Goal: Transaction & Acquisition: Purchase product/service

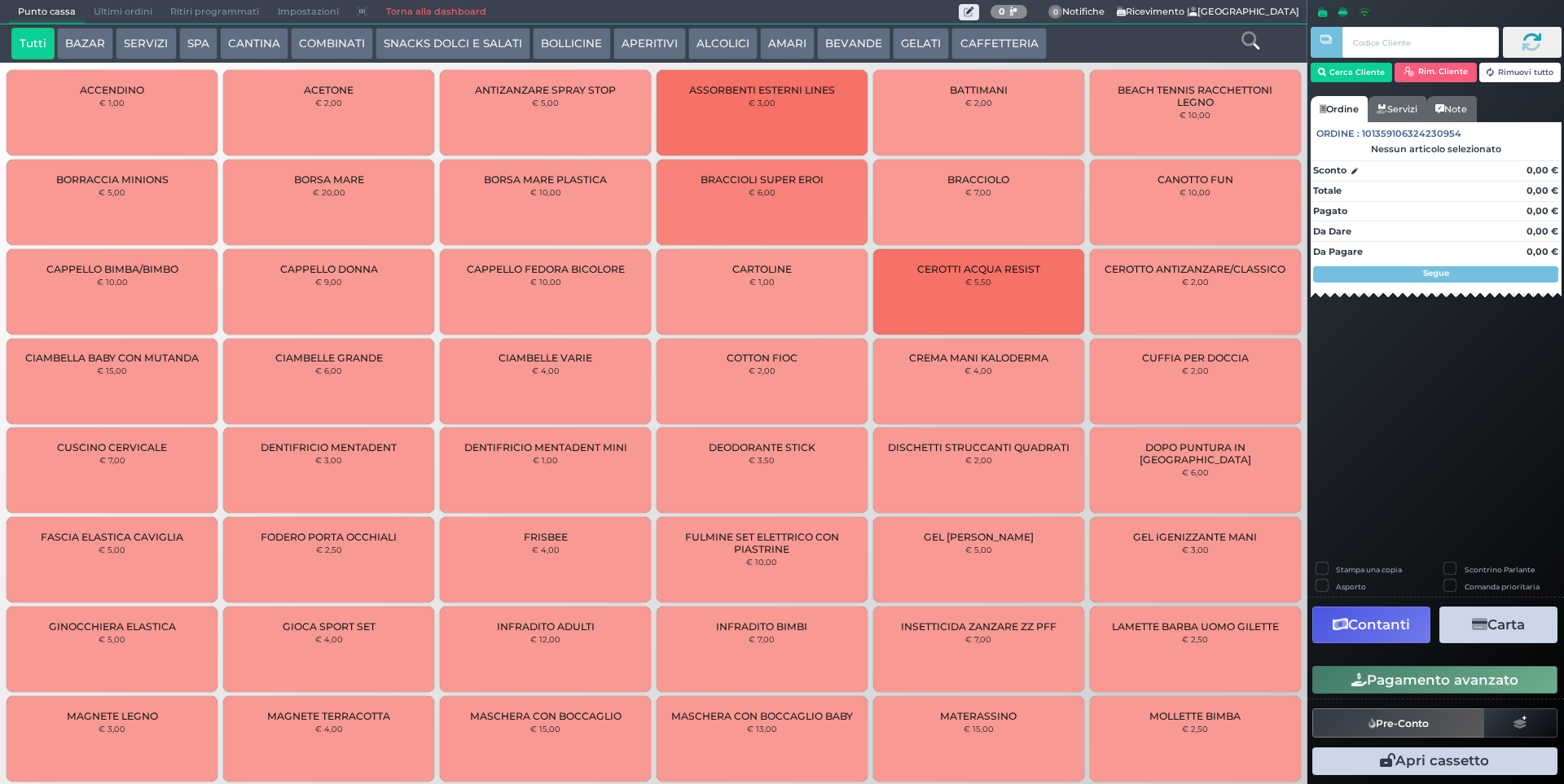
click at [978, 35] on button "CAFFETTERIA" at bounding box center [999, 44] width 94 height 33
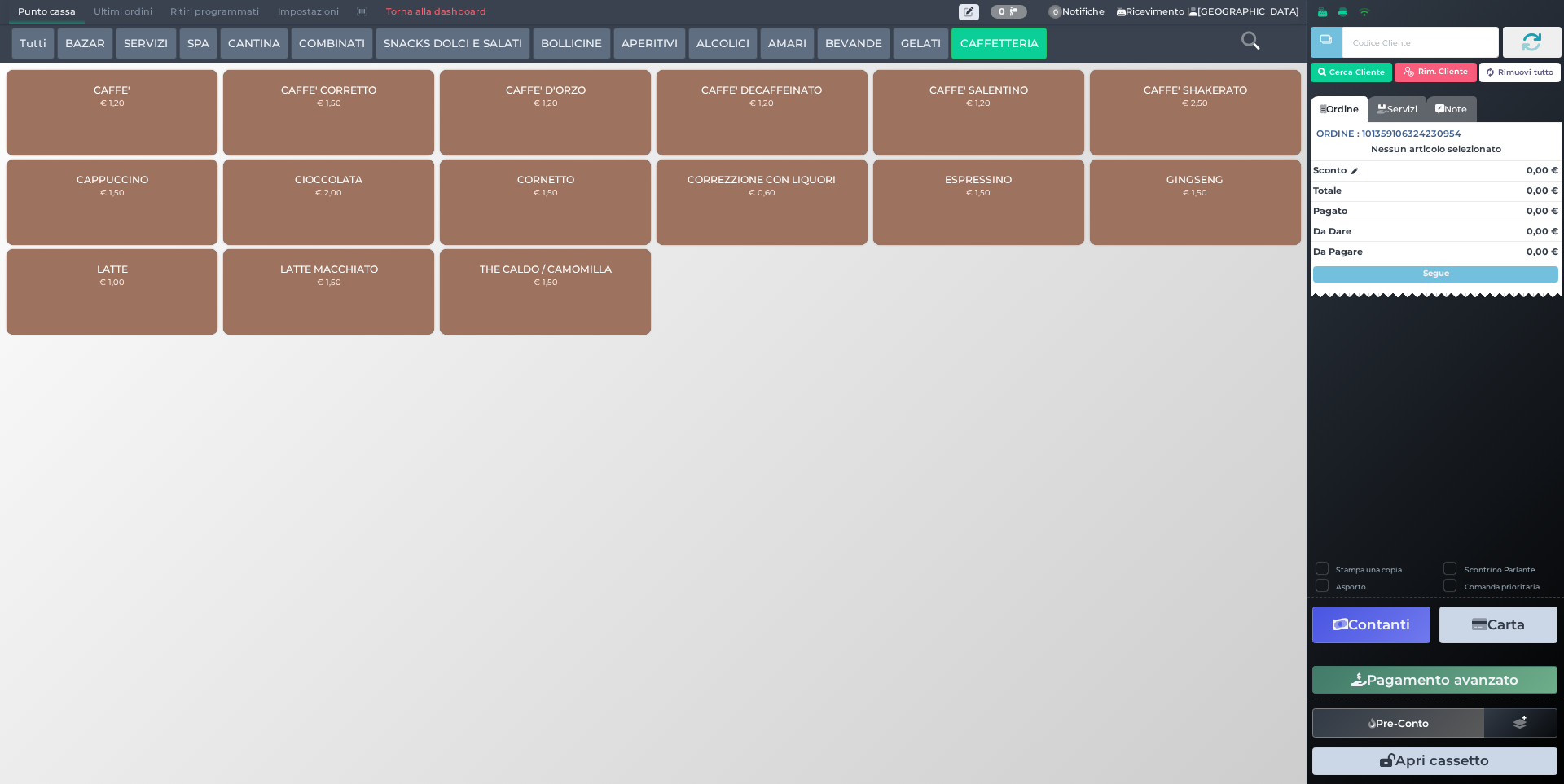
click at [99, 112] on div "CAFFE' € 1,20" at bounding box center [112, 113] width 211 height 86
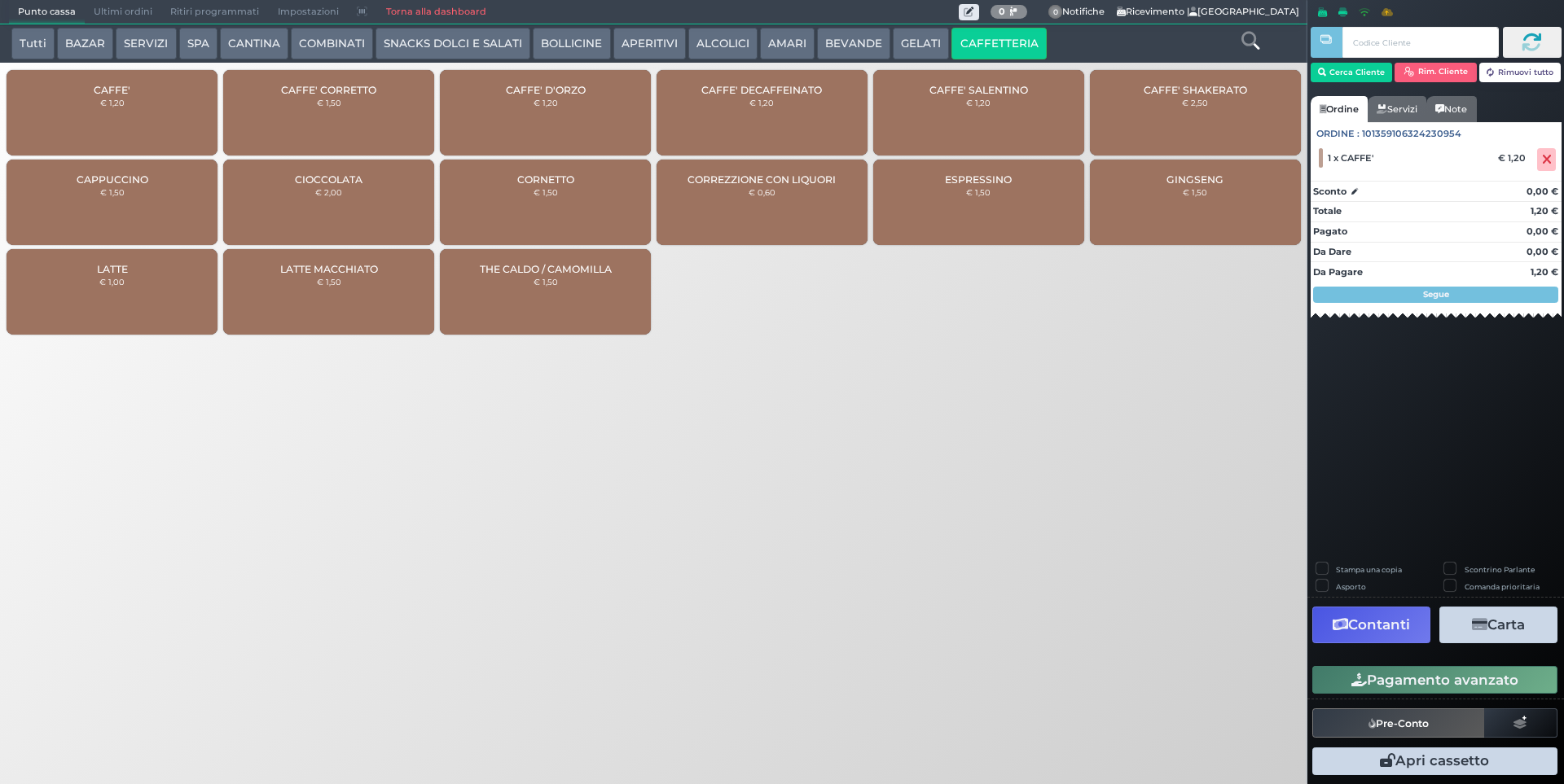
click at [1441, 689] on button "Pagamento avanzato" at bounding box center [1435, 680] width 246 height 28
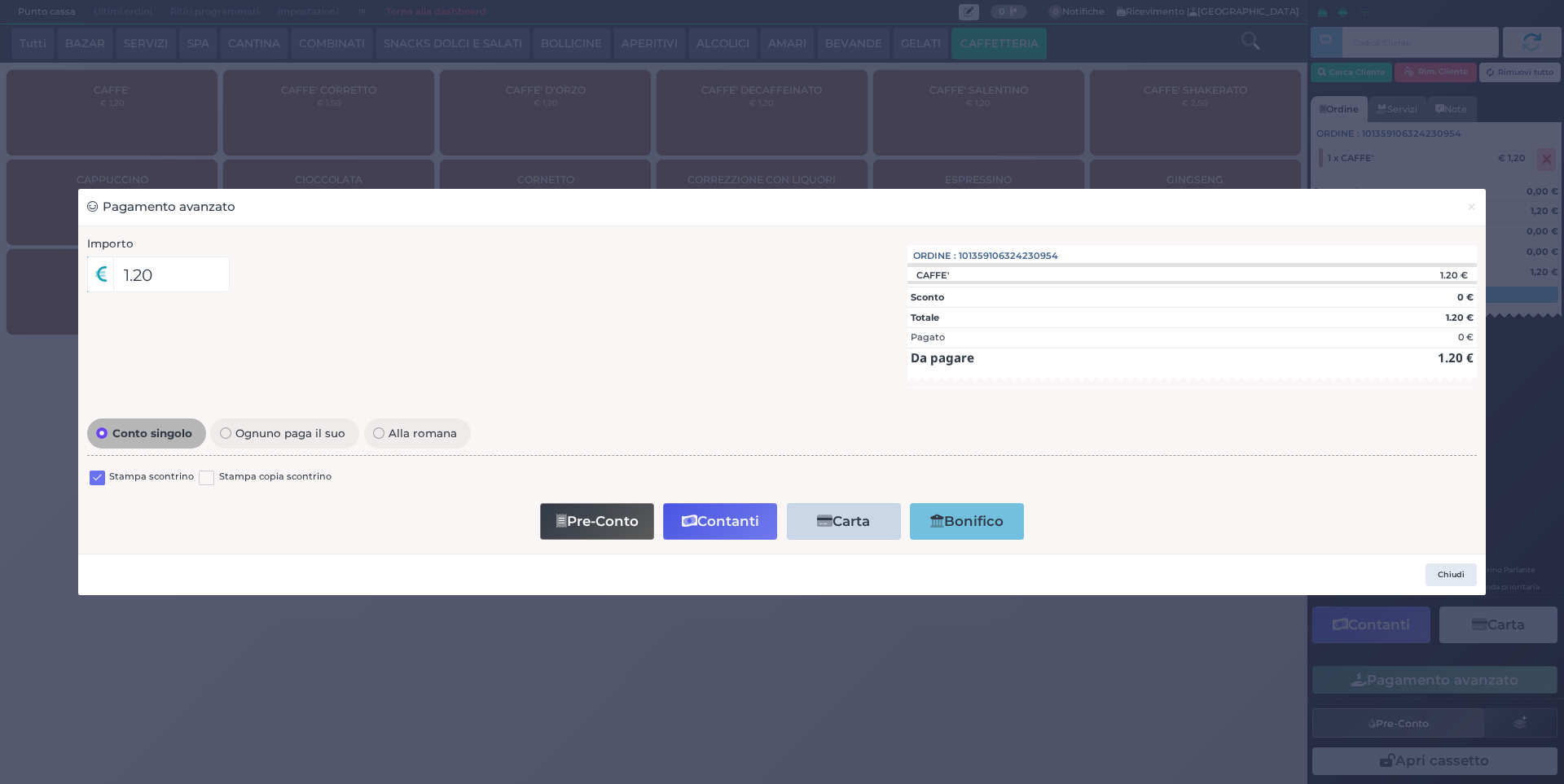
click at [97, 476] on label at bounding box center [97, 479] width 15 height 15
click at [0, 0] on input "checkbox" at bounding box center [0, 0] width 0 height 0
click at [716, 516] on button "Contanti" at bounding box center [720, 522] width 114 height 37
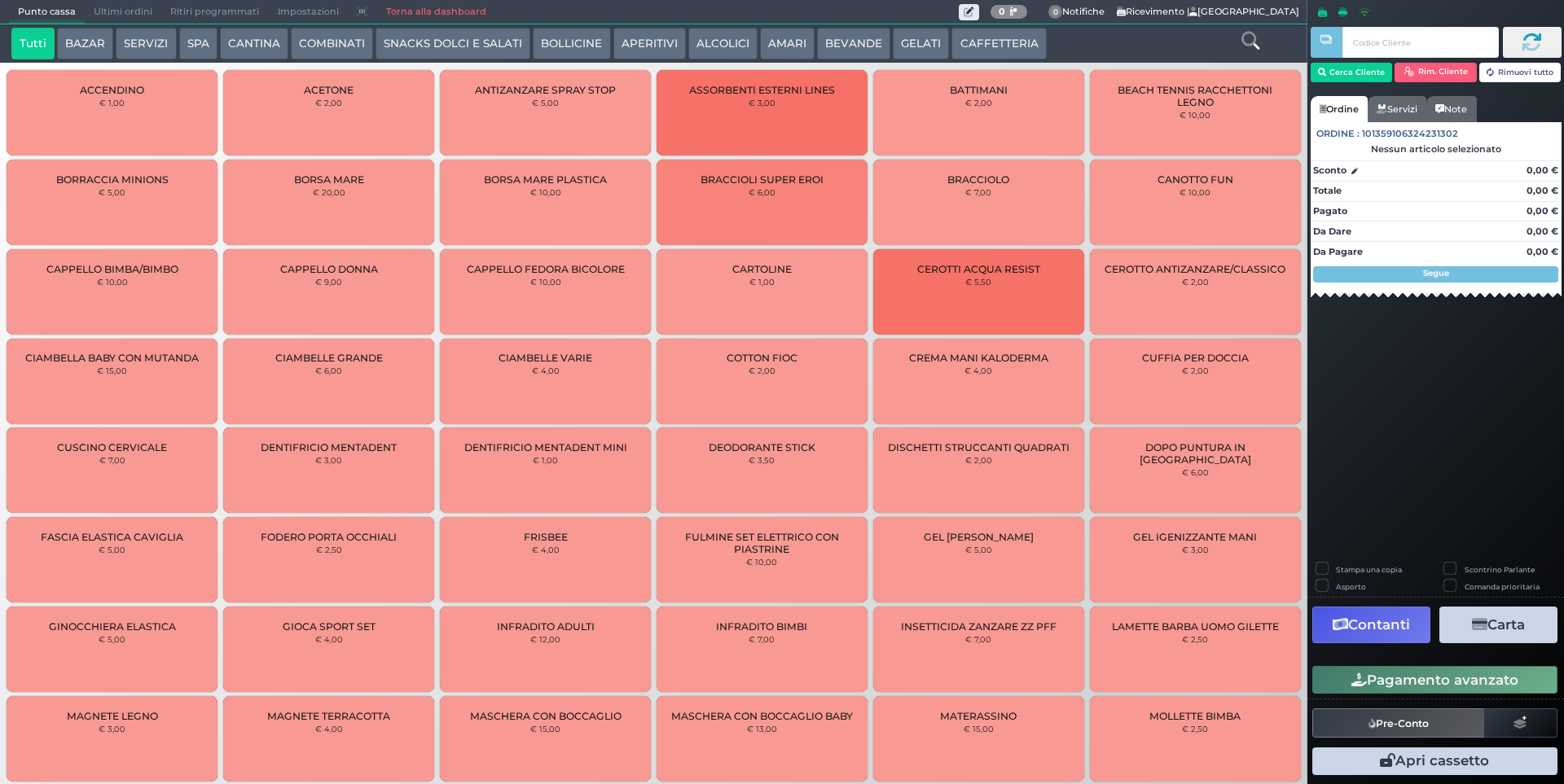
click at [140, 17] on span "Ultimi ordini" at bounding box center [122, 13] width 76 height 23
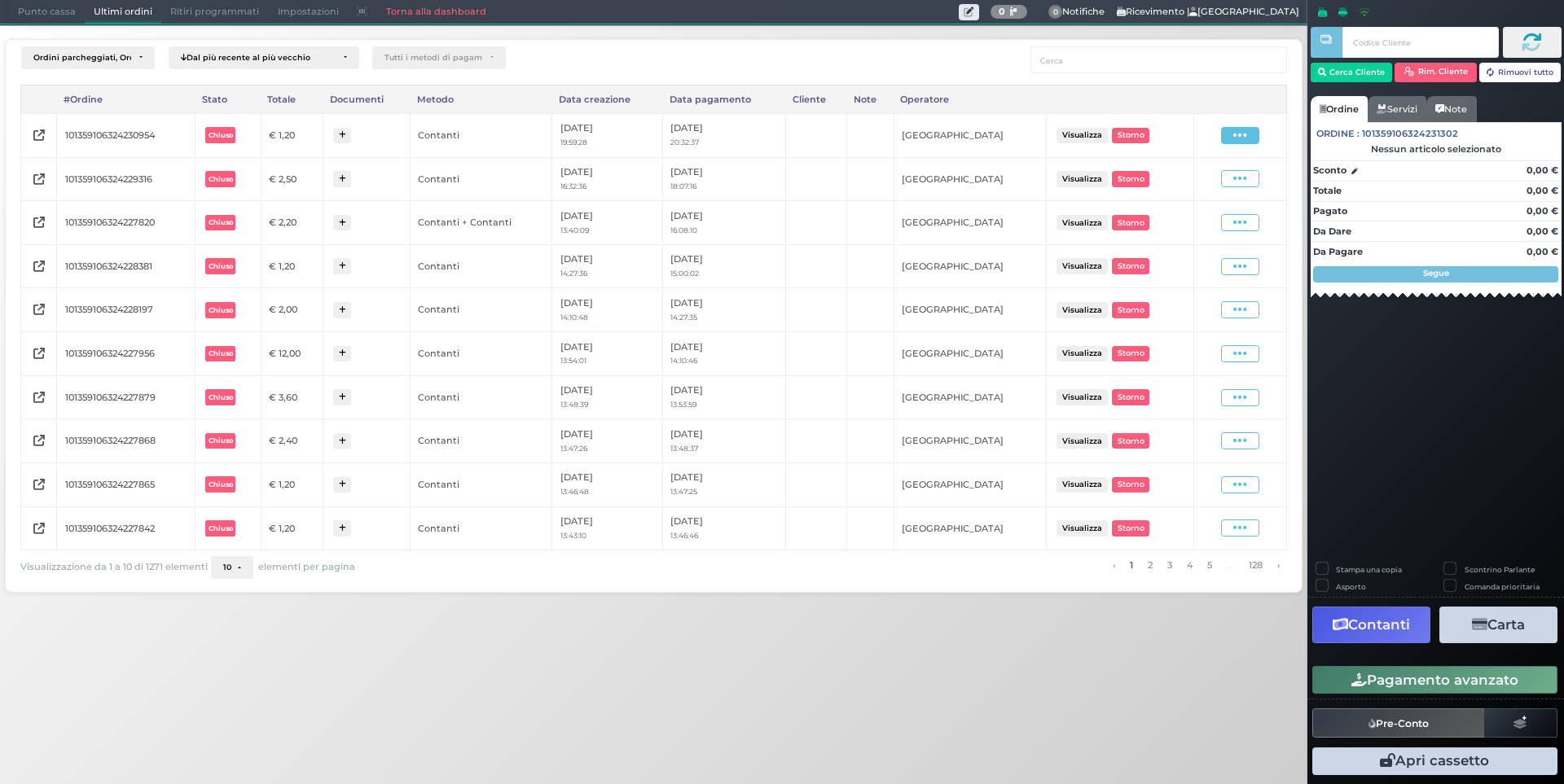
click at [1242, 140] on icon at bounding box center [1240, 136] width 13 height 15
click at [1208, 177] on span "Ristampa Pre-Conto" at bounding box center [1201, 182] width 66 height 28
click at [40, 16] on span "Punto cassa" at bounding box center [46, 13] width 76 height 23
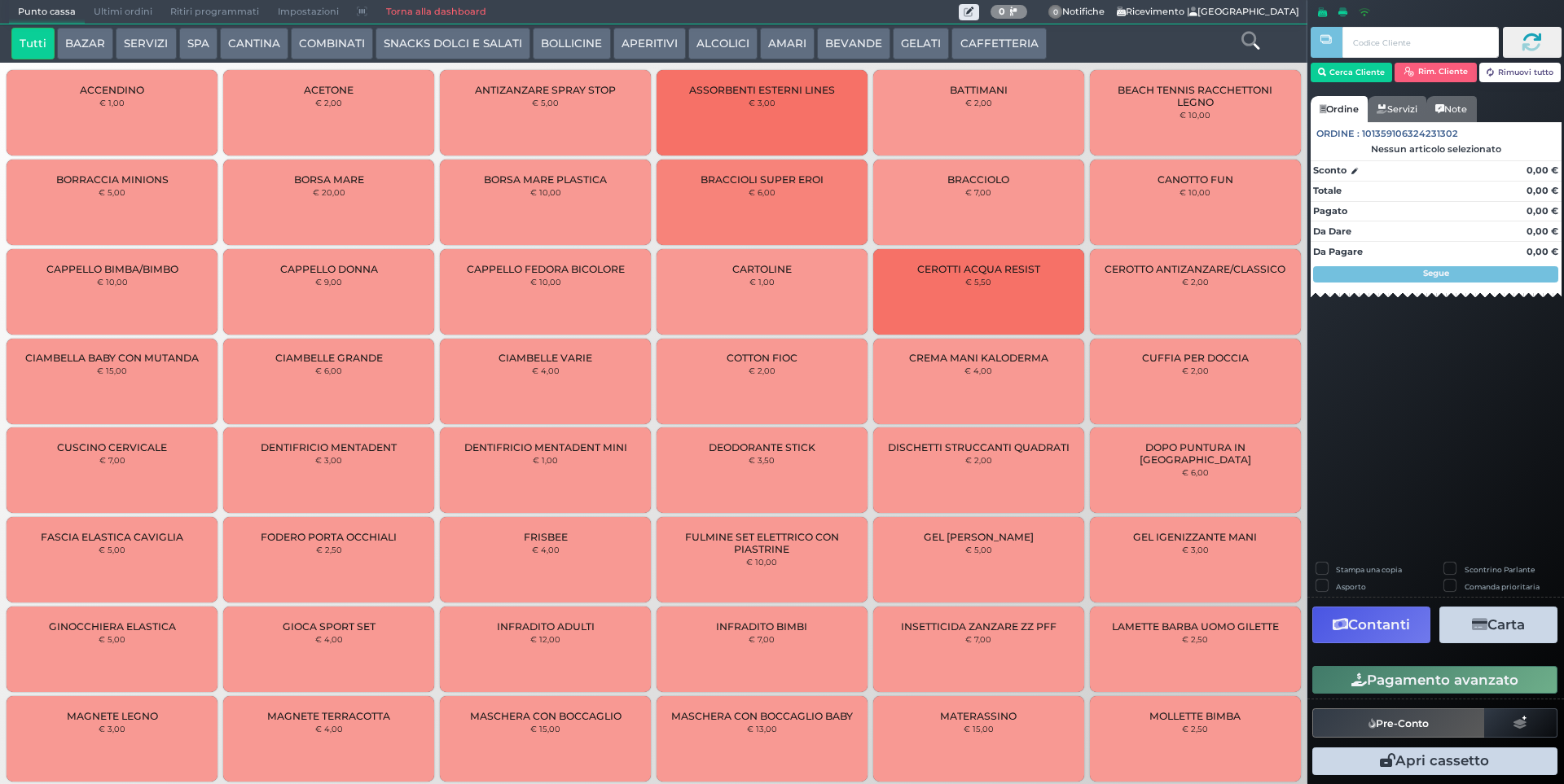
drag, startPoint x: 1024, startPoint y: 55, endPoint x: 970, endPoint y: 66, distance: 55.1
click at [1023, 55] on button "CAFFETTERIA" at bounding box center [999, 44] width 94 height 33
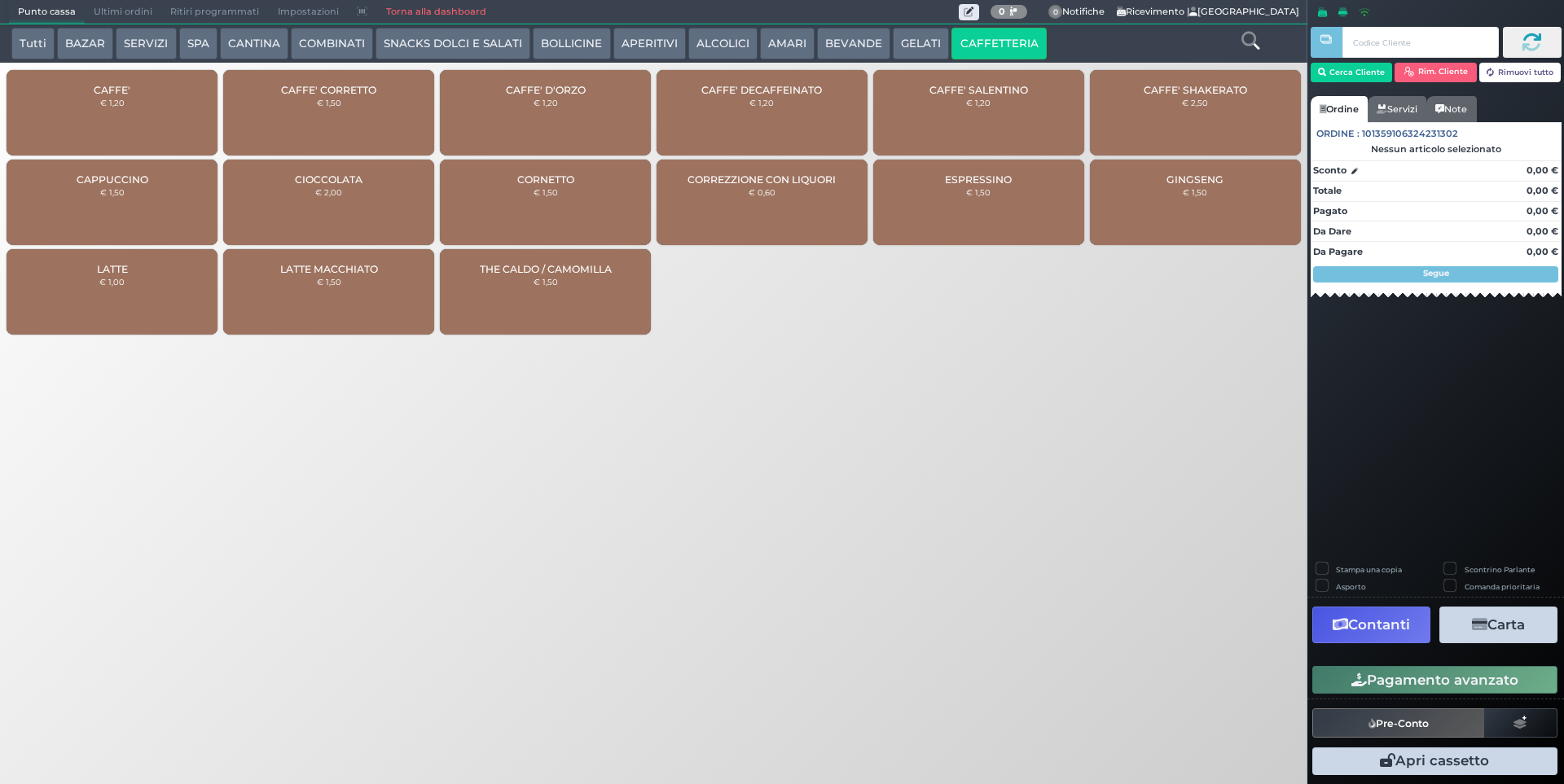
click at [159, 75] on div "CAFFE' € 1,20" at bounding box center [112, 113] width 211 height 86
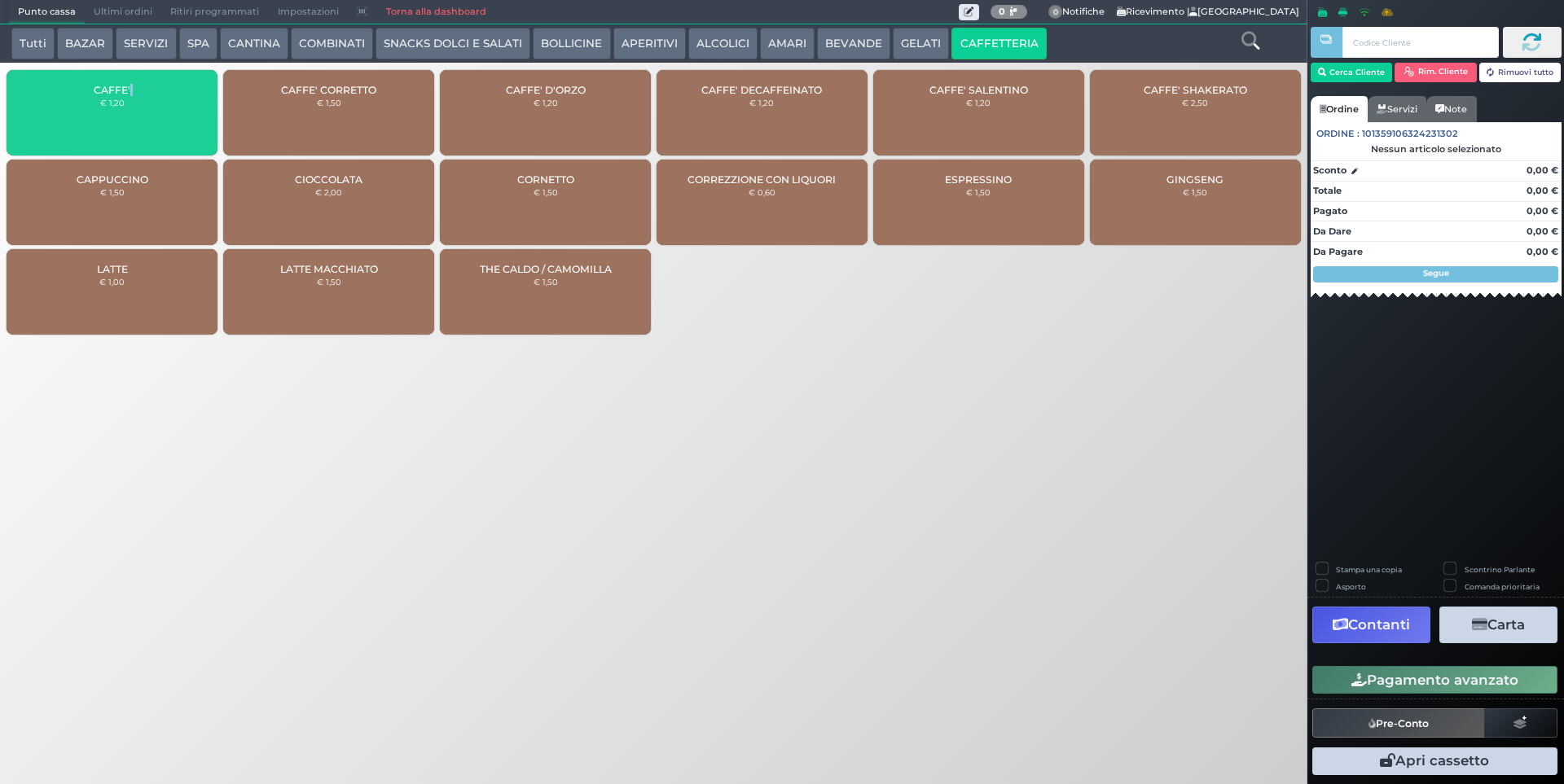
click at [159, 75] on div "CAFFE' € 1,20" at bounding box center [112, 113] width 211 height 86
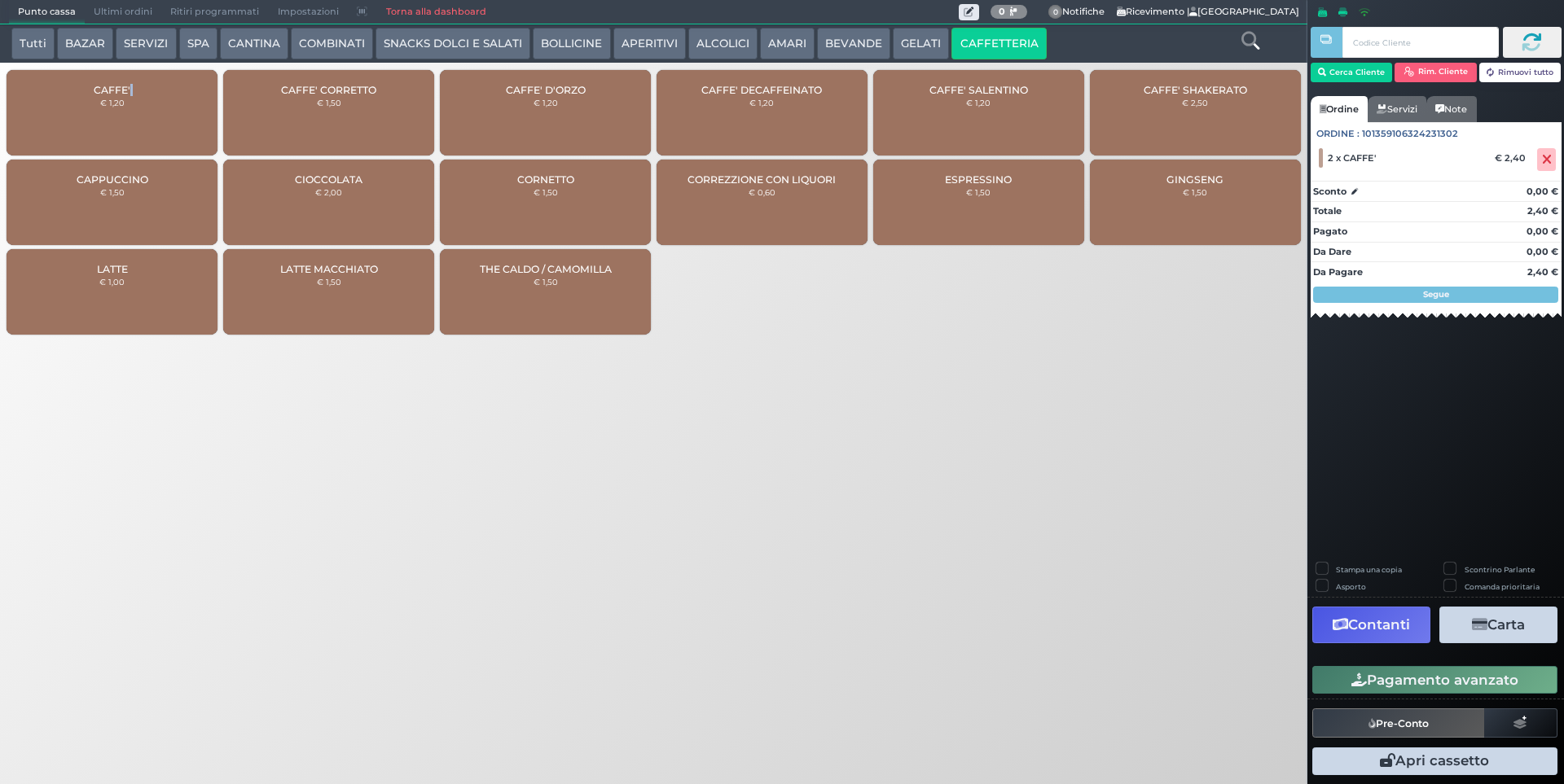
click at [1511, 685] on button "Pagamento avanzato" at bounding box center [1435, 680] width 246 height 28
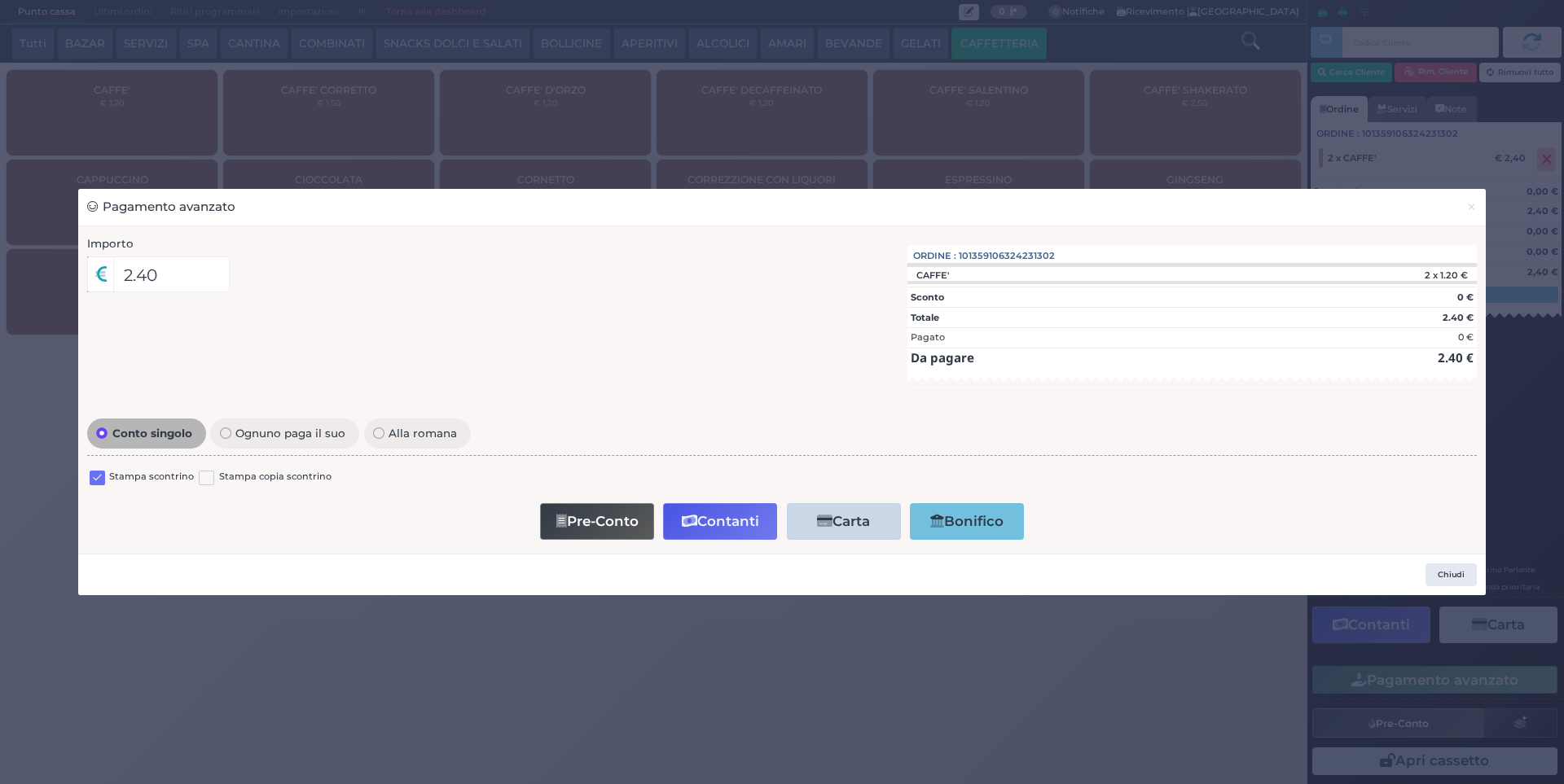
click at [95, 474] on label at bounding box center [97, 479] width 15 height 15
click at [0, 0] on input "checkbox" at bounding box center [0, 0] width 0 height 0
click at [714, 540] on div "Pre-Conto Contanti Carta Addebito Card cliente Bonifico" at bounding box center [782, 521] width 1373 height 46
click at [718, 518] on button "Contanti" at bounding box center [720, 522] width 114 height 37
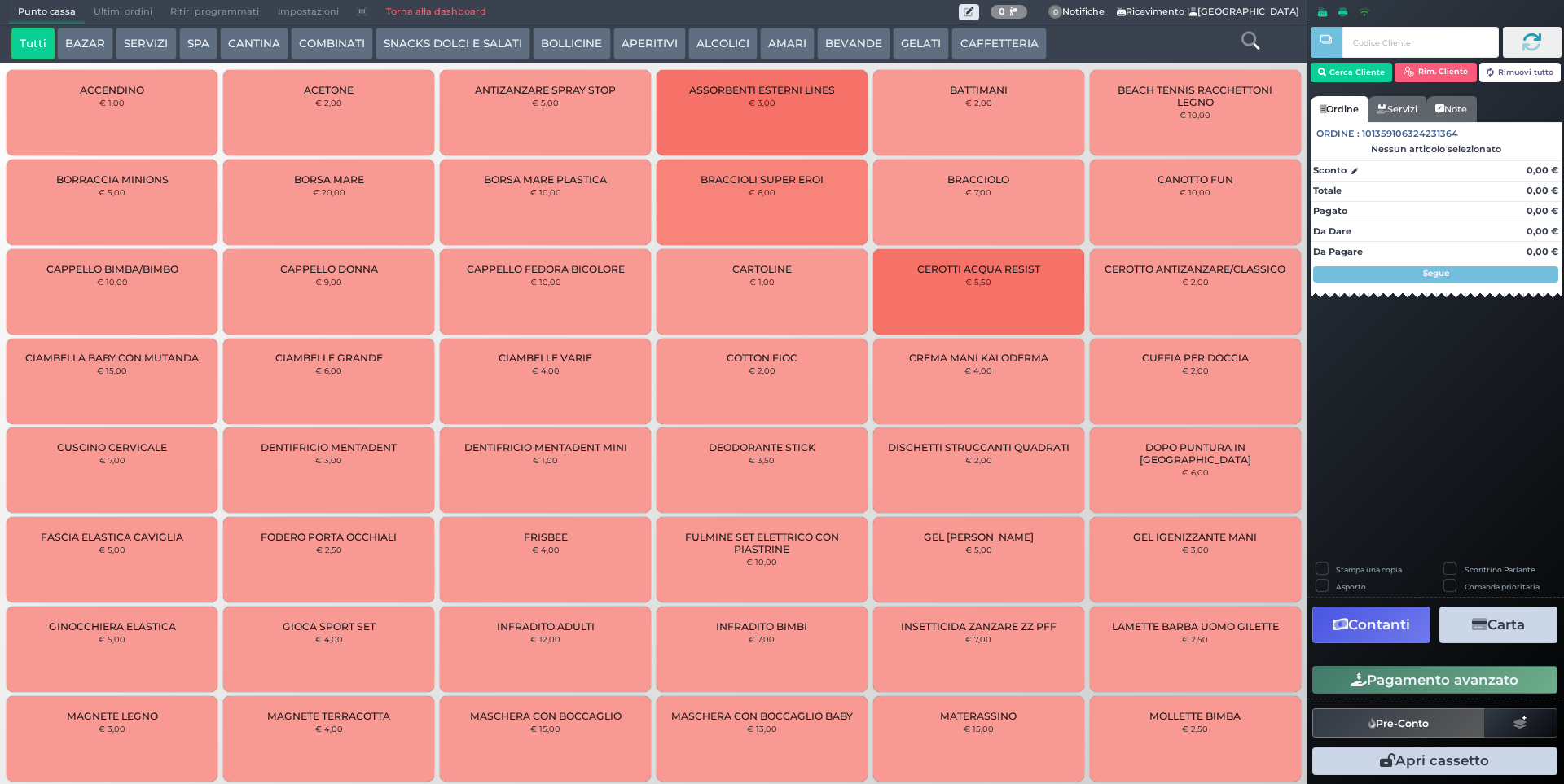
click at [131, 15] on span "Ultimi ordini" at bounding box center [122, 13] width 76 height 23
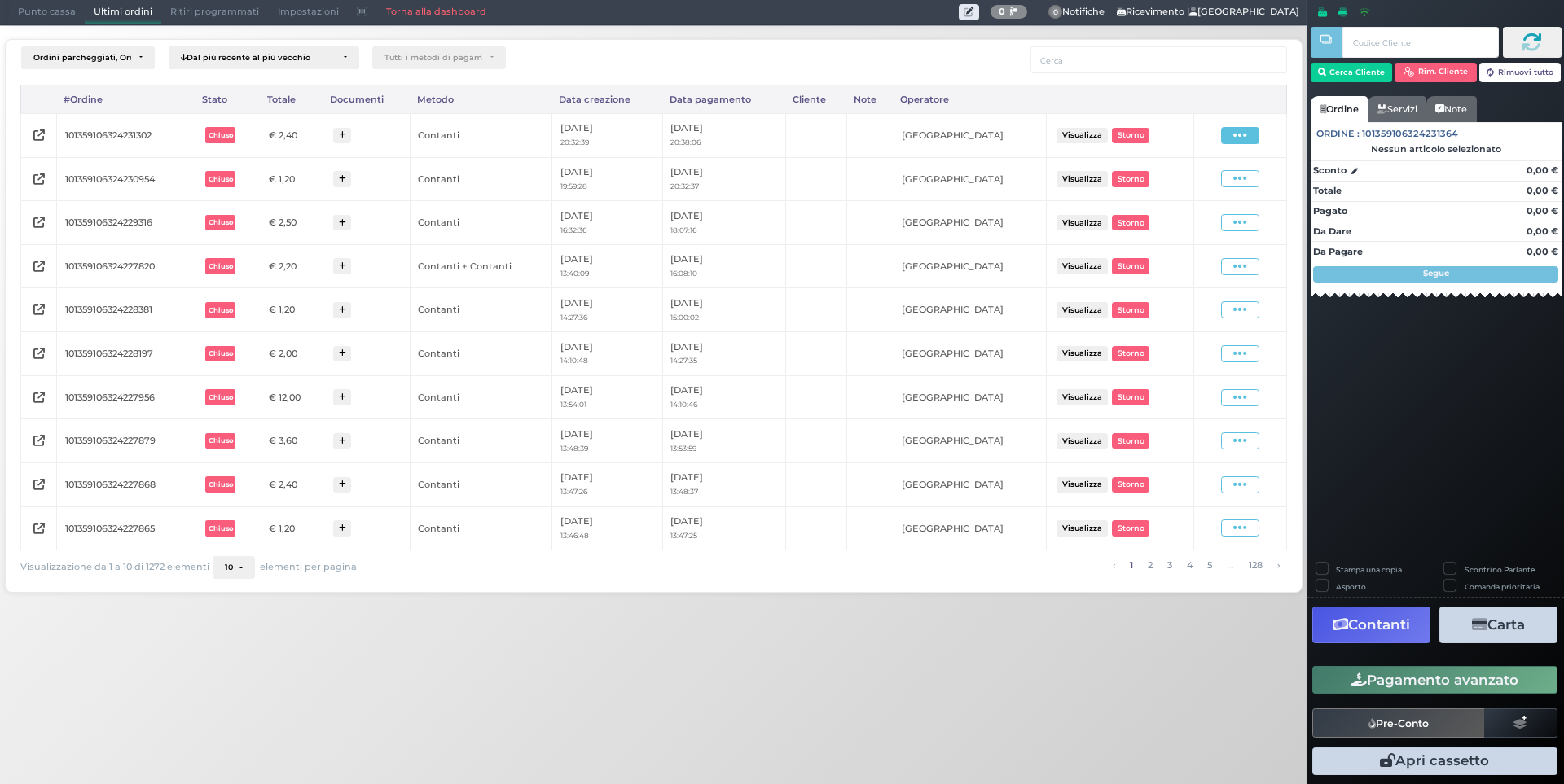
click at [1237, 132] on icon at bounding box center [1240, 136] width 13 height 15
click at [1217, 190] on span "Ristampa Pre-Conto" at bounding box center [1201, 182] width 66 height 28
click at [40, 7] on span "Punto cassa" at bounding box center [46, 13] width 76 height 23
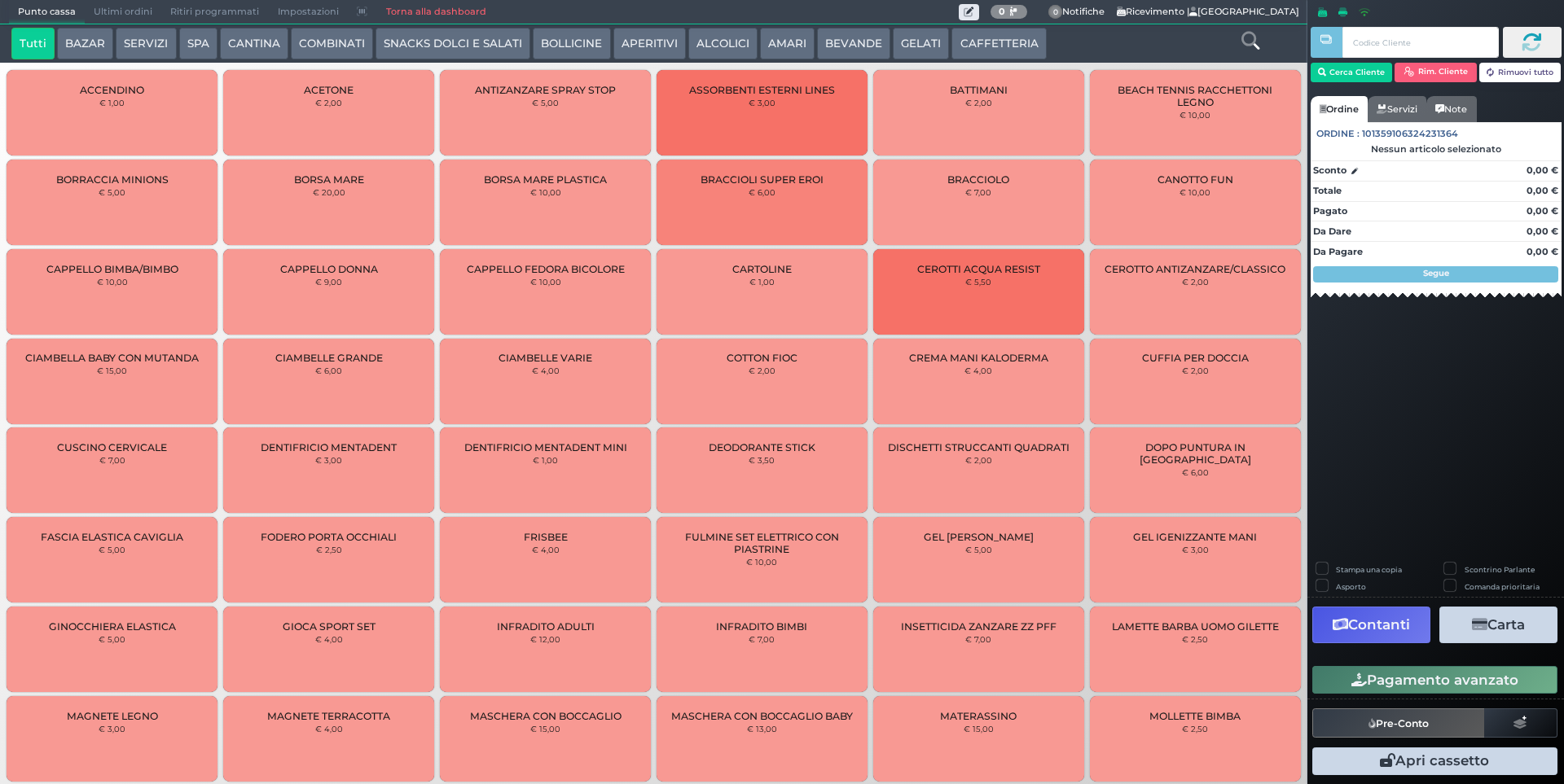
click at [1022, 42] on button "CAFFETTERIA" at bounding box center [999, 44] width 94 height 33
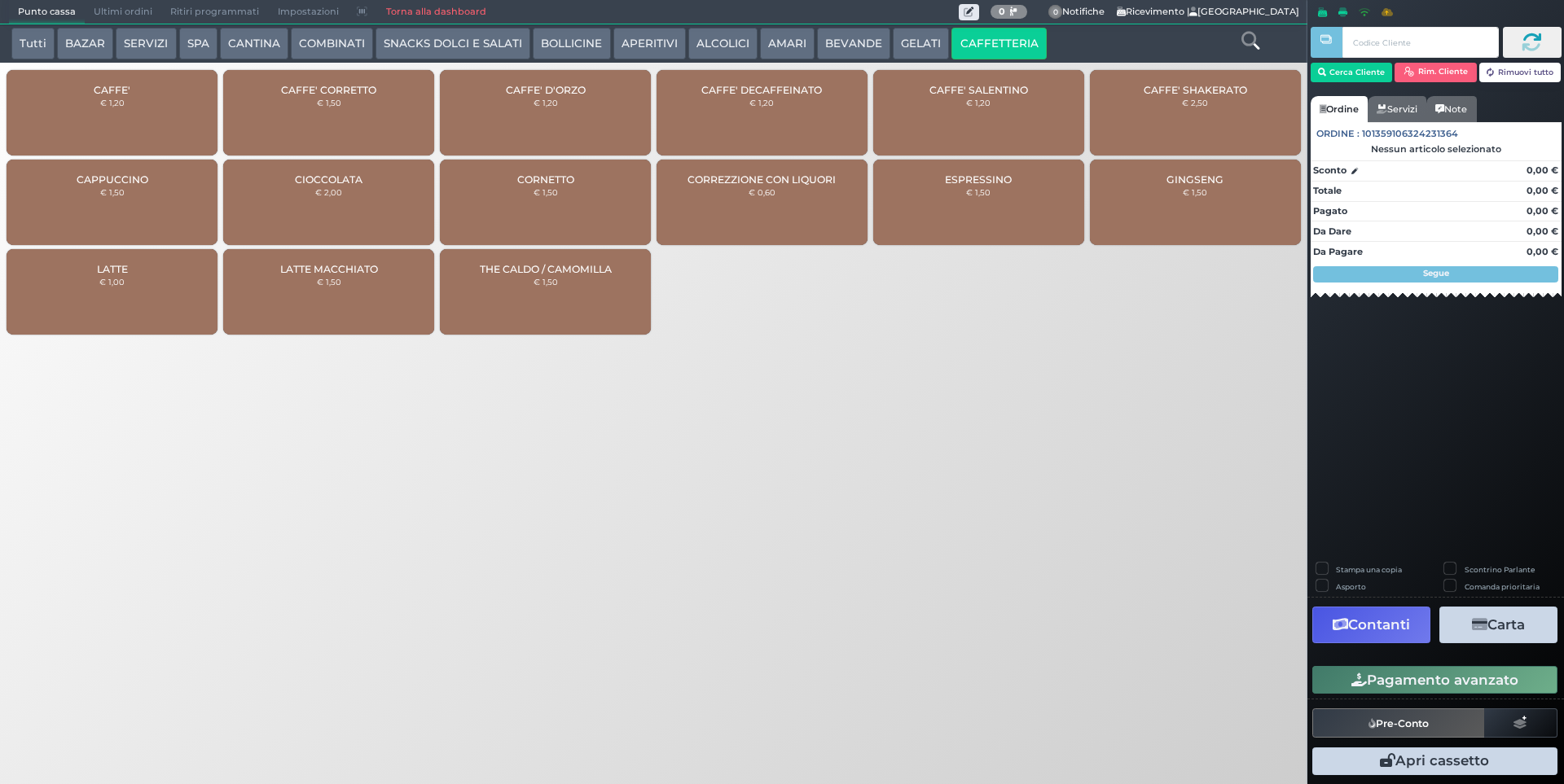
click at [112, 118] on div "CAFFE' € 1,20" at bounding box center [112, 113] width 211 height 86
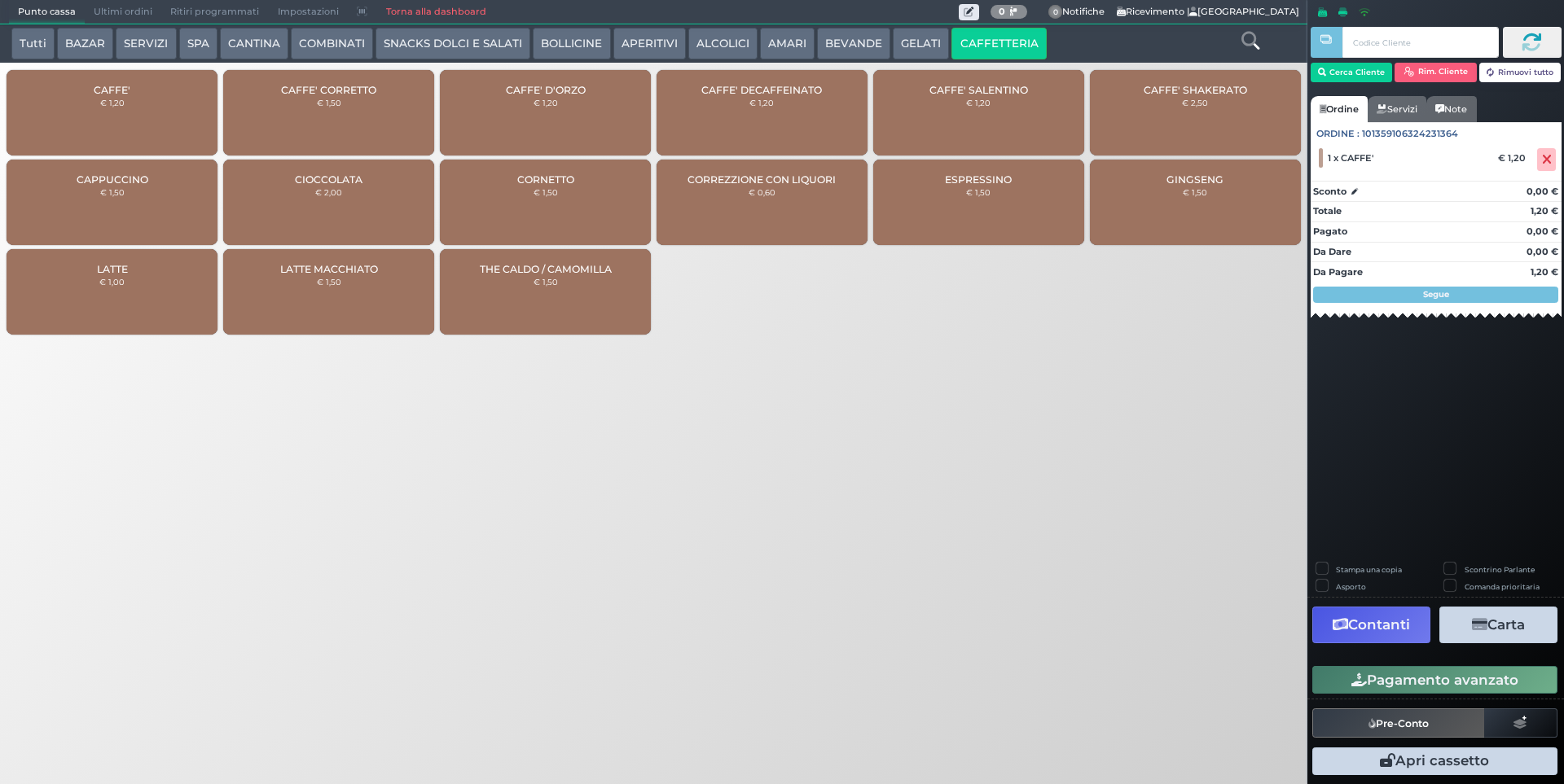
click at [112, 118] on div "CAFFE' € 1,20" at bounding box center [112, 113] width 211 height 86
click at [1558, 160] on div at bounding box center [1549, 160] width 27 height 23
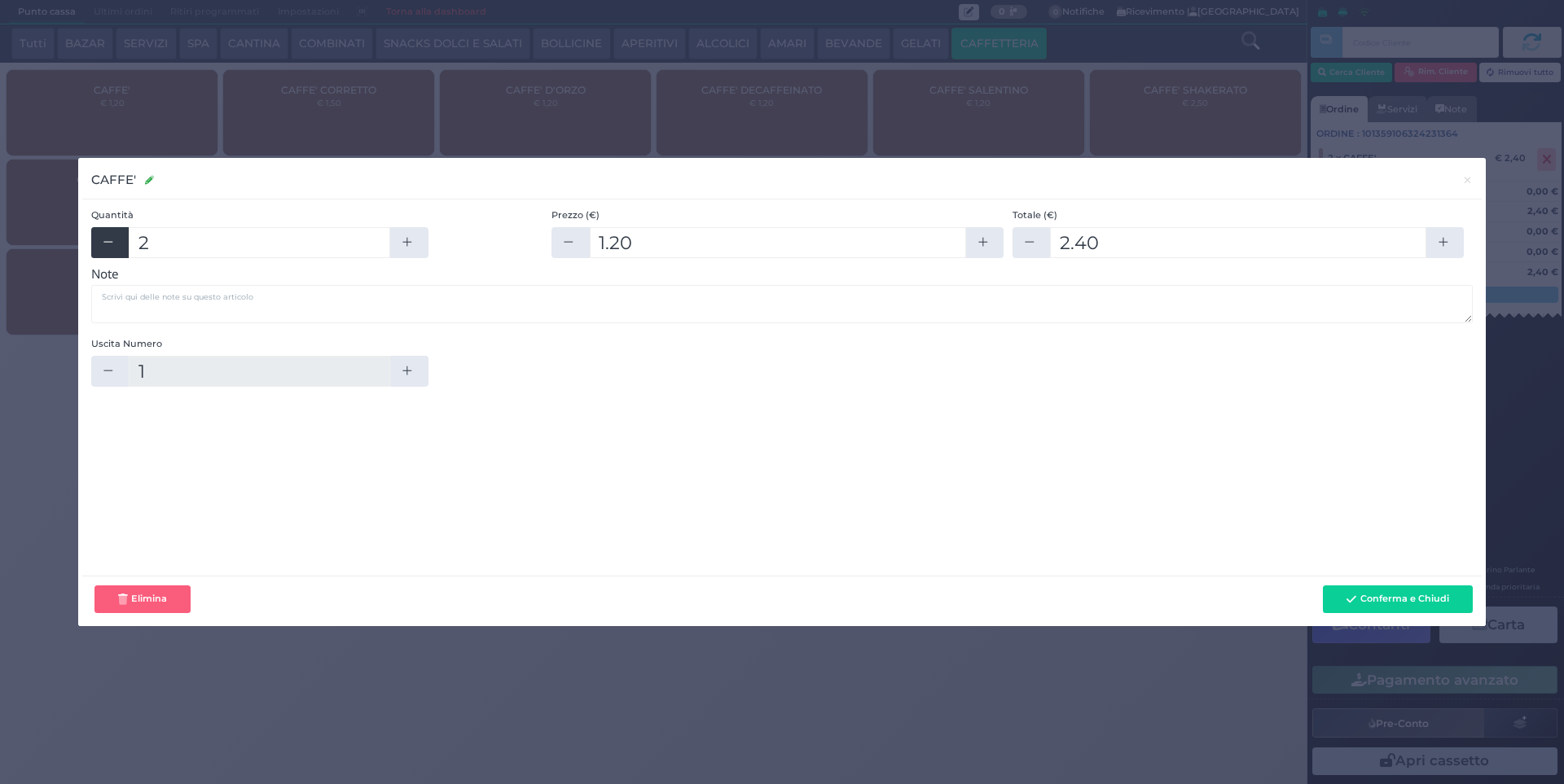
click at [103, 249] on button "button" at bounding box center [110, 243] width 38 height 31
type input "1"
type input "1.2"
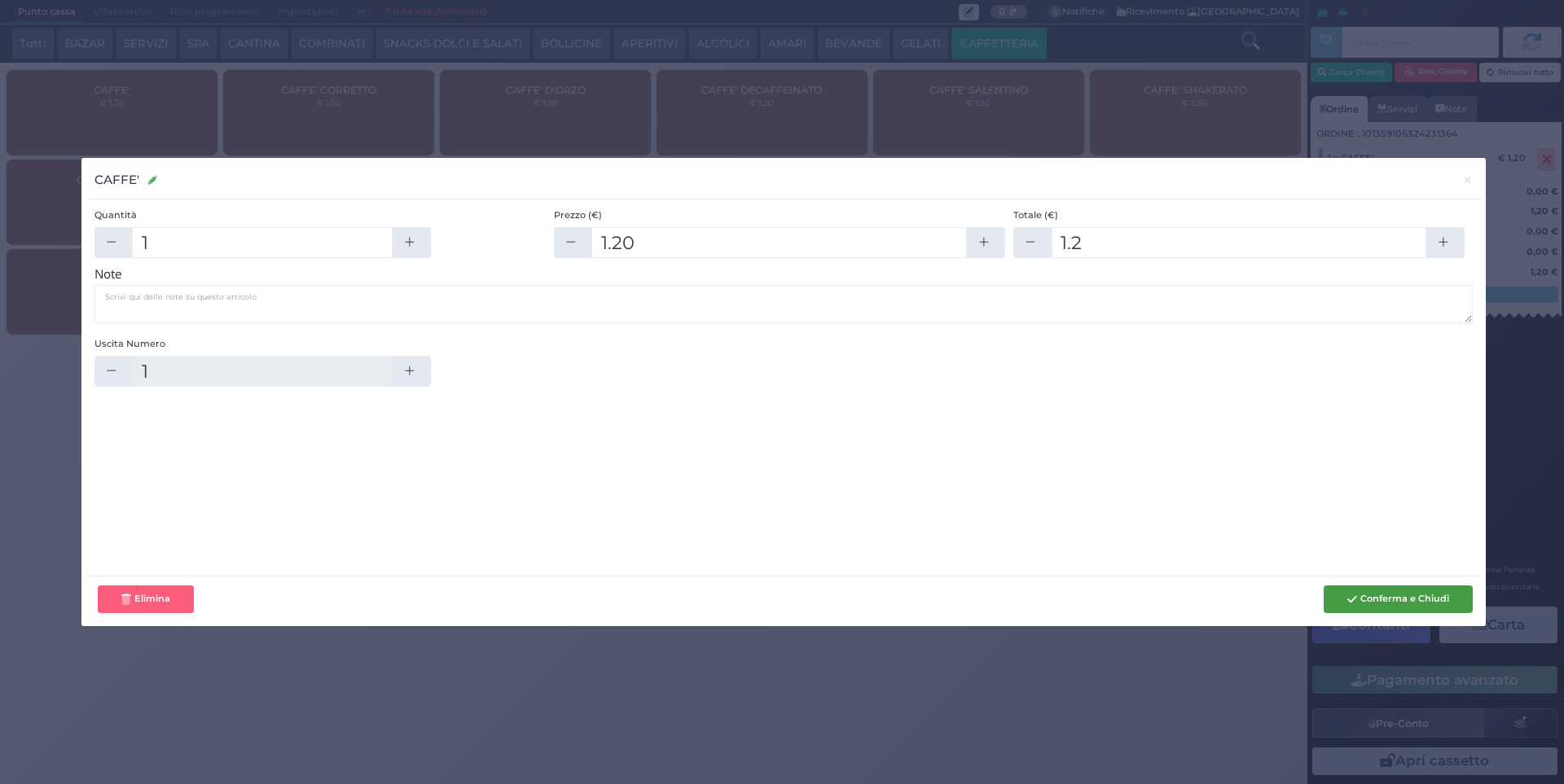
click at [1403, 609] on button "Conferma e Chiudi" at bounding box center [1398, 599] width 149 height 28
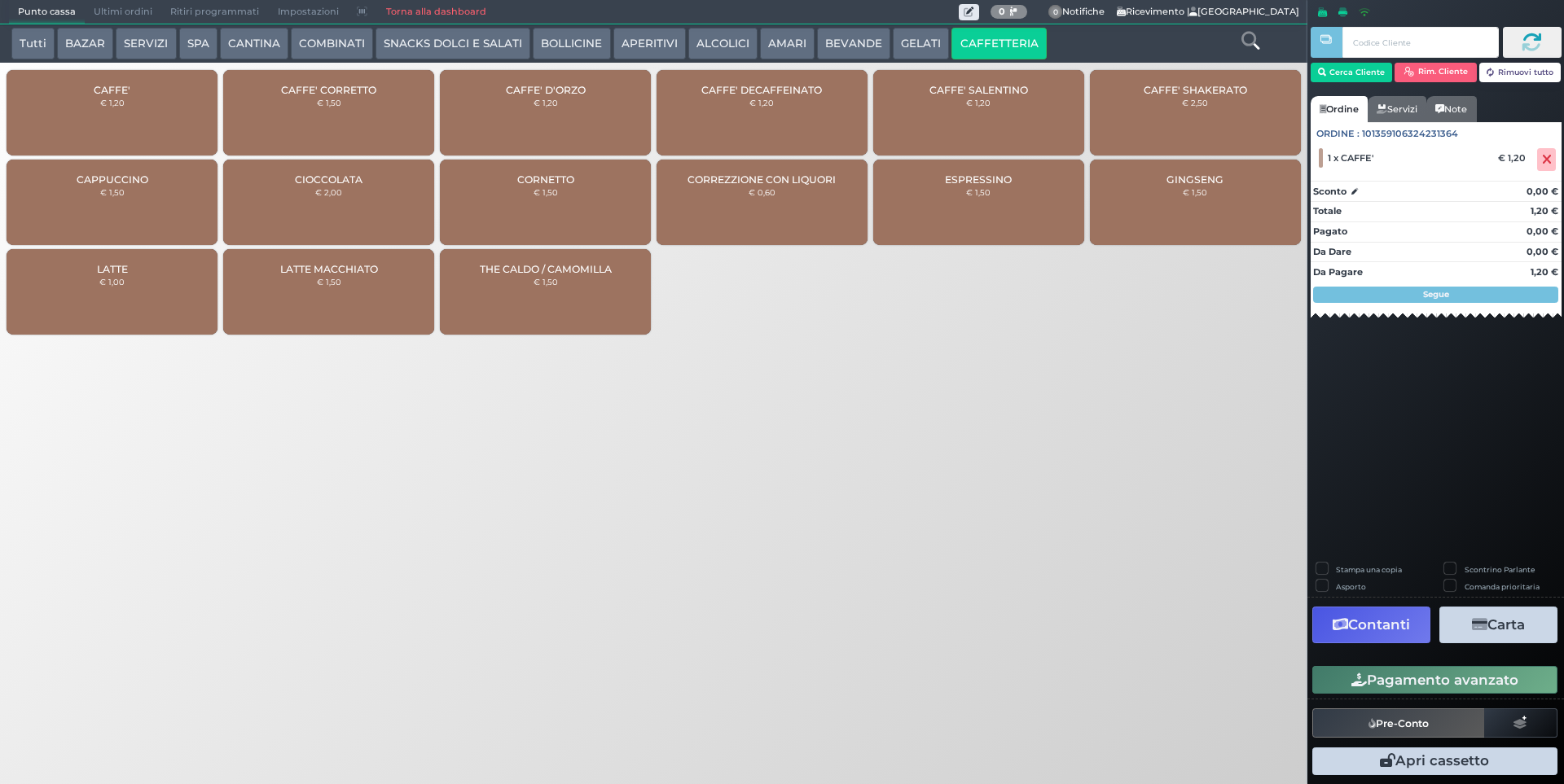
click at [1427, 683] on button "Pagamento avanzato" at bounding box center [1435, 680] width 246 height 28
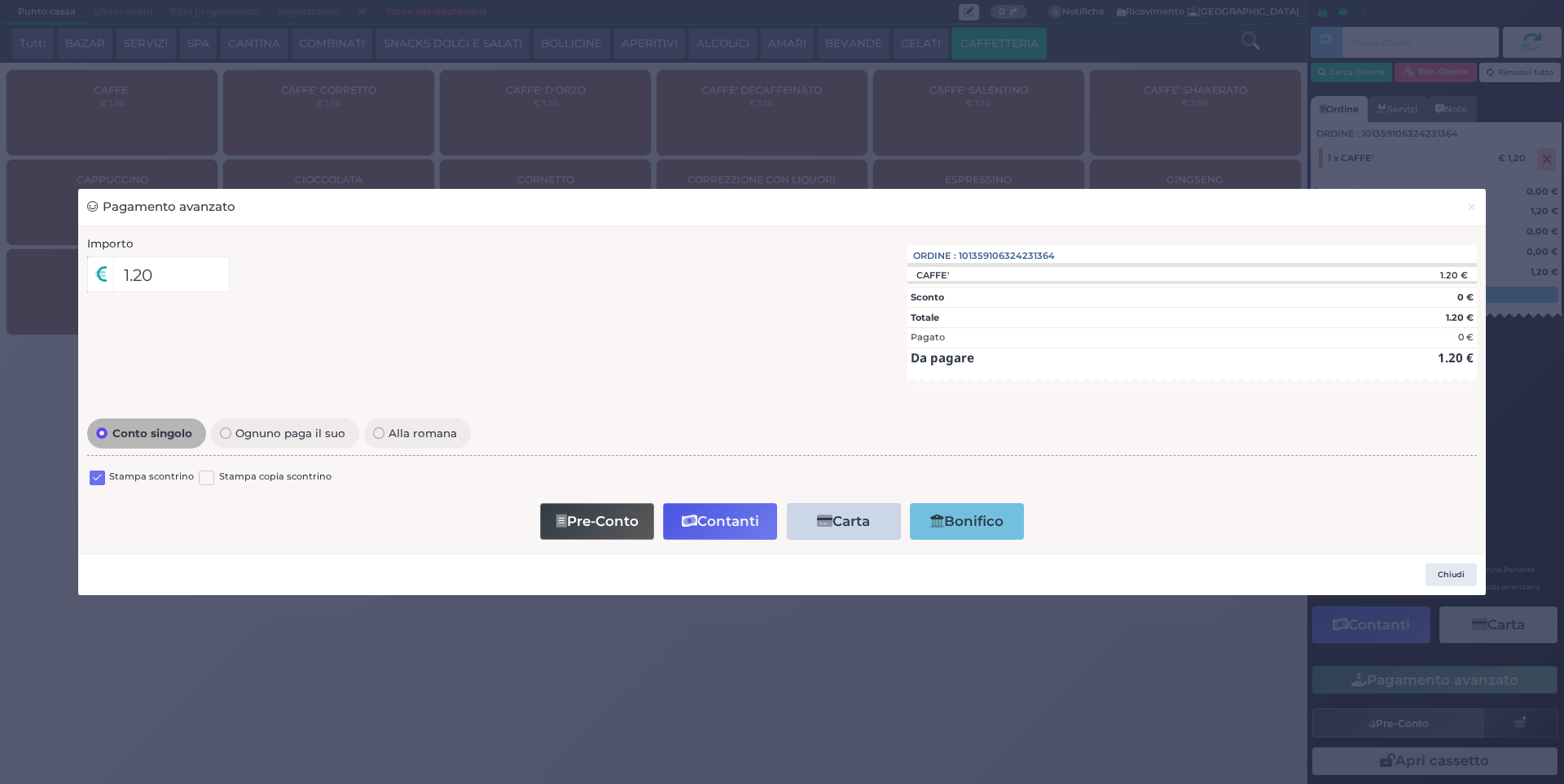
click at [105, 467] on div "Stampa scontrino Stampa copia scontrino" at bounding box center [782, 481] width 1390 height 39
click at [103, 472] on label at bounding box center [97, 479] width 15 height 15
click at [0, 0] on input "checkbox" at bounding box center [0, 0] width 0 height 0
click at [693, 520] on icon "button" at bounding box center [690, 521] width 15 height 13
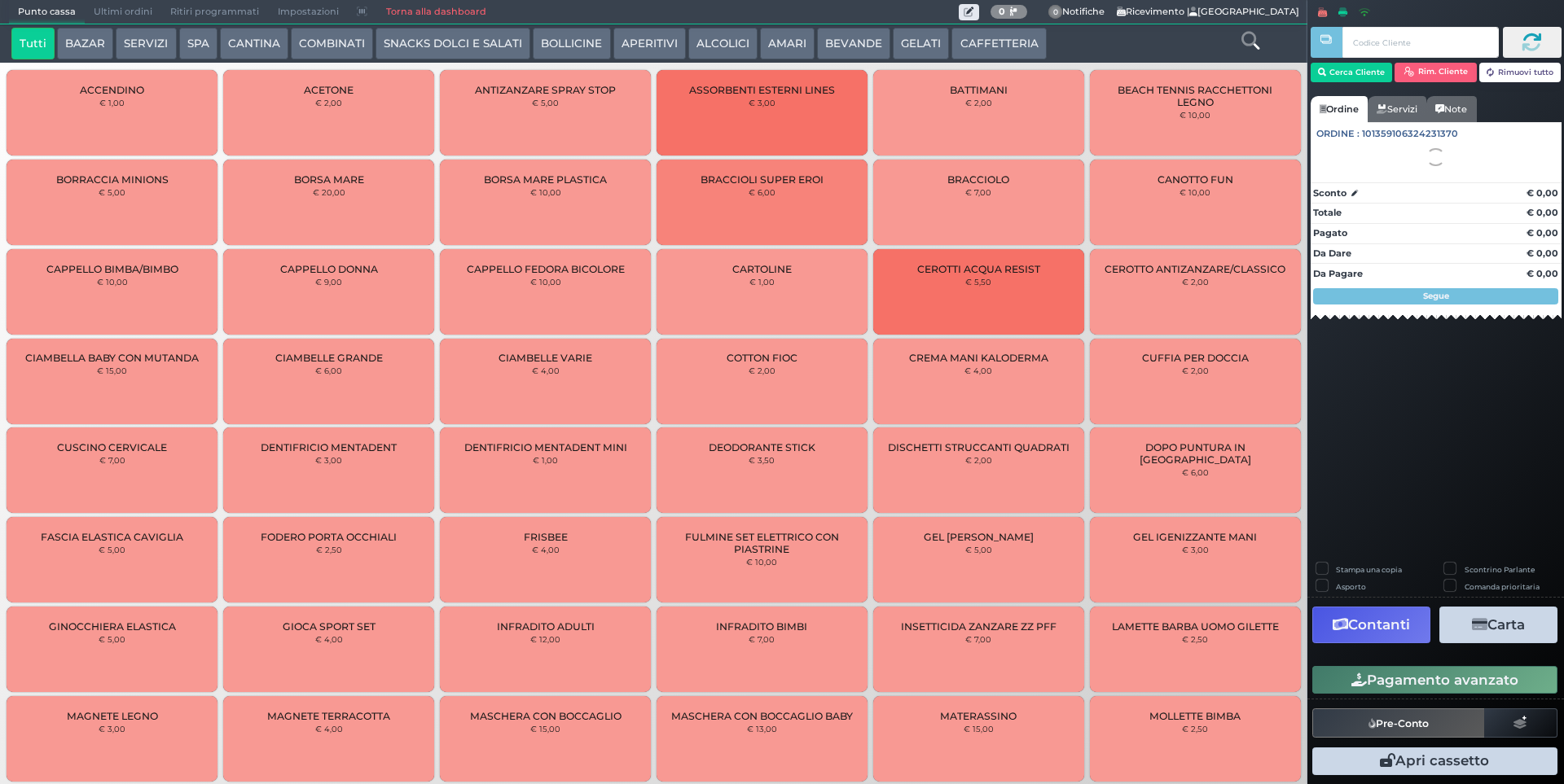
click at [112, 15] on span "Ultimi ordini" at bounding box center [122, 13] width 76 height 23
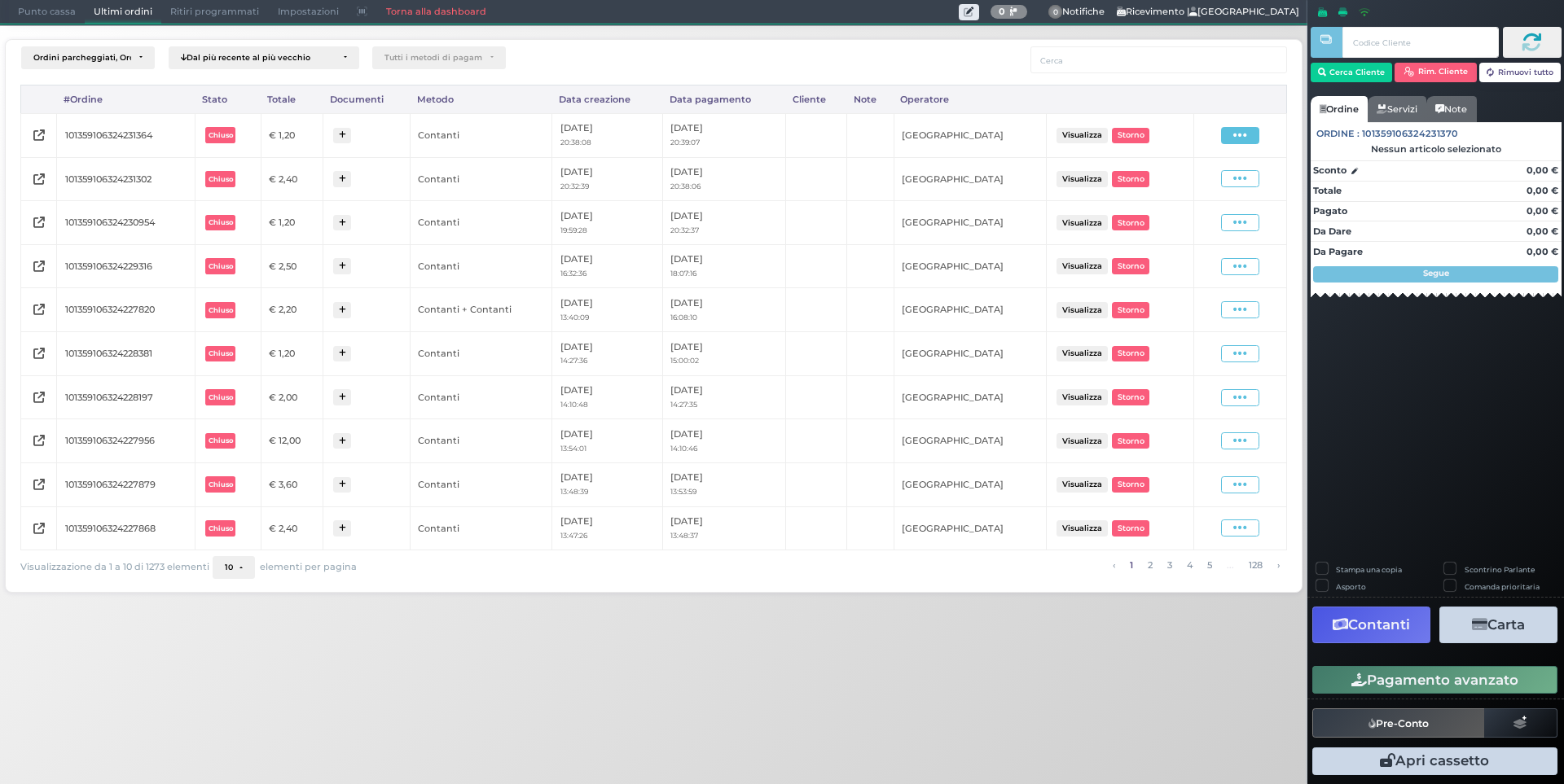
click at [1242, 139] on icon at bounding box center [1240, 136] width 13 height 15
click at [1214, 187] on span "Ristampa Pre-Conto" at bounding box center [1201, 182] width 66 height 28
click at [1233, 143] on icon at bounding box center [1240, 136] width 13 height 15
click at [1207, 179] on span "Ristampa Pre-Conto" at bounding box center [1201, 182] width 66 height 28
click at [30, 3] on span "Punto cassa" at bounding box center [46, 13] width 76 height 23
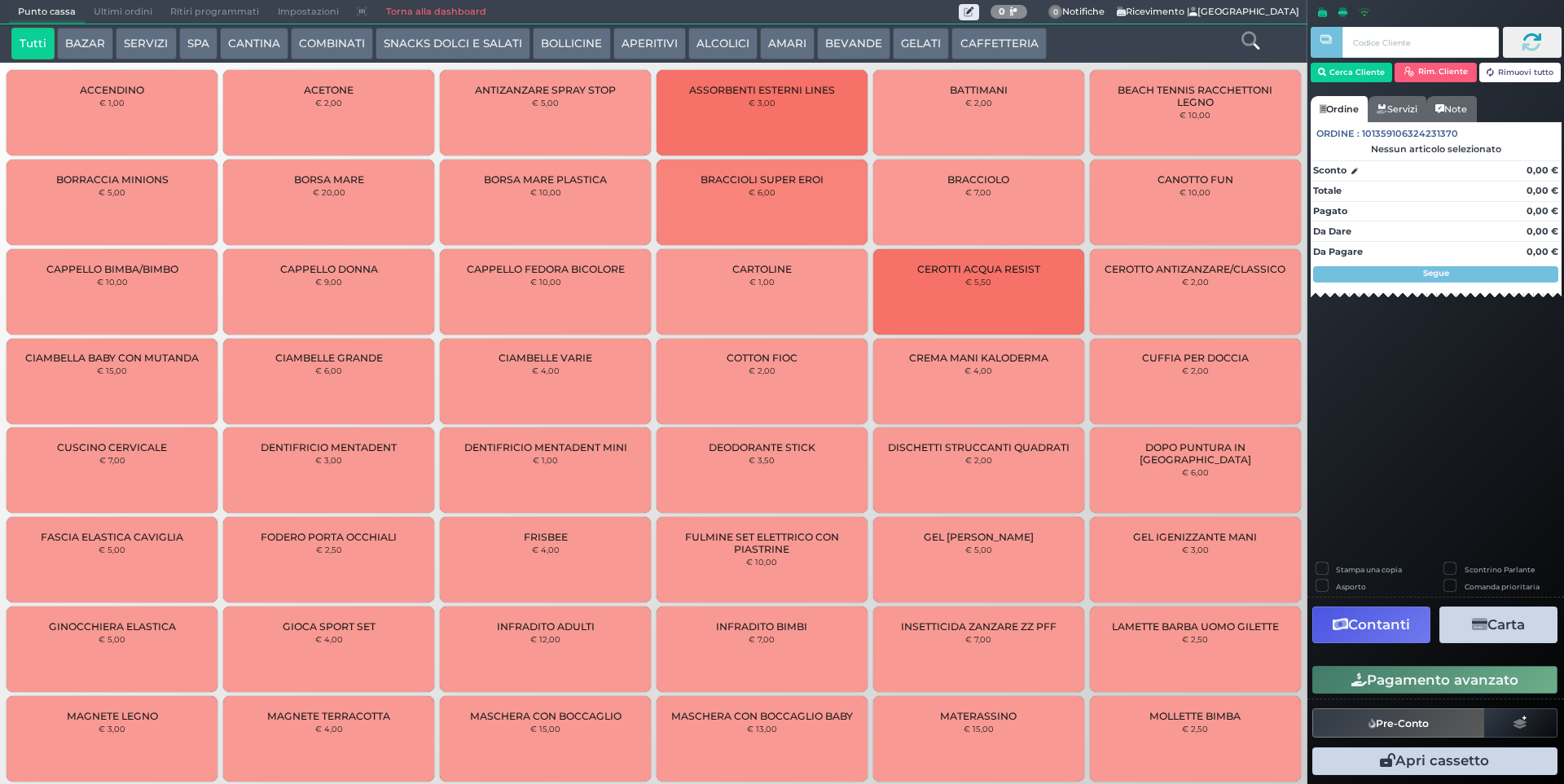
click at [952, 38] on button "CAFFETTERIA" at bounding box center [999, 44] width 94 height 33
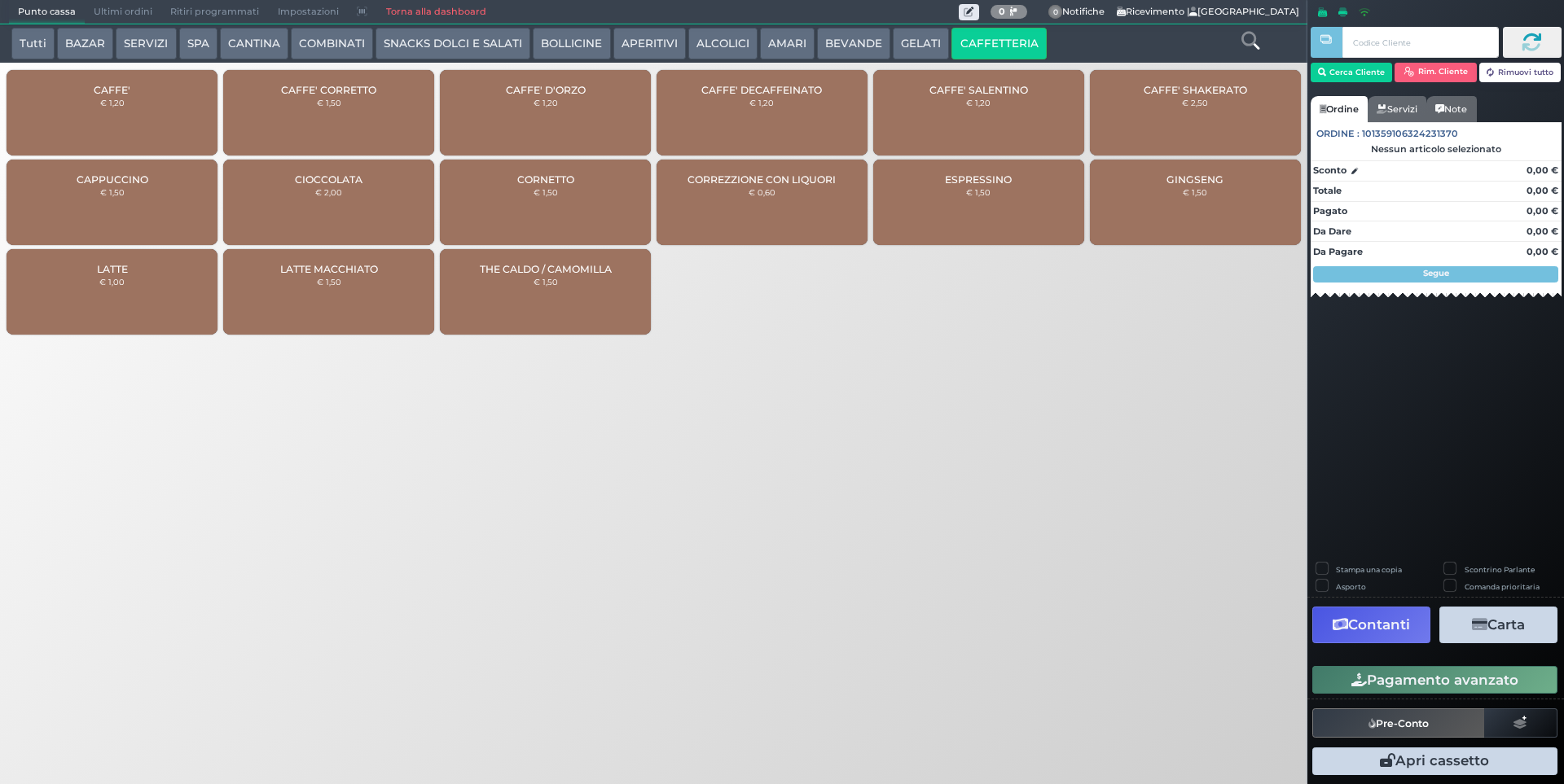
click at [120, 124] on div "CAFFE' € 1,20" at bounding box center [112, 113] width 211 height 86
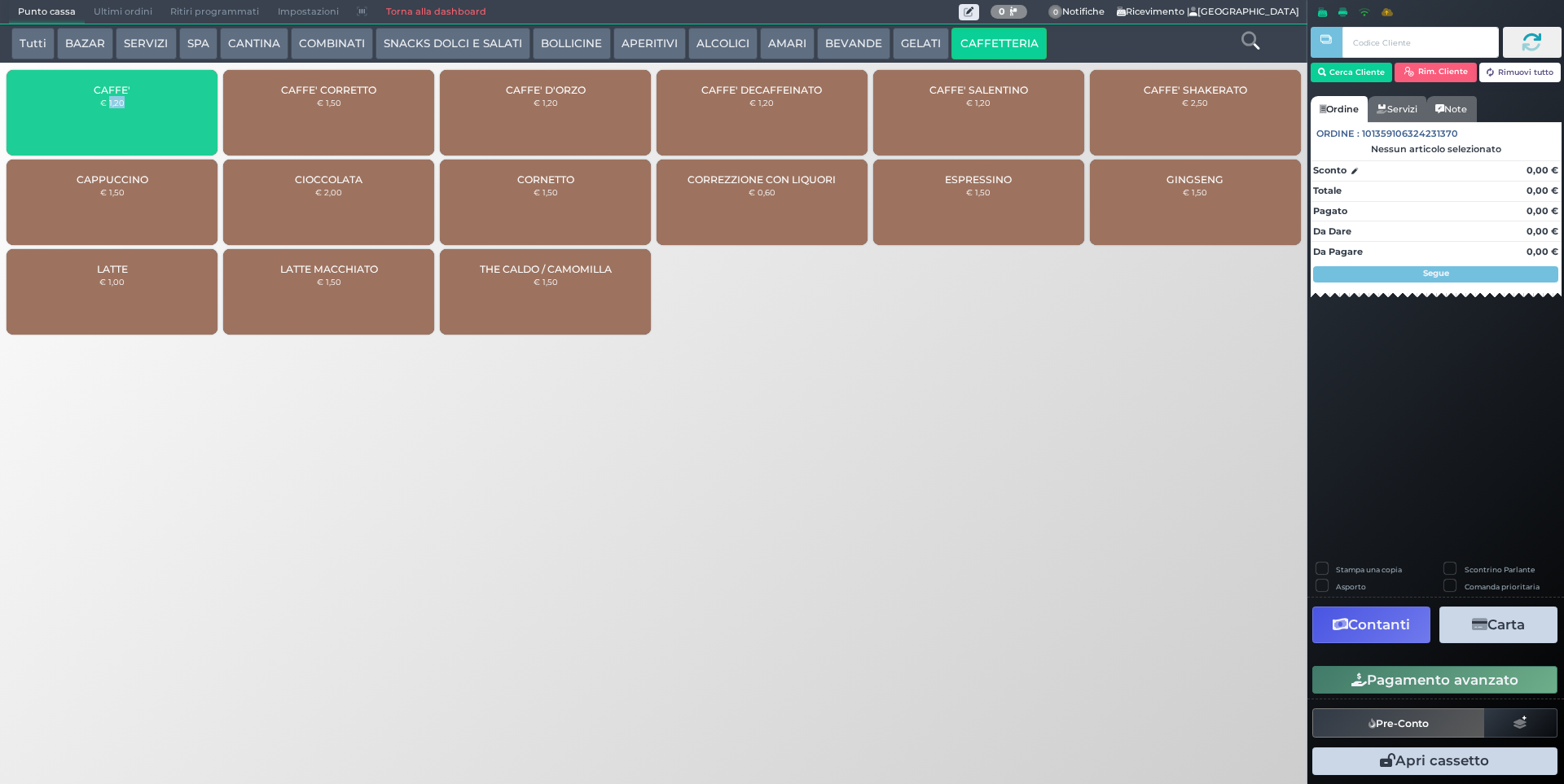
click at [120, 124] on div "CAFFE' € 1,20" at bounding box center [112, 113] width 211 height 86
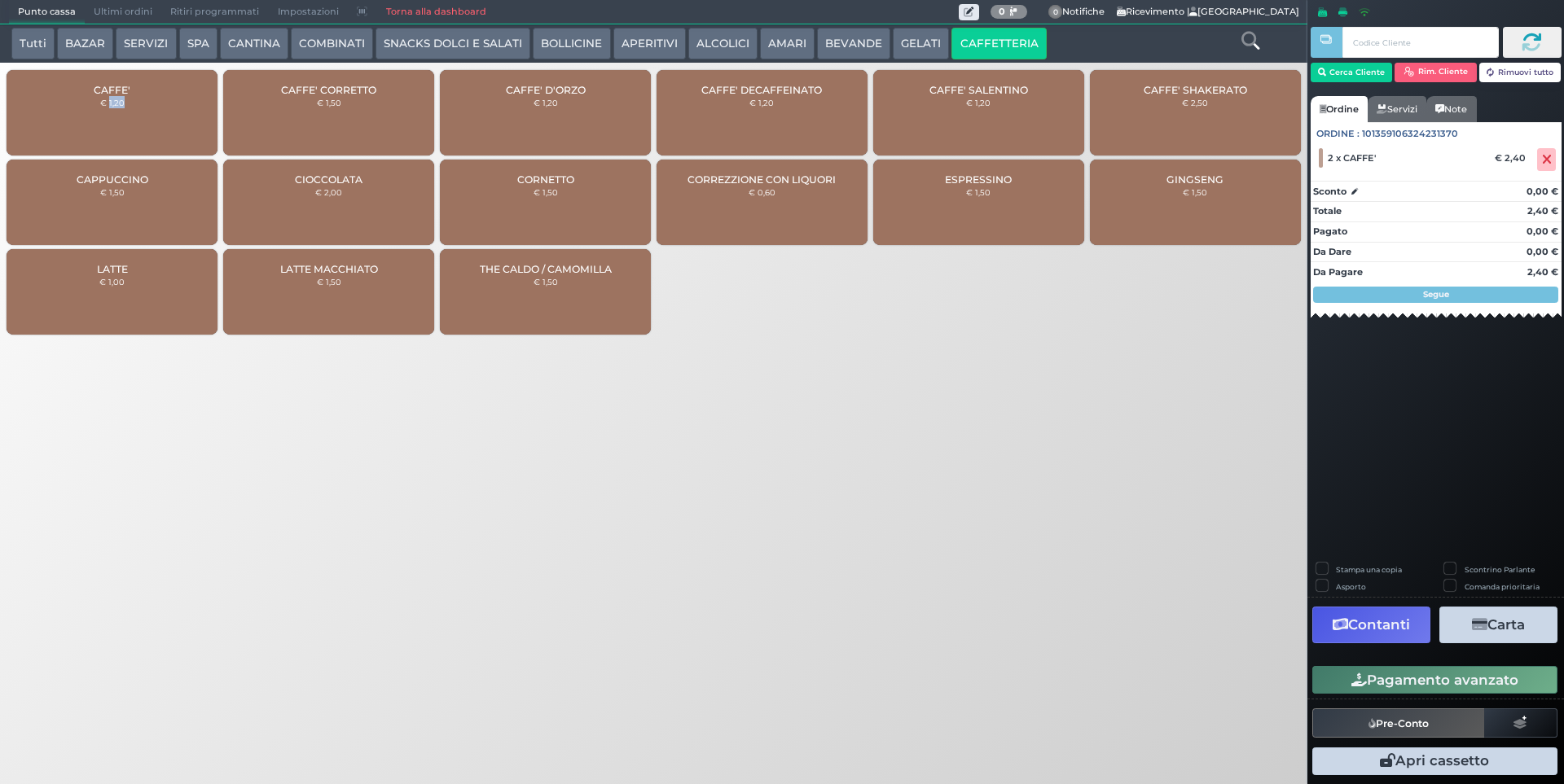
click at [1439, 693] on button "Pagamento avanzato" at bounding box center [1435, 680] width 246 height 28
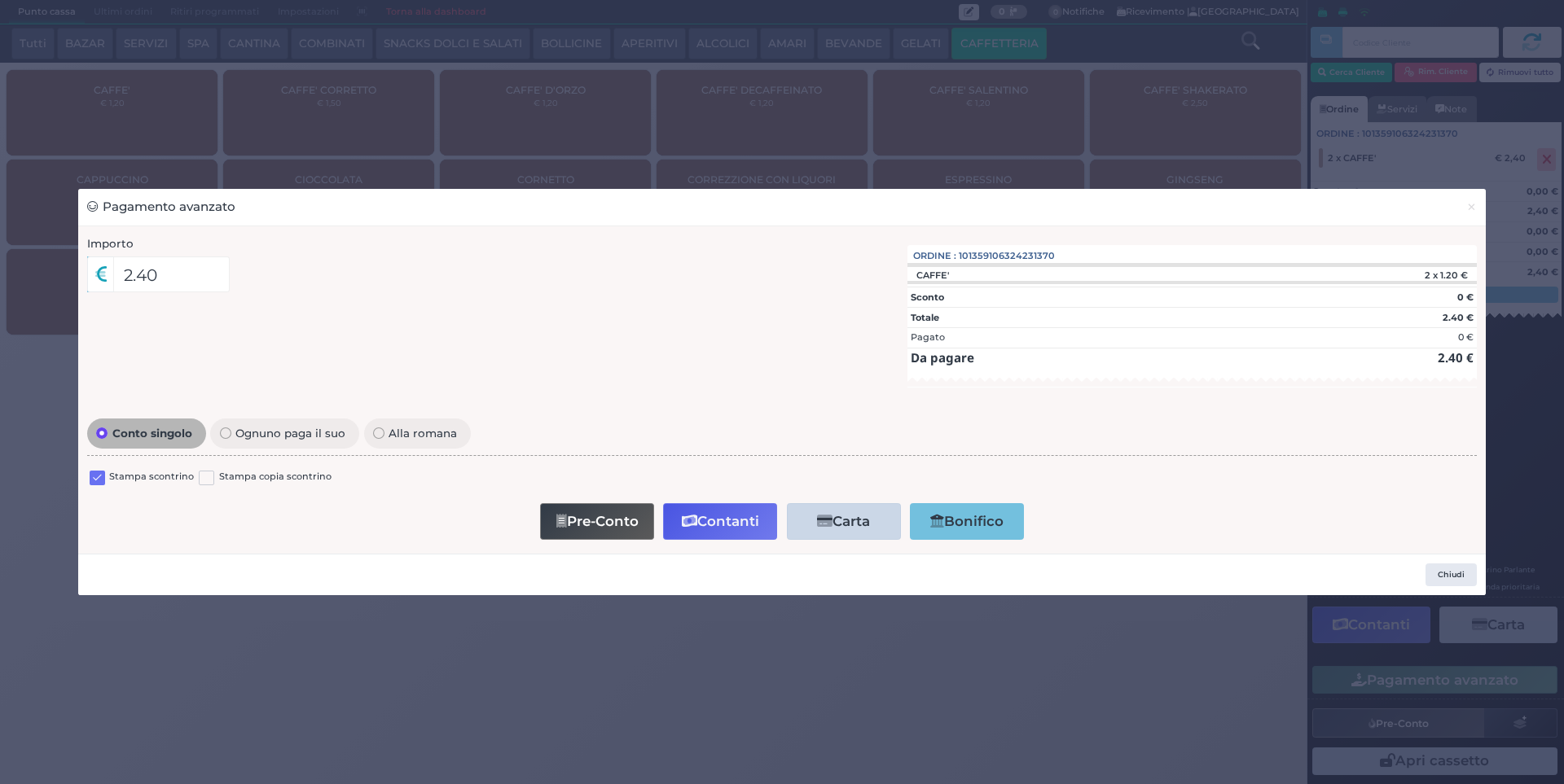
click at [103, 473] on label at bounding box center [97, 479] width 15 height 15
click at [0, 0] on input "checkbox" at bounding box center [0, 0] width 0 height 0
click at [701, 517] on button "Contanti" at bounding box center [720, 522] width 114 height 37
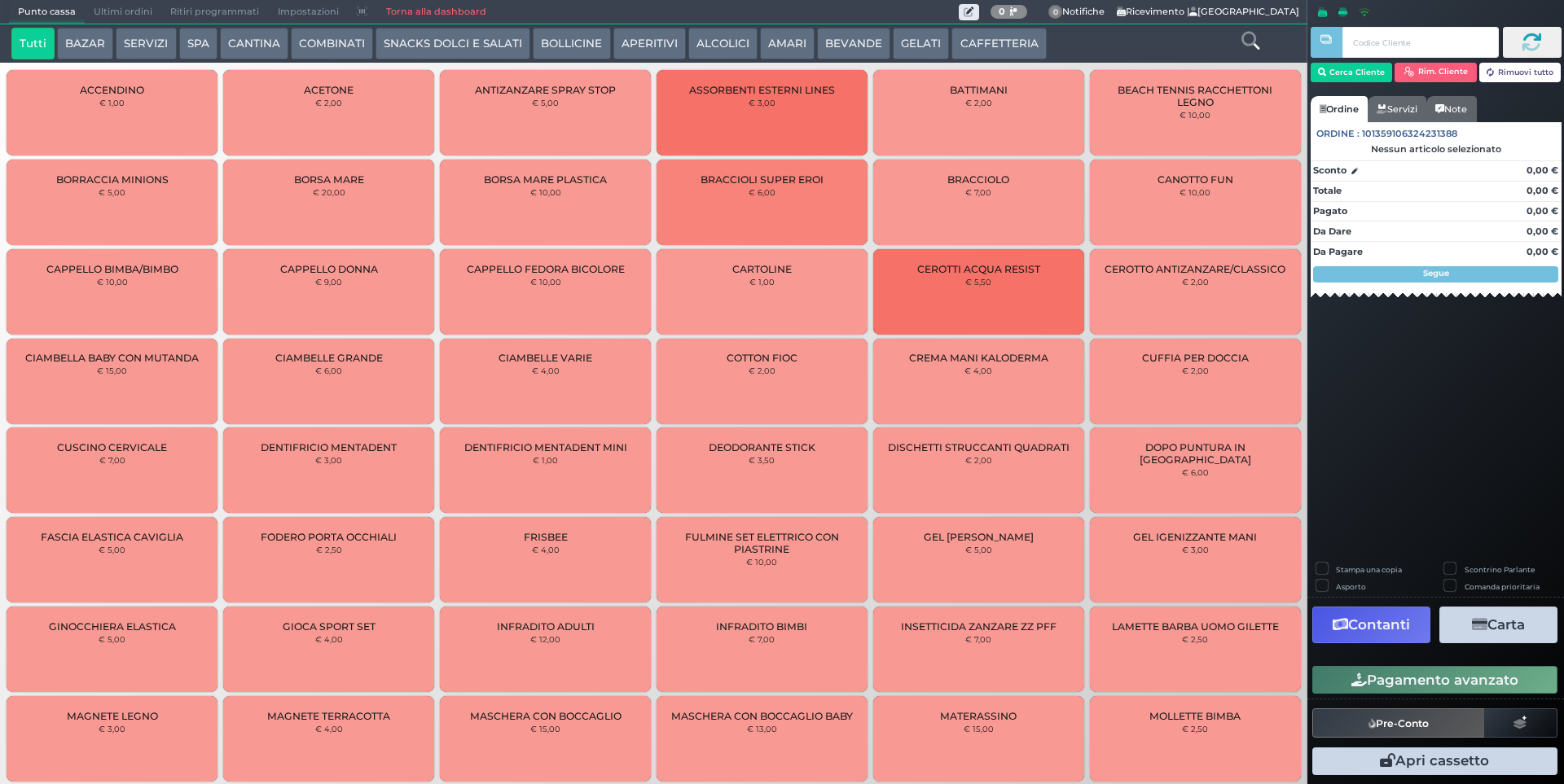
click at [98, 12] on span "Ultimi ordini" at bounding box center [122, 13] width 76 height 23
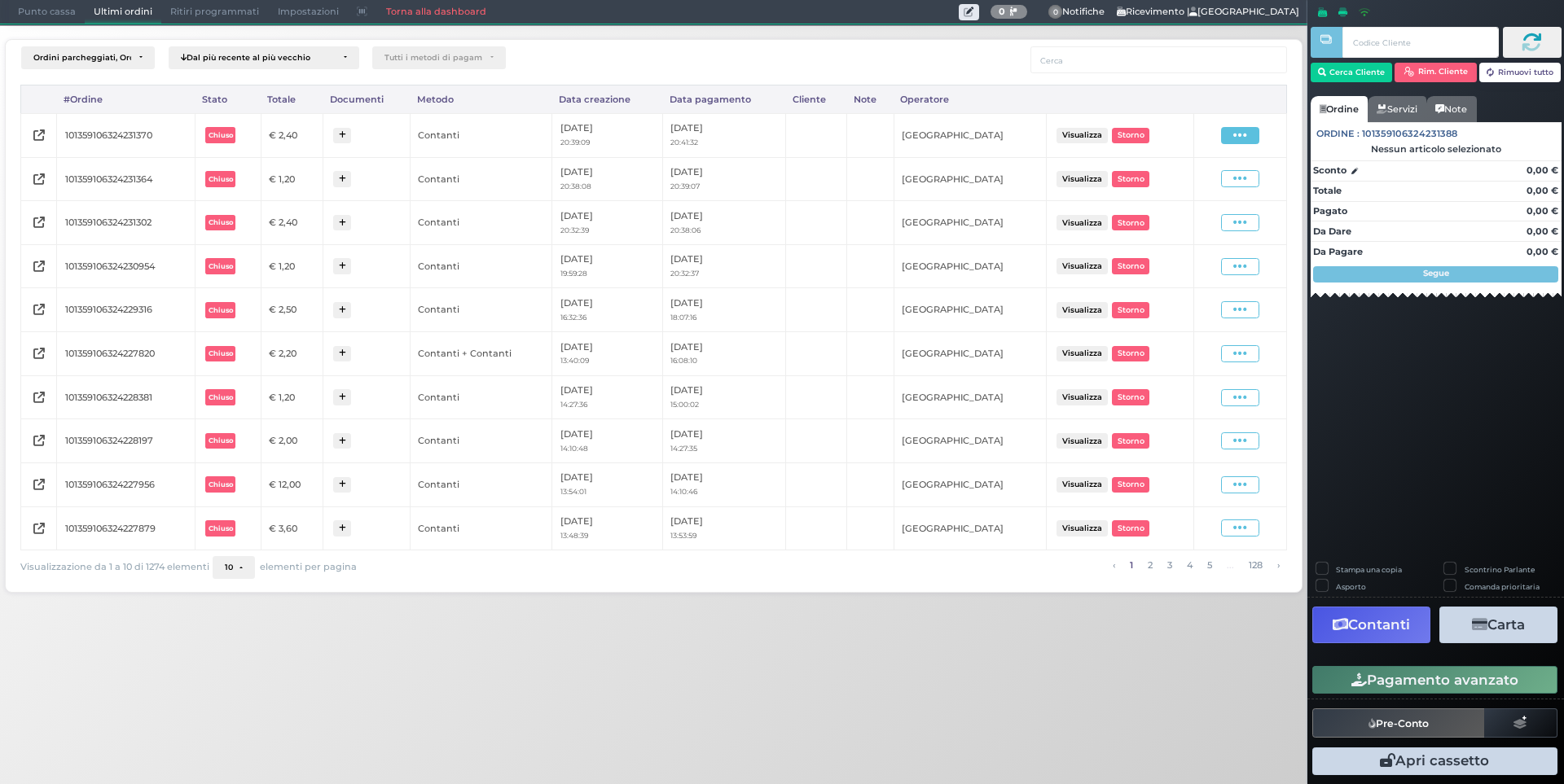
click at [1242, 136] on icon at bounding box center [1240, 136] width 13 height 15
click at [1206, 181] on span "Ristampa Pre-Conto" at bounding box center [1201, 182] width 66 height 28
click at [15, 13] on span "Punto cassa" at bounding box center [46, 13] width 76 height 23
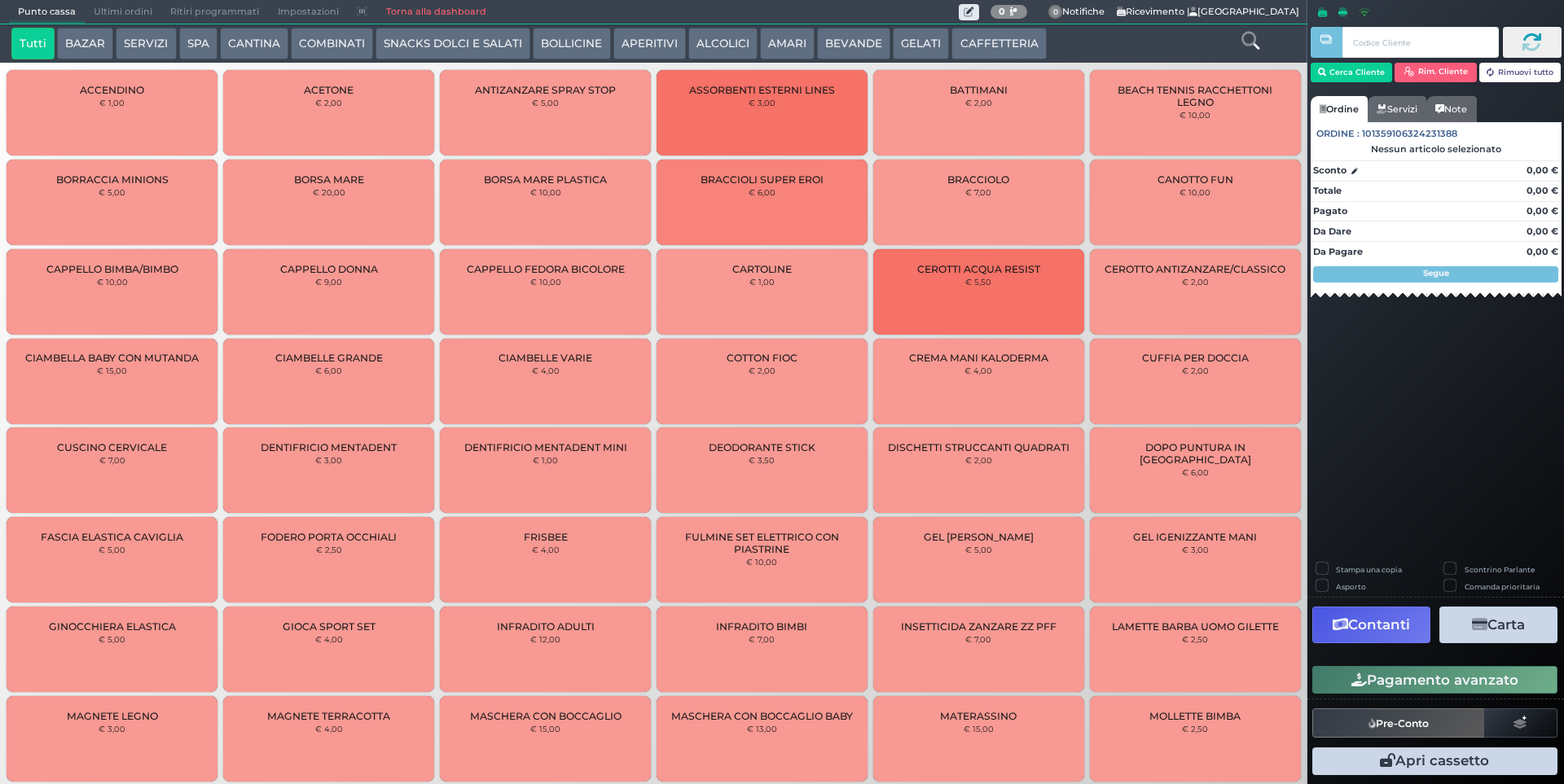
click at [987, 50] on button "CAFFETTERIA" at bounding box center [999, 44] width 94 height 33
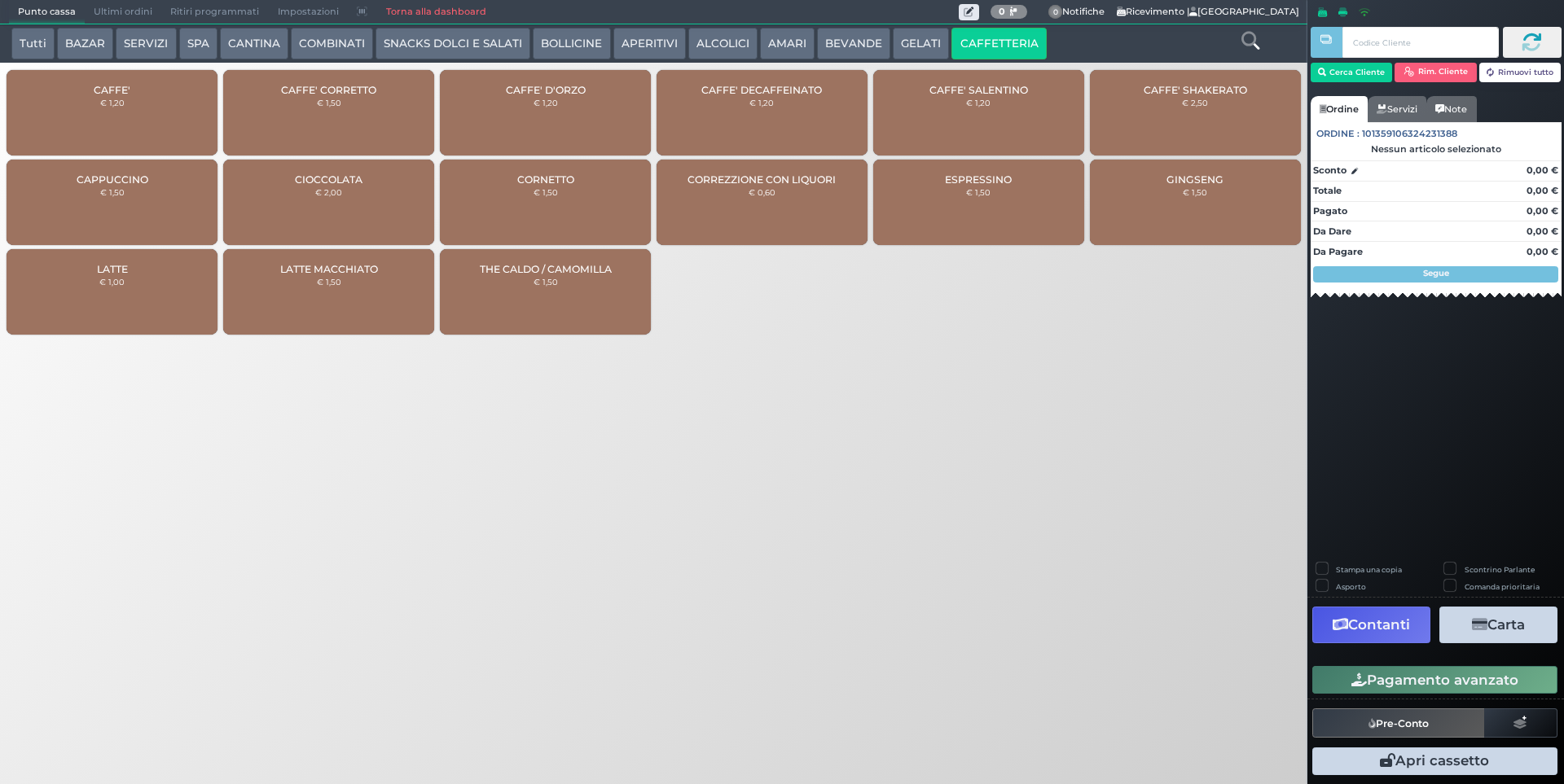
click at [180, 153] on div "CAFFE' € 1,20" at bounding box center [112, 113] width 211 height 86
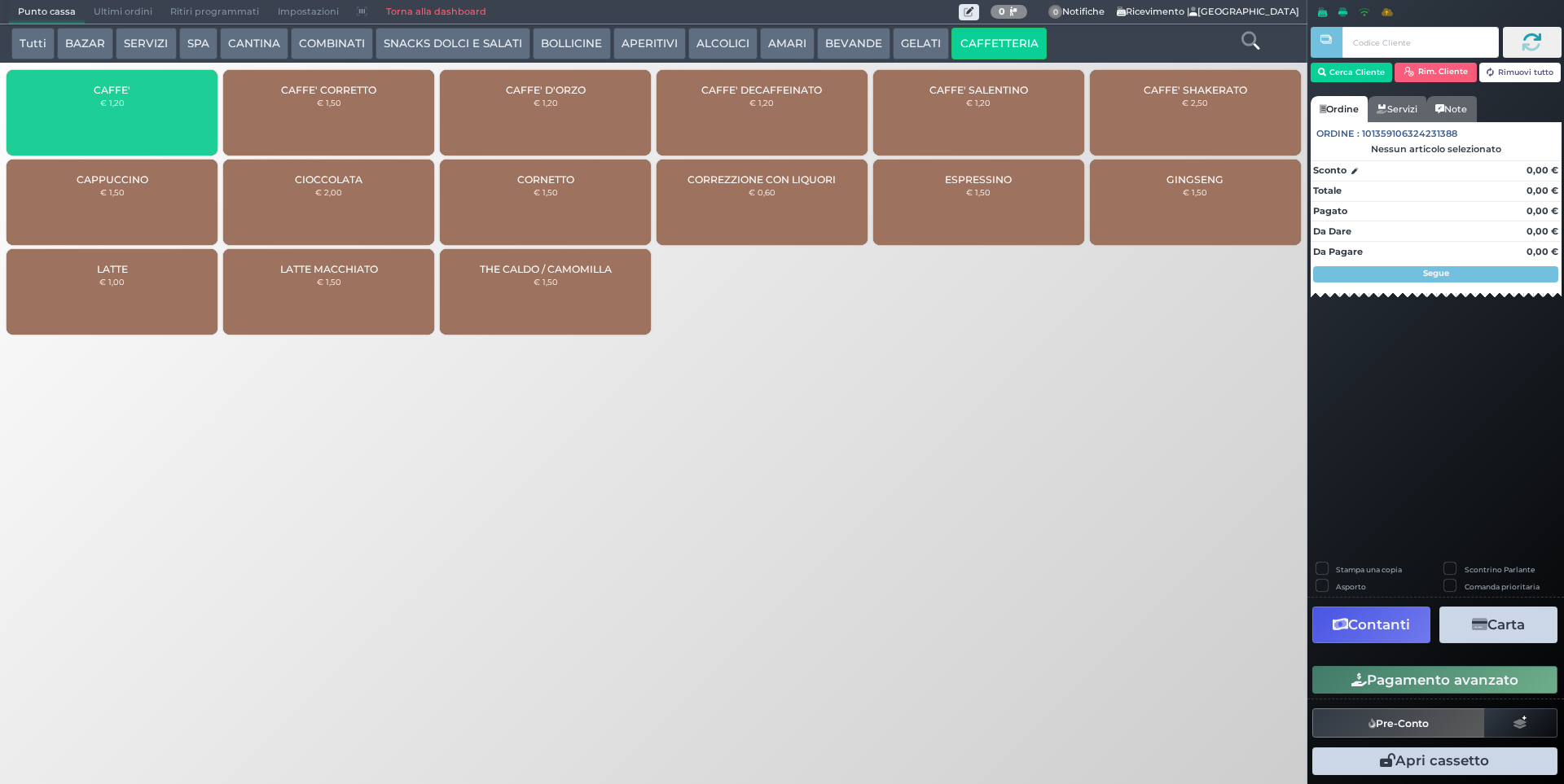
click at [176, 146] on div "CAFFE' € 1,20" at bounding box center [112, 113] width 211 height 86
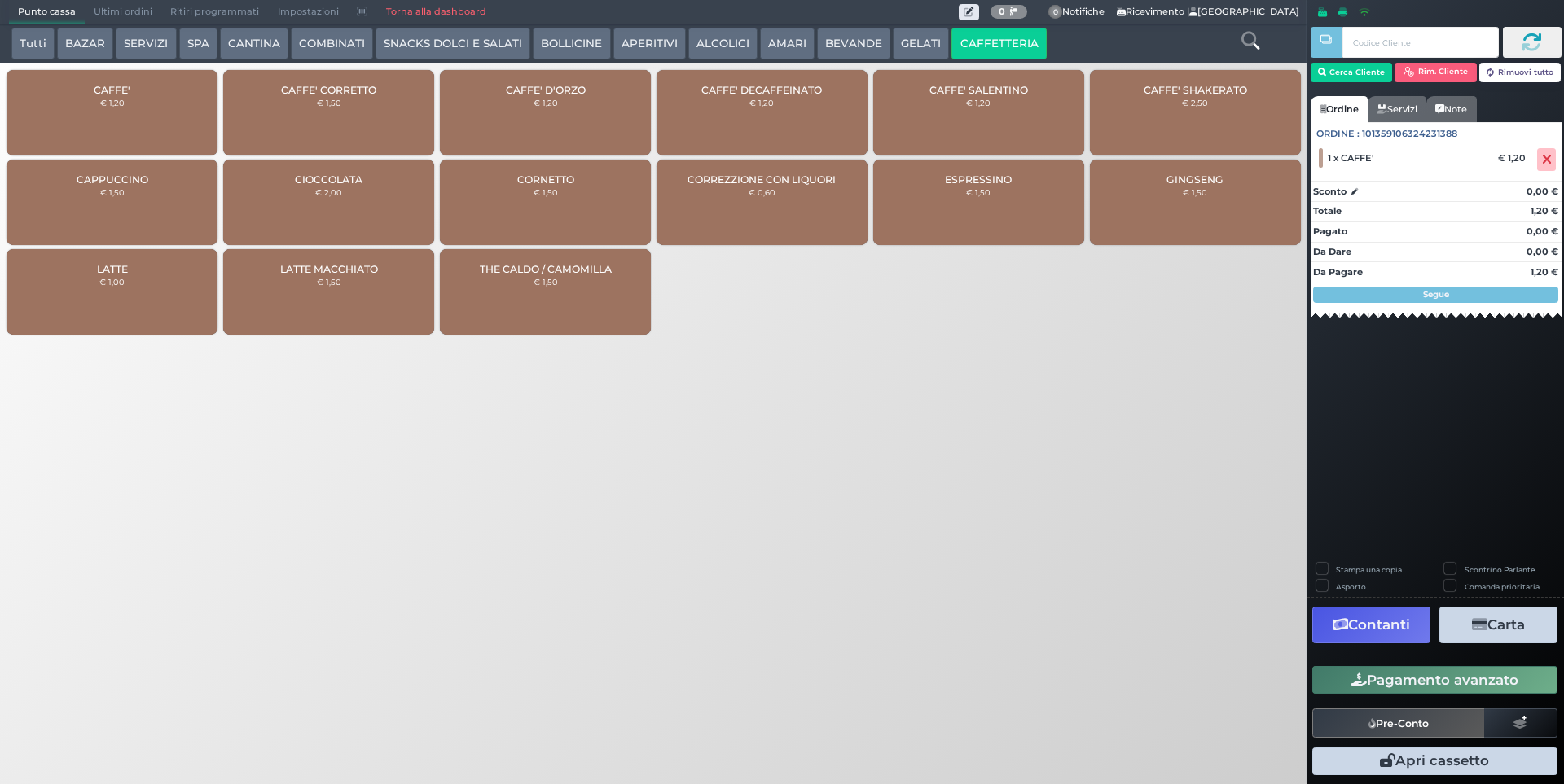
click at [176, 146] on div "CAFFE' € 1,20" at bounding box center [112, 113] width 211 height 86
click at [1410, 686] on button "Pagamento avanzato" at bounding box center [1435, 680] width 246 height 28
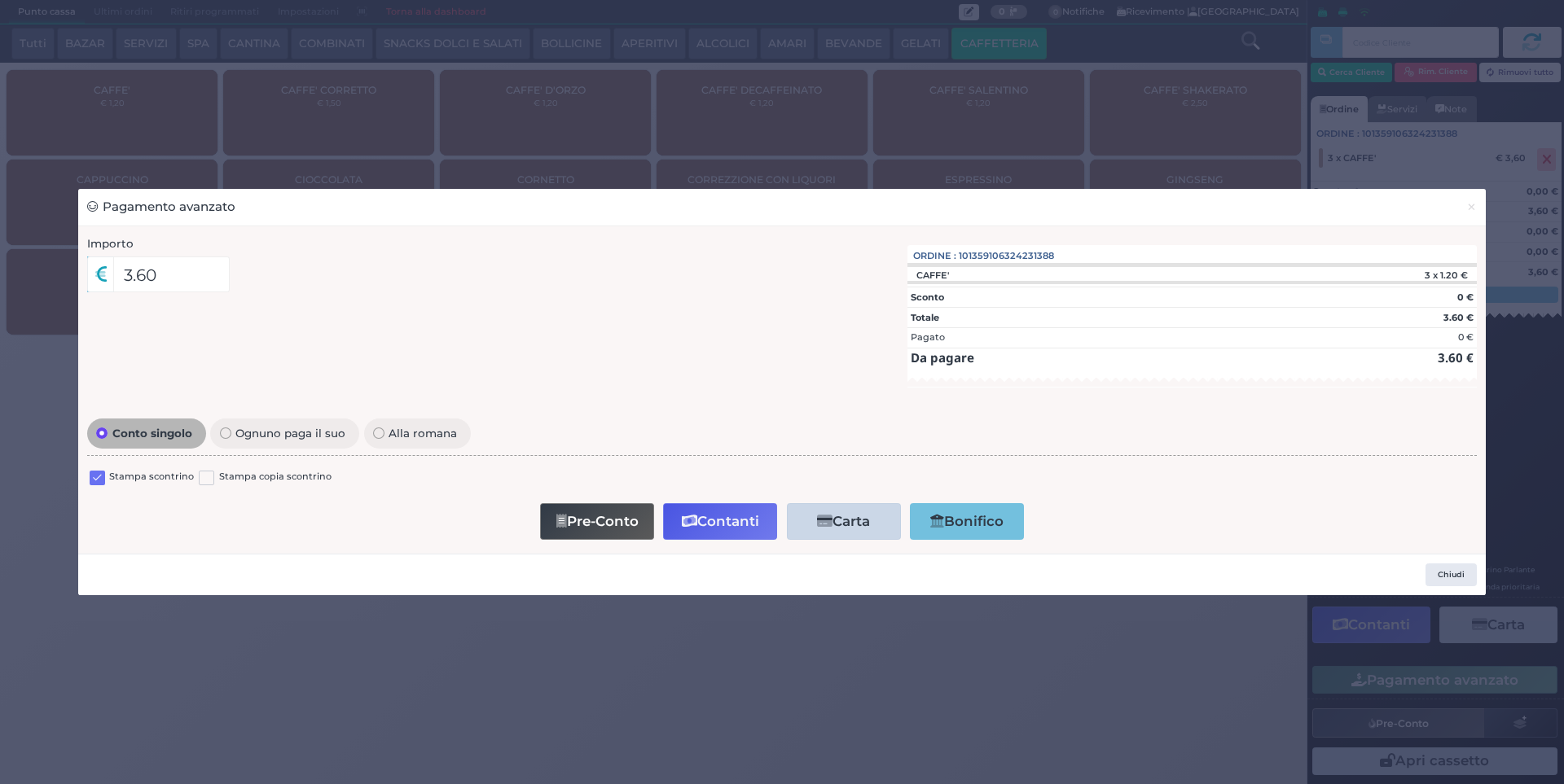
click at [100, 468] on div "Stampa scontrino Stampa copia scontrino" at bounding box center [782, 481] width 1390 height 39
click at [97, 480] on label at bounding box center [97, 479] width 15 height 15
click at [0, 0] on input "checkbox" at bounding box center [0, 0] width 0 height 0
click at [729, 536] on button "Contanti" at bounding box center [720, 522] width 114 height 37
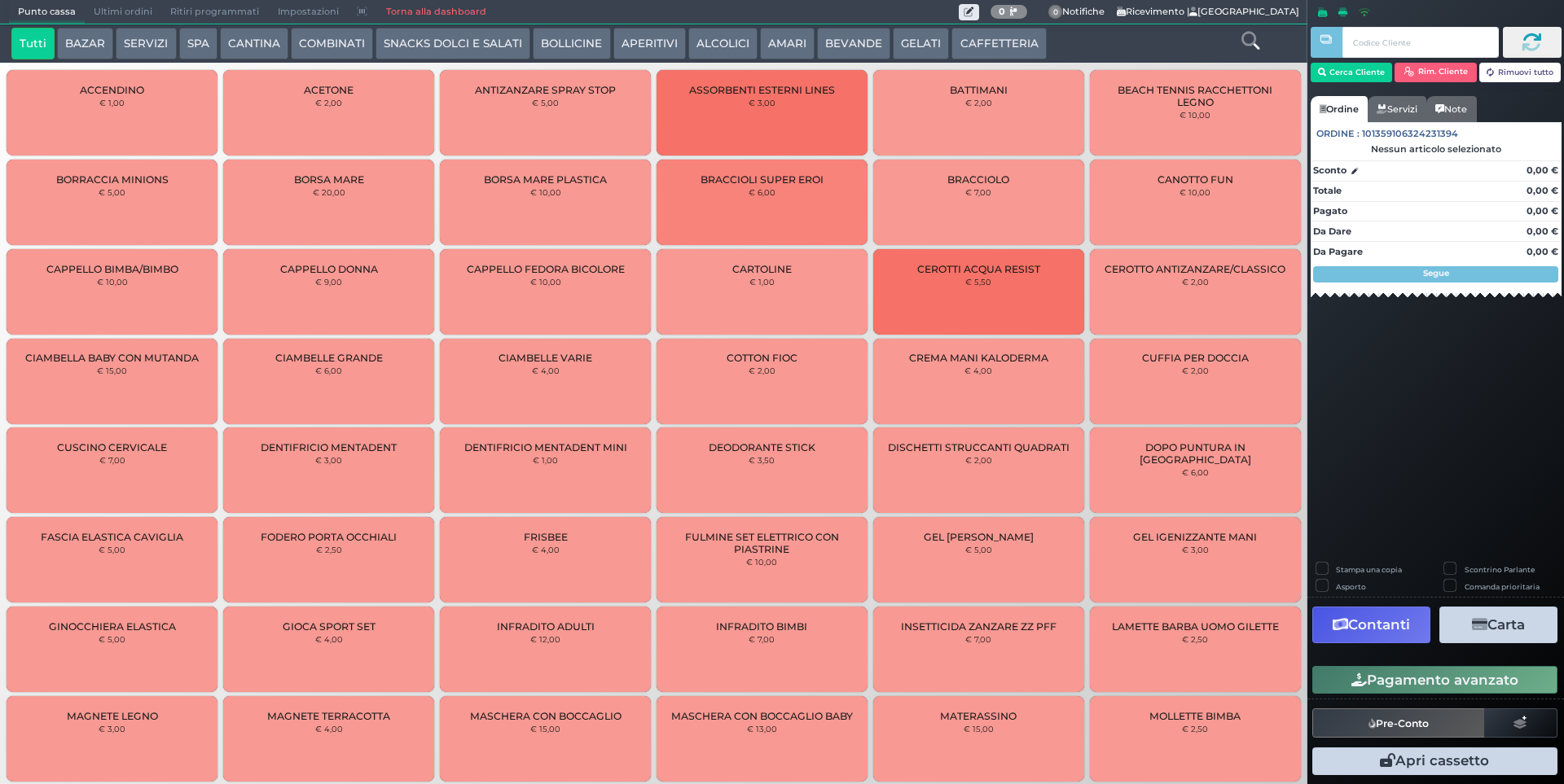
click at [114, 13] on span "Ultimi ordini" at bounding box center [122, 13] width 76 height 23
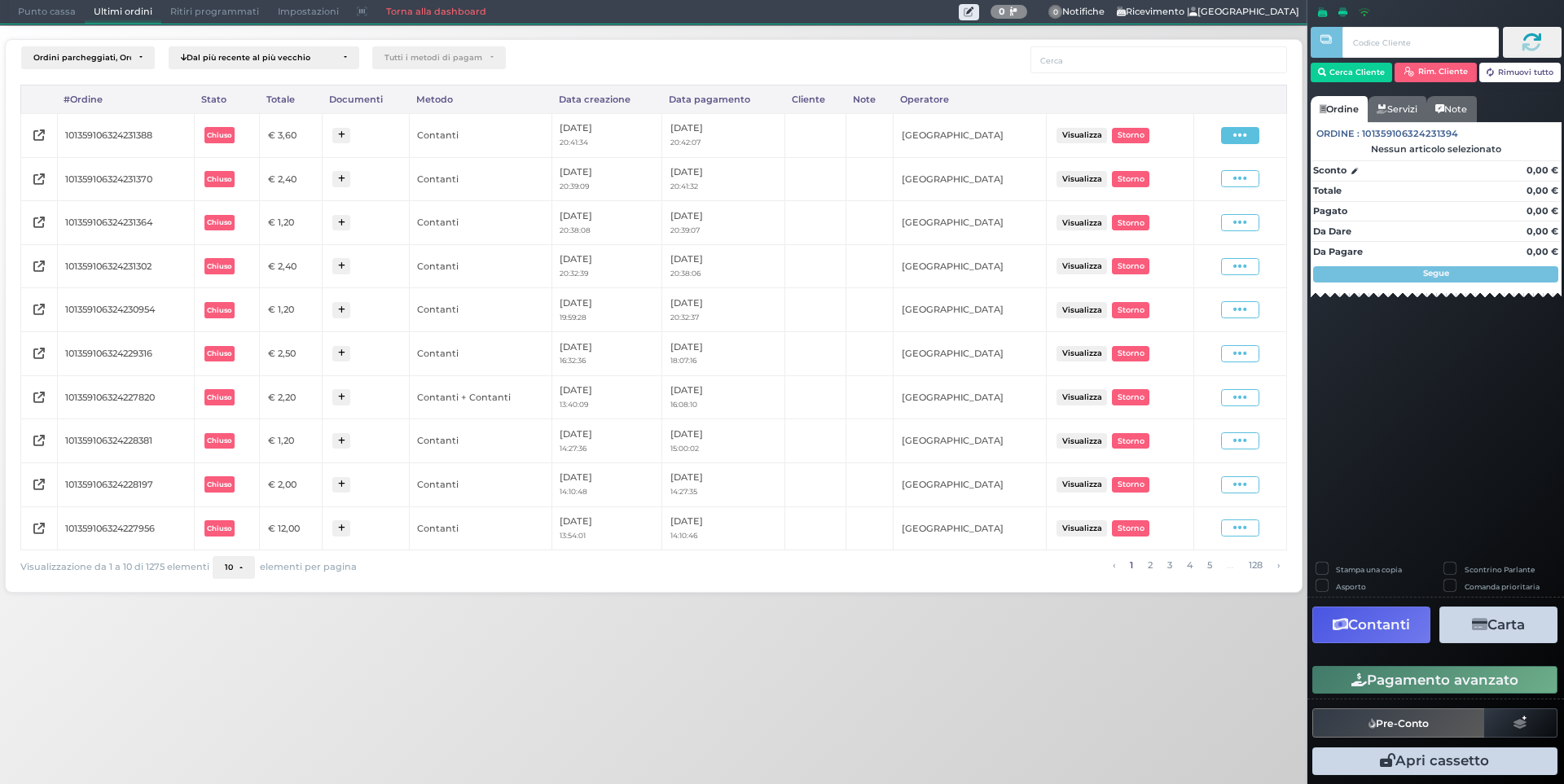
drag, startPoint x: 1228, startPoint y: 129, endPoint x: 1200, endPoint y: 173, distance: 52.2
click at [1228, 130] on span at bounding box center [1240, 136] width 39 height 17
click at [1191, 188] on span "Ristampa Pre-Conto" at bounding box center [1201, 182] width 66 height 28
click at [59, 23] on nav "Punto cassa [GEOGRAPHIC_DATA] Ultimi ordini Delivery Ritiri programmati Imposta…" at bounding box center [653, 12] width 1290 height 24
click at [60, 10] on span "Punto cassa" at bounding box center [46, 13] width 76 height 23
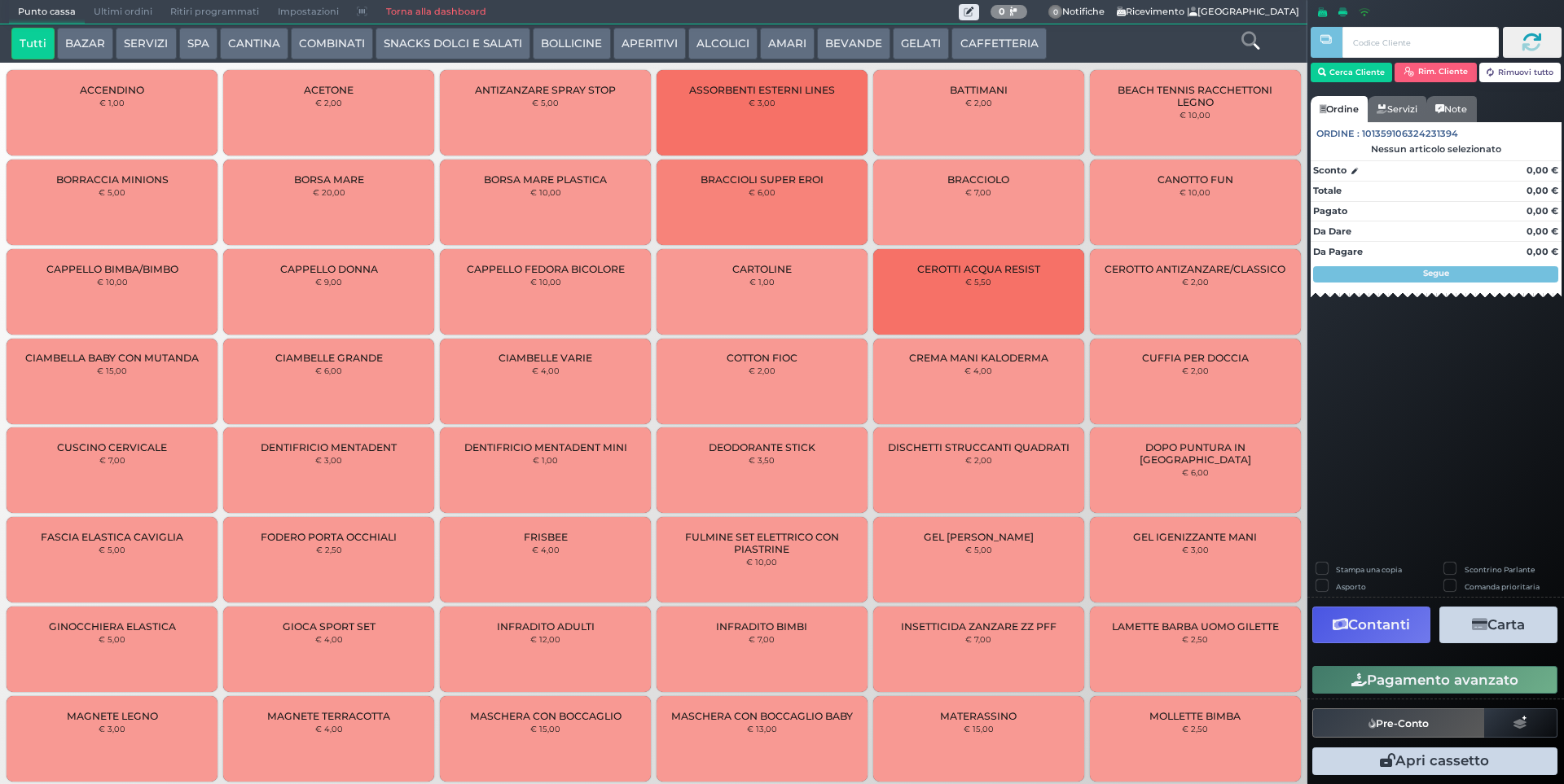
drag, startPoint x: 1029, startPoint y: 33, endPoint x: 1012, endPoint y: 39, distance: 18.0
click at [1028, 33] on button "CAFFETTERIA" at bounding box center [999, 44] width 94 height 33
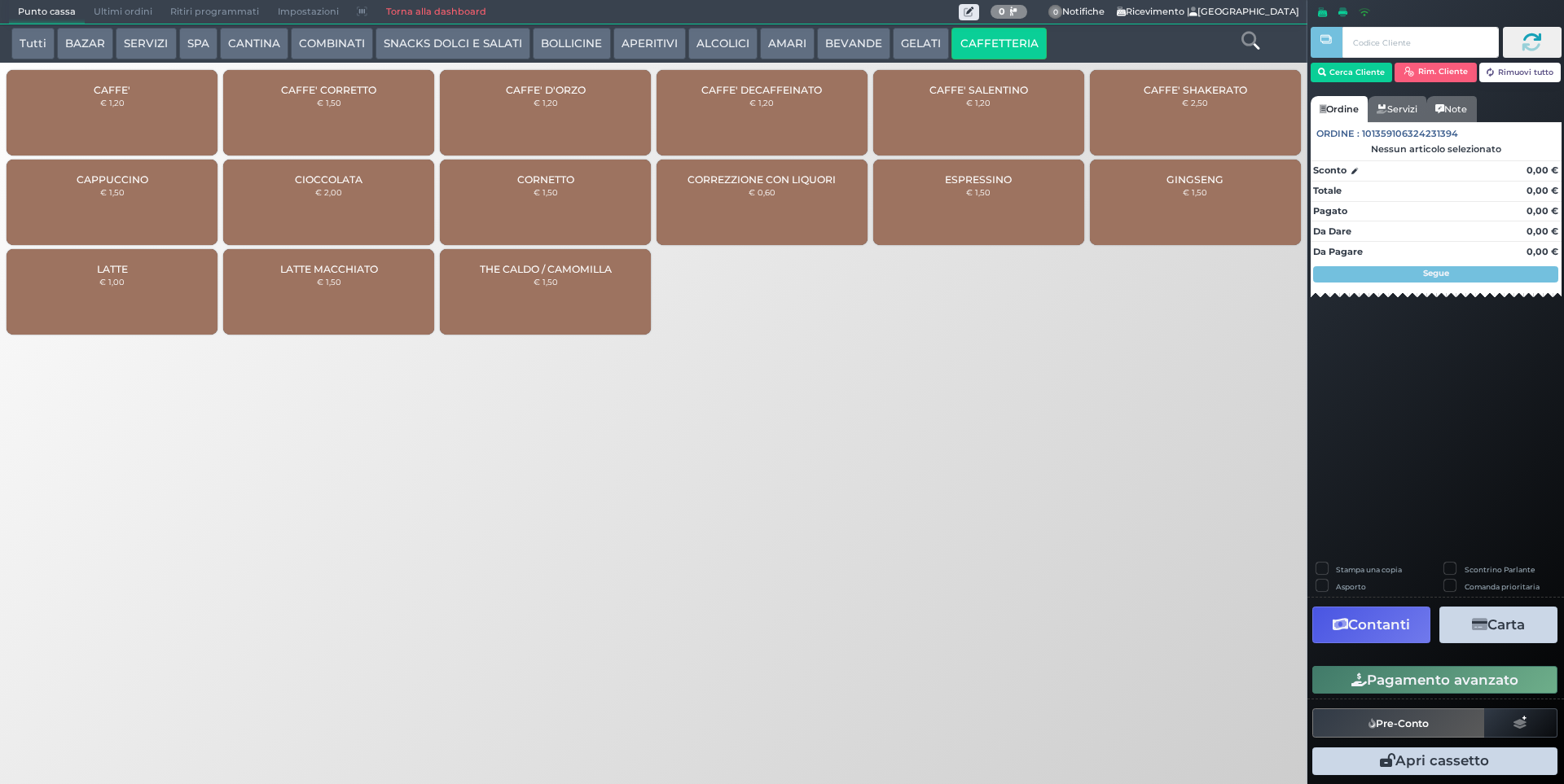
click at [141, 114] on div "CAFFE' € 1,20" at bounding box center [112, 113] width 211 height 86
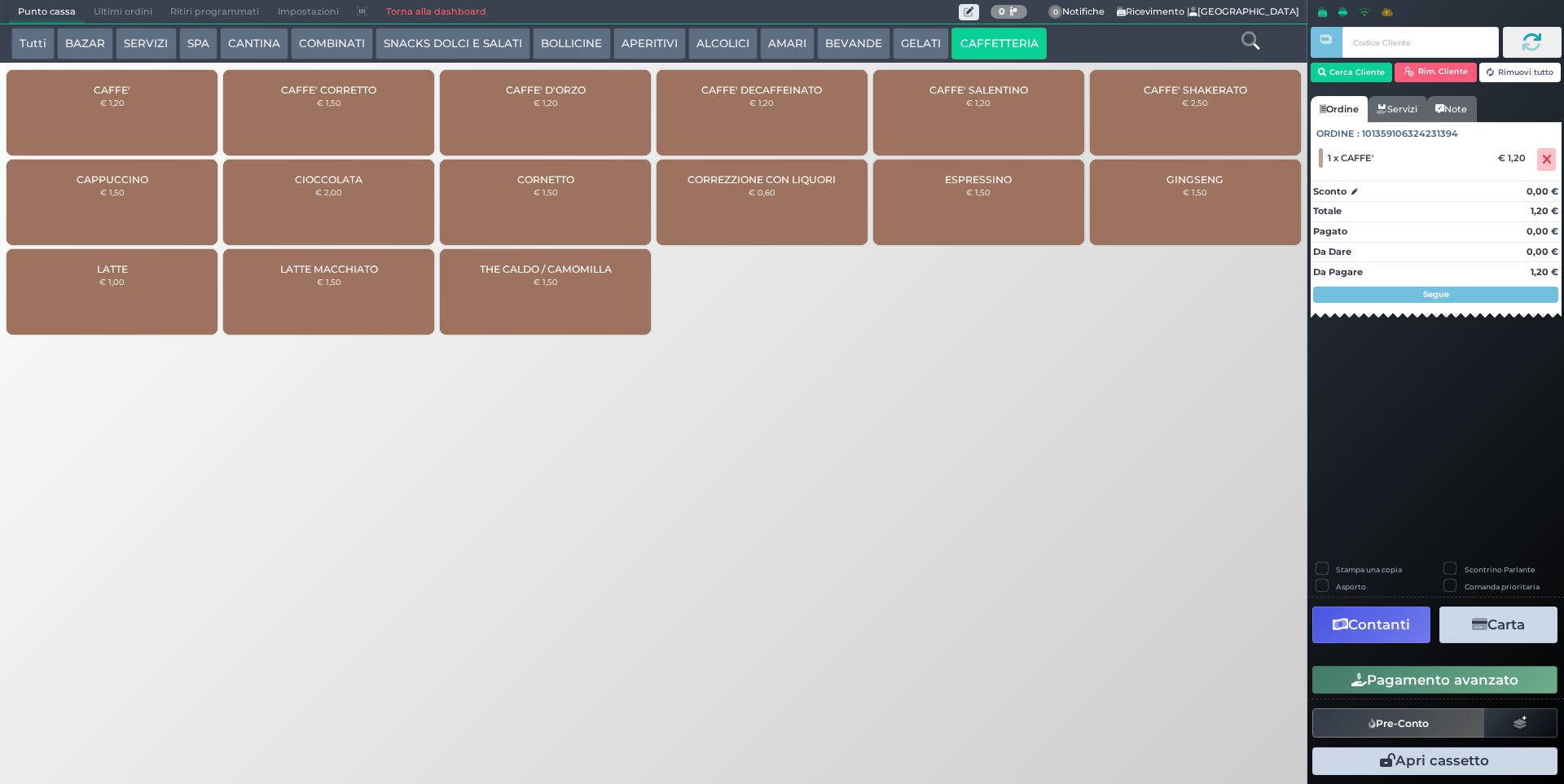
click at [1346, 671] on button "Pagamento avanzato" at bounding box center [1435, 680] width 246 height 28
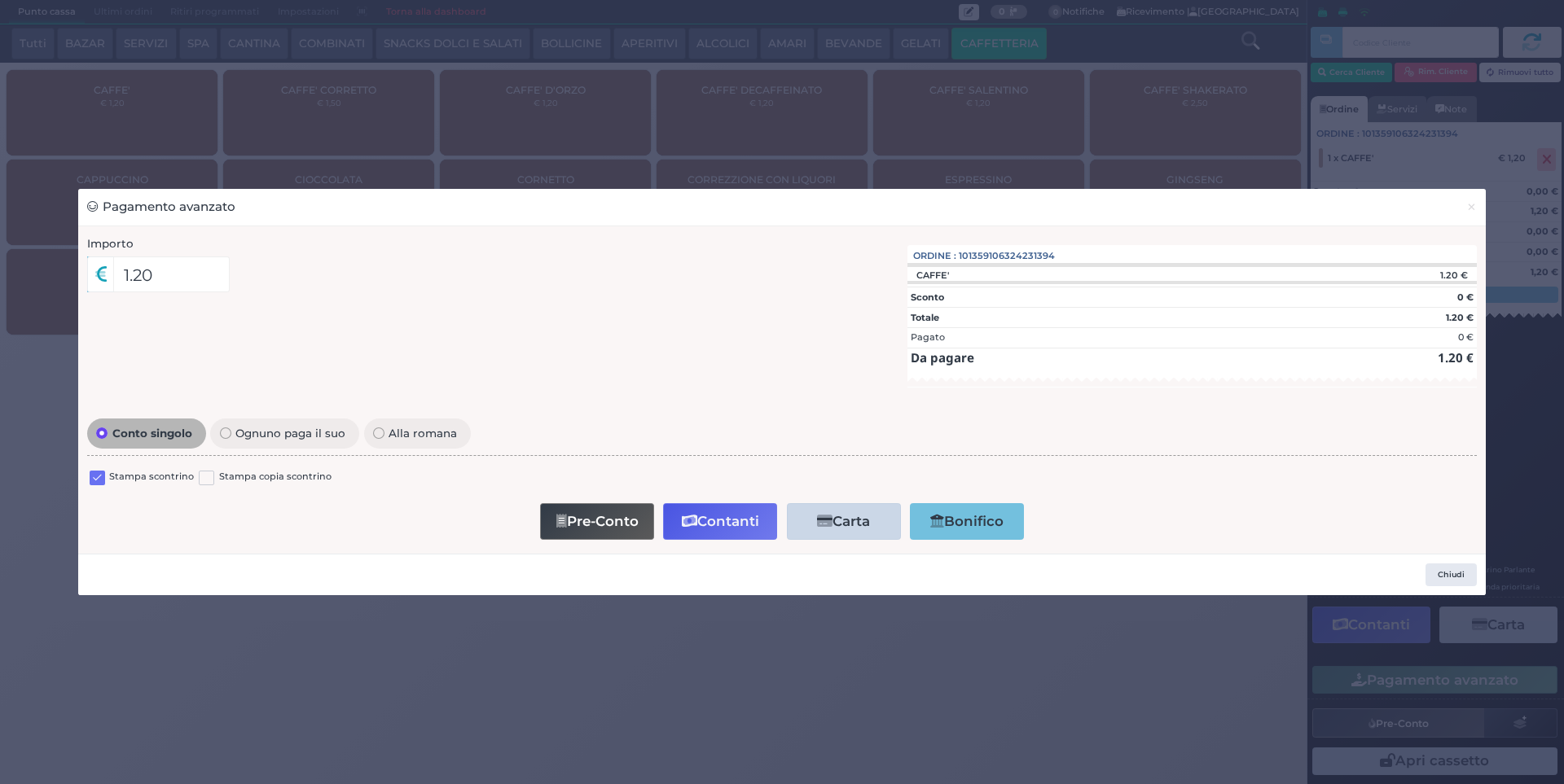
drag, startPoint x: 93, startPoint y: 479, endPoint x: 107, endPoint y: 479, distance: 14.0
click at [94, 479] on label at bounding box center [97, 479] width 15 height 15
click at [0, 0] on input "checkbox" at bounding box center [0, 0] width 0 height 0
click at [726, 530] on button "Contanti" at bounding box center [720, 522] width 114 height 37
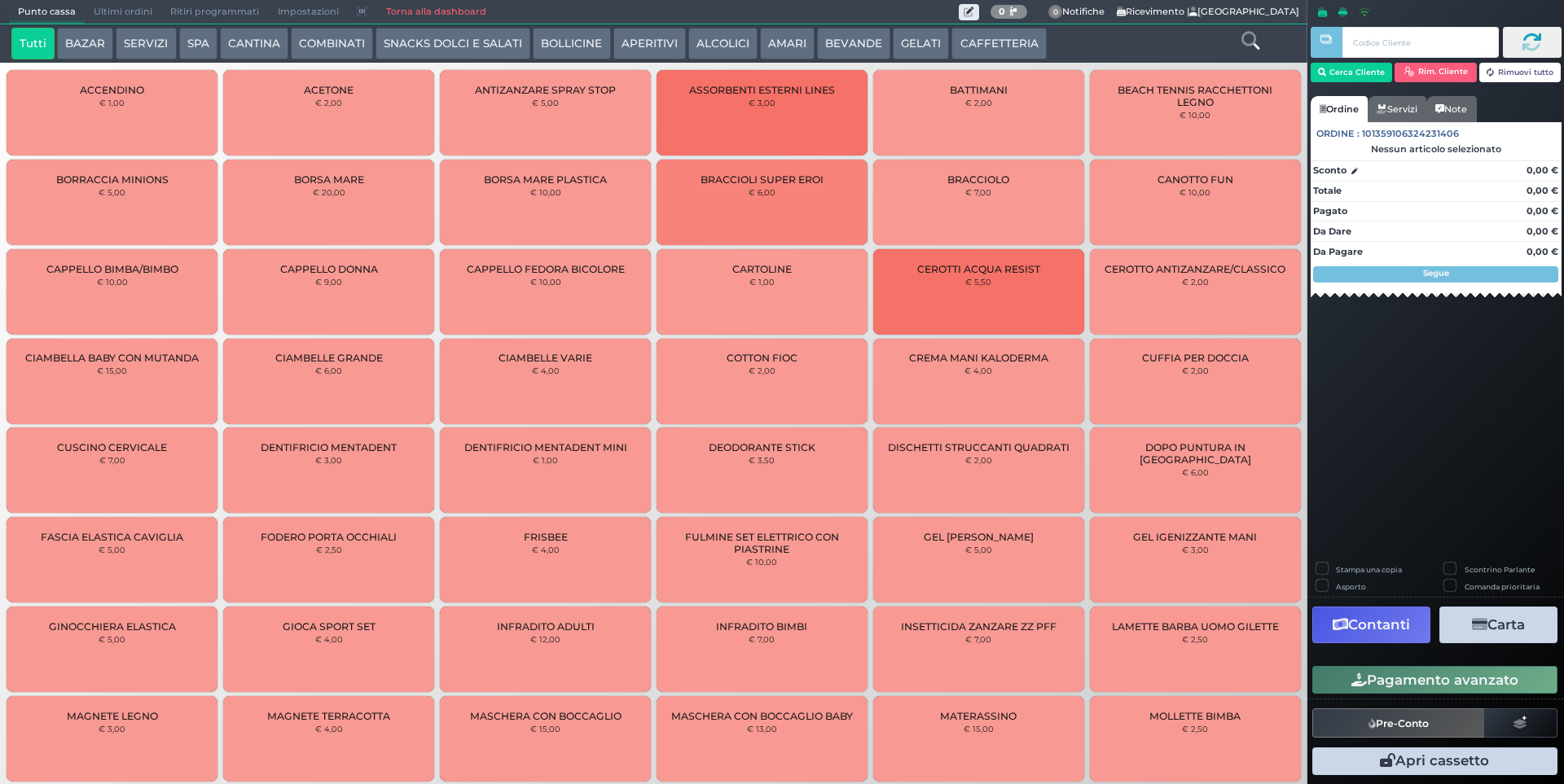
click at [139, 13] on span "Ultimi ordini" at bounding box center [122, 13] width 76 height 23
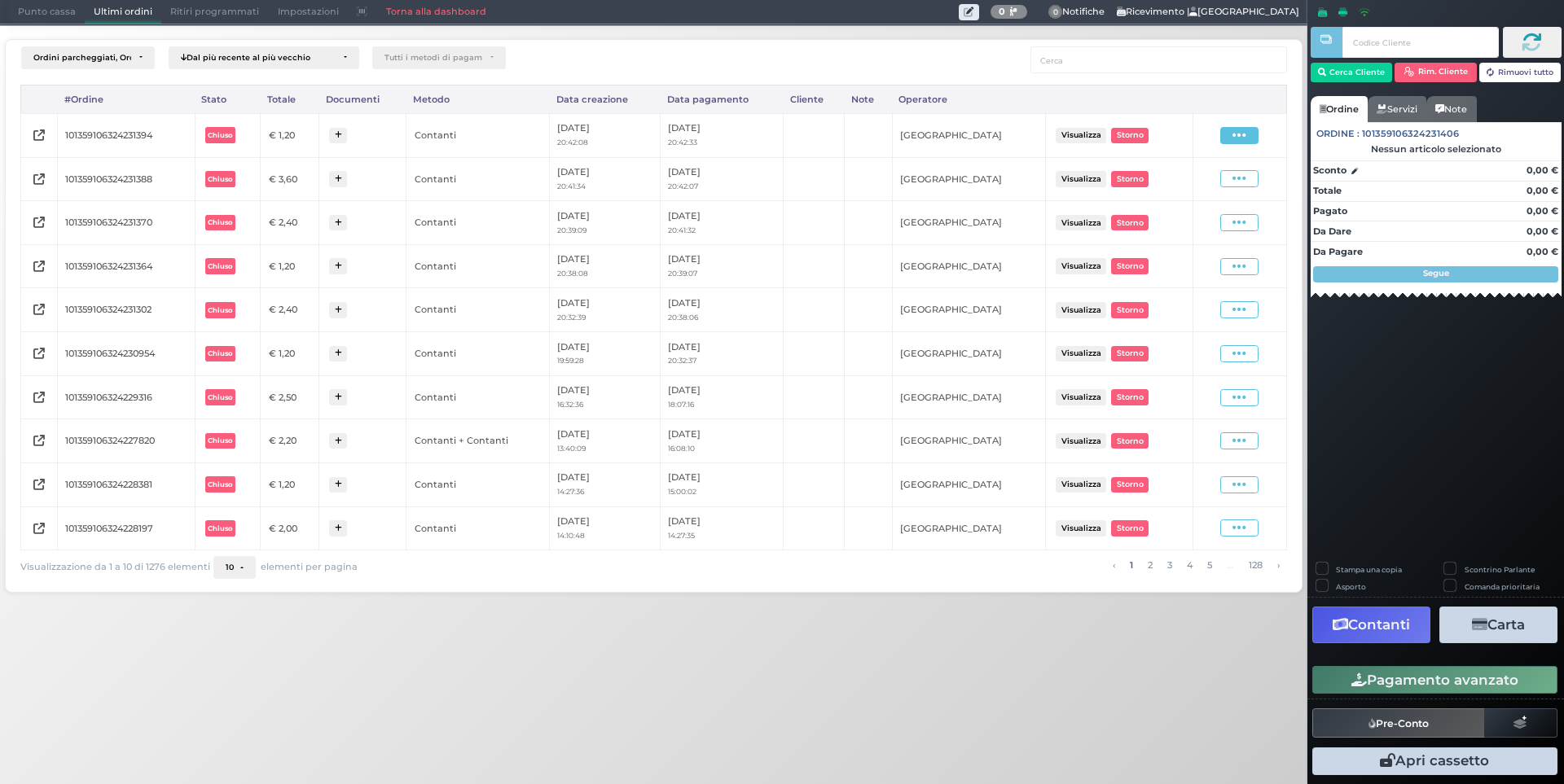
drag, startPoint x: 1221, startPoint y: 135, endPoint x: 1227, endPoint y: 141, distance: 8.5
click at [1221, 135] on div "Visualizza Ristampa Pre-Conto Storno" at bounding box center [1239, 136] width 76 height 17
click at [1227, 141] on span at bounding box center [1240, 136] width 39 height 17
click at [1199, 178] on span "Ristampa Pre-Conto" at bounding box center [1201, 182] width 66 height 28
click at [40, 6] on span "Punto cassa" at bounding box center [46, 13] width 76 height 23
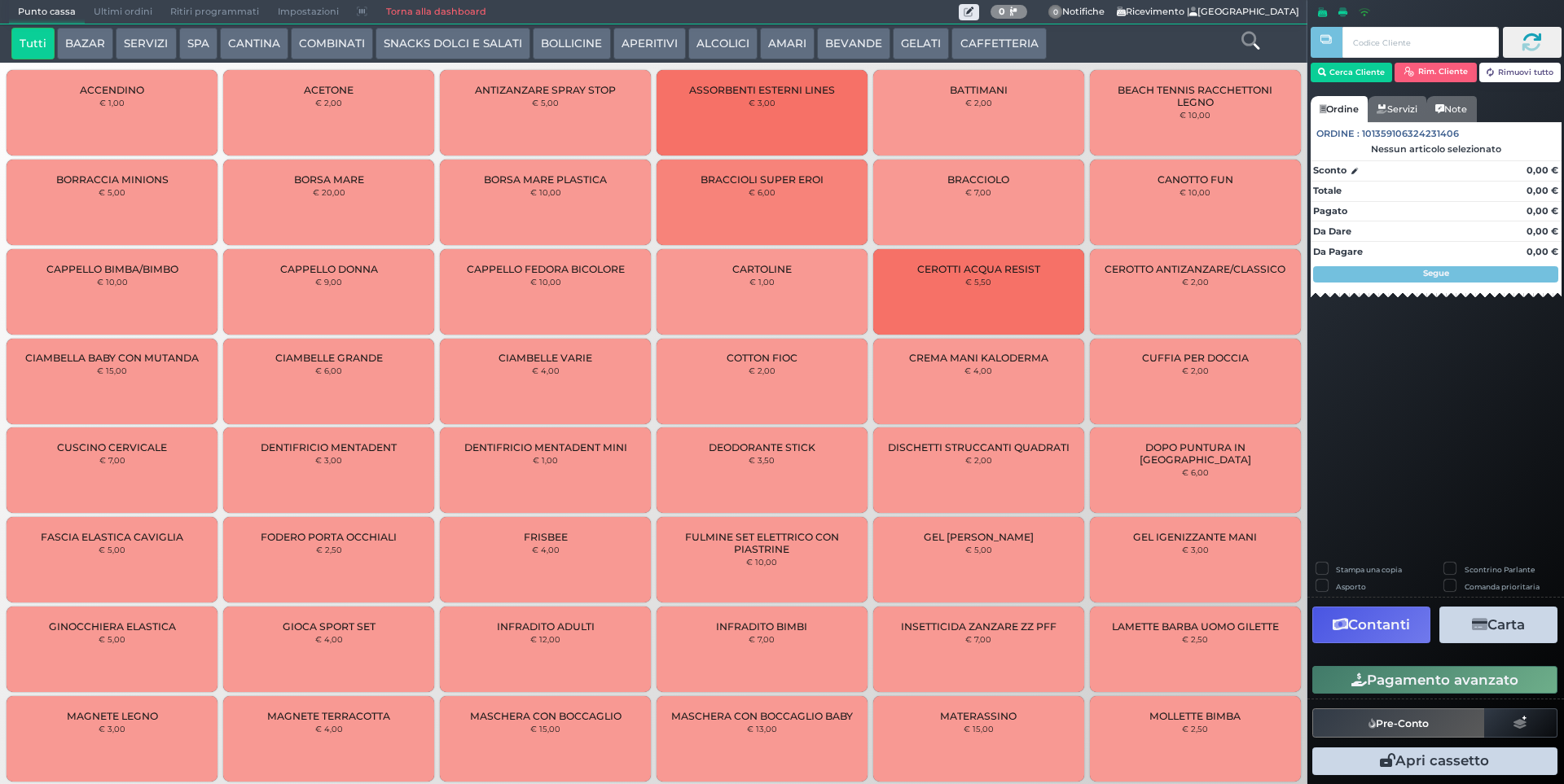
click at [997, 37] on button "CAFFETTERIA" at bounding box center [999, 44] width 94 height 33
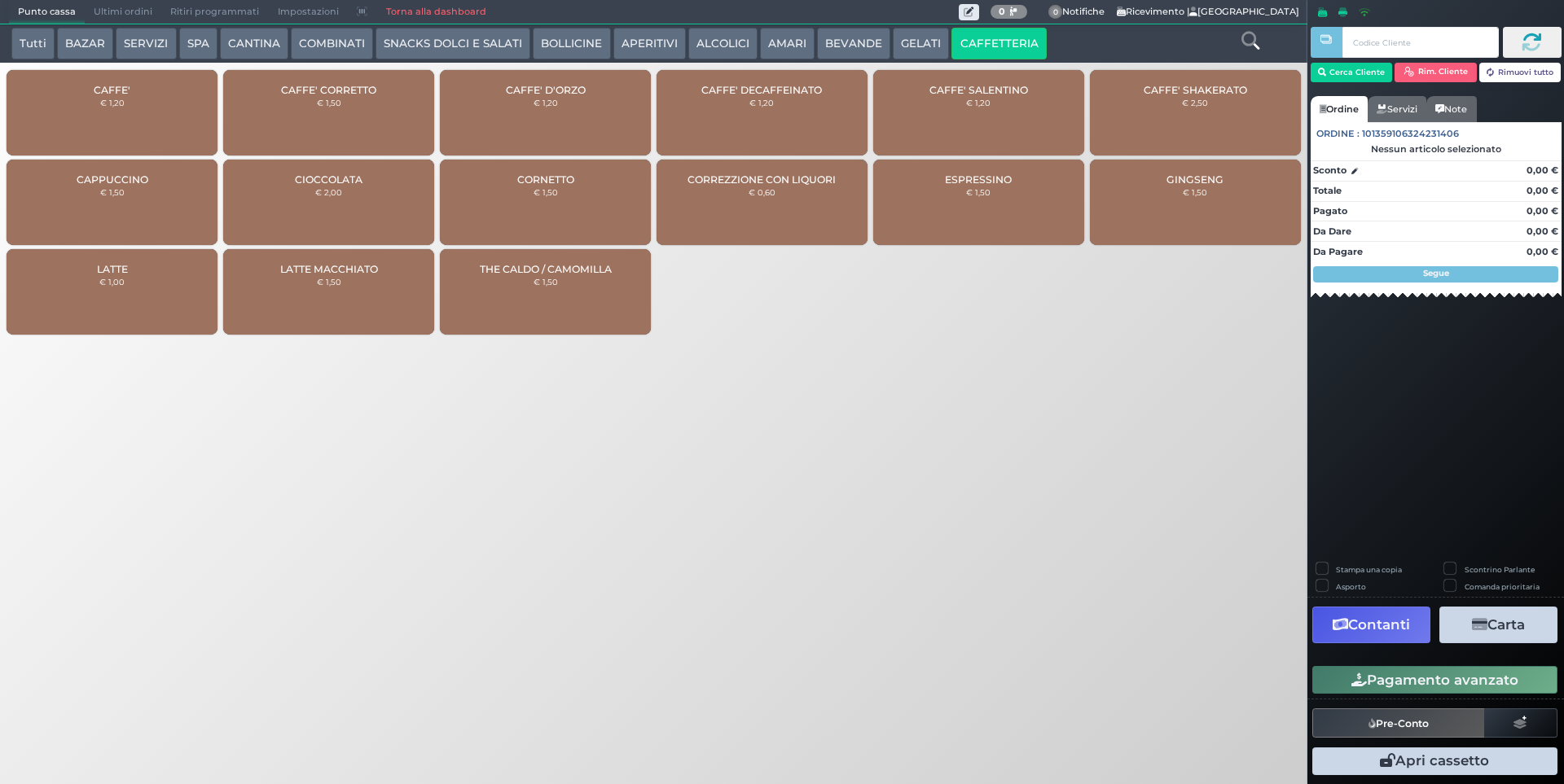
click at [96, 121] on div "CAFFE' € 1,20" at bounding box center [112, 113] width 211 height 86
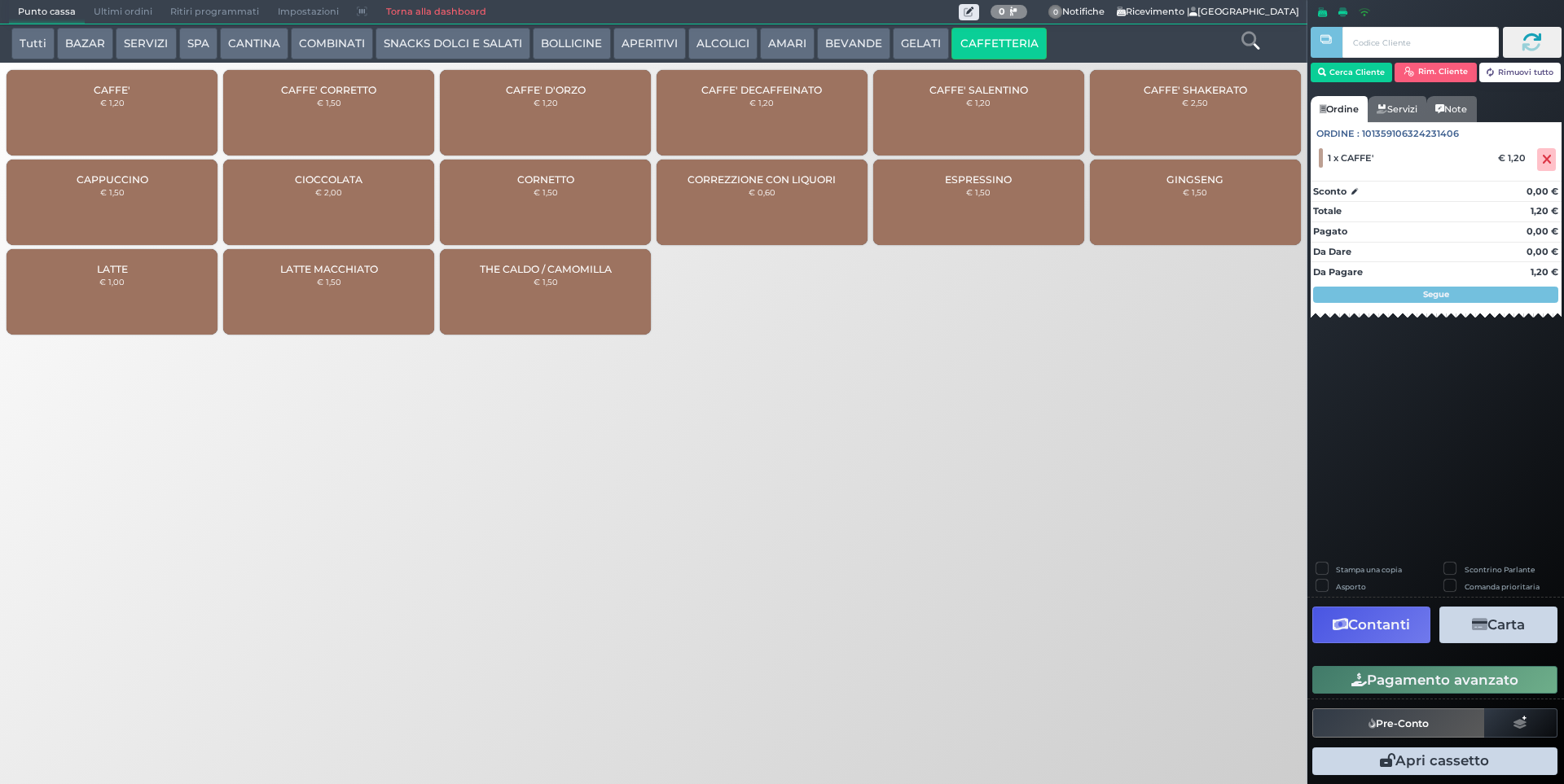
click at [1422, 678] on button "Pagamento avanzato" at bounding box center [1435, 680] width 246 height 28
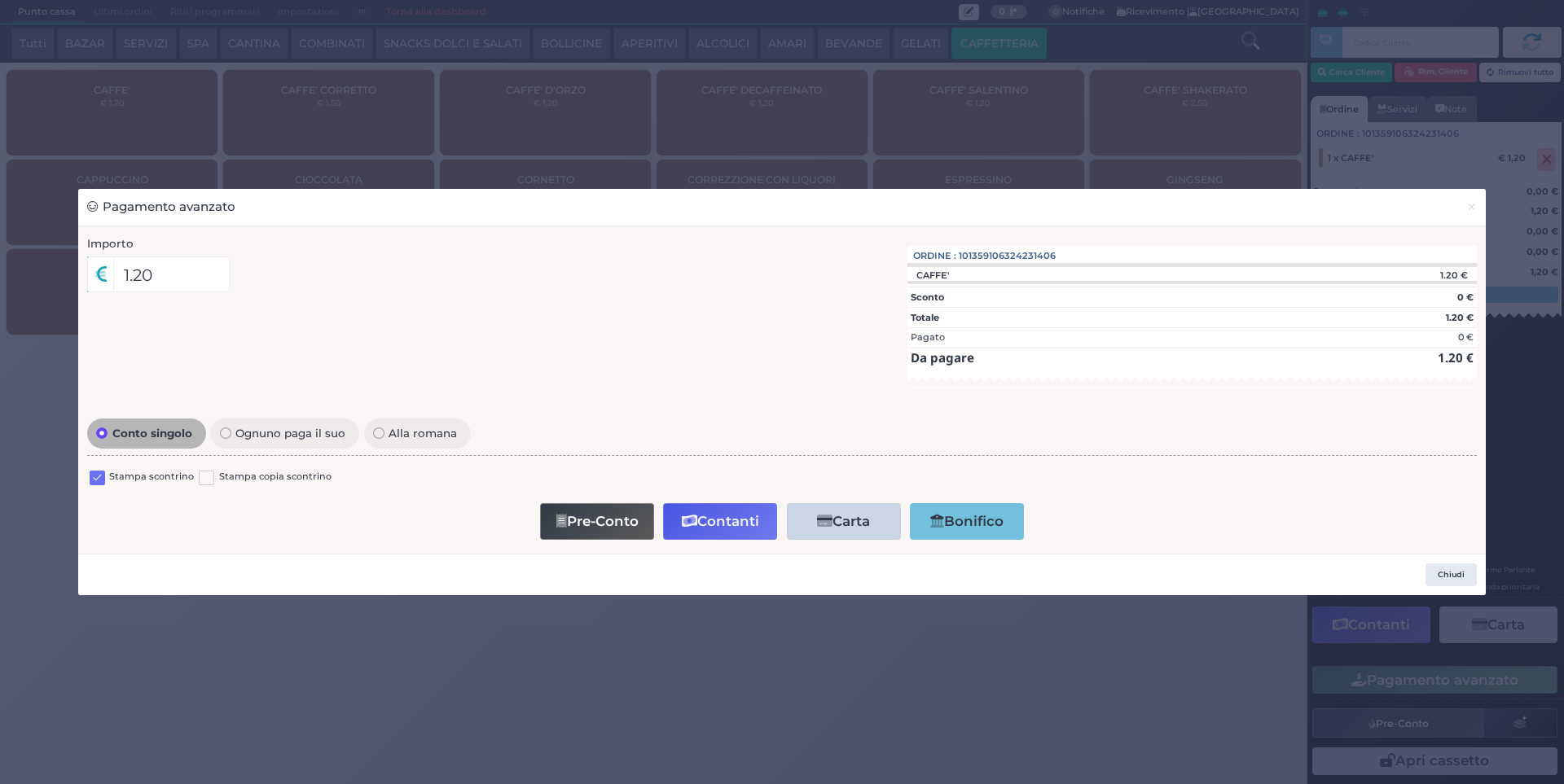
click at [99, 471] on label at bounding box center [97, 479] width 15 height 15
click at [0, 0] on input "checkbox" at bounding box center [0, 0] width 0 height 0
click at [693, 519] on icon "button" at bounding box center [690, 521] width 15 height 13
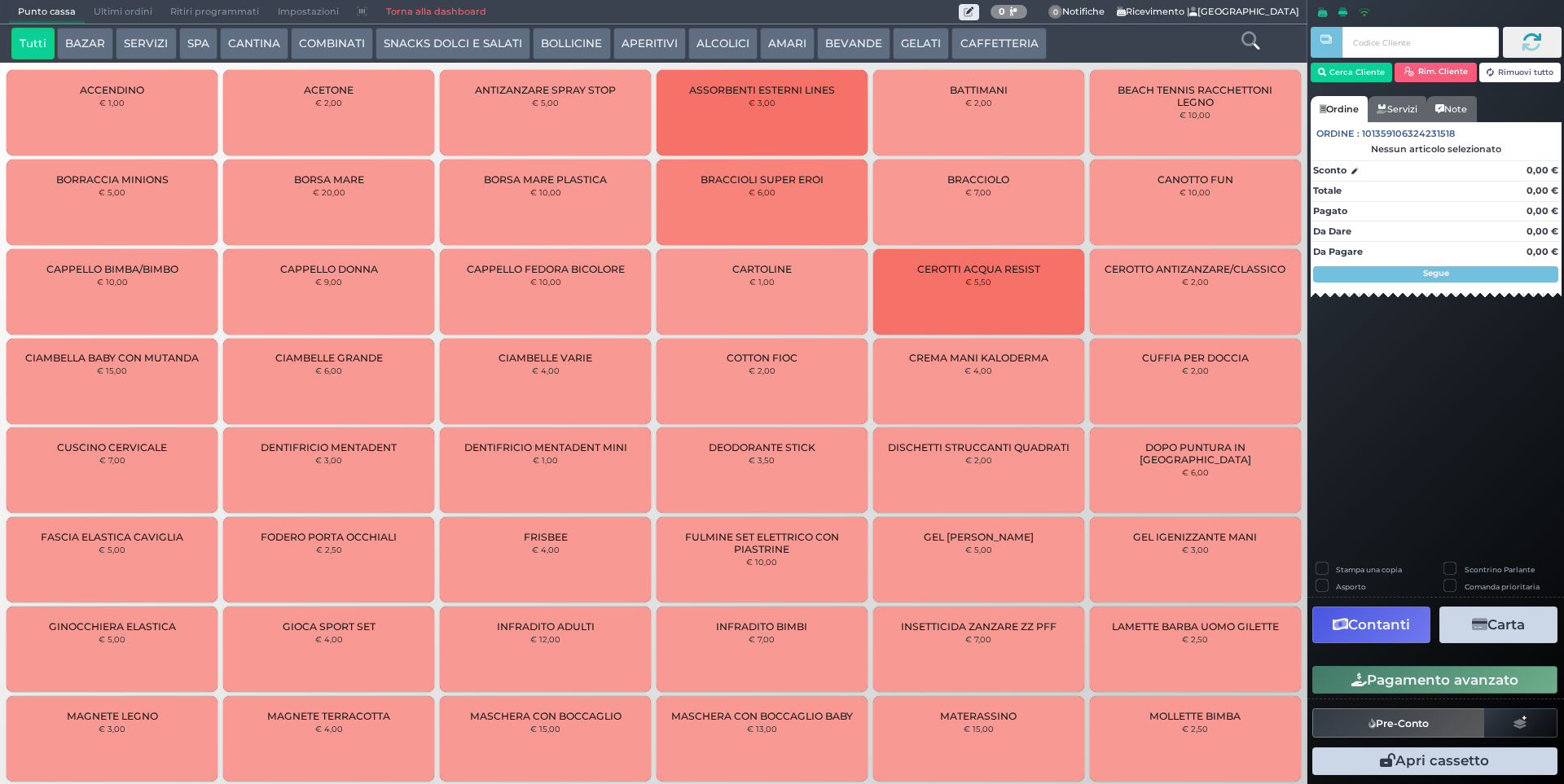
click at [129, 7] on span "Ultimi ordini" at bounding box center [122, 13] width 76 height 23
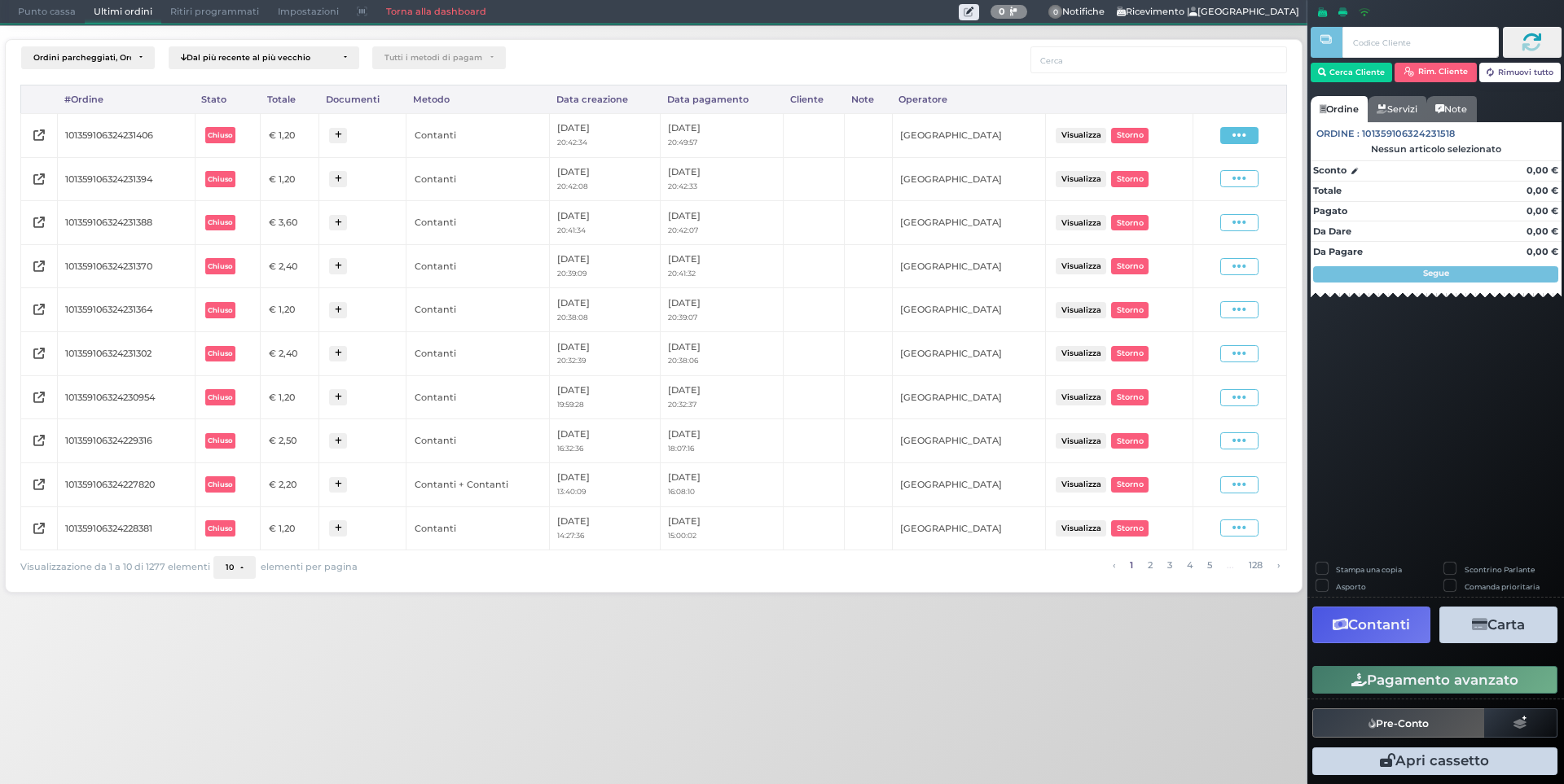
click at [1227, 135] on span at bounding box center [1240, 136] width 39 height 17
click at [1206, 183] on span "Ristampa Pre-Conto" at bounding box center [1201, 182] width 66 height 28
click at [31, 11] on span "Punto cassa" at bounding box center [46, 13] width 76 height 23
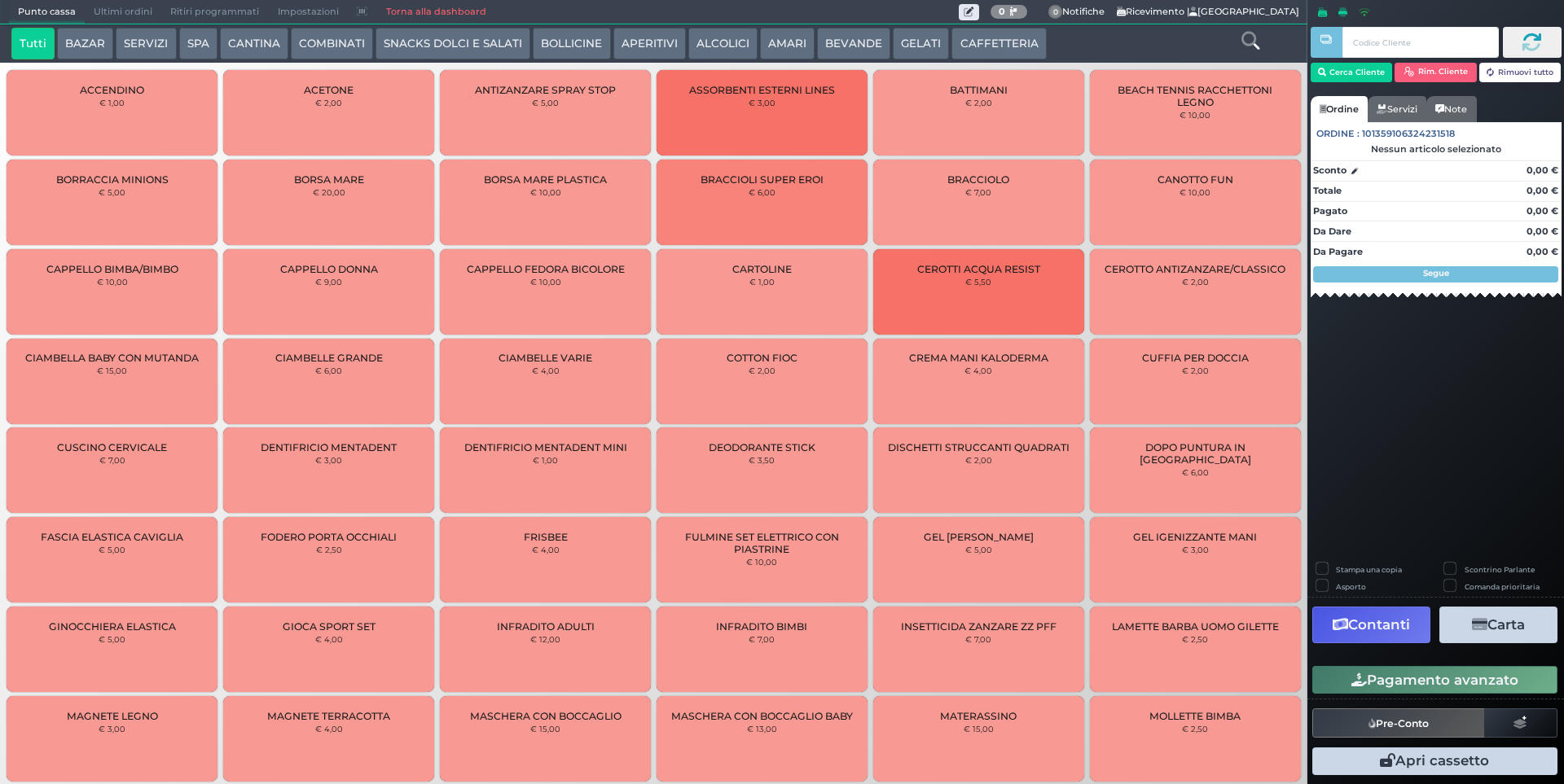
click at [834, 35] on button "BEVANDE" at bounding box center [854, 44] width 73 height 33
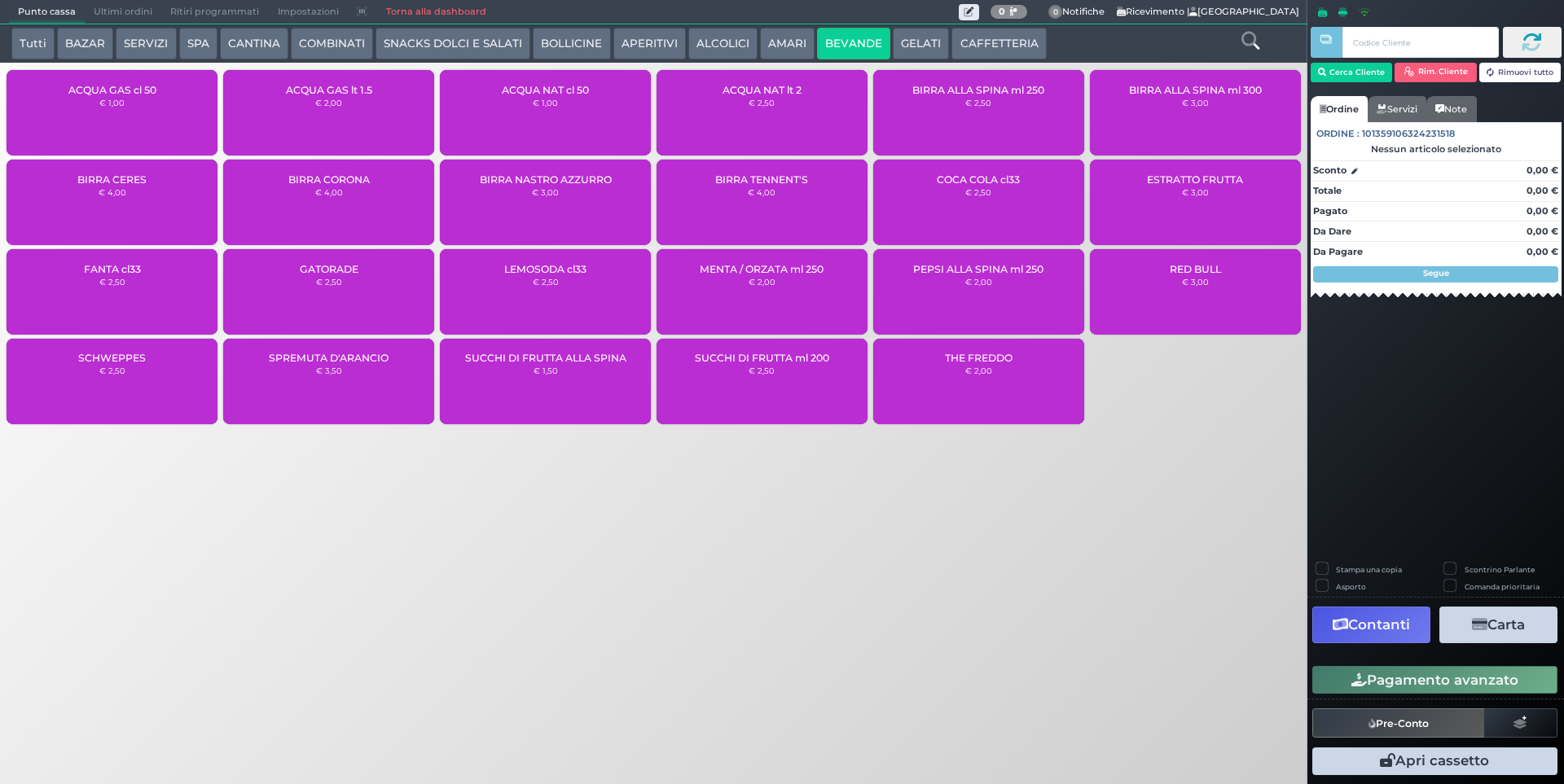
click at [604, 114] on div "ACQUA NAT cl 50 € 1,00" at bounding box center [545, 113] width 211 height 86
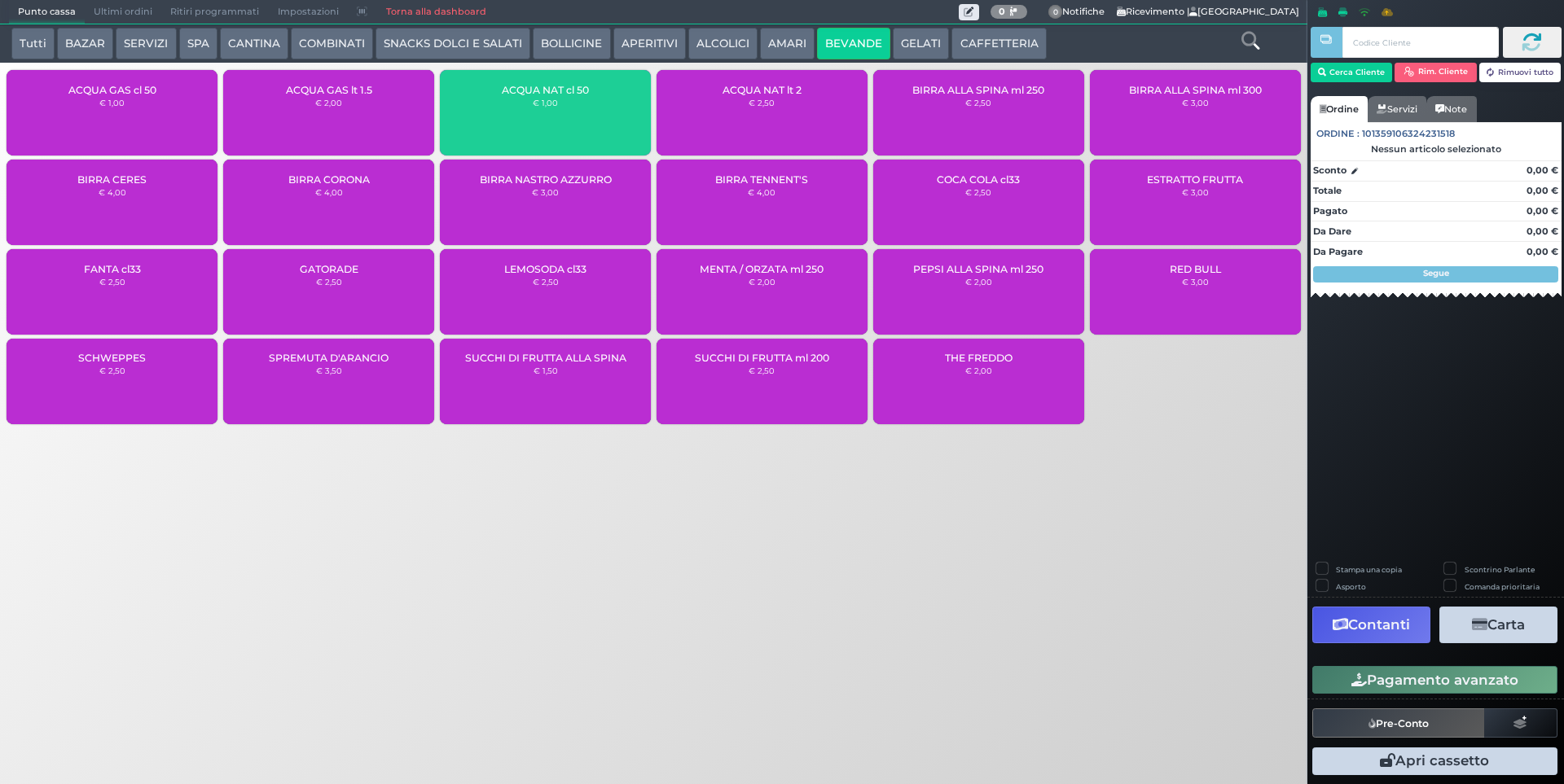
click at [604, 114] on div "ACQUA NAT cl 50 € 1,00" at bounding box center [545, 113] width 211 height 86
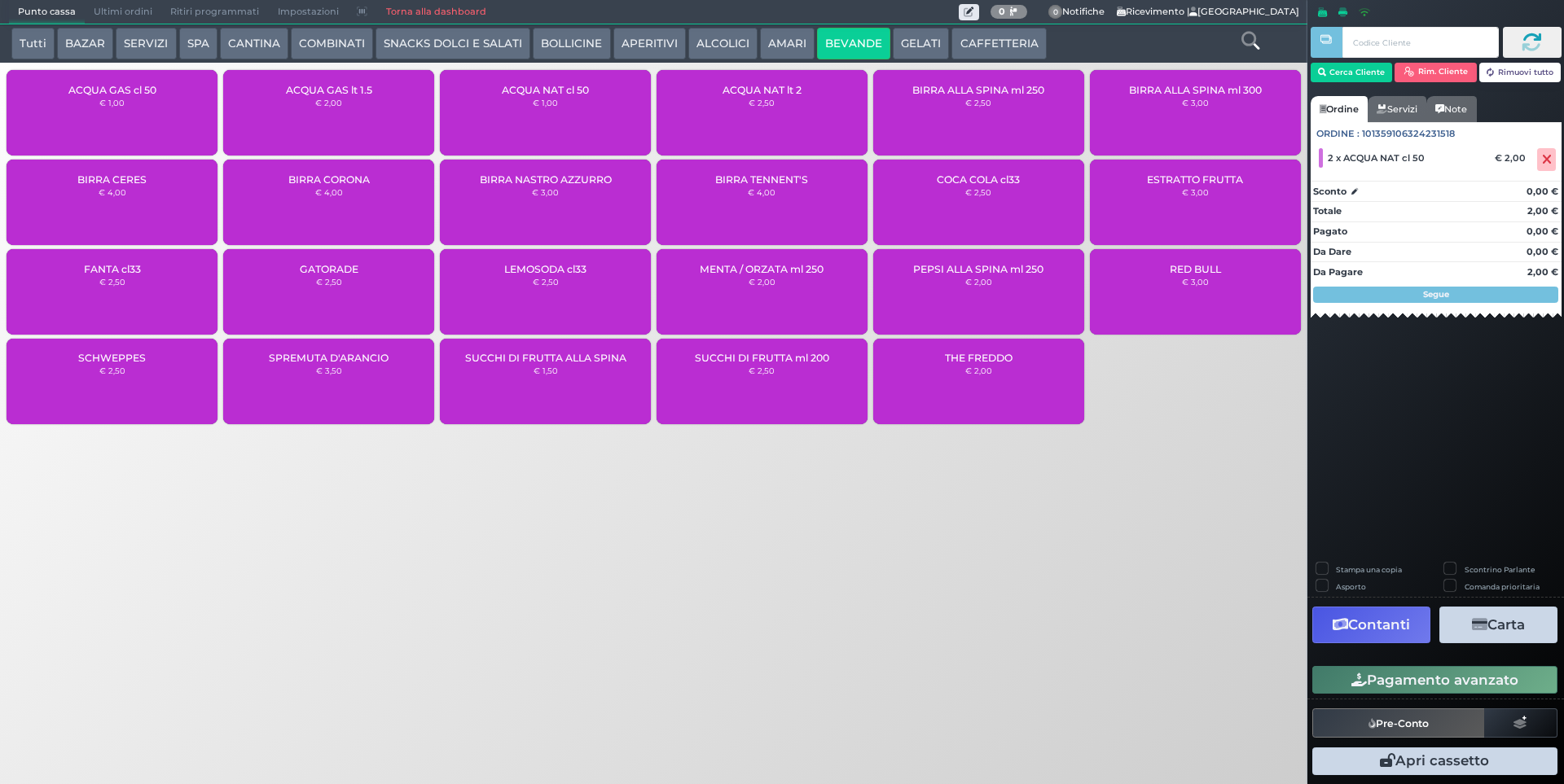
click at [604, 114] on div "ACQUA NAT cl 50 € 1,00" at bounding box center [545, 113] width 211 height 86
click at [548, 123] on div "ACQUA NAT cl 50 € 1,00" at bounding box center [545, 113] width 211 height 86
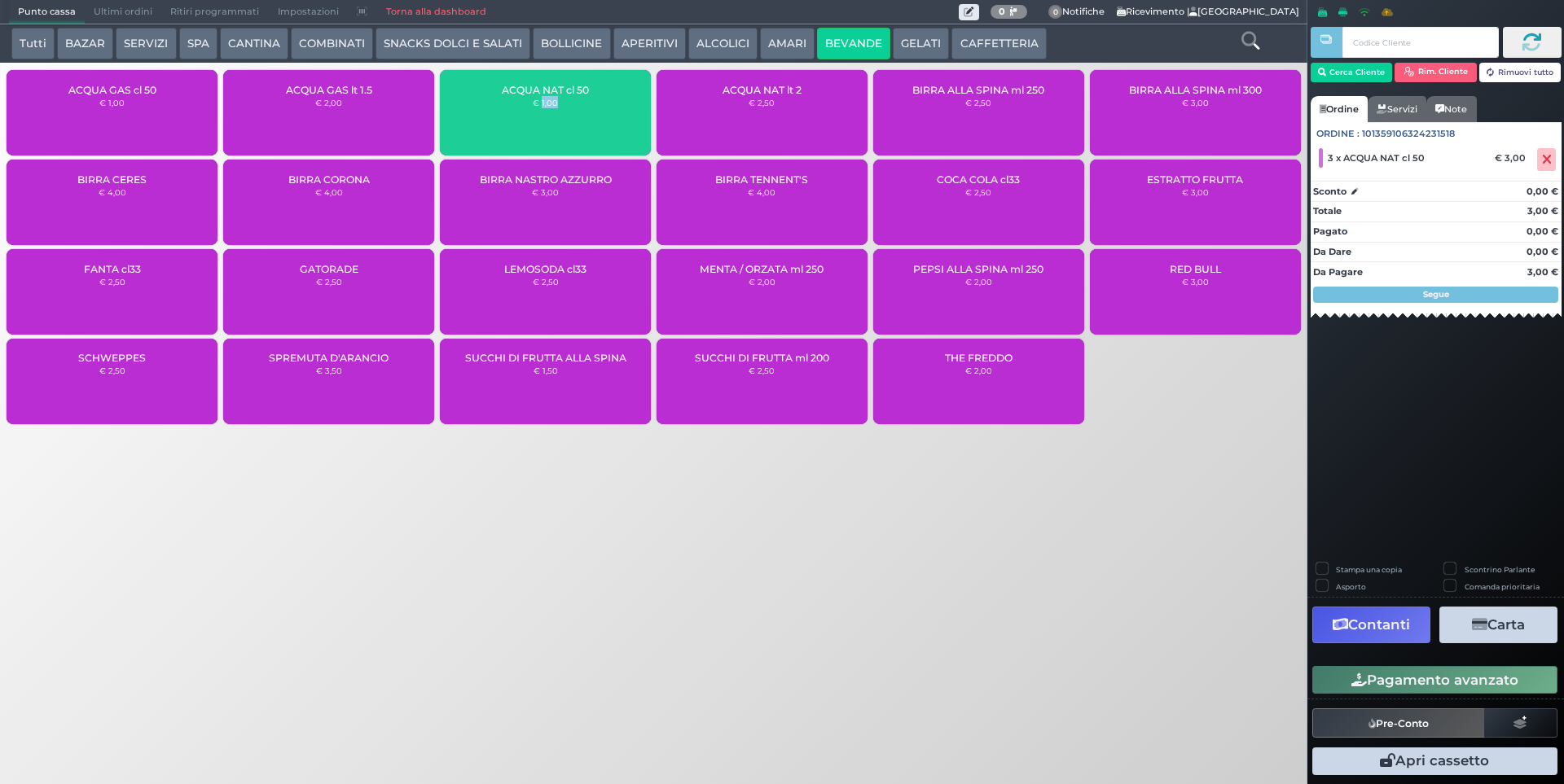
click at [548, 123] on div "ACQUA NAT cl 50 € 1,00" at bounding box center [545, 113] width 211 height 86
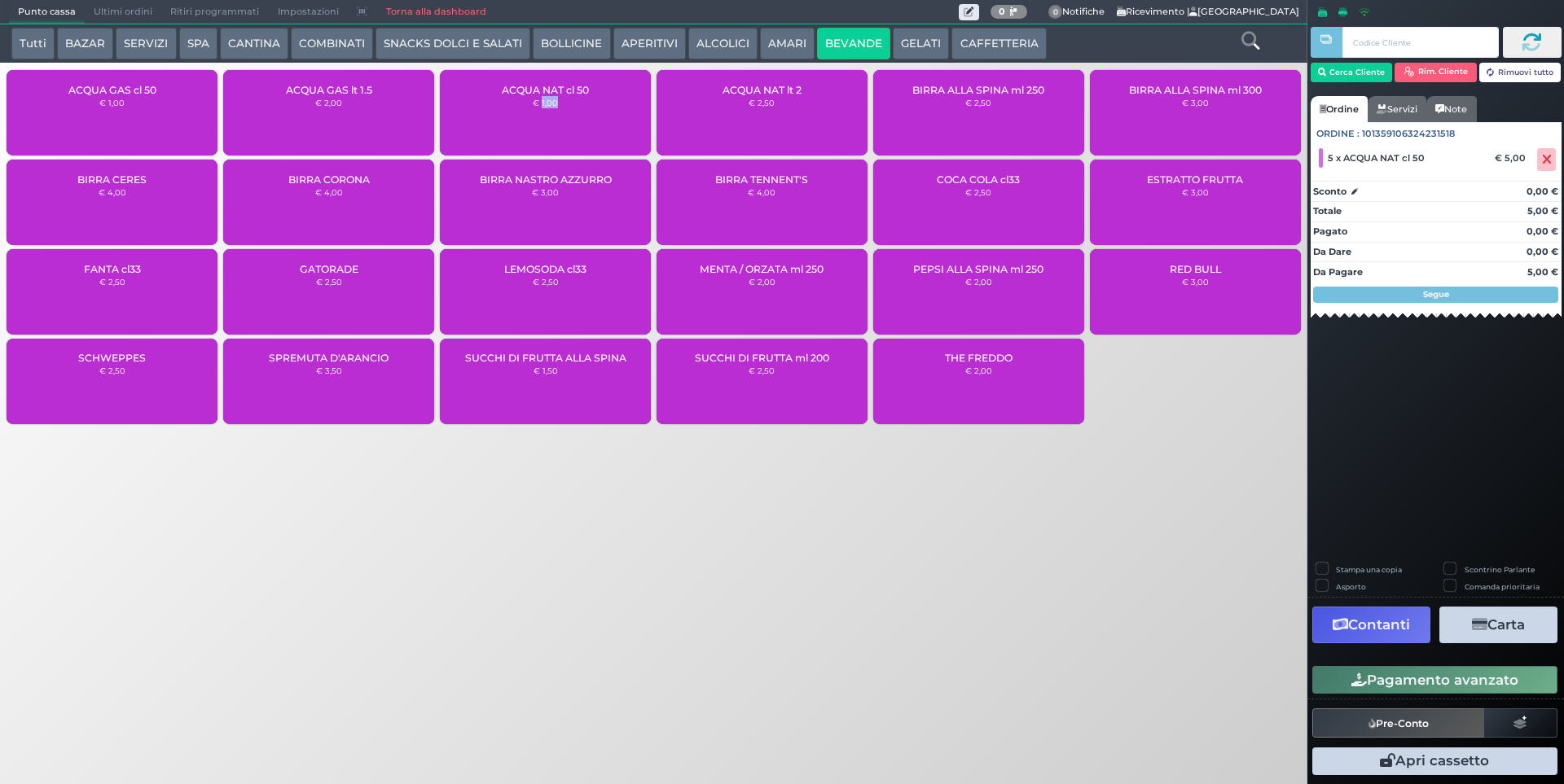
click at [1418, 679] on button "Pagamento avanzato" at bounding box center [1435, 680] width 246 height 28
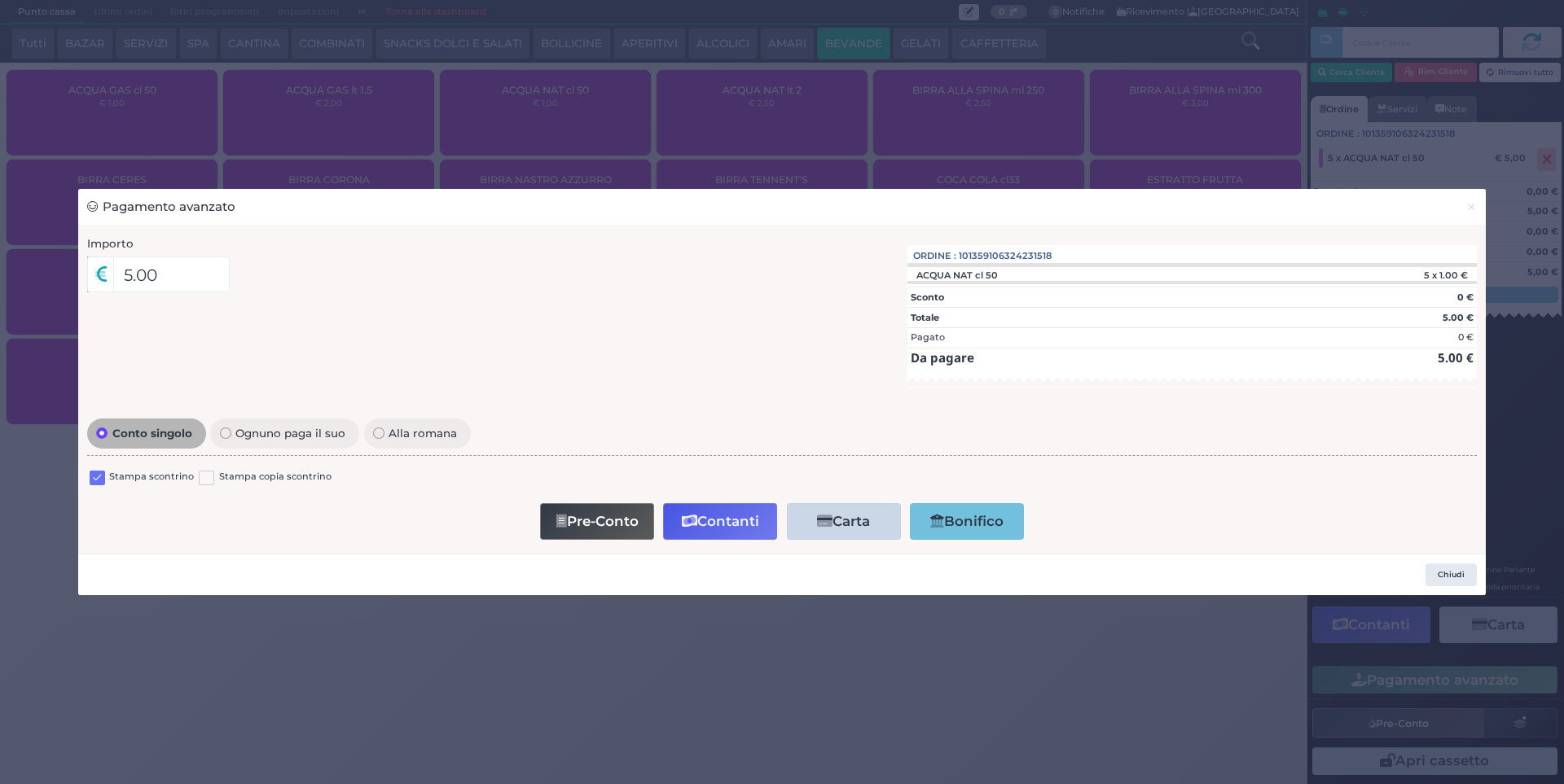
click at [97, 480] on label at bounding box center [97, 479] width 15 height 15
click at [0, 0] on input "checkbox" at bounding box center [0, 0] width 0 height 0
click at [706, 535] on button "Contanti" at bounding box center [720, 522] width 114 height 37
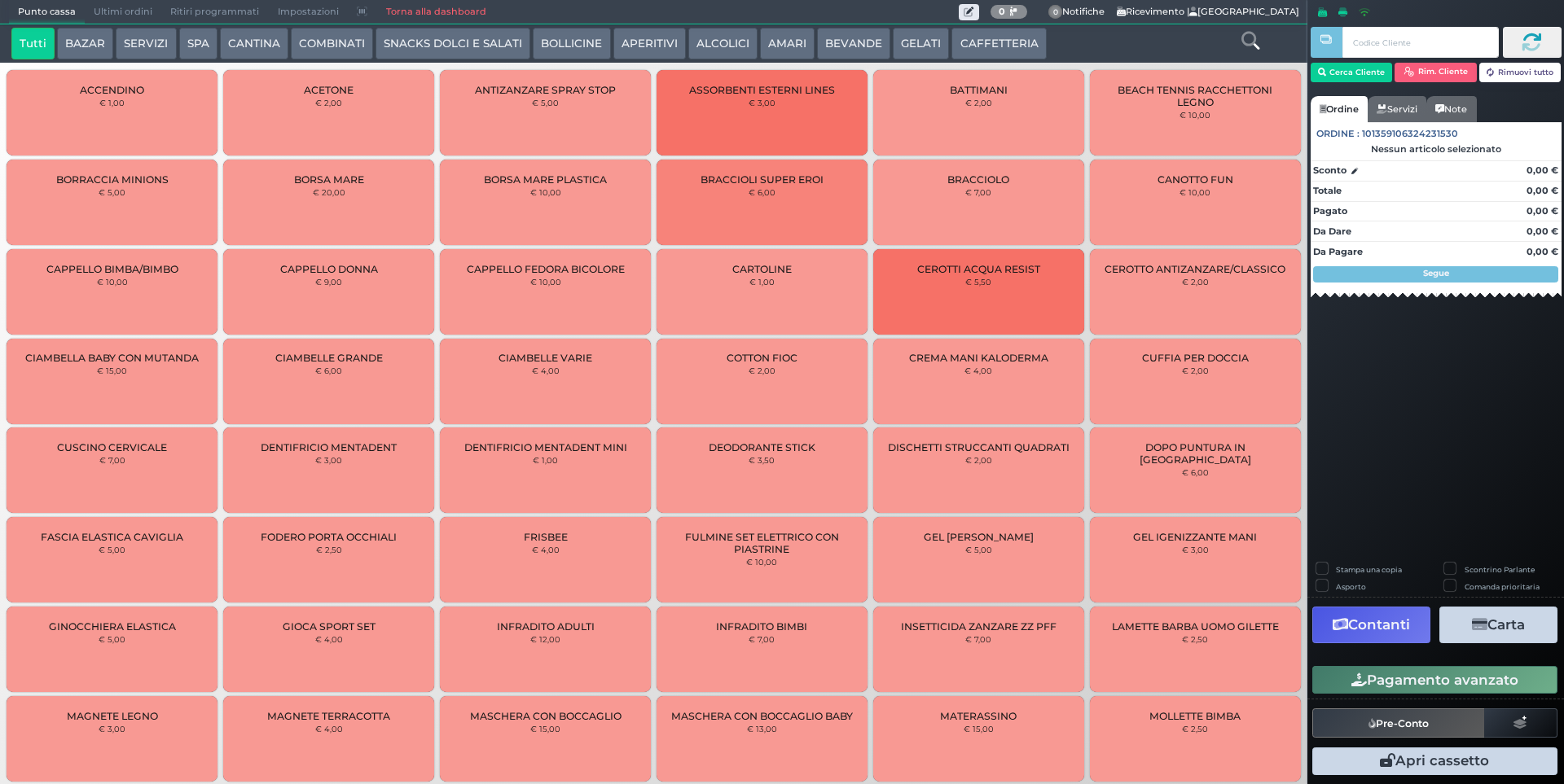
click at [105, 14] on span "Ultimi ordini" at bounding box center [122, 13] width 76 height 23
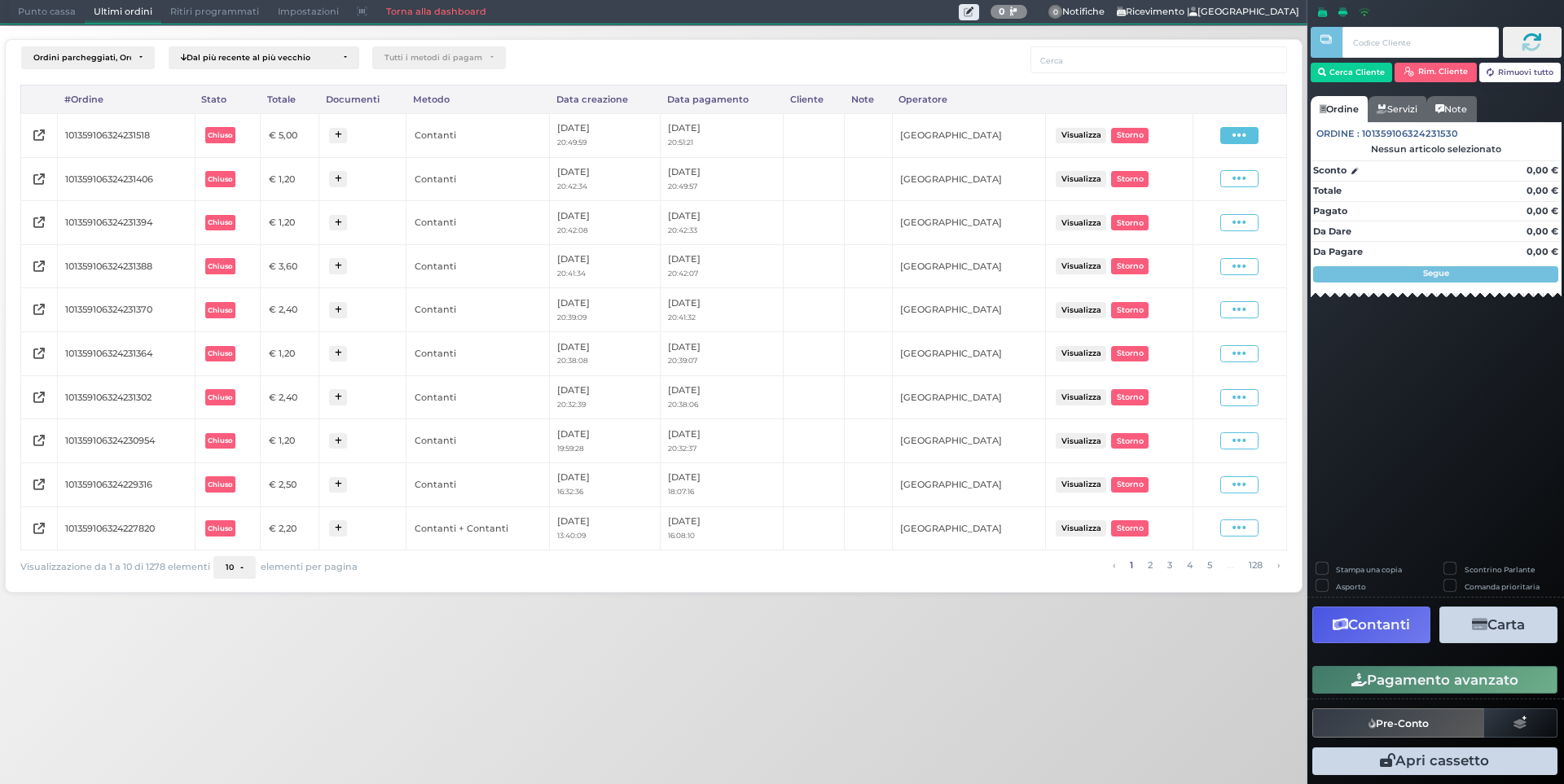
click at [1227, 135] on span at bounding box center [1240, 136] width 39 height 17
click at [1204, 178] on span "Ristampa Pre-Conto" at bounding box center [1201, 182] width 66 height 28
click at [14, 8] on span "Punto cassa" at bounding box center [46, 13] width 76 height 23
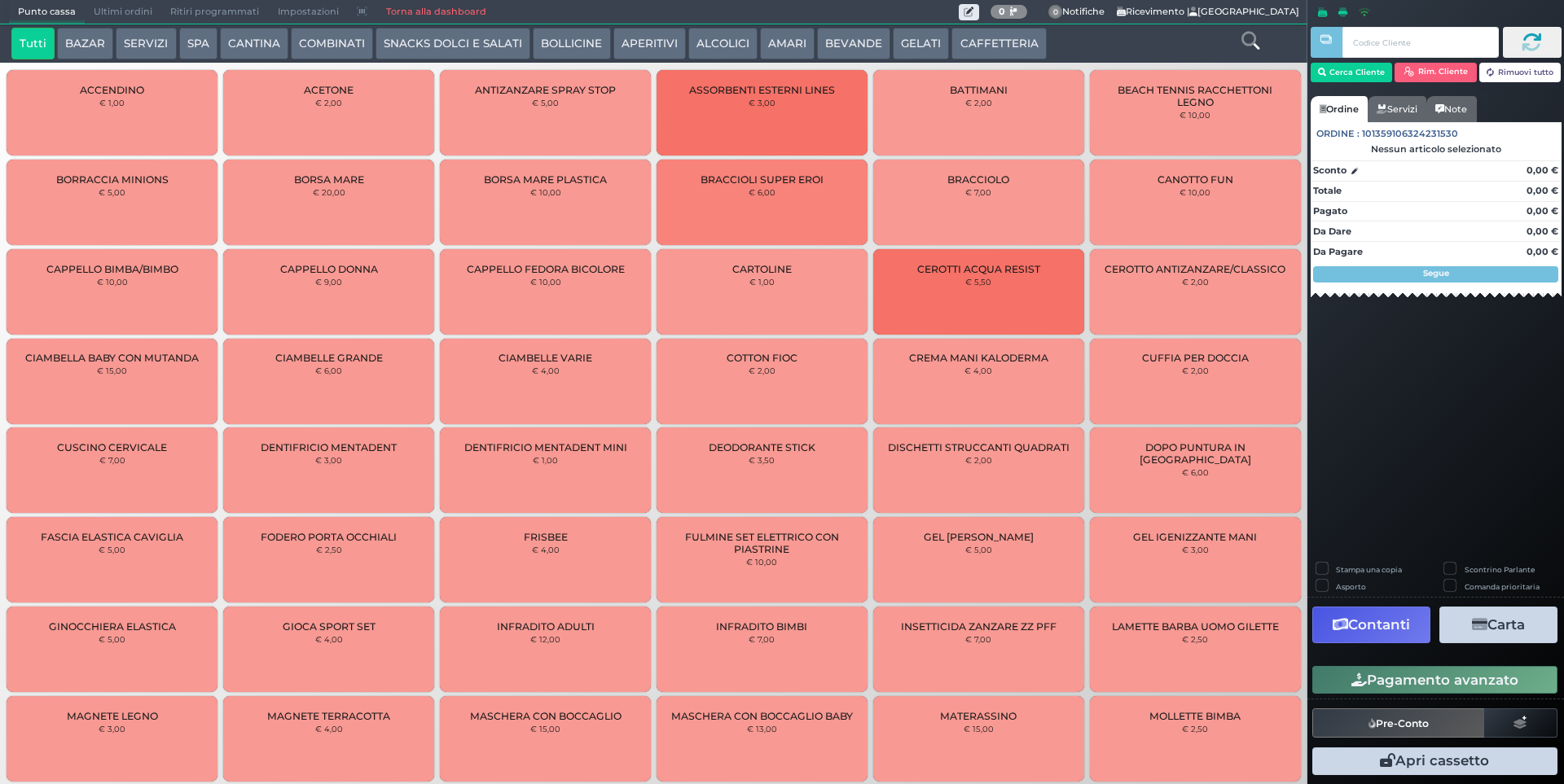
click at [1006, 35] on button "CAFFETTERIA" at bounding box center [999, 44] width 94 height 33
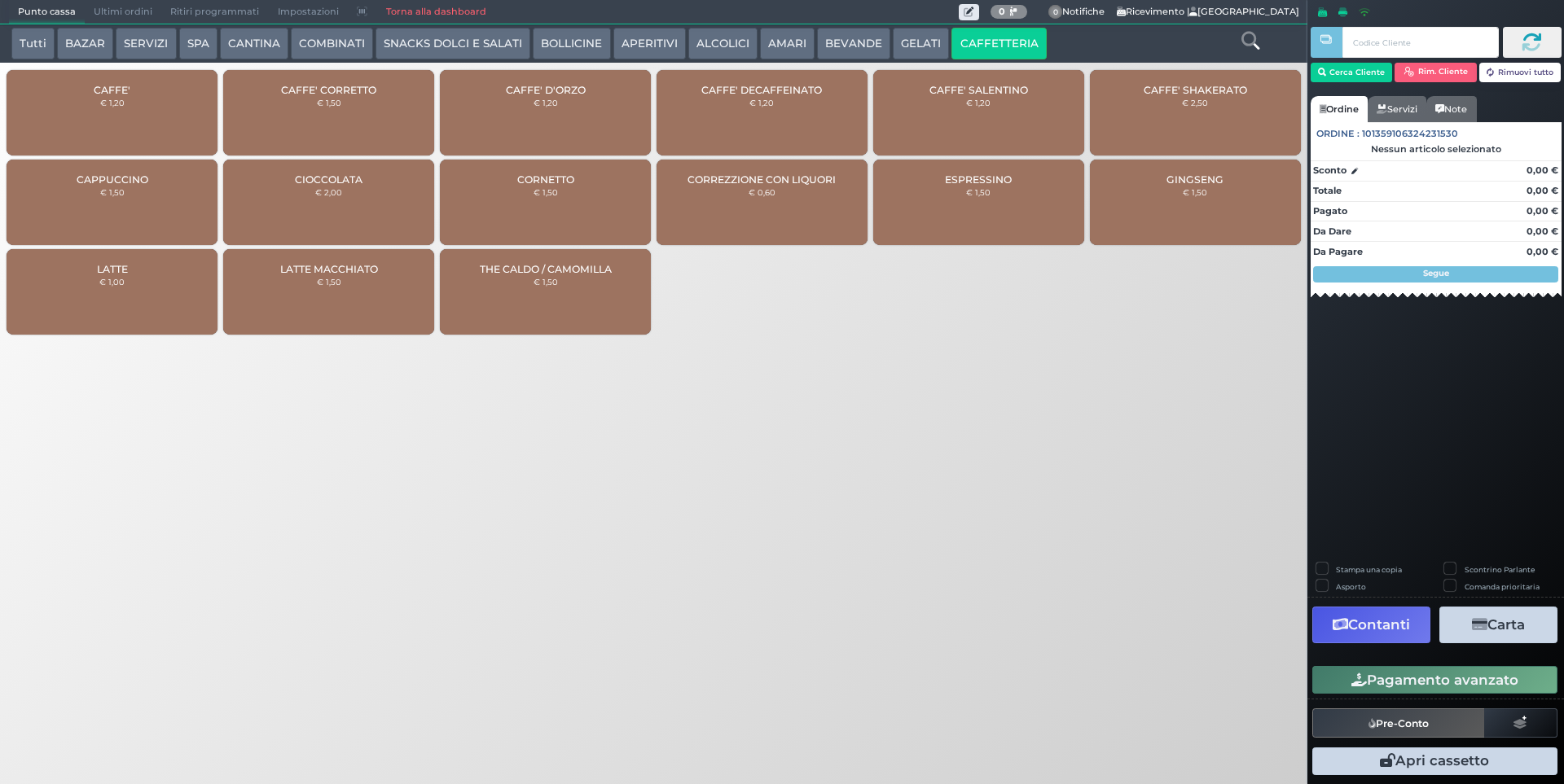
click at [122, 87] on span "CAFFE'" at bounding box center [112, 90] width 37 height 13
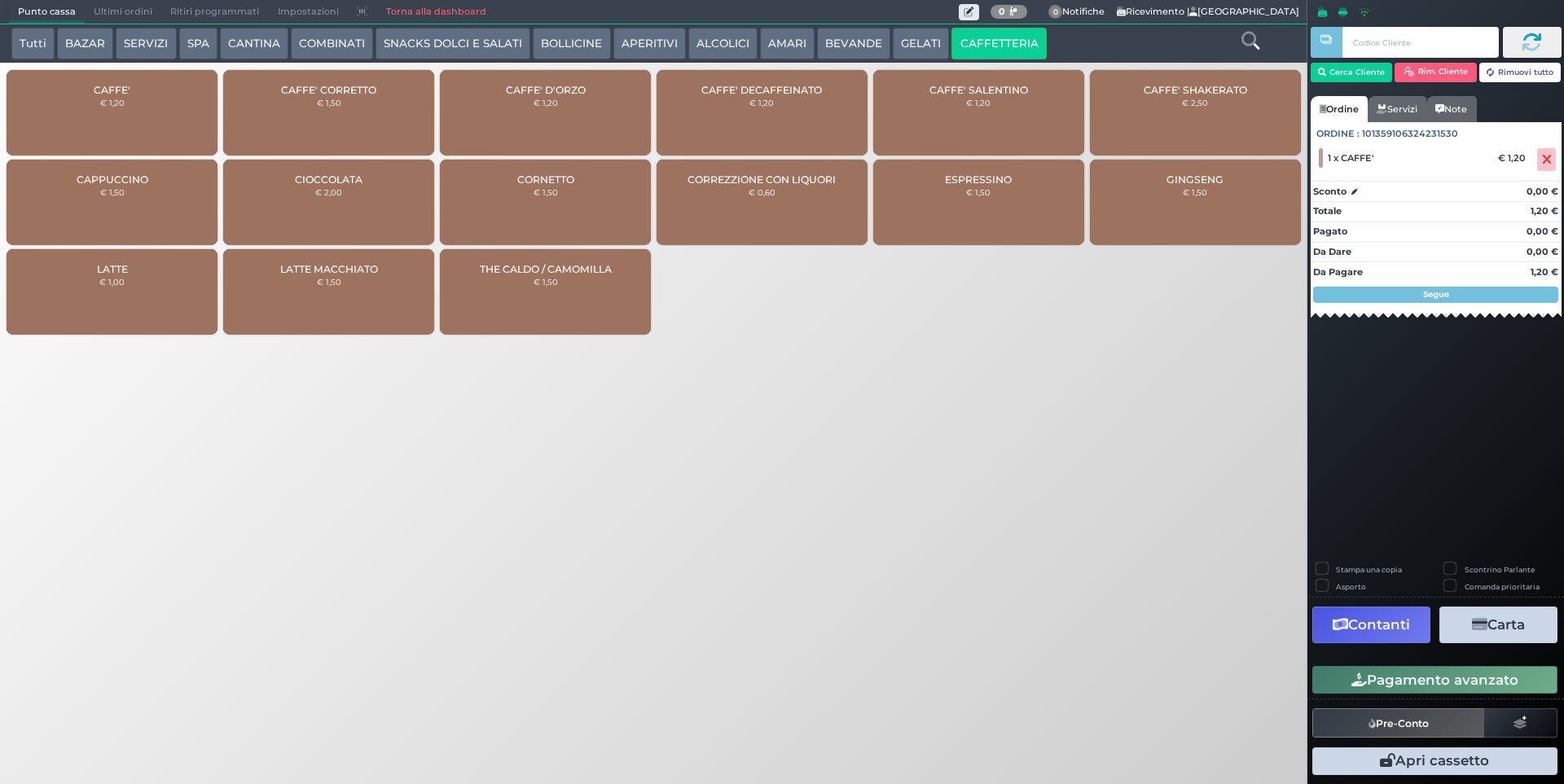
click at [1477, 689] on button "Pagamento avanzato" at bounding box center [1435, 680] width 246 height 28
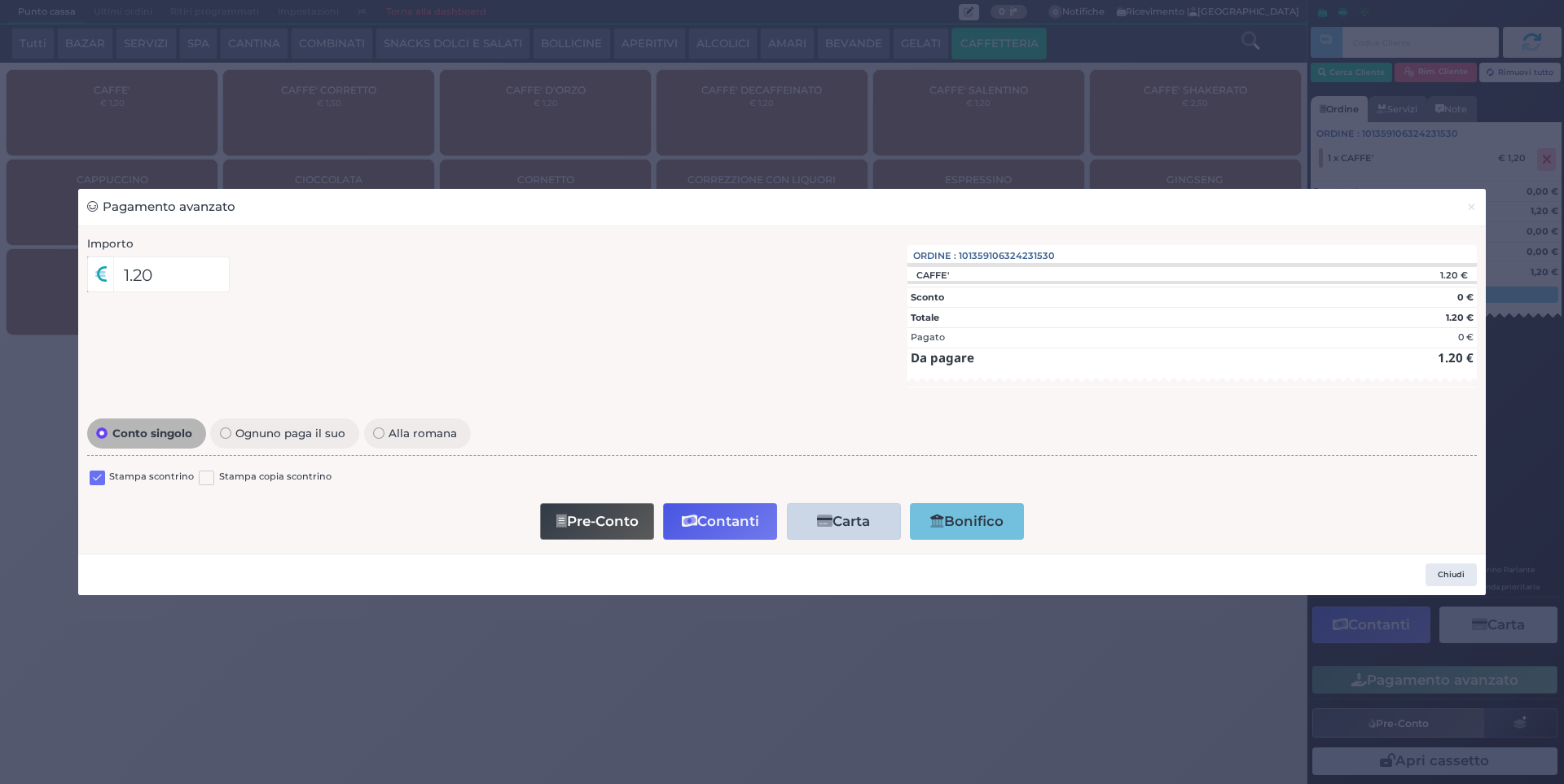
click at [104, 478] on label at bounding box center [97, 479] width 15 height 15
click at [0, 0] on input "checkbox" at bounding box center [0, 0] width 0 height 0
click at [716, 518] on button "Contanti" at bounding box center [720, 522] width 114 height 37
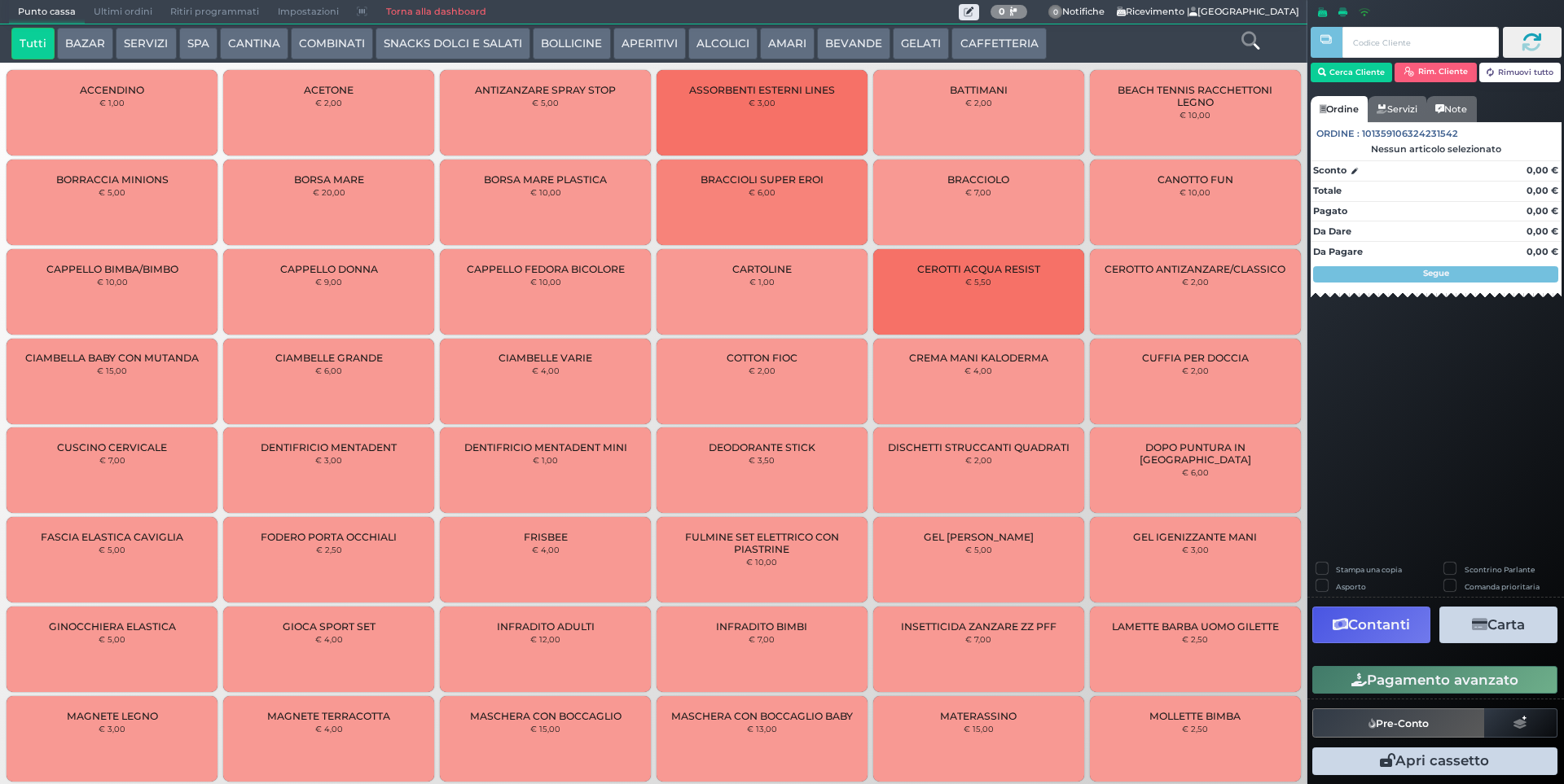
click at [116, 13] on span "Ultimi ordini" at bounding box center [122, 13] width 76 height 23
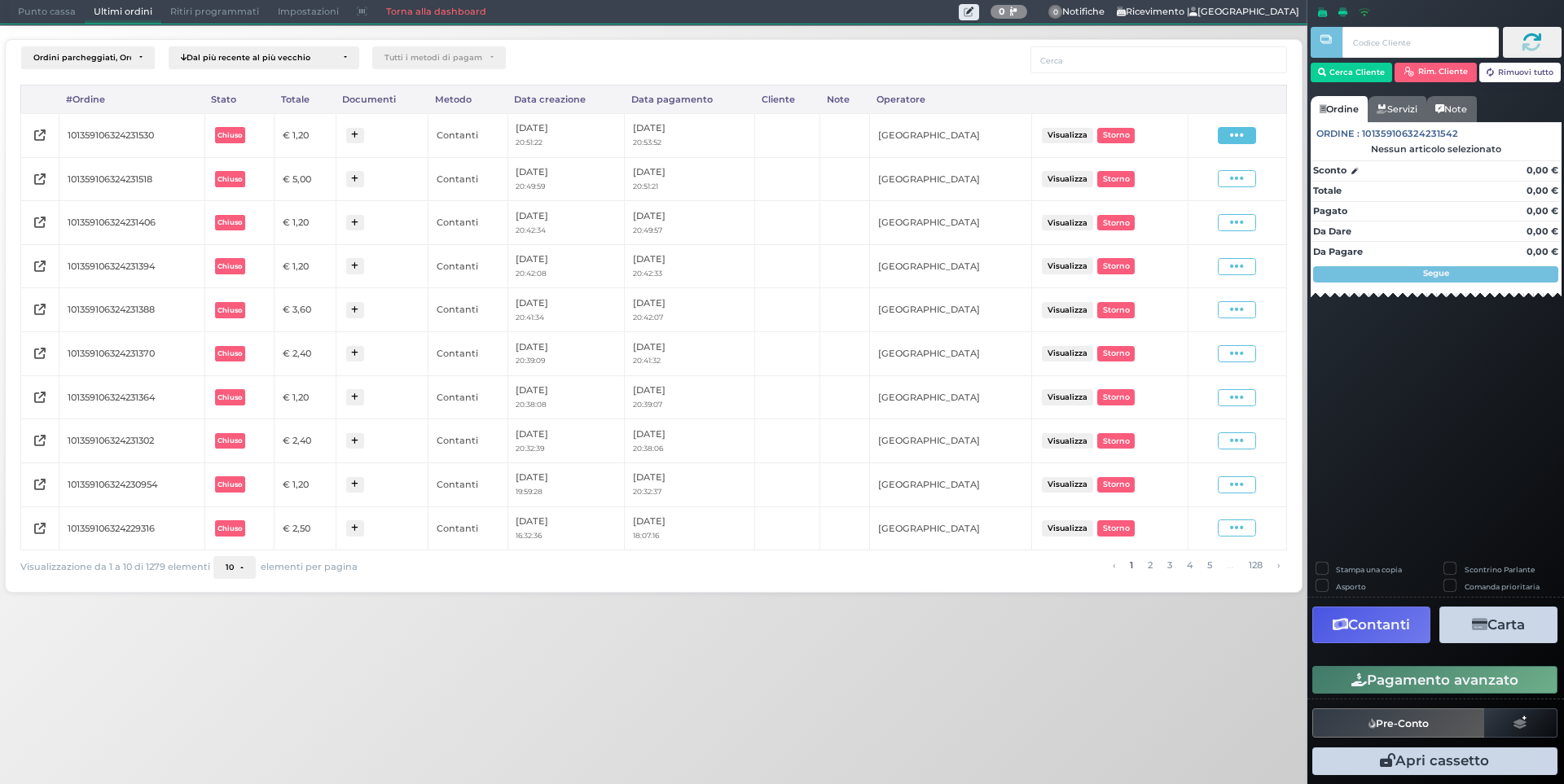
click at [1233, 140] on icon at bounding box center [1237, 136] width 13 height 15
click at [1200, 181] on span "Ristampa Pre-Conto" at bounding box center [1197, 182] width 66 height 28
click at [33, 18] on span "Punto cassa" at bounding box center [46, 13] width 76 height 23
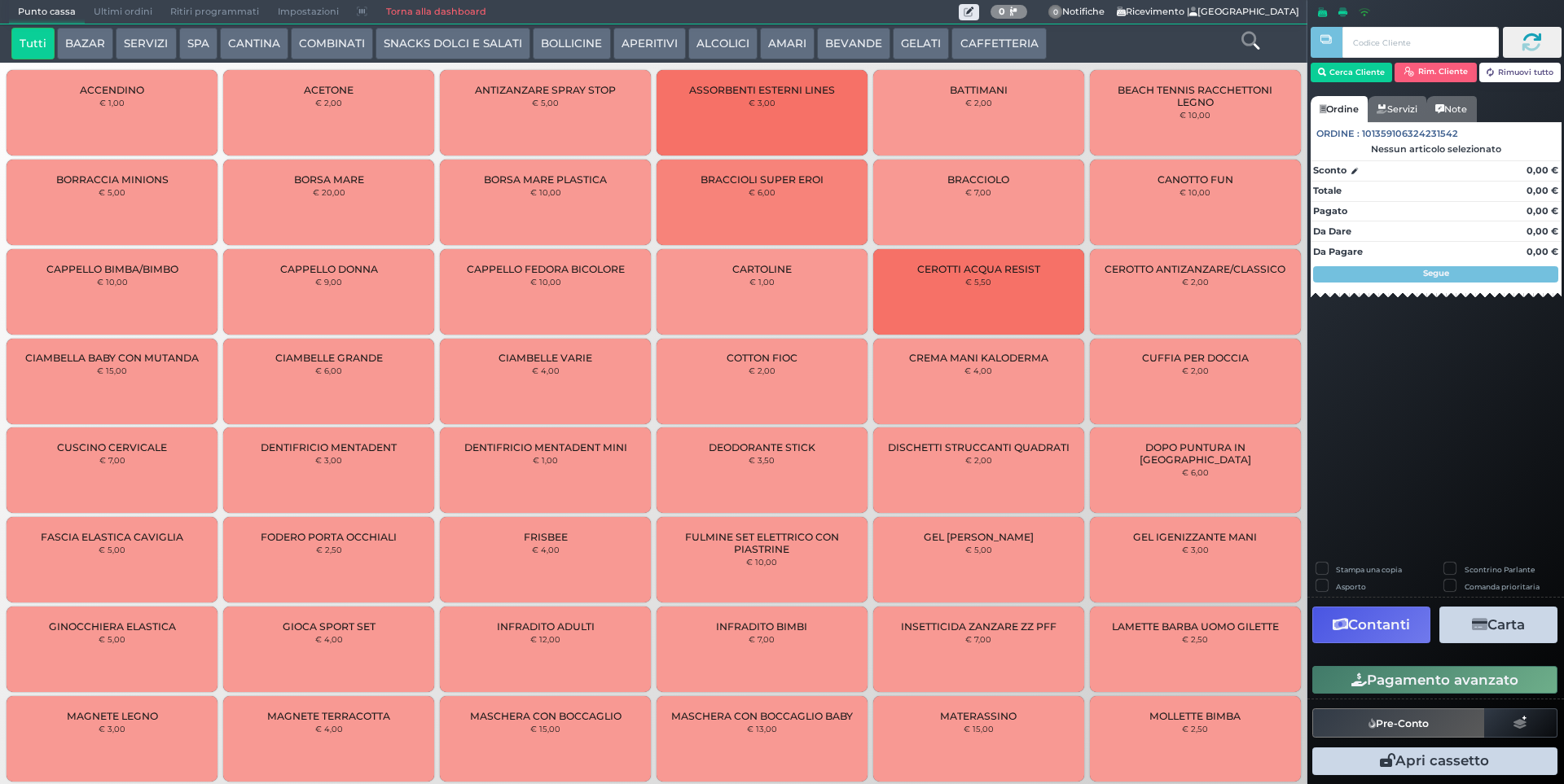
click at [1025, 43] on button "CAFFETTERIA" at bounding box center [999, 44] width 94 height 33
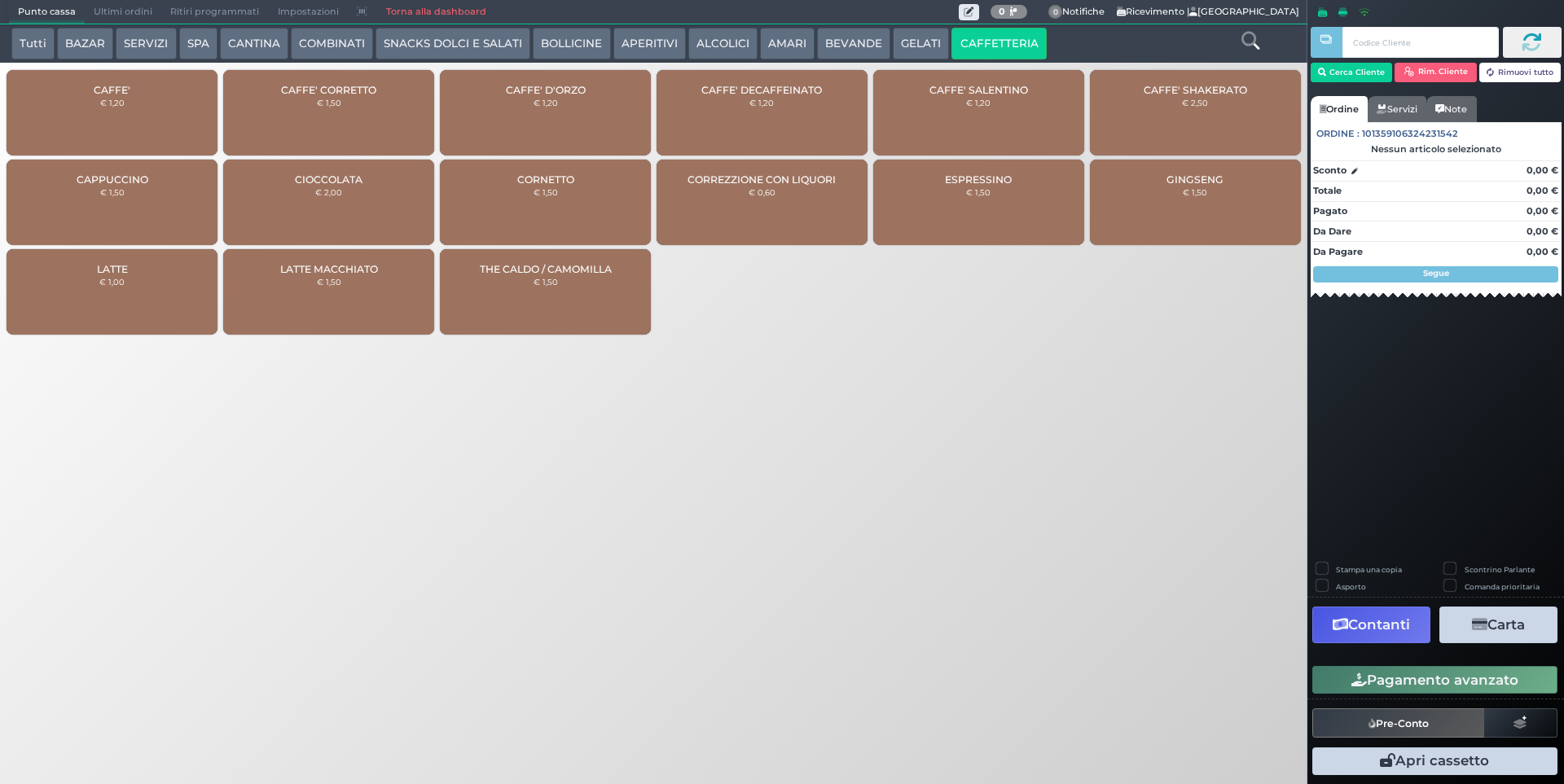
click at [146, 92] on div "CAFFE' € 1,20" at bounding box center [112, 113] width 211 height 86
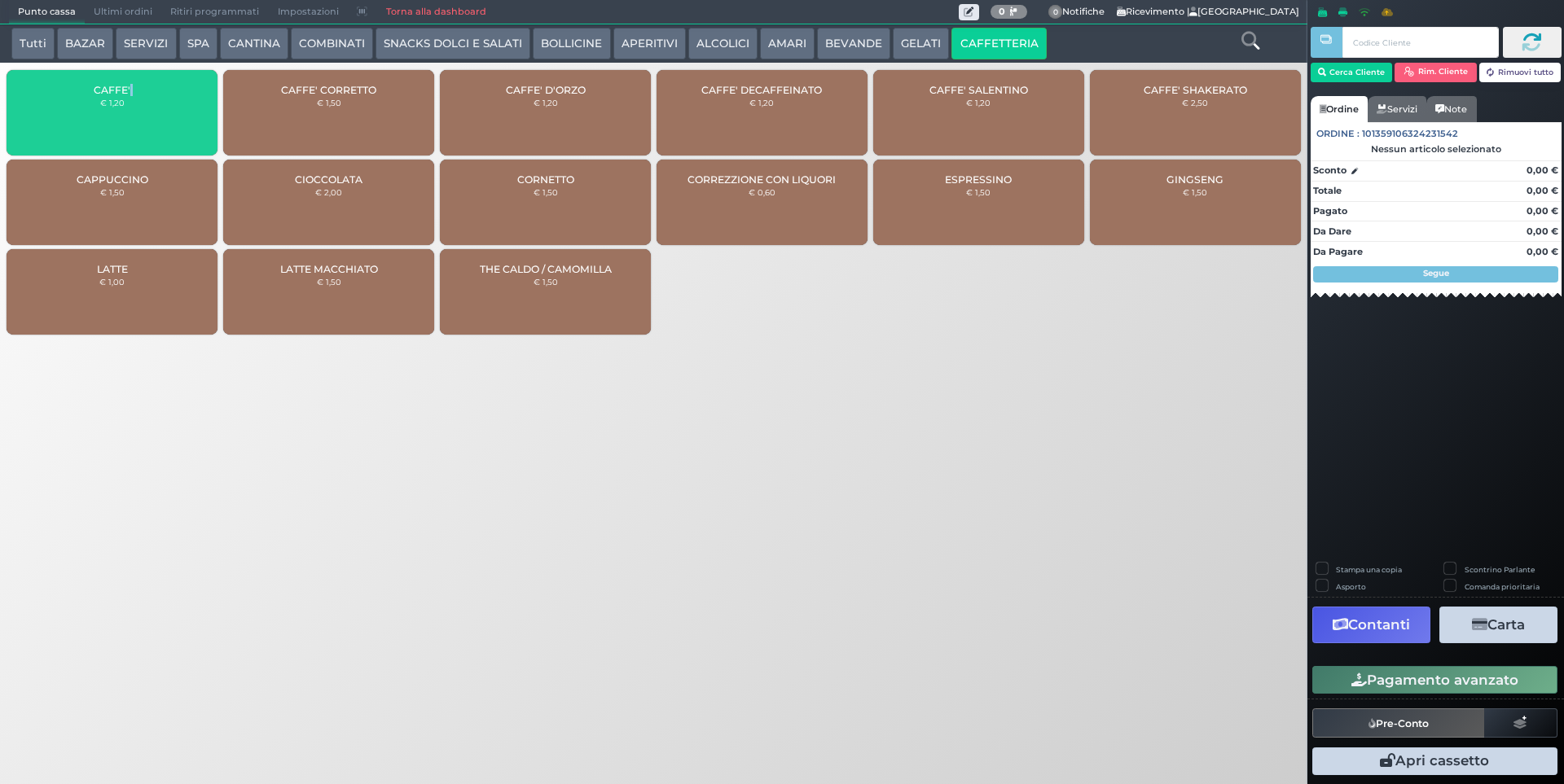
click at [146, 92] on div "CAFFE' € 1,20" at bounding box center [112, 113] width 211 height 86
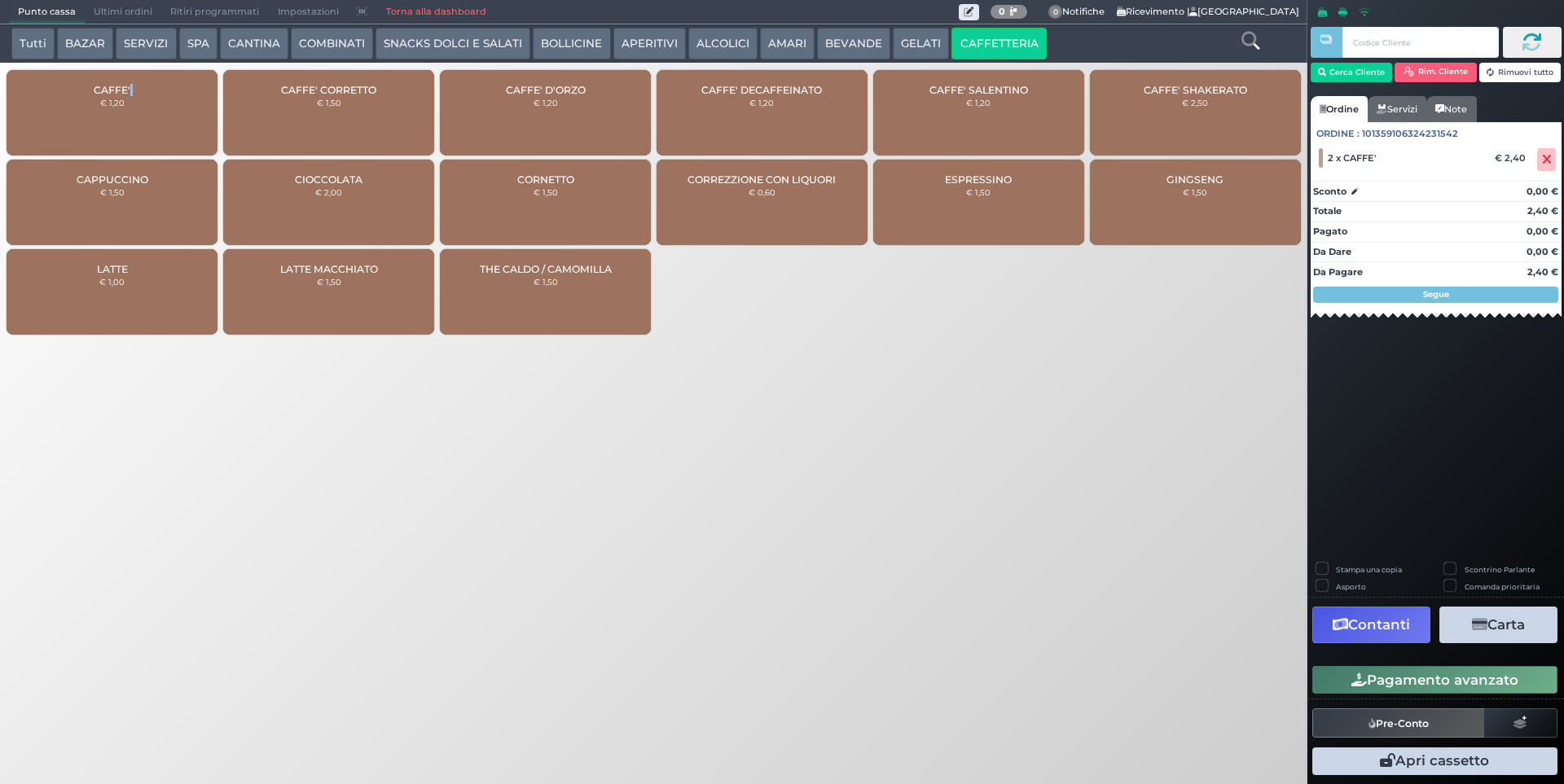
drag, startPoint x: 1375, startPoint y: 689, endPoint x: 1194, endPoint y: 717, distance: 183.2
click at [1374, 689] on button "Pagamento avanzato" at bounding box center [1435, 680] width 246 height 28
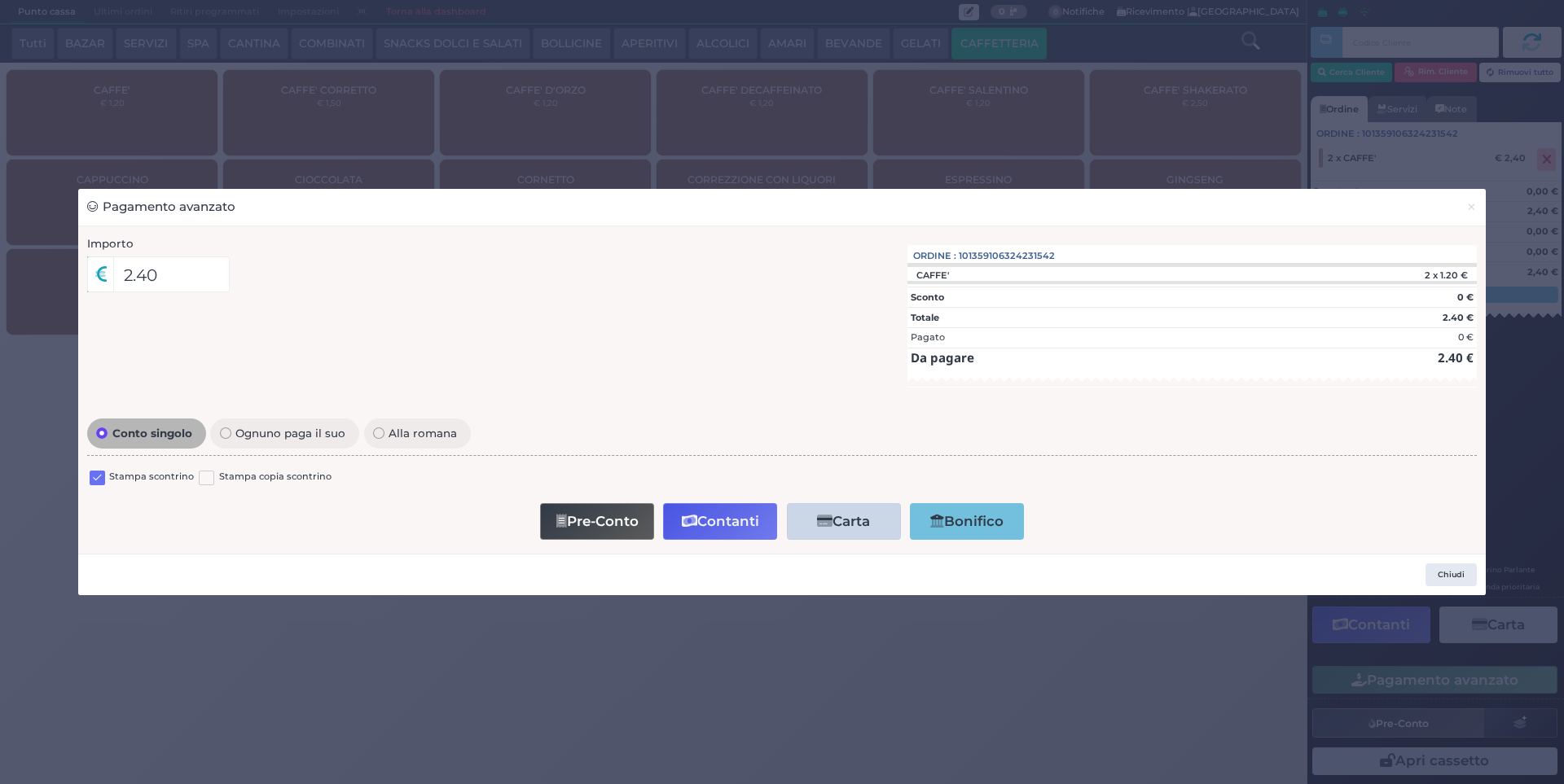
click at [101, 476] on label at bounding box center [97, 479] width 15 height 15
click at [0, 0] on input "checkbox" at bounding box center [0, 0] width 0 height 0
click at [718, 523] on button "Contanti" at bounding box center [720, 522] width 114 height 37
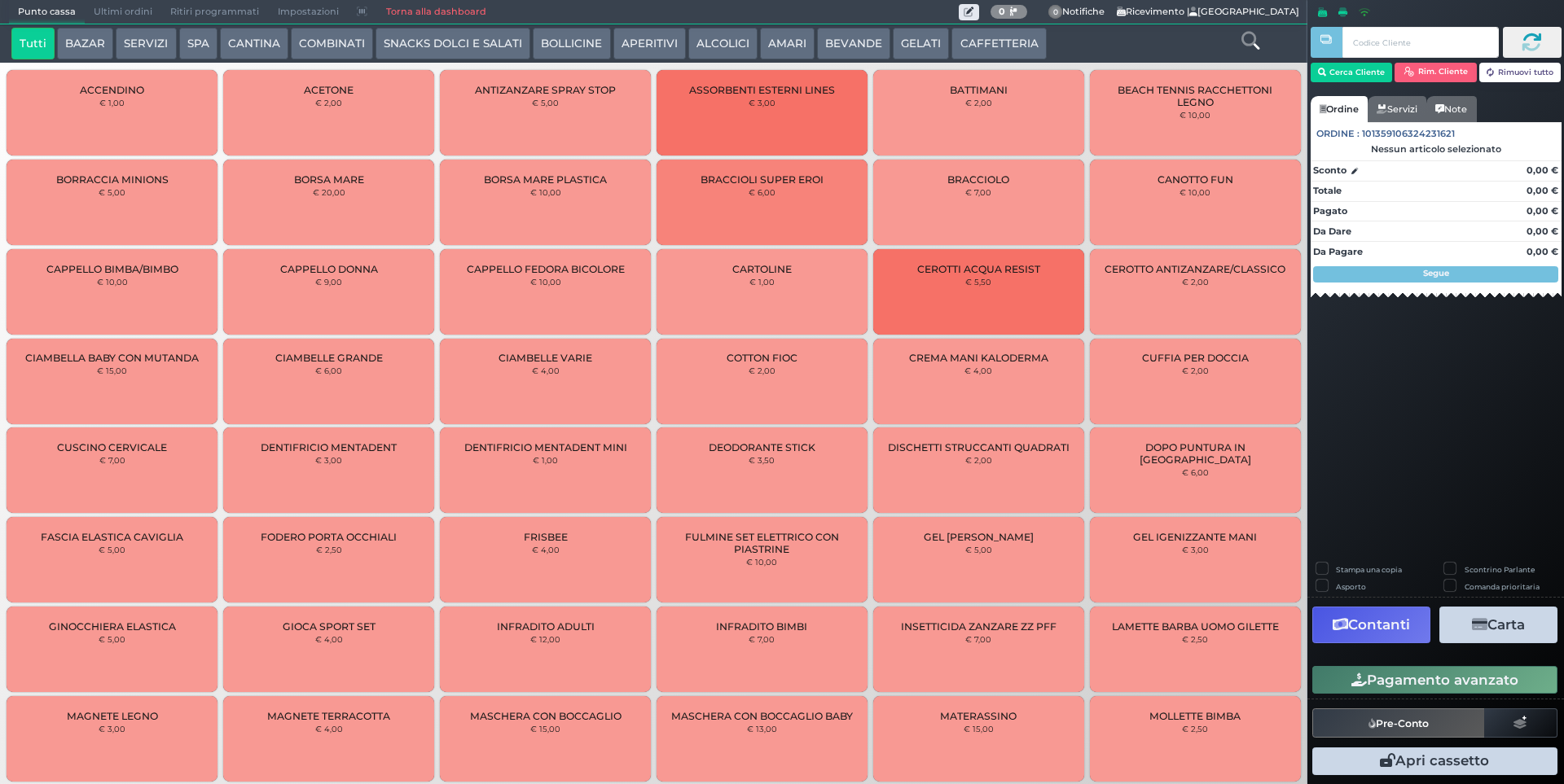
click at [140, 9] on span "Ultimi ordini" at bounding box center [122, 13] width 76 height 23
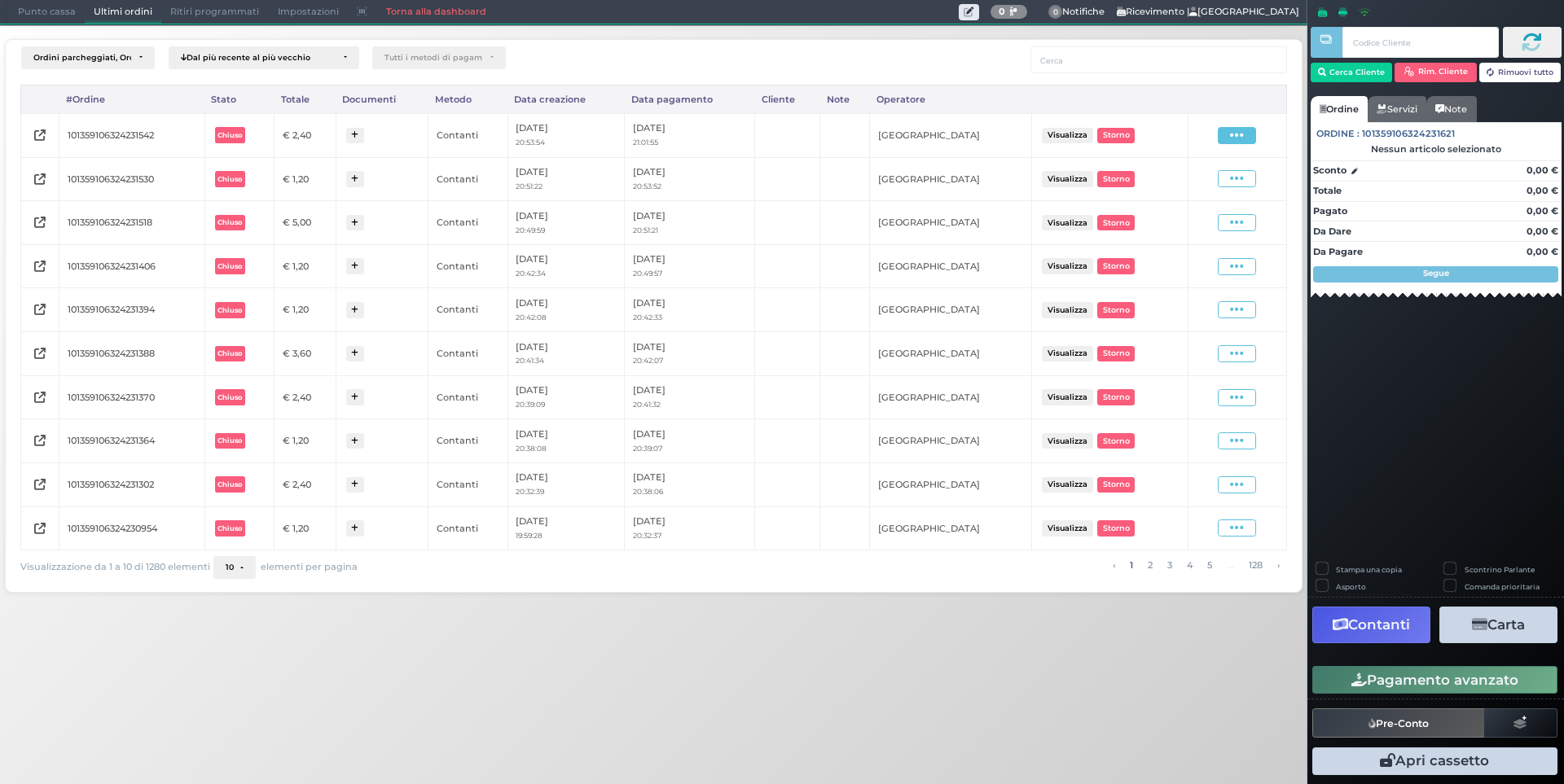
click at [1226, 132] on span at bounding box center [1237, 136] width 39 height 17
click at [1206, 187] on span "Ristampa Pre-Conto" at bounding box center [1197, 182] width 66 height 28
click at [25, 14] on span "Punto cassa" at bounding box center [46, 13] width 76 height 23
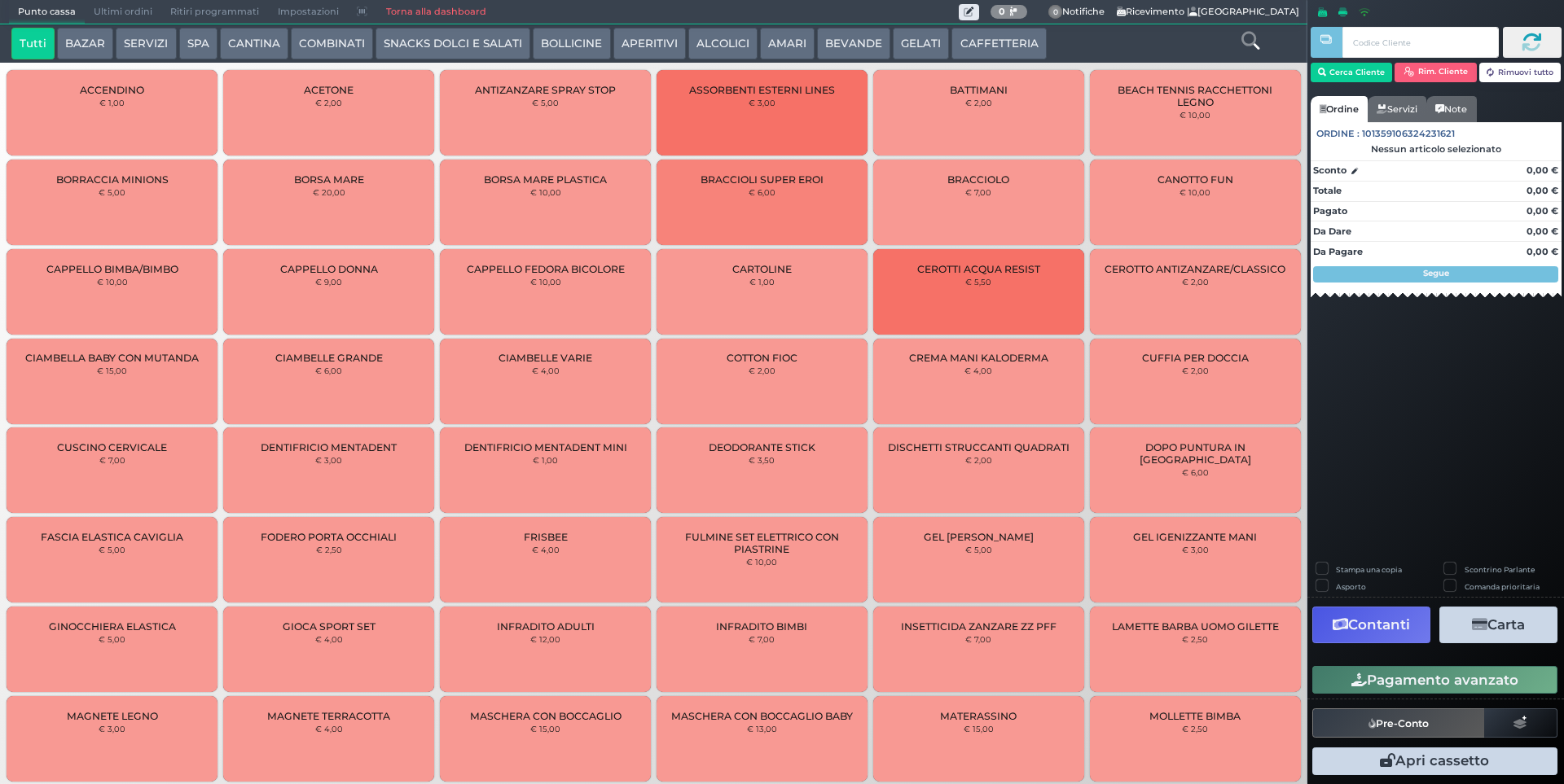
click at [989, 31] on button "CAFFETTERIA" at bounding box center [999, 44] width 94 height 33
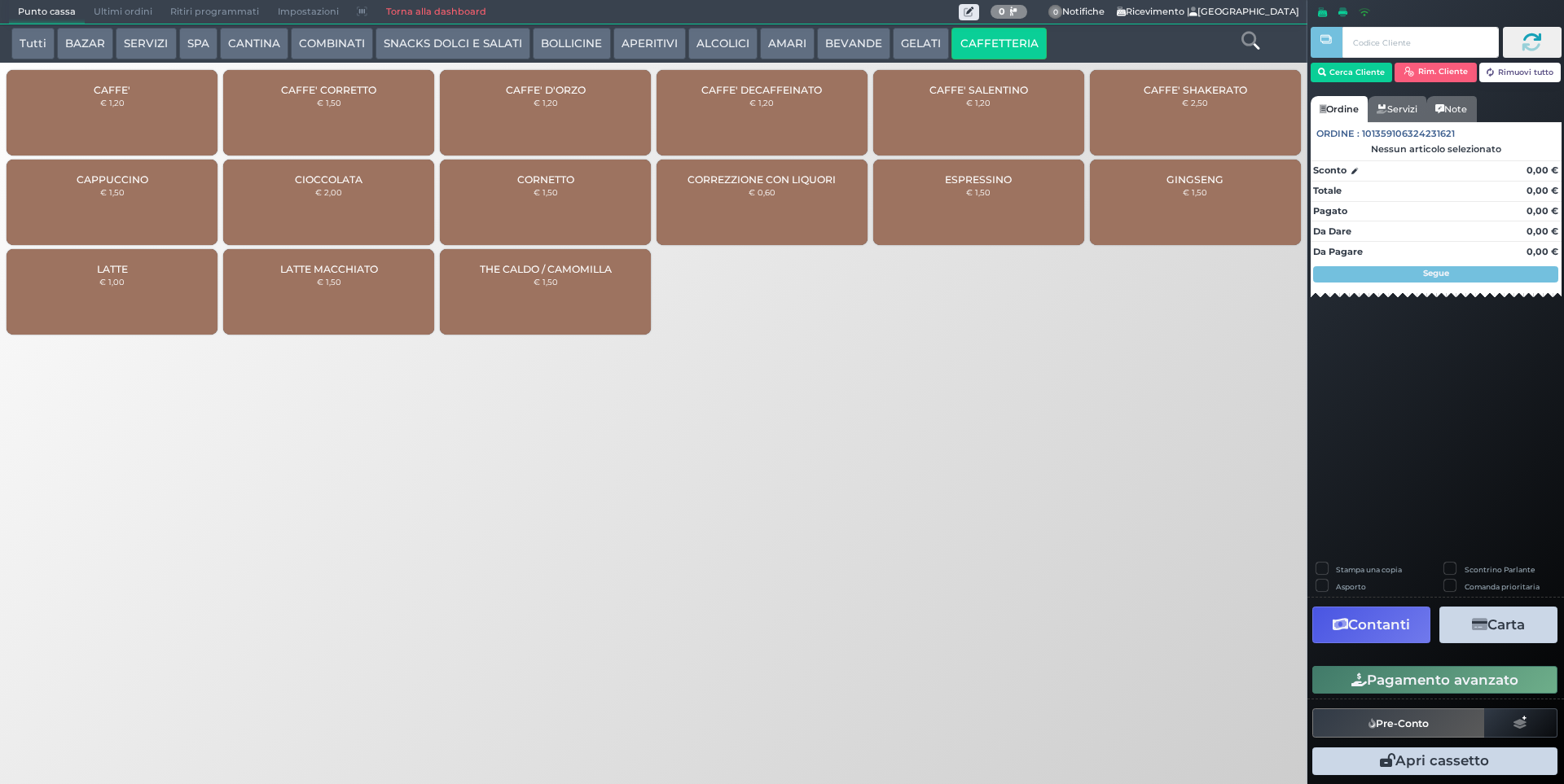
click at [147, 87] on div "CAFFE' € 1,20" at bounding box center [112, 113] width 211 height 86
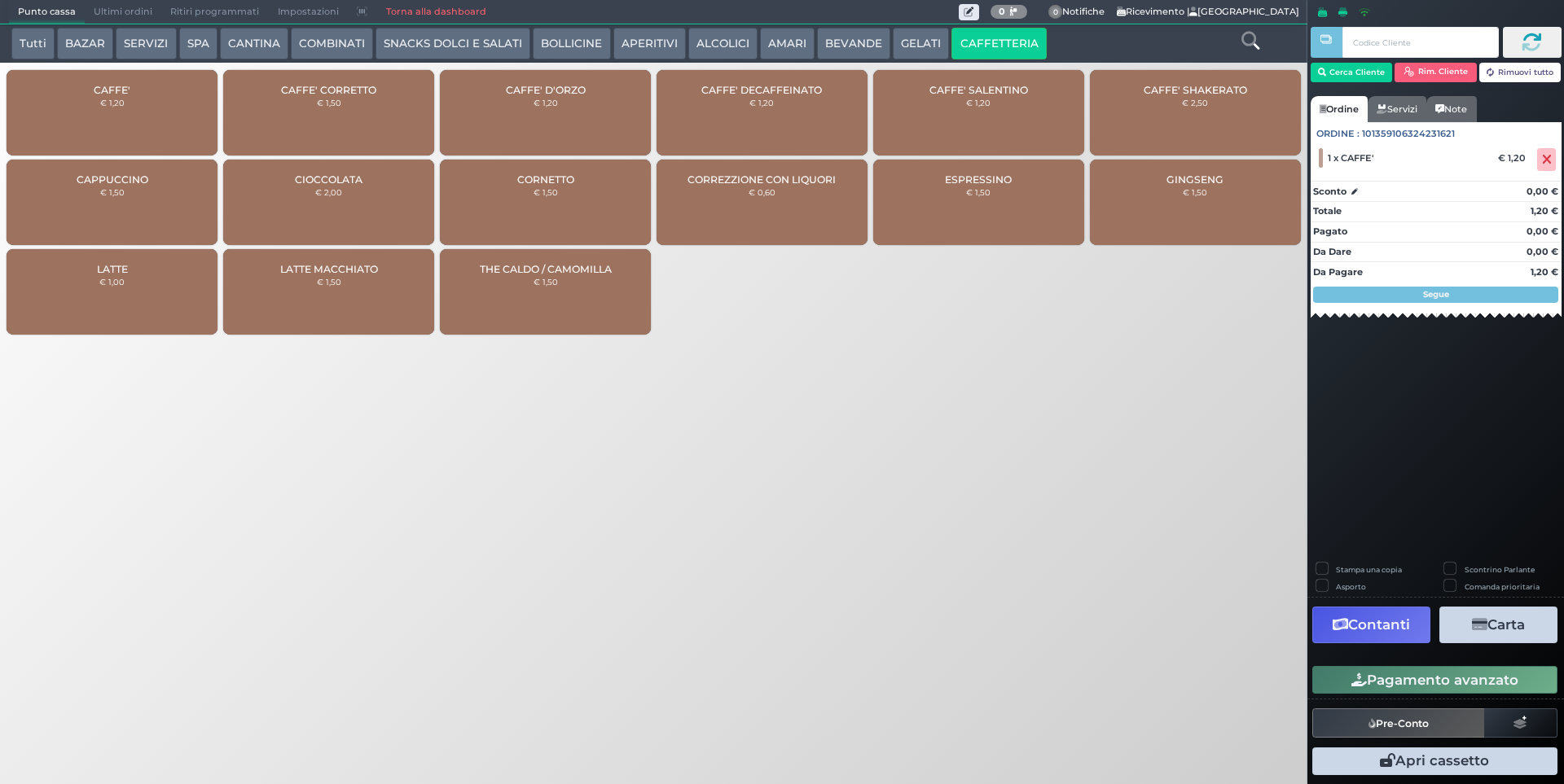
click at [574, 104] on div "CAFFE' D'ORZO € 1,20" at bounding box center [545, 113] width 211 height 86
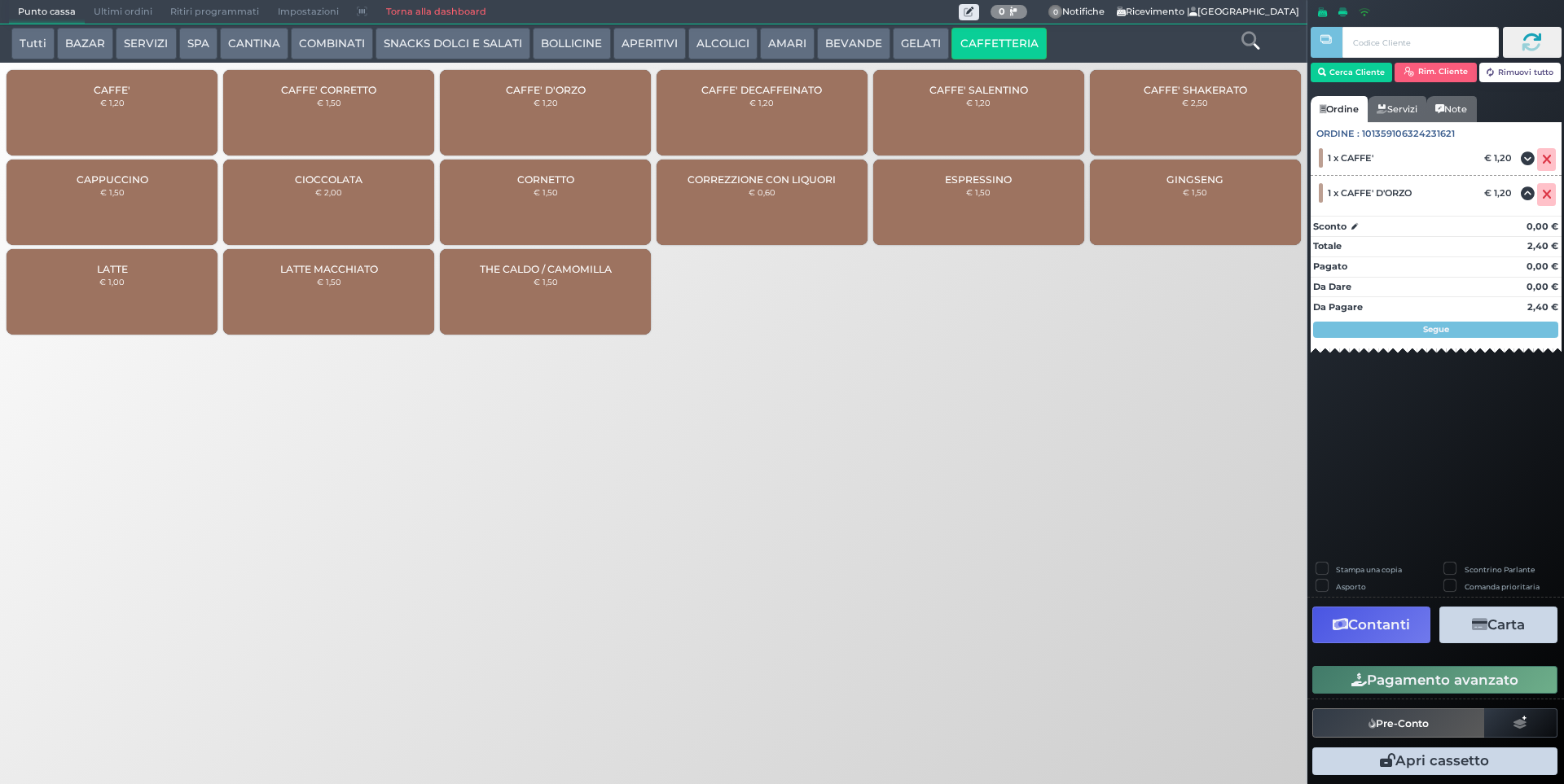
click at [1445, 685] on button "Pagamento avanzato" at bounding box center [1435, 680] width 246 height 28
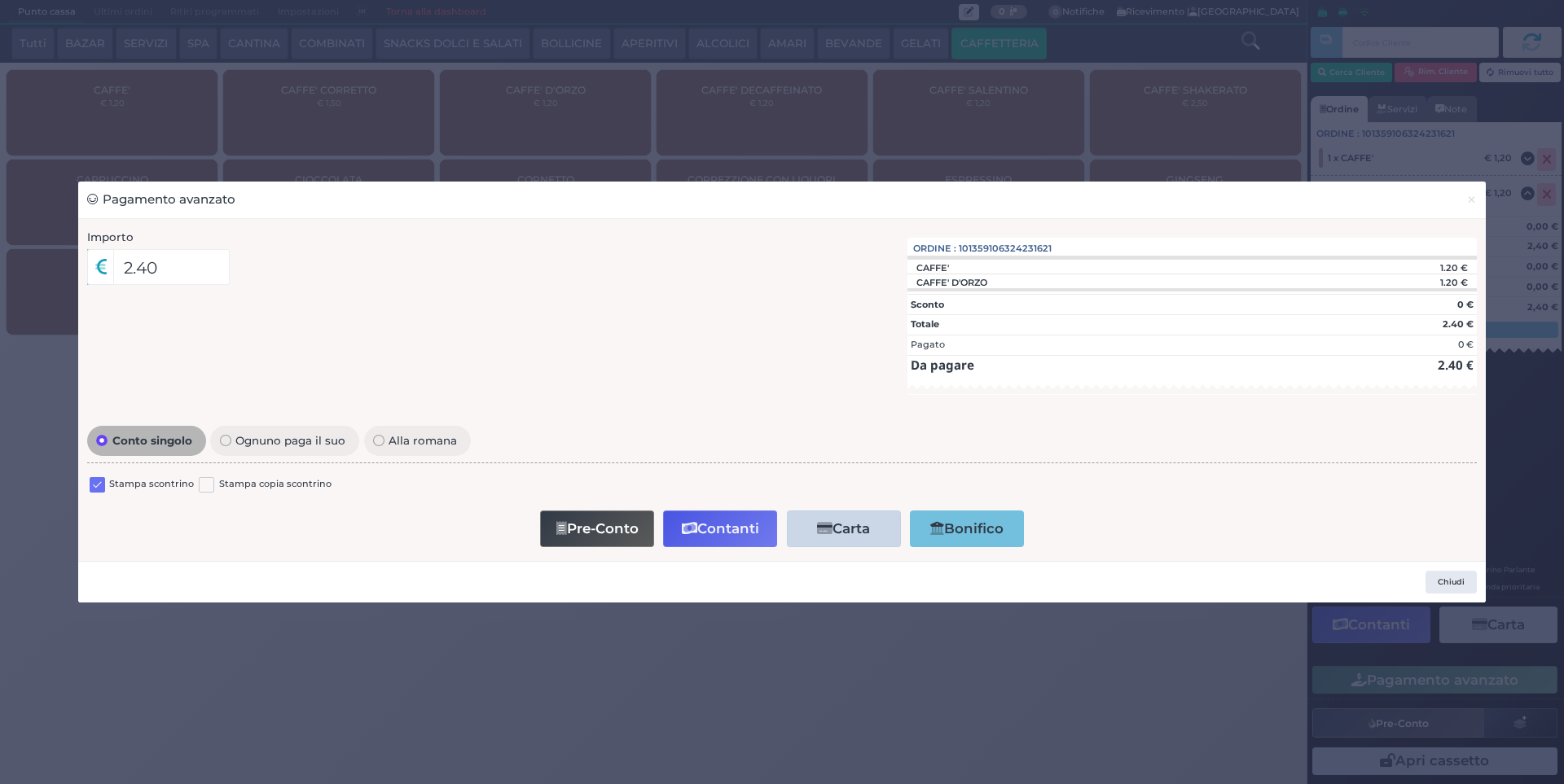
click at [92, 481] on label at bounding box center [97, 484] width 15 height 15
click at [0, 0] on input "checkbox" at bounding box center [0, 0] width 0 height 0
click at [713, 538] on button "Contanti" at bounding box center [720, 529] width 114 height 37
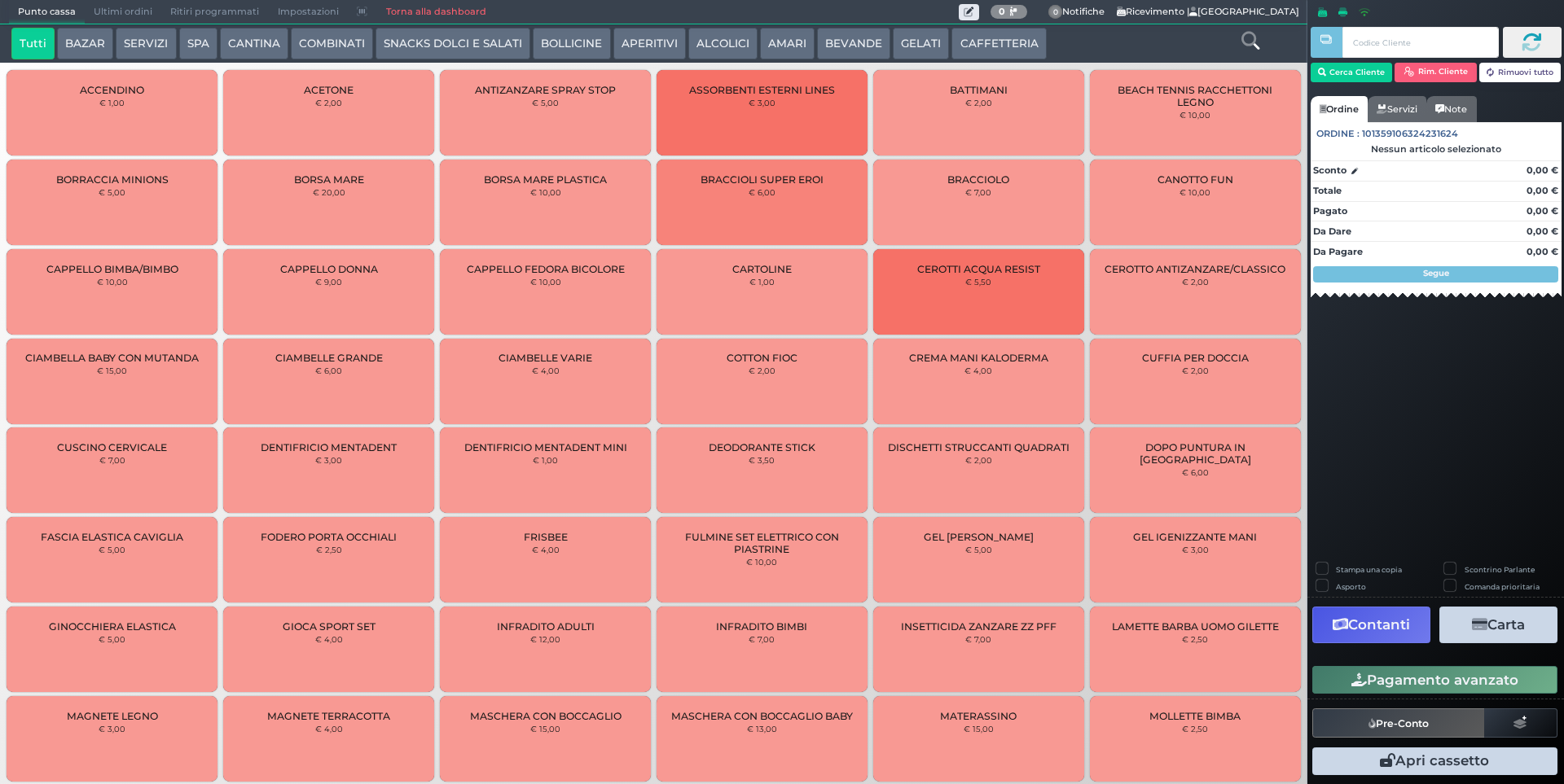
click at [117, 3] on span "Ultimi ordini" at bounding box center [122, 13] width 76 height 23
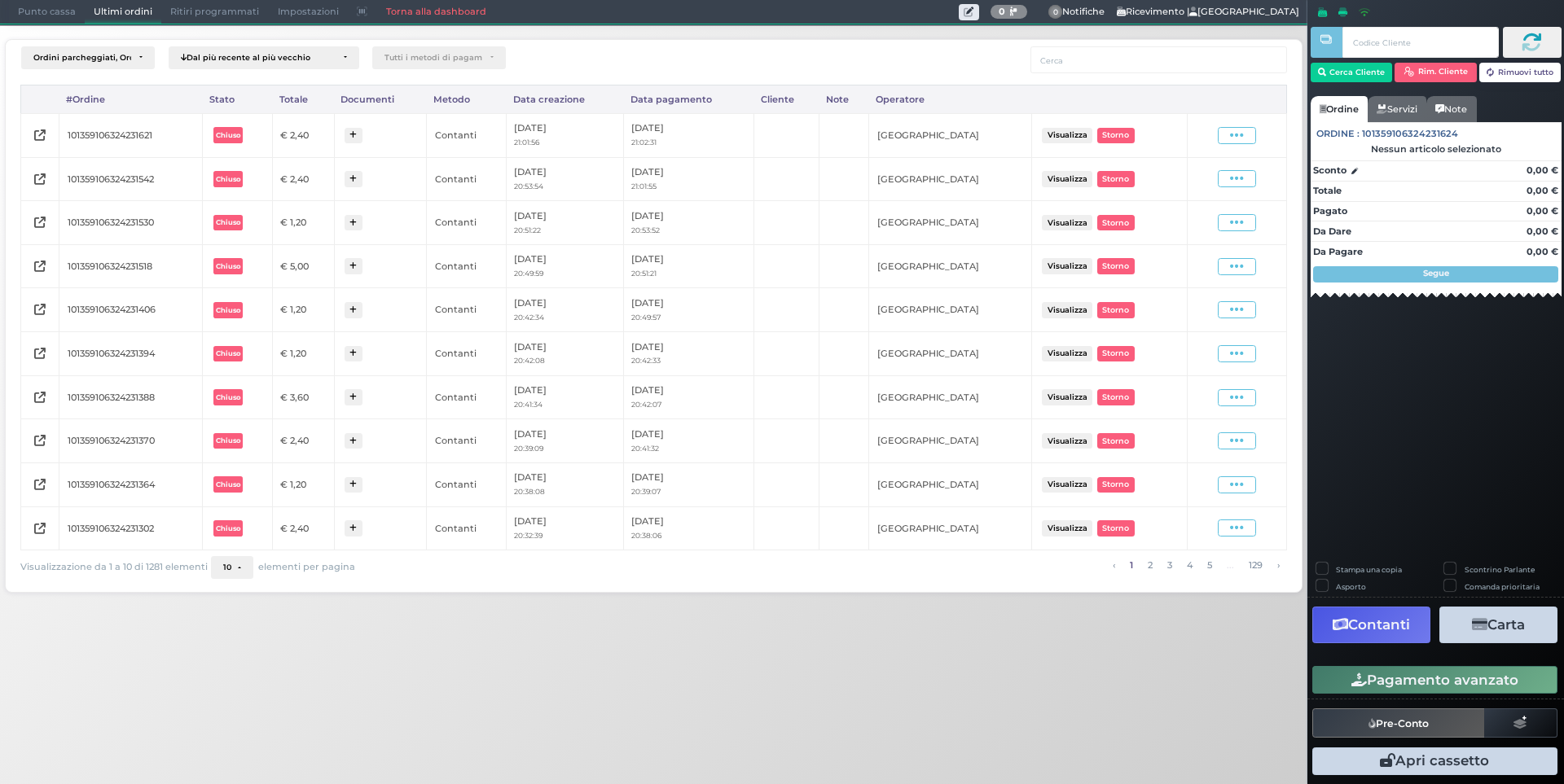
click at [1247, 145] on div "Visualizza Ristampa Pre-Conto Storno" at bounding box center [1236, 135] width 82 height 22
click at [1236, 133] on icon at bounding box center [1237, 136] width 13 height 15
click at [1186, 187] on span "Ristampa Pre-Conto" at bounding box center [1198, 182] width 66 height 28
click at [29, 12] on span "Punto cassa" at bounding box center [46, 13] width 76 height 23
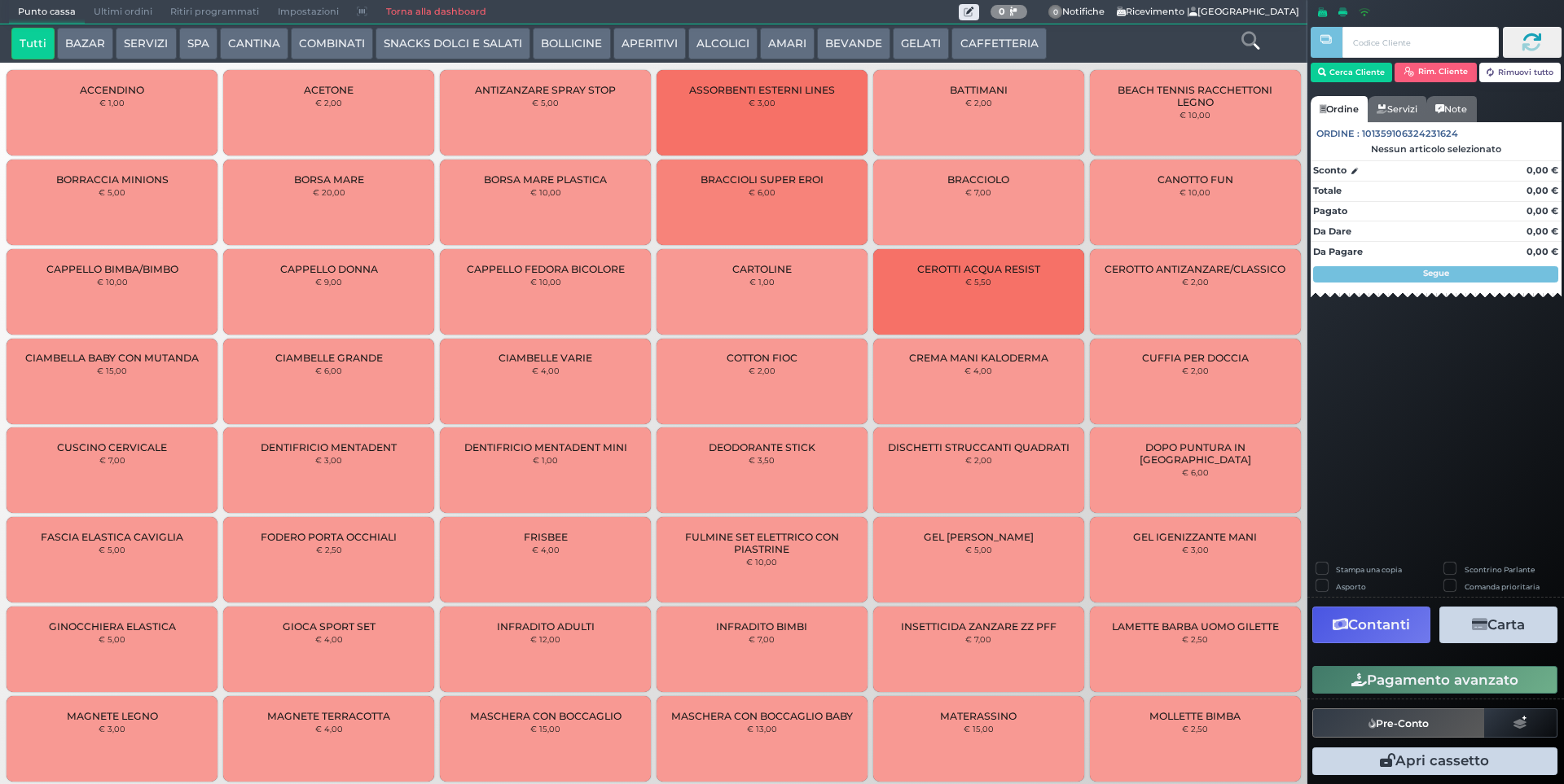
click at [972, 42] on button "CAFFETTERIA" at bounding box center [999, 44] width 94 height 33
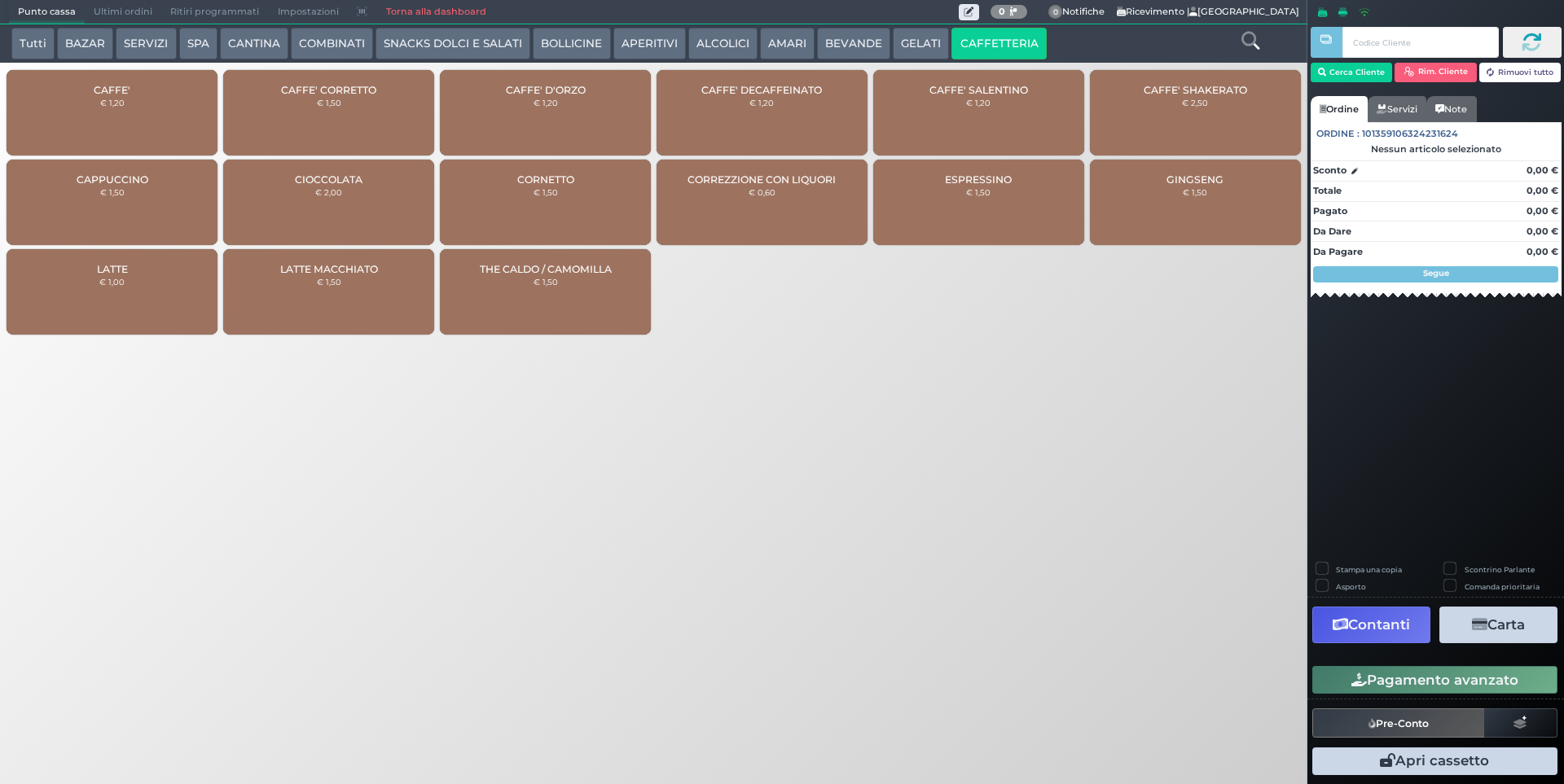
click at [94, 99] on div "CAFFE' € 1,20" at bounding box center [112, 113] width 211 height 86
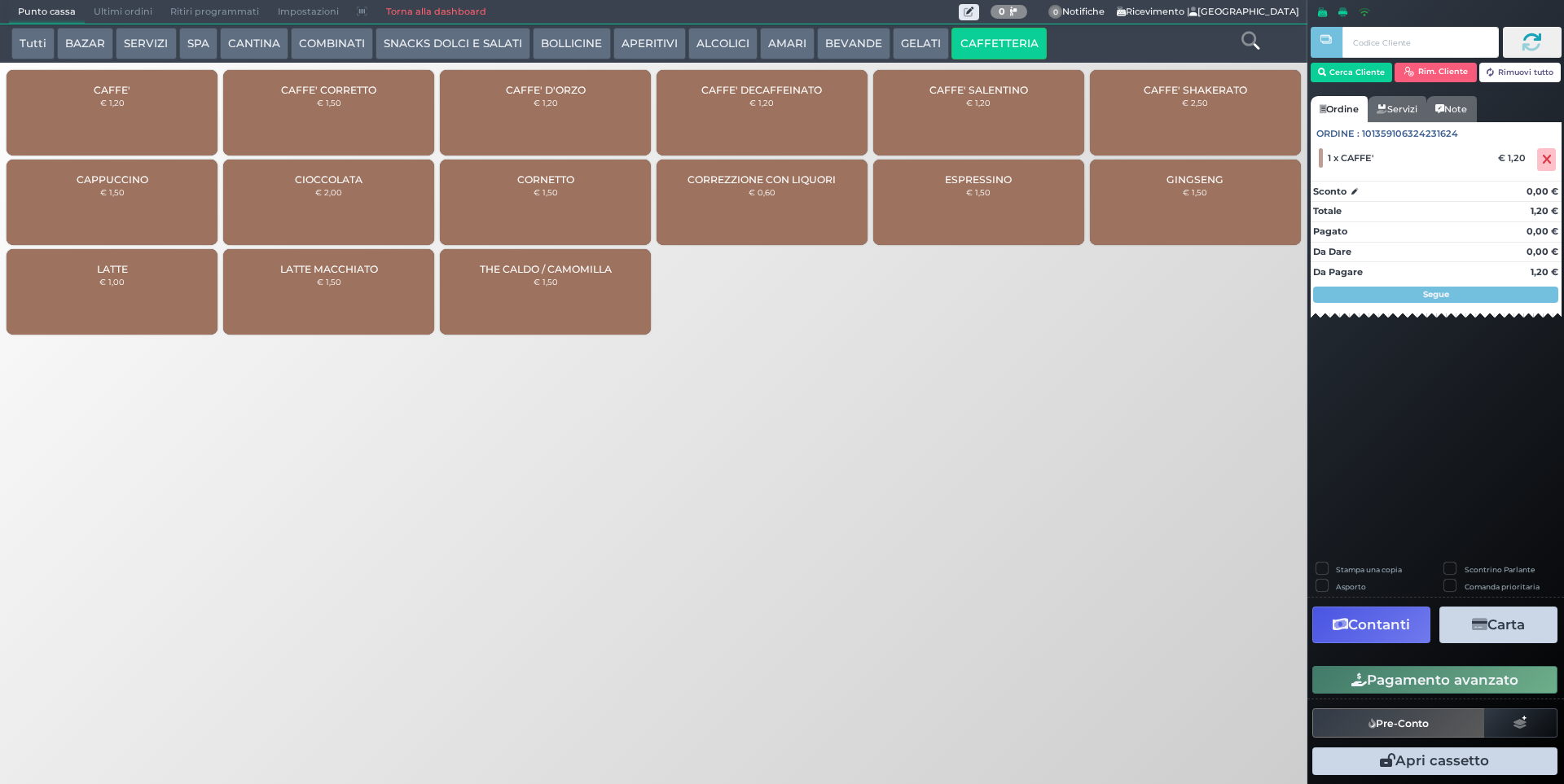
click at [1425, 681] on button "Pagamento avanzato" at bounding box center [1435, 680] width 246 height 28
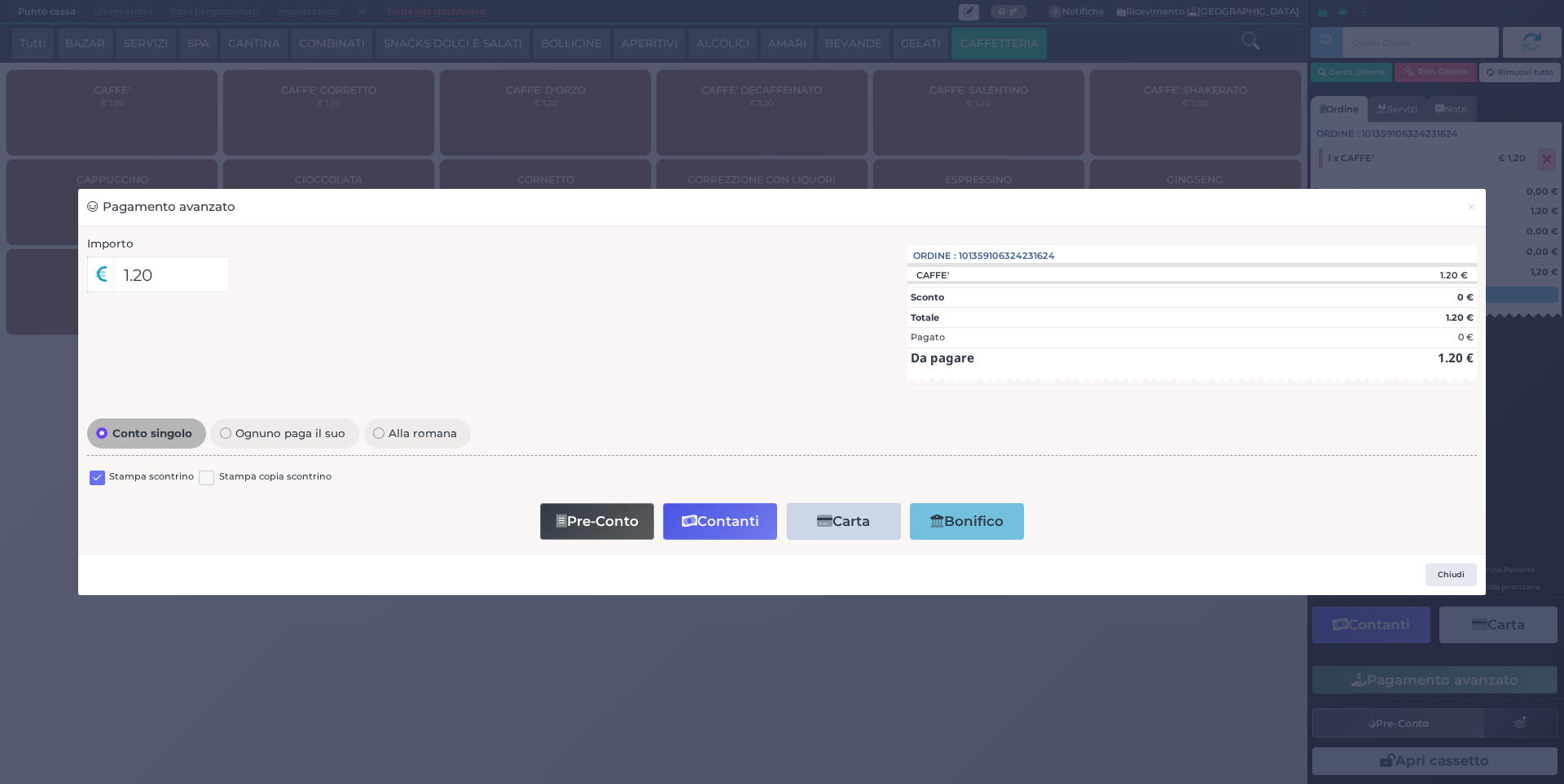
click at [94, 472] on label at bounding box center [97, 479] width 15 height 15
click at [0, 0] on input "checkbox" at bounding box center [0, 0] width 0 height 0
click at [729, 525] on button "Contanti" at bounding box center [720, 522] width 114 height 37
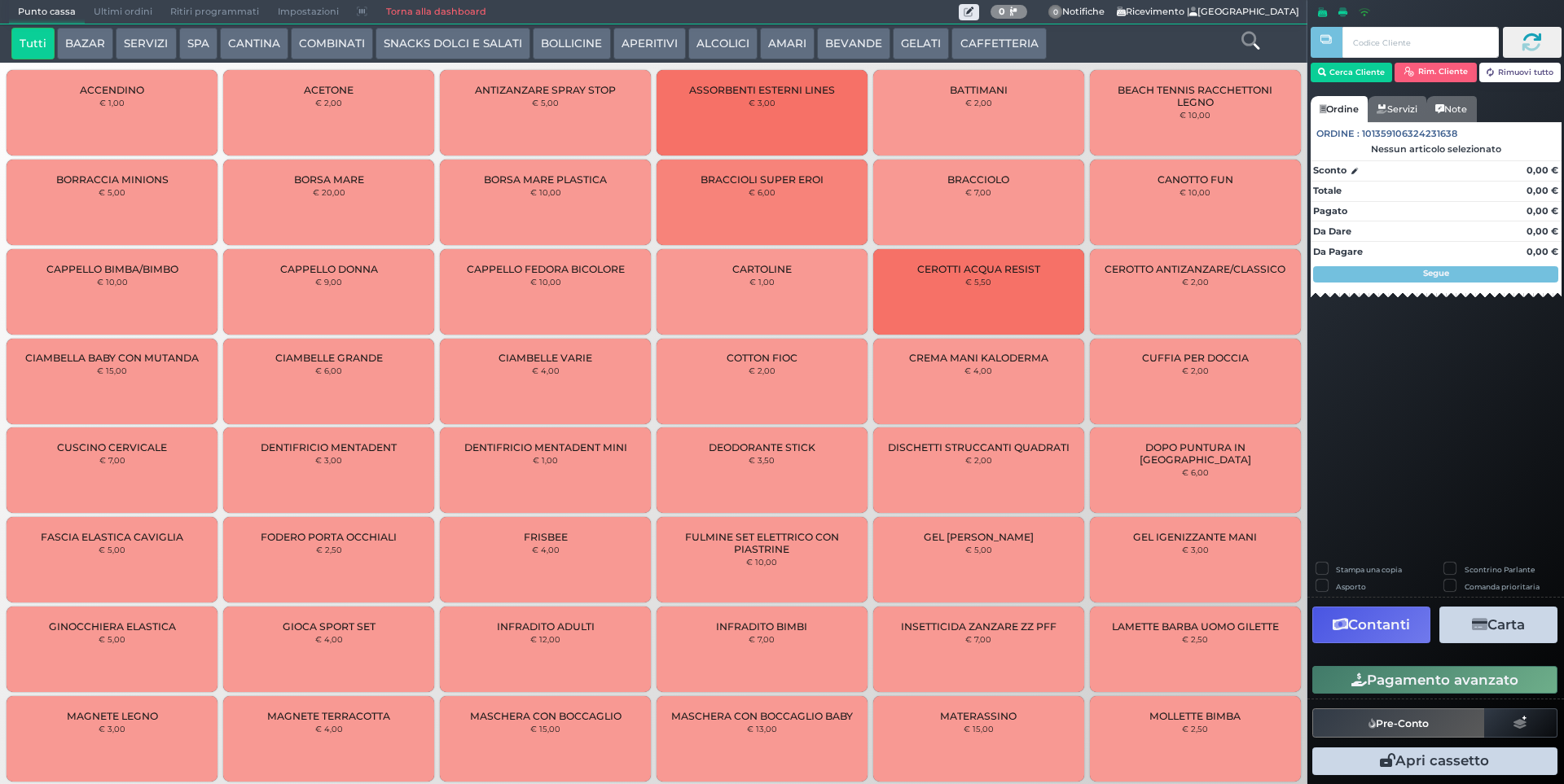
click at [118, 17] on span "Ultimi ordini" at bounding box center [122, 13] width 76 height 23
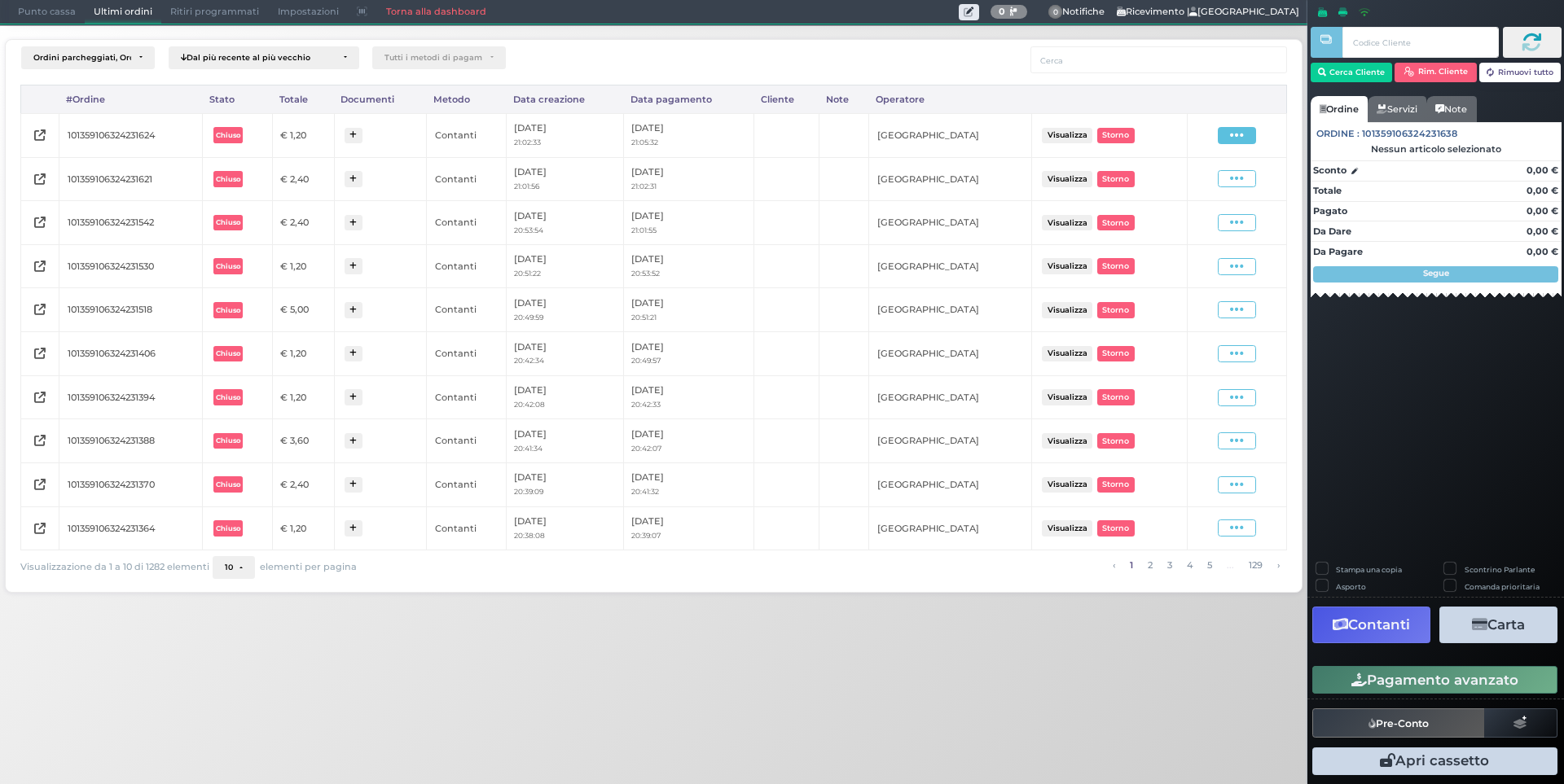
click at [1235, 142] on icon at bounding box center [1237, 136] width 13 height 15
click at [1203, 185] on span "Ristampa Pre-Conto" at bounding box center [1198, 182] width 66 height 28
click at [40, 11] on span "Punto cassa" at bounding box center [46, 13] width 76 height 23
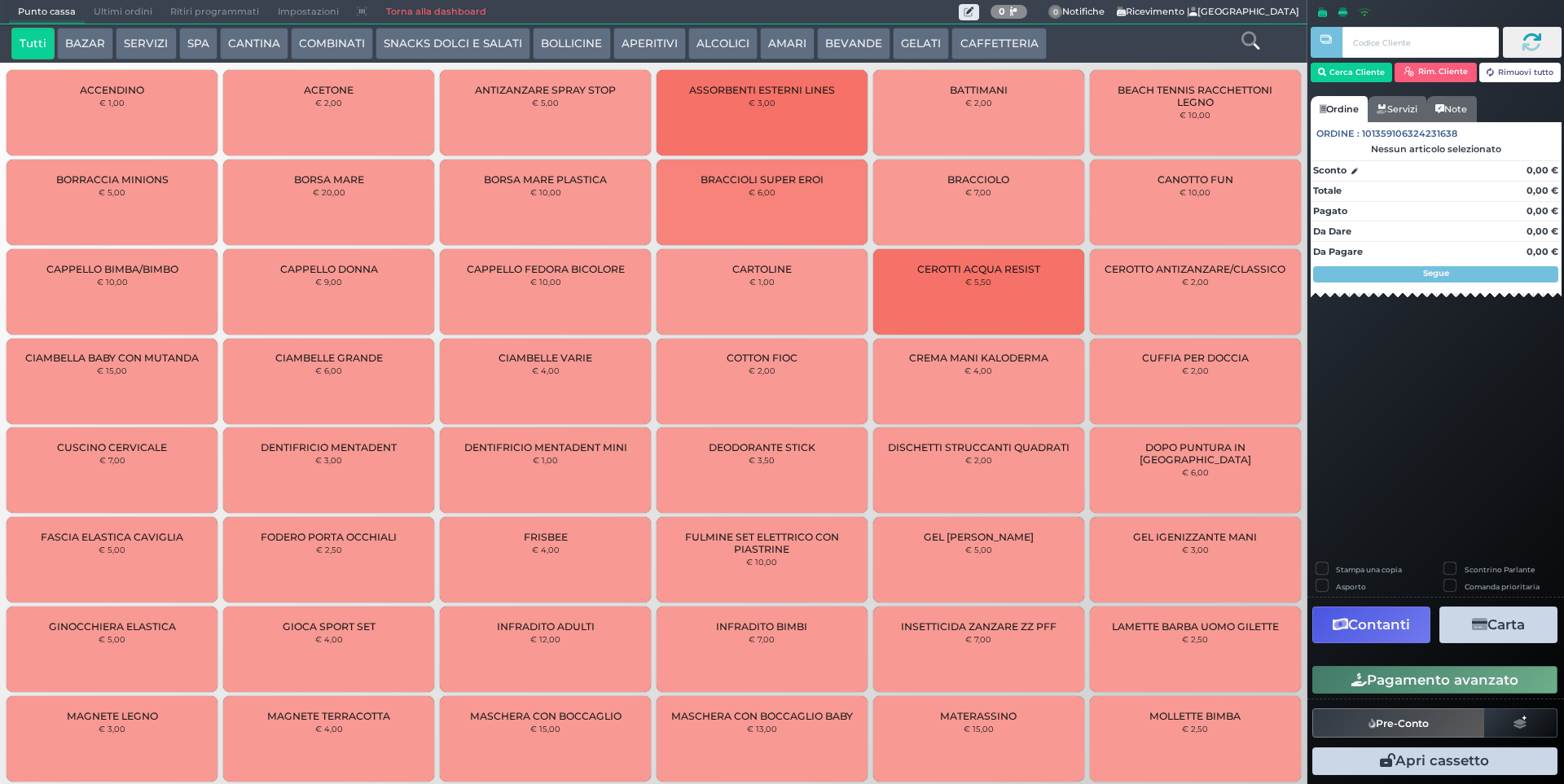
click at [952, 46] on button "CAFFETTERIA" at bounding box center [999, 44] width 94 height 33
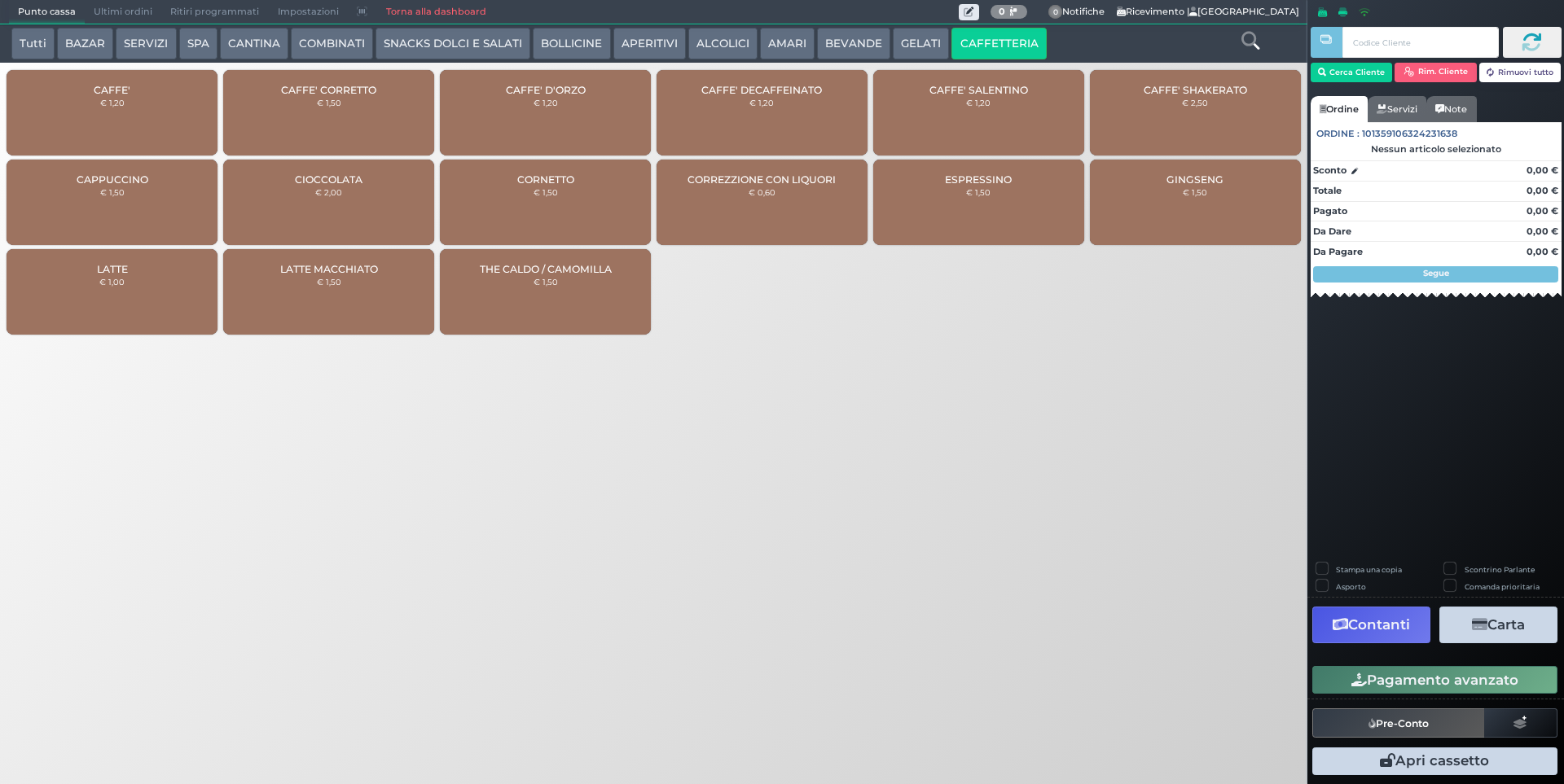
click at [166, 122] on div "CAFFE' € 1,20" at bounding box center [112, 113] width 211 height 86
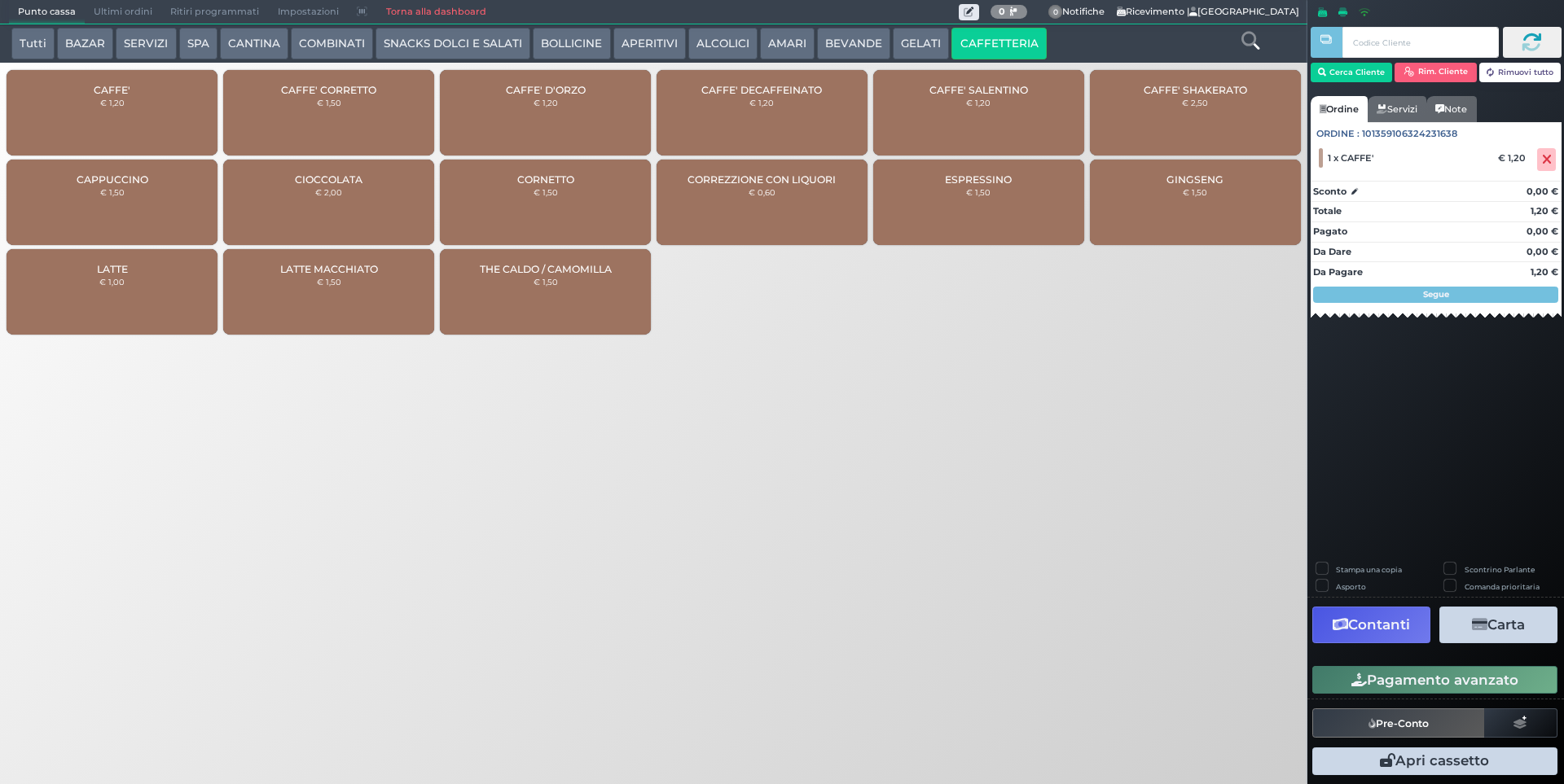
click at [1382, 686] on button "Pagamento avanzato" at bounding box center [1435, 680] width 246 height 28
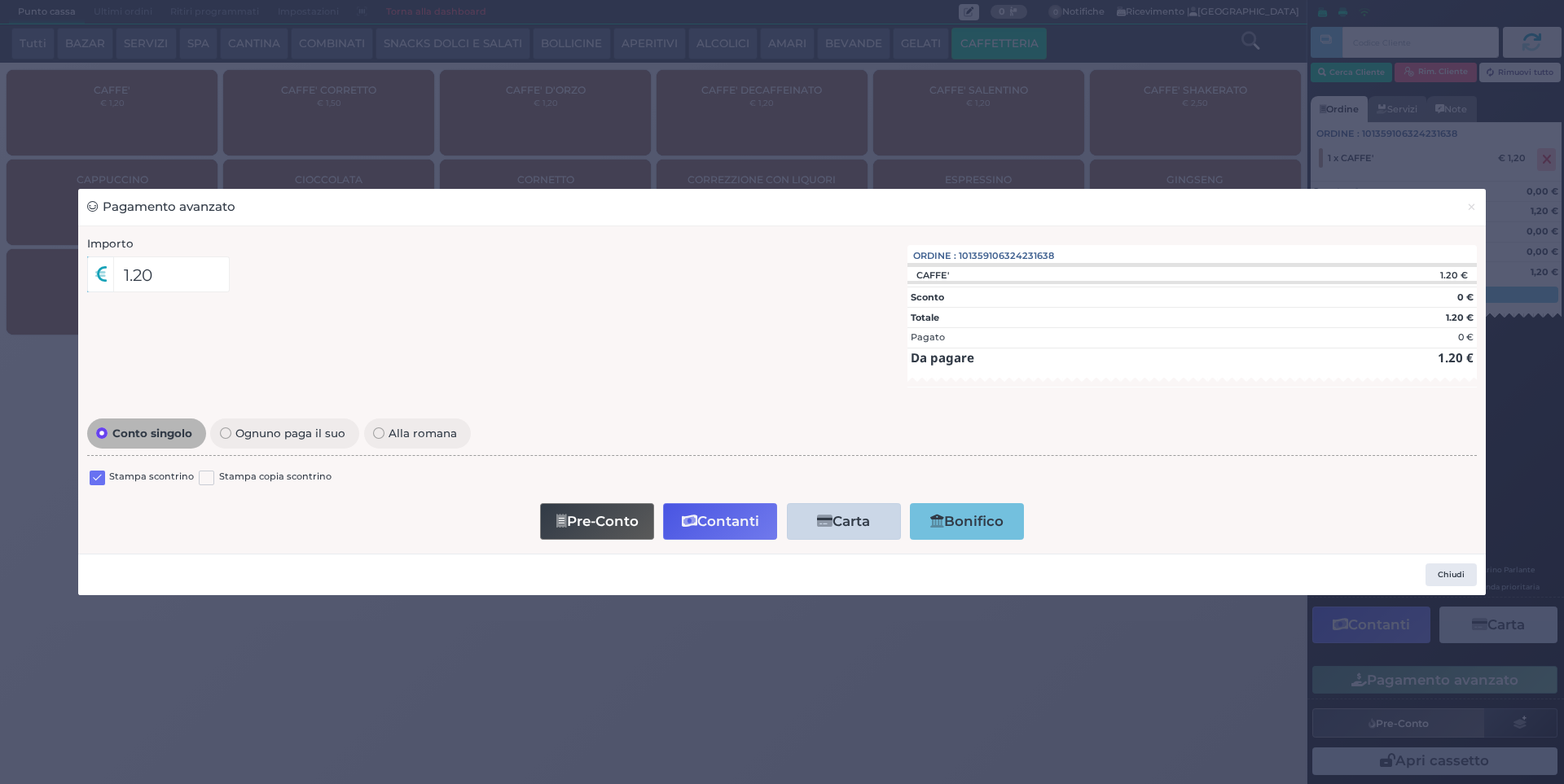
click at [95, 479] on label at bounding box center [97, 479] width 15 height 15
click at [0, 0] on input "checkbox" at bounding box center [0, 0] width 0 height 0
click at [709, 523] on button "Contanti" at bounding box center [720, 522] width 114 height 37
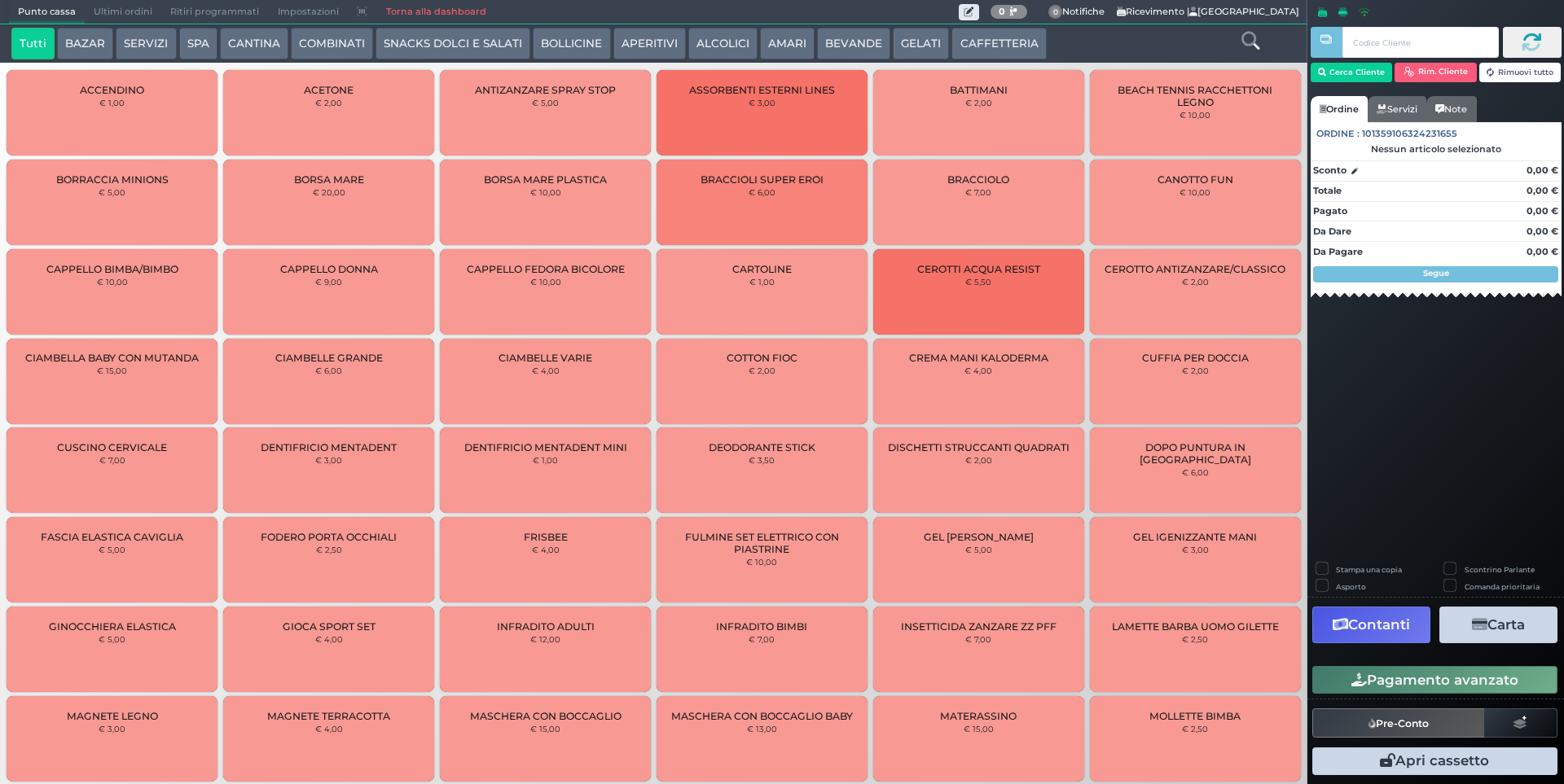
click at [129, 12] on span "Ultimi ordini" at bounding box center [122, 13] width 76 height 23
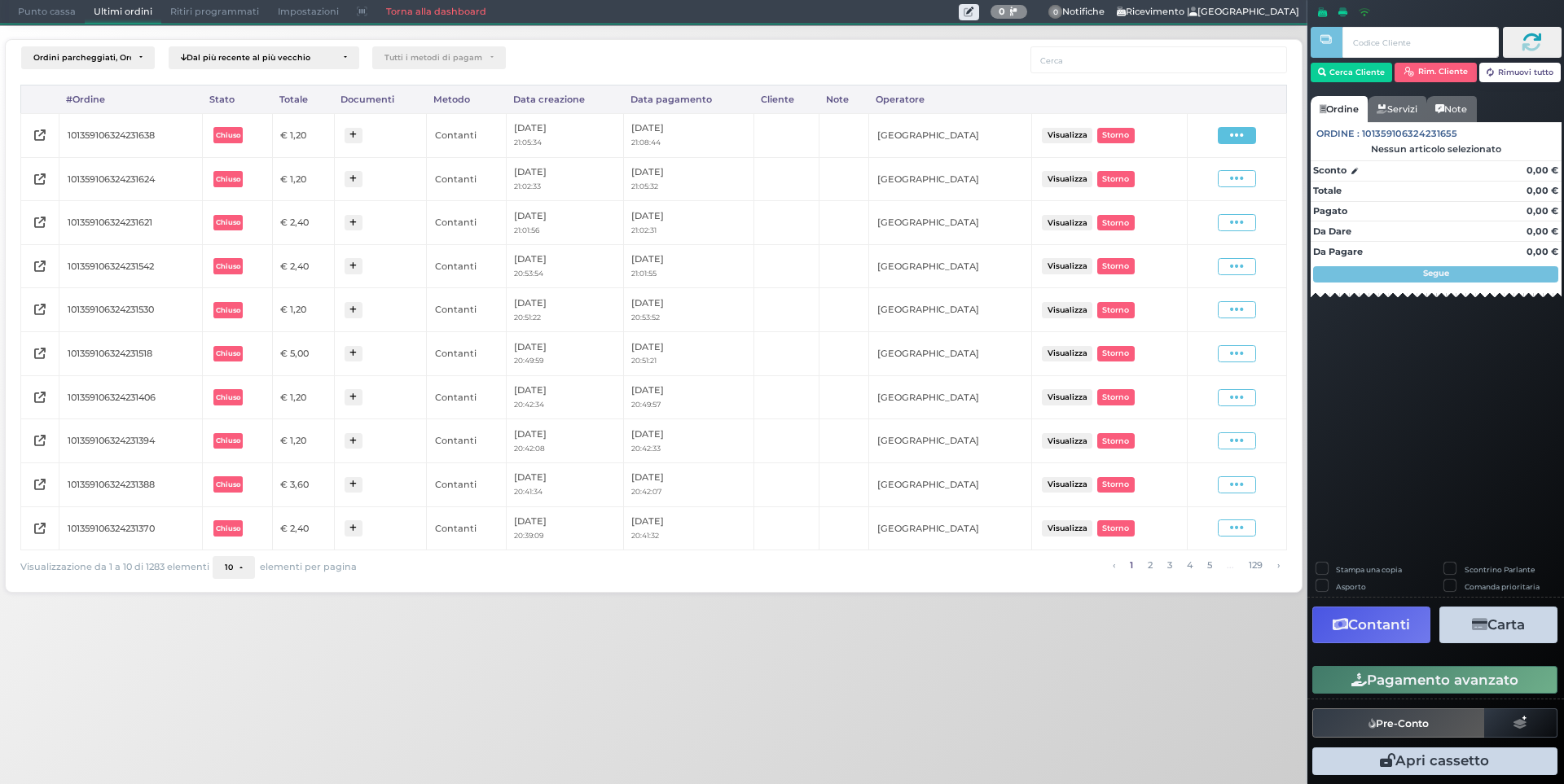
click at [1231, 145] on div "Visualizza Ristampa Pre-Conto [GEOGRAPHIC_DATA]" at bounding box center [1236, 135] width 82 height 22
click at [1233, 140] on icon at bounding box center [1237, 136] width 13 height 15
click at [1186, 188] on span "Ristampa Pre-Conto" at bounding box center [1198, 182] width 66 height 28
drag, startPoint x: 40, startPoint y: 21, endPoint x: 177, endPoint y: 13, distance: 137.2
click at [40, 19] on span "Punto cassa" at bounding box center [46, 13] width 76 height 23
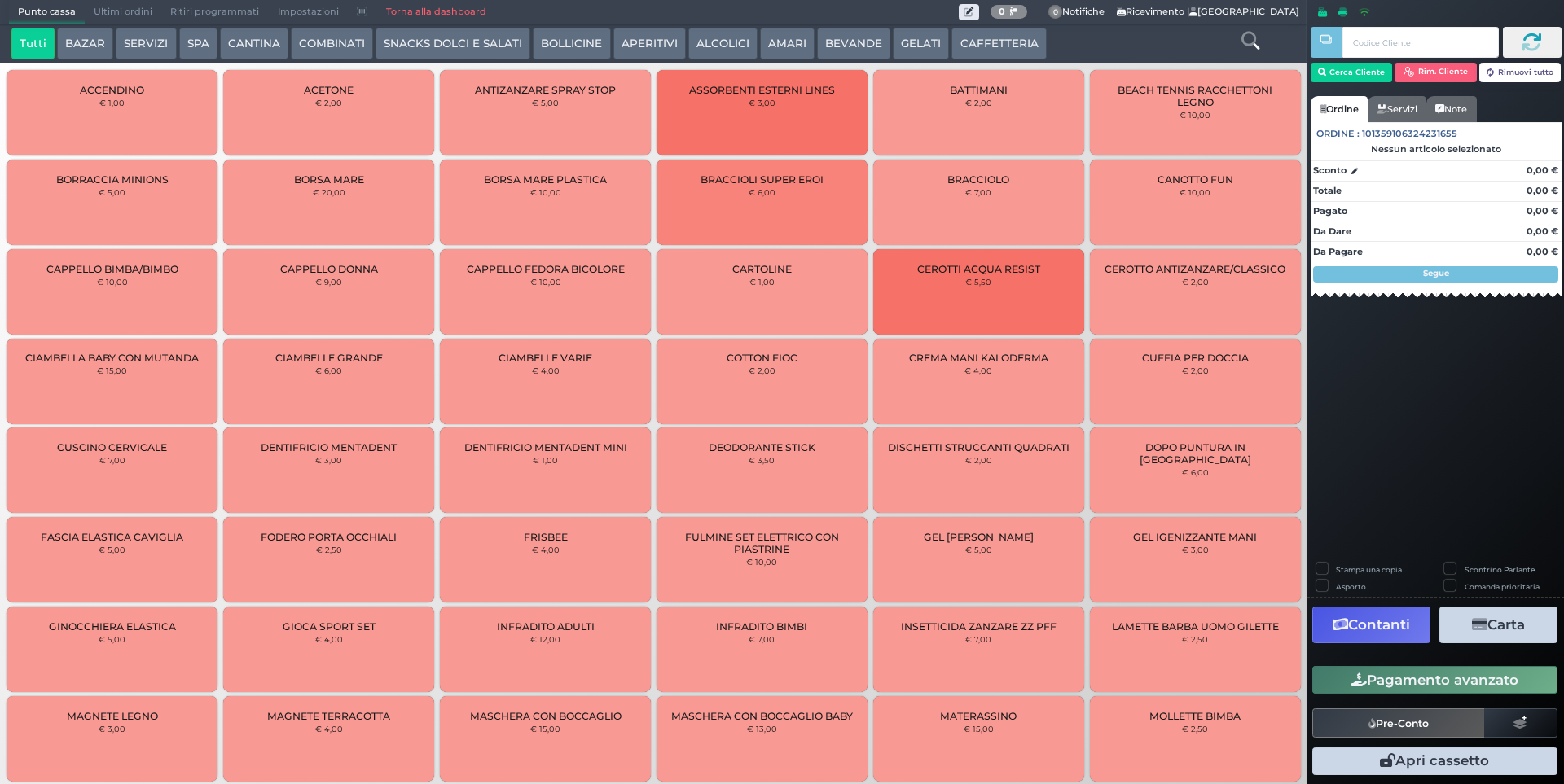
click at [1009, 42] on button "CAFFETTERIA" at bounding box center [999, 44] width 94 height 33
click at [1007, 43] on button "CAFFETTERIA" at bounding box center [999, 44] width 94 height 33
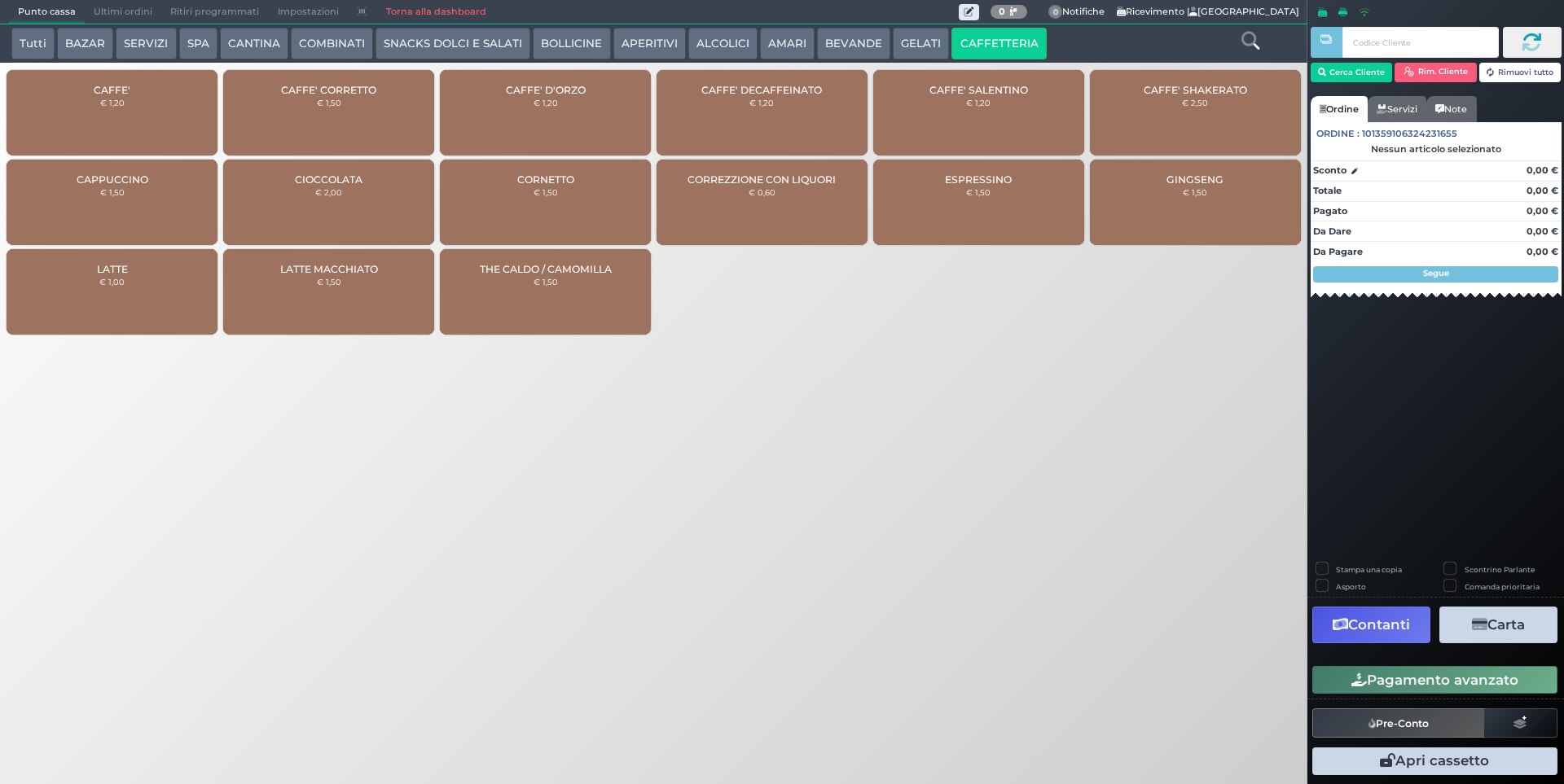
click at [142, 100] on div "CAFFE' € 1,20" at bounding box center [112, 113] width 211 height 86
click at [145, 100] on div "CAFFE' € 1,20" at bounding box center [112, 113] width 211 height 86
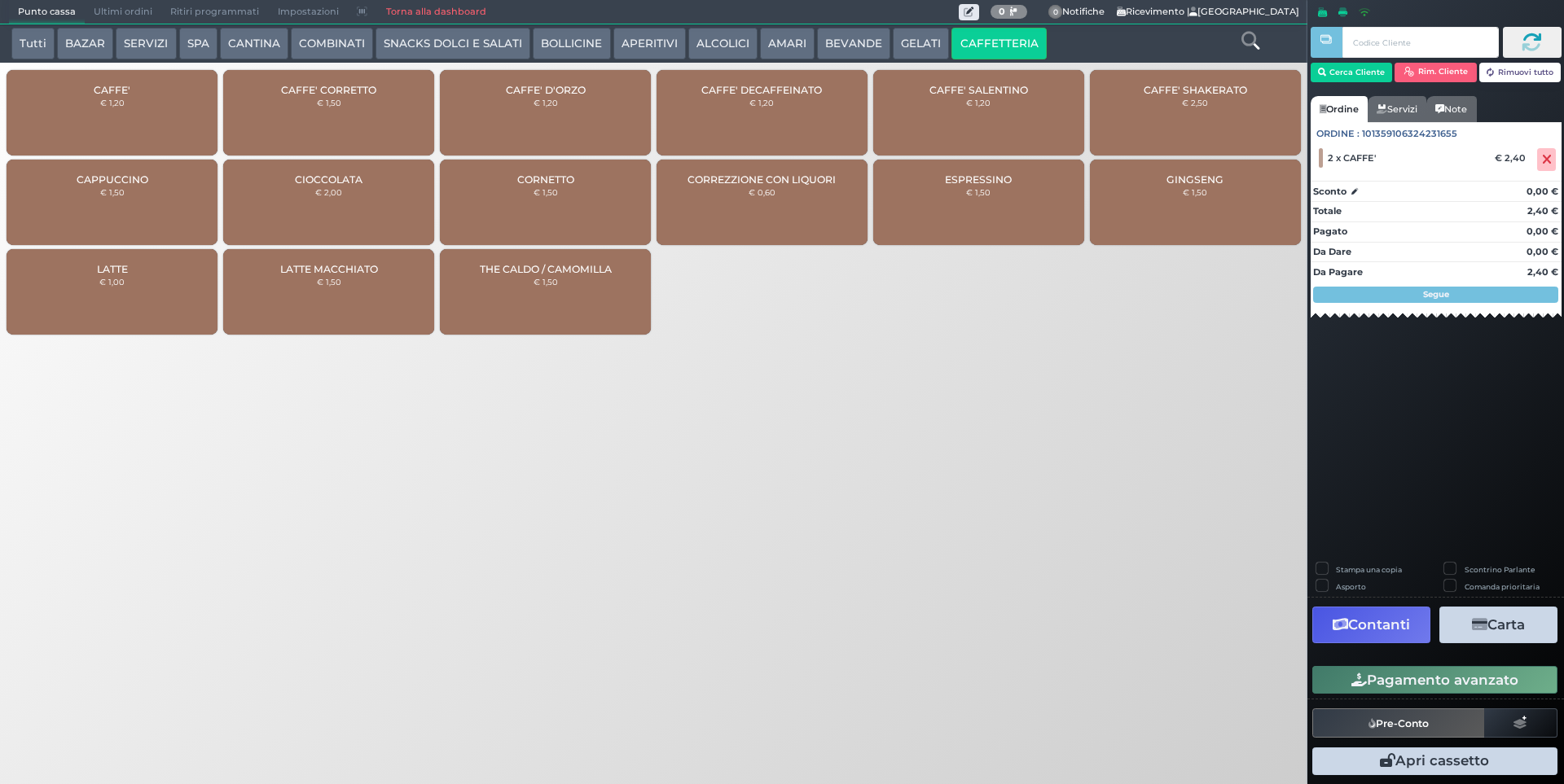
drag, startPoint x: 1447, startPoint y: 672, endPoint x: 1229, endPoint y: 675, distance: 218.0
click at [1447, 672] on button "Pagamento avanzato" at bounding box center [1435, 680] width 246 height 28
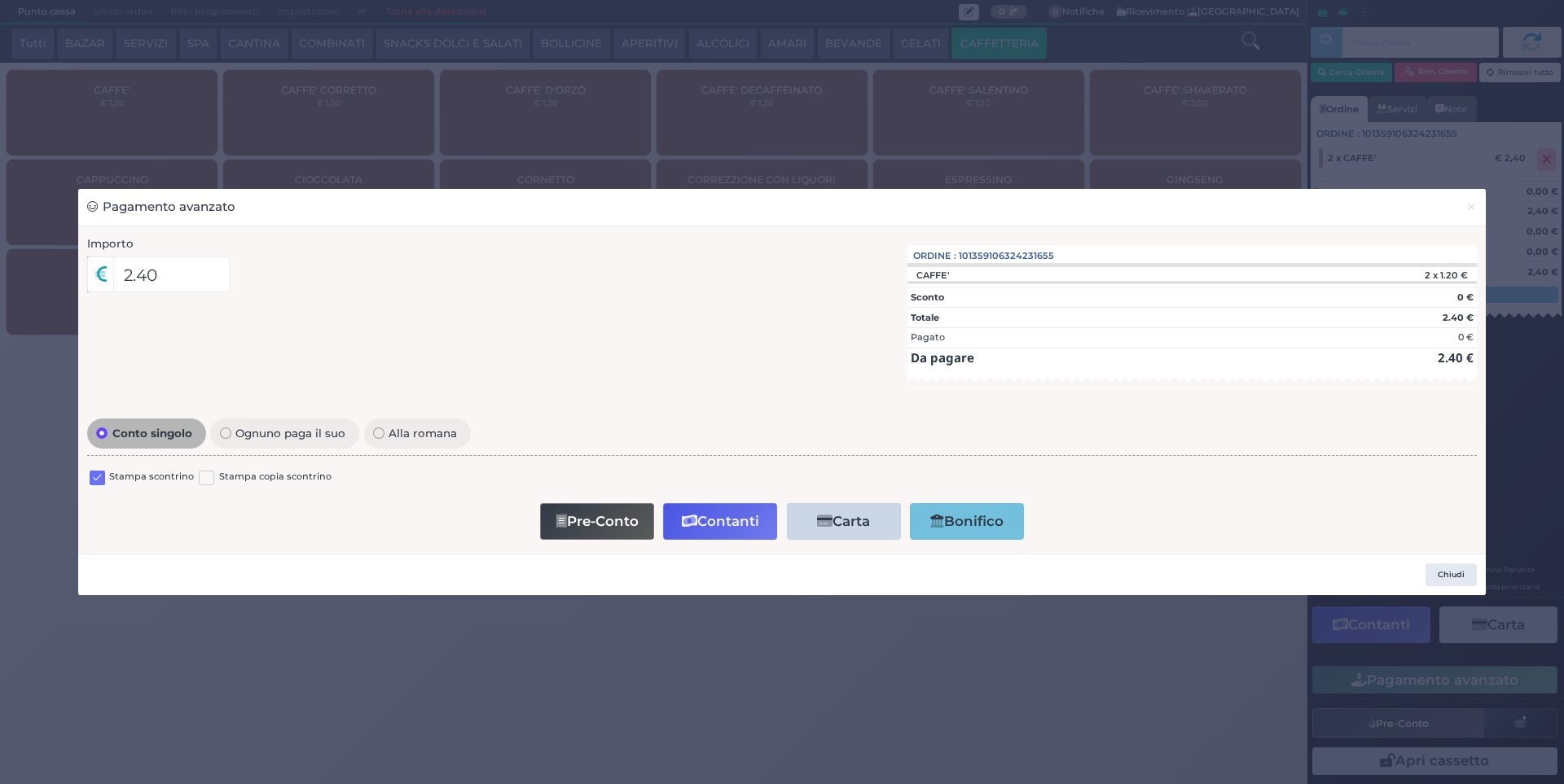
click at [98, 472] on label at bounding box center [97, 479] width 15 height 15
click at [0, 0] on input "checkbox" at bounding box center [0, 0] width 0 height 0
click at [695, 521] on icon "button" at bounding box center [690, 521] width 15 height 13
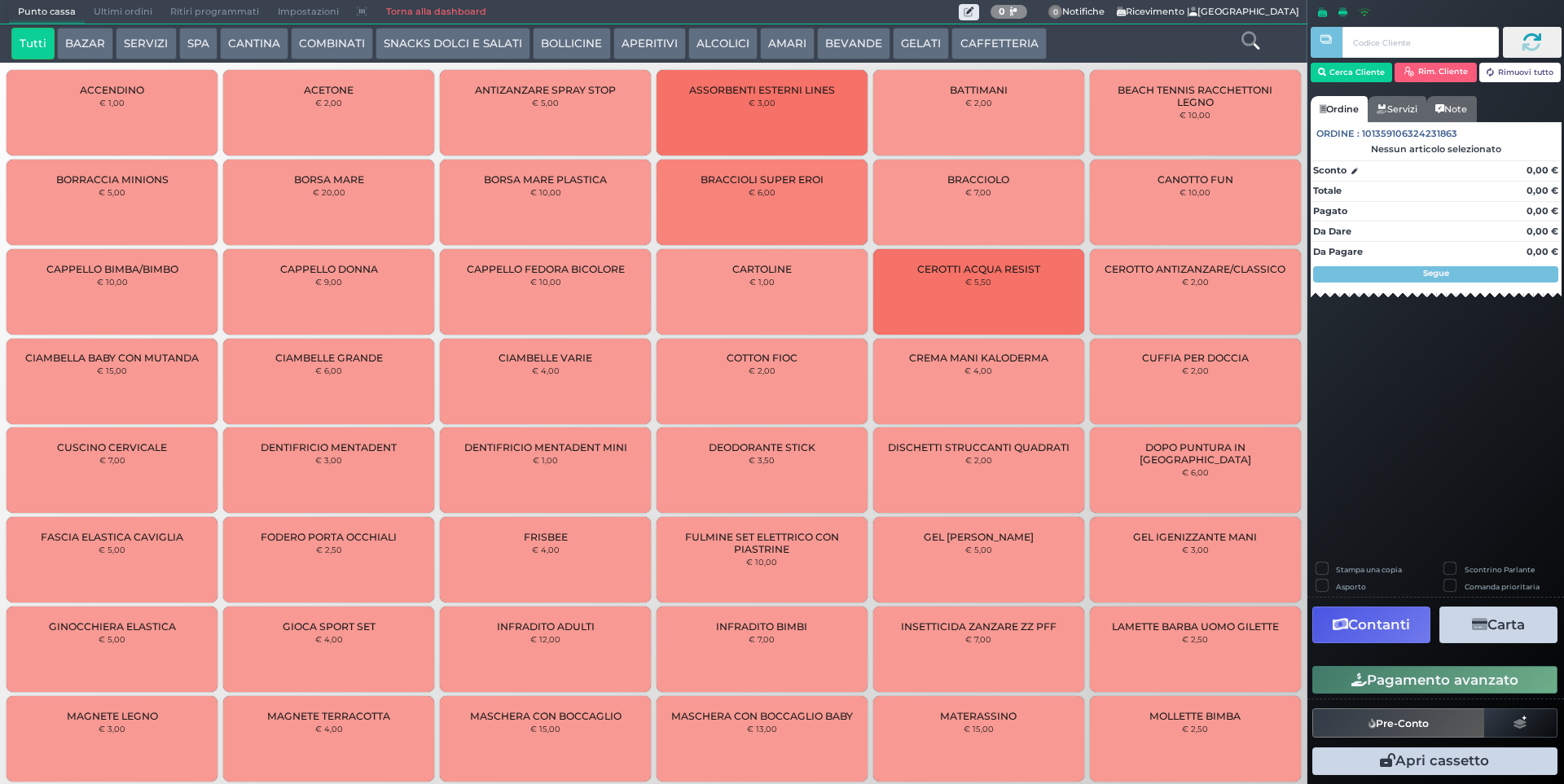
click at [105, 14] on span "Ultimi ordini" at bounding box center [122, 13] width 76 height 23
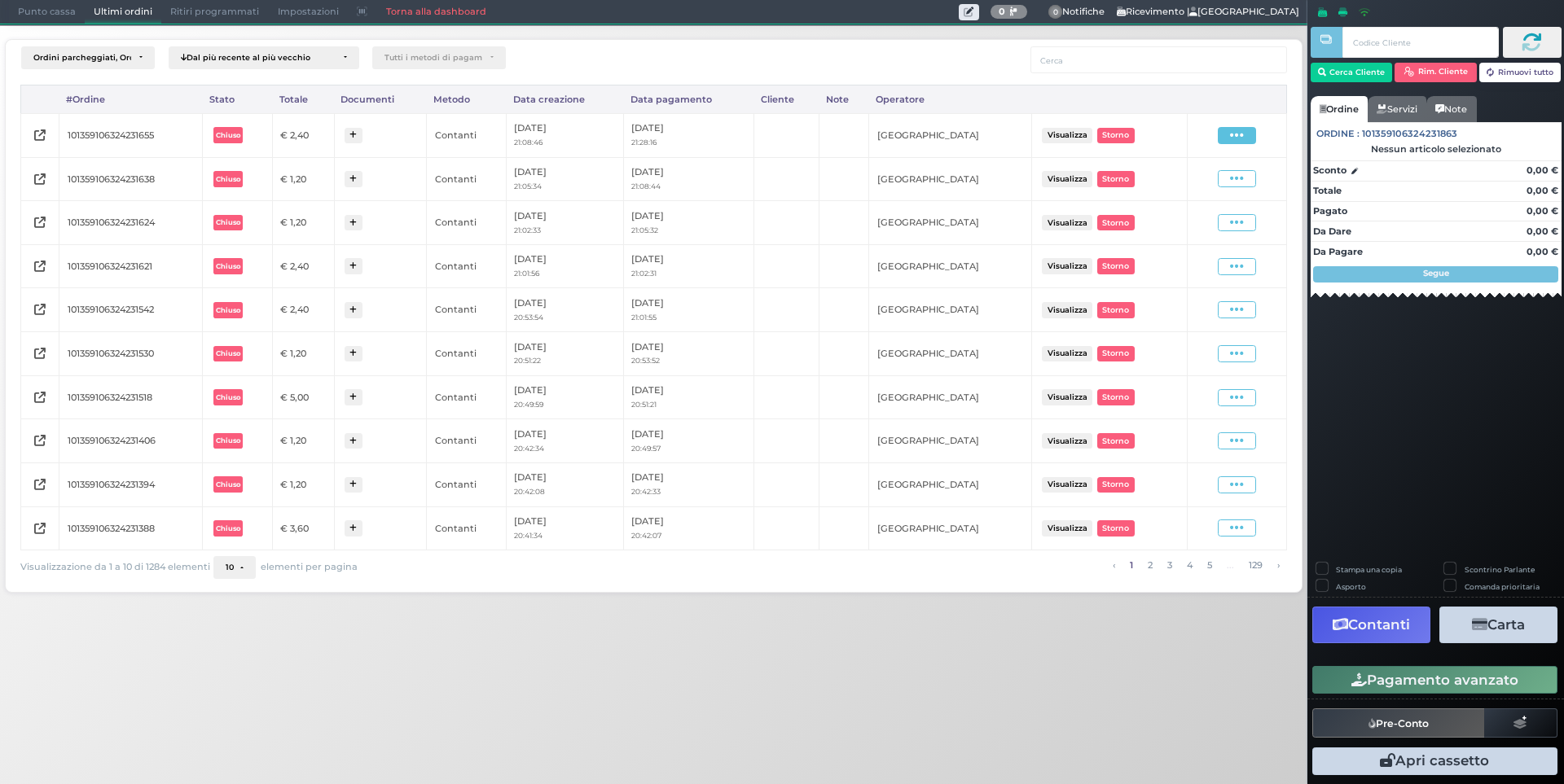
click at [1235, 136] on icon at bounding box center [1237, 136] width 13 height 15
click at [1192, 182] on span "Ristampa Pre-Conto" at bounding box center [1198, 182] width 66 height 28
click at [40, 9] on span "Punto cassa" at bounding box center [46, 13] width 76 height 23
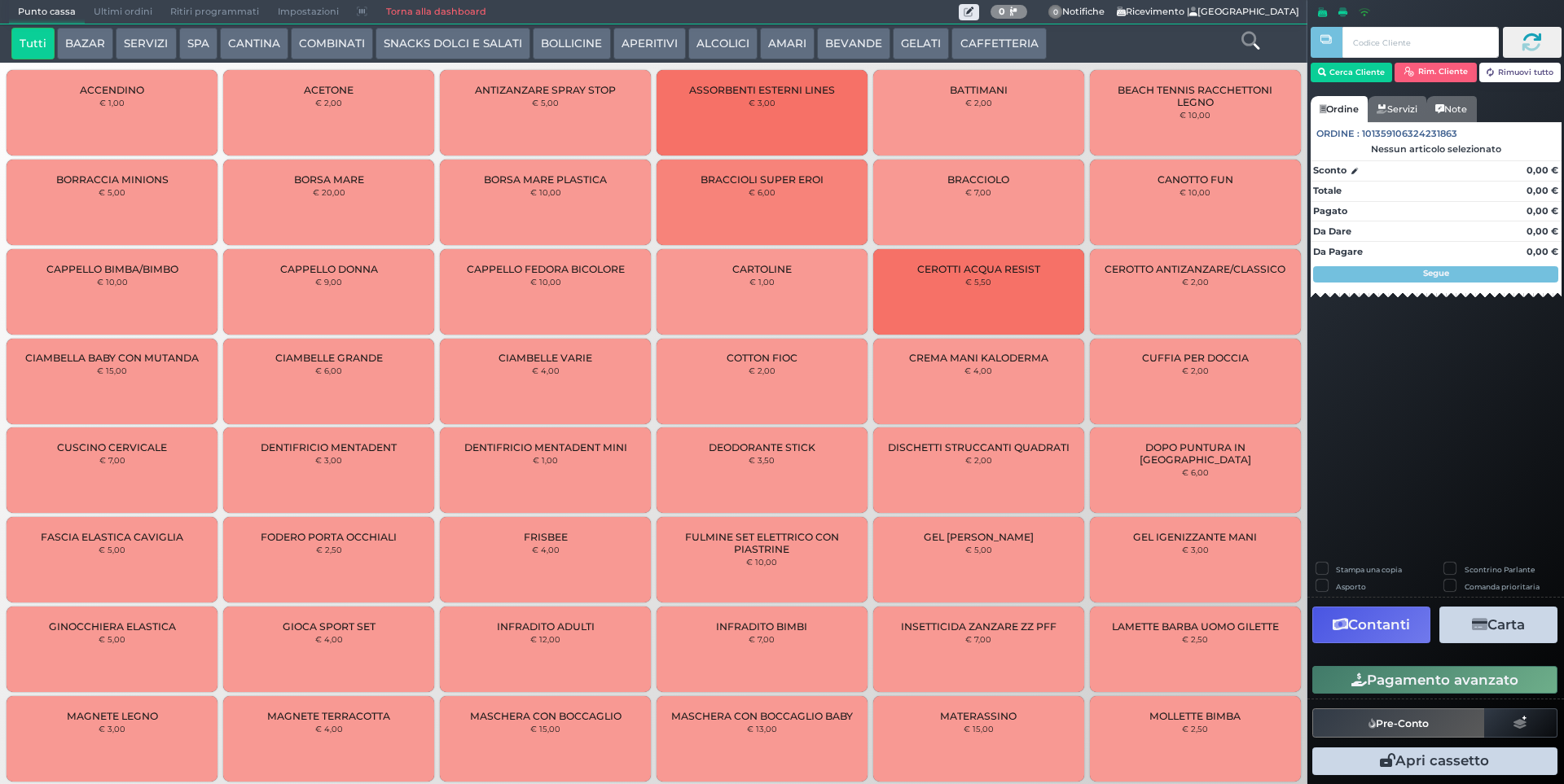
click at [952, 39] on button "CAFFETTERIA" at bounding box center [999, 44] width 94 height 33
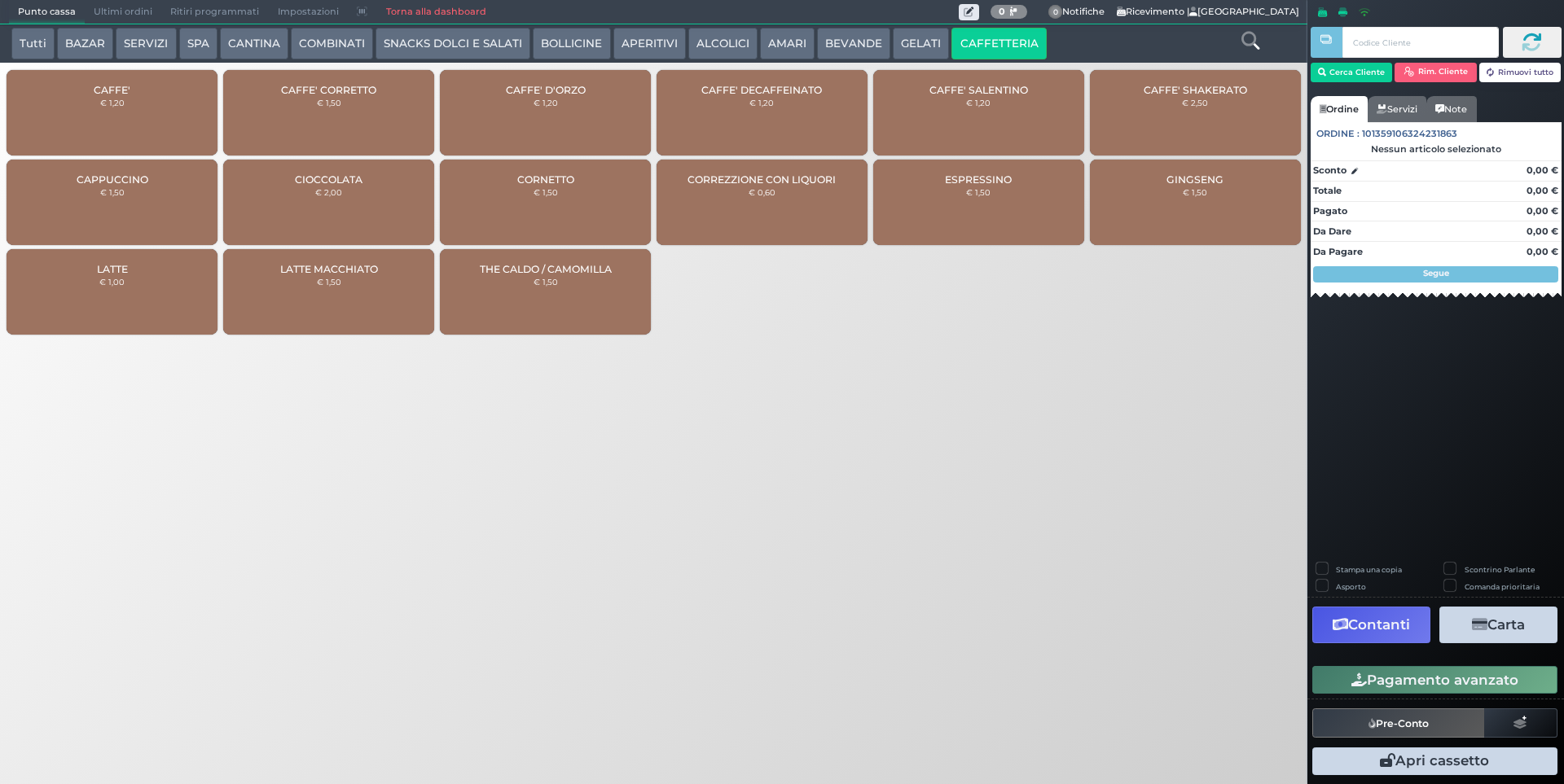
click at [1048, 132] on div "CAFFE' SALENTINO € 1,20" at bounding box center [978, 113] width 211 height 86
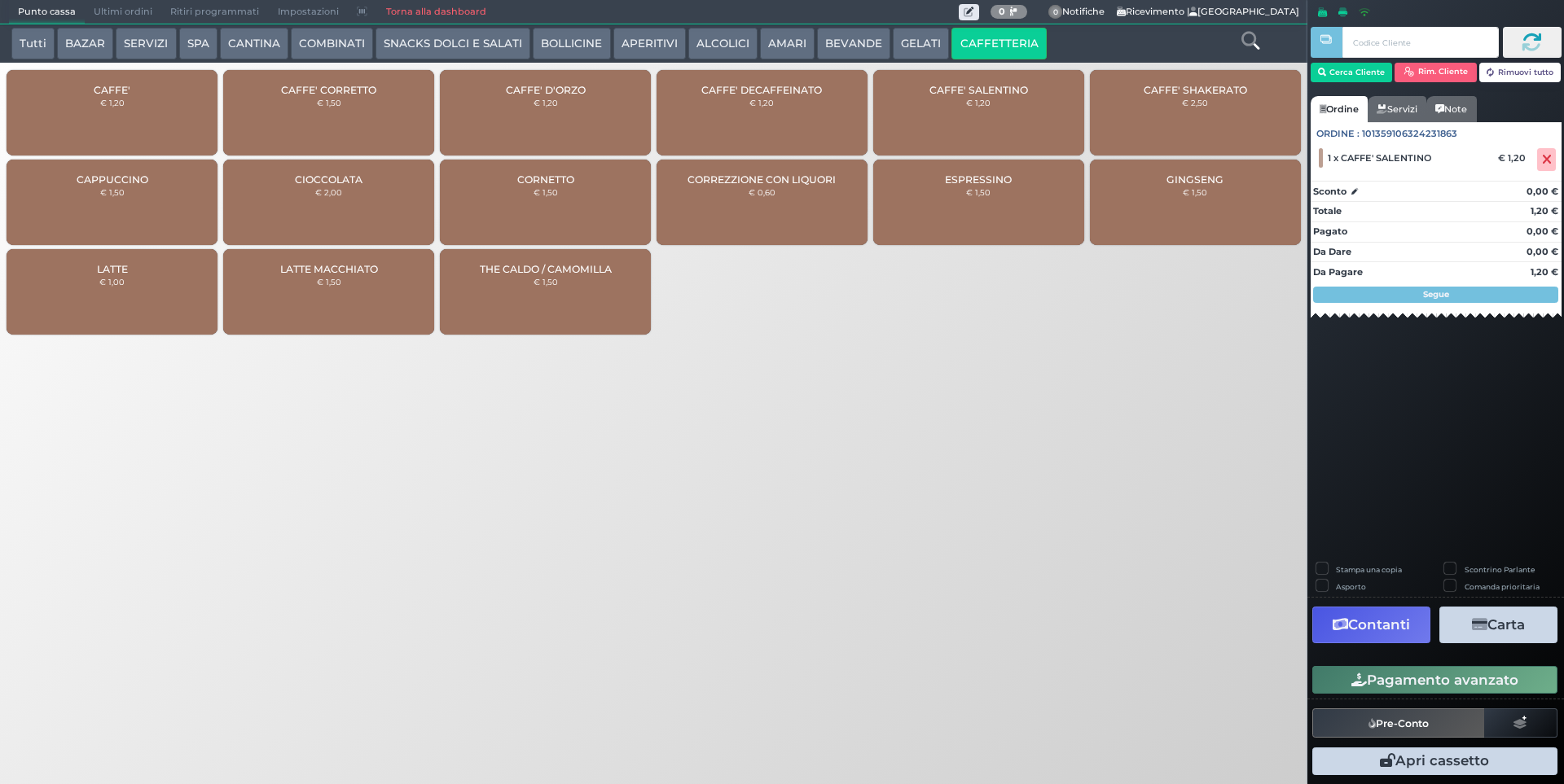
click at [1485, 684] on button "Pagamento avanzato" at bounding box center [1435, 680] width 246 height 28
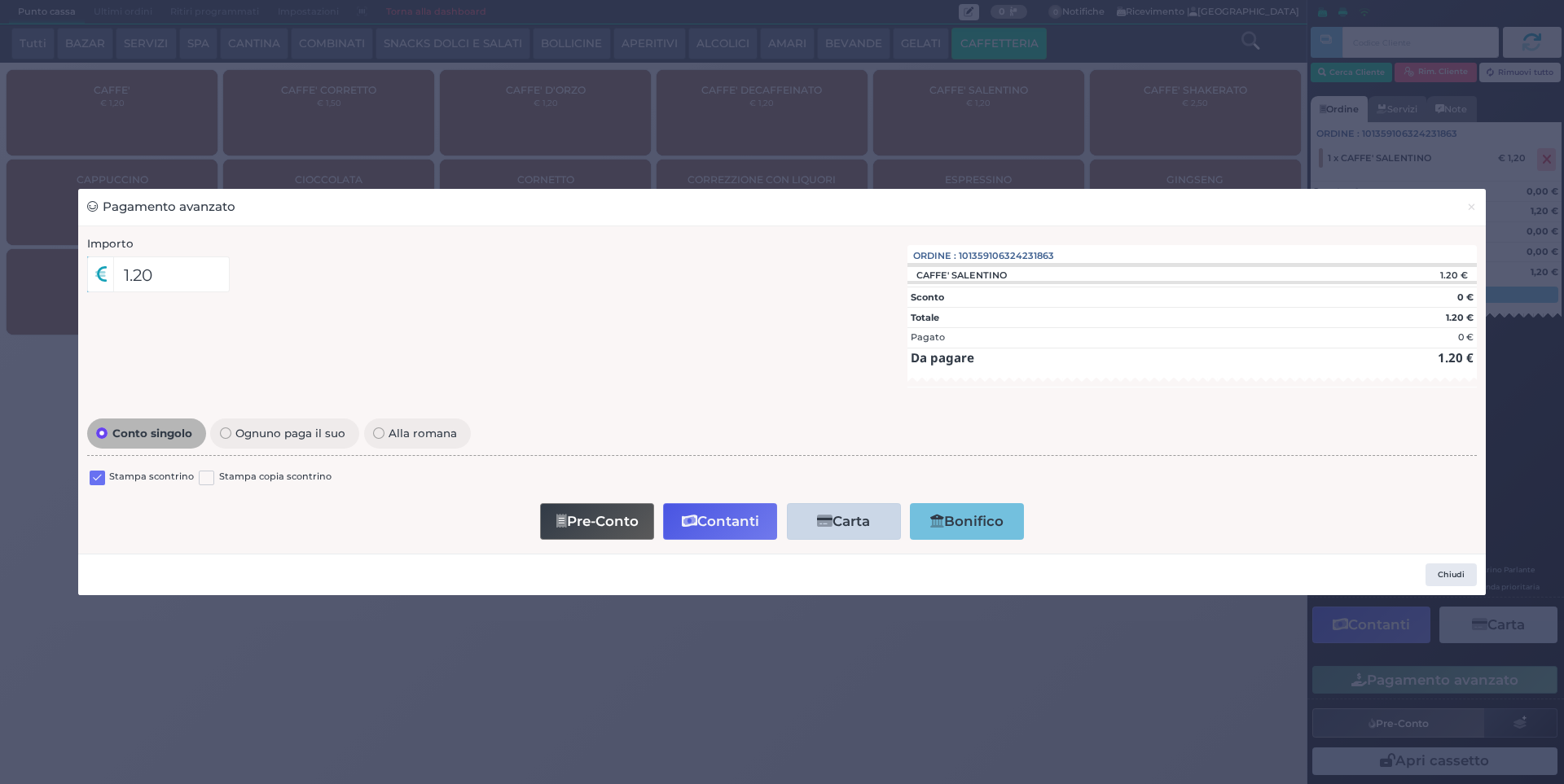
click at [91, 475] on label at bounding box center [97, 479] width 15 height 15
click at [0, 0] on input "checkbox" at bounding box center [0, 0] width 0 height 0
click at [740, 517] on button "Contanti" at bounding box center [720, 522] width 114 height 37
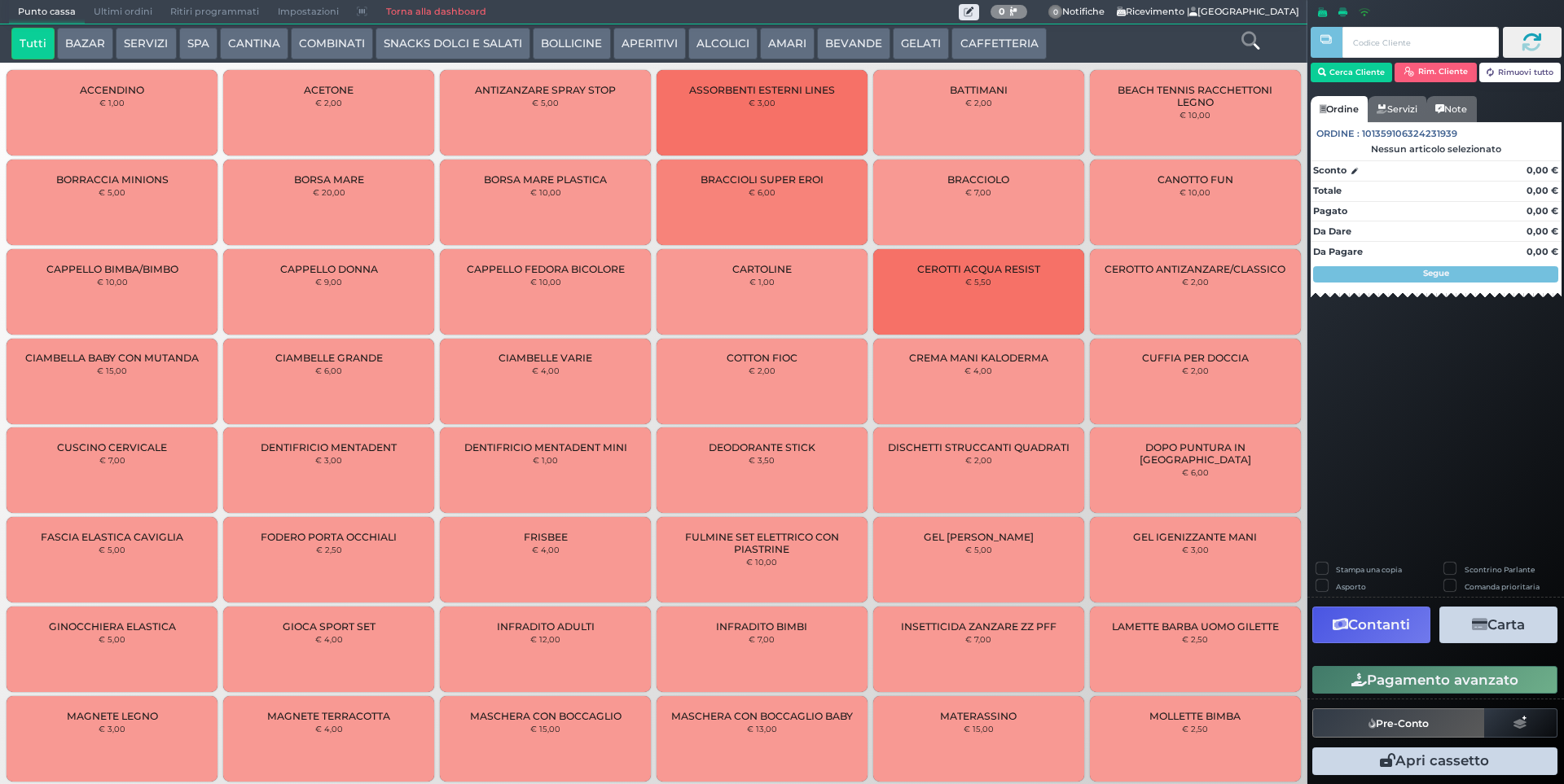
click at [133, 10] on span "Ultimi ordini" at bounding box center [122, 13] width 76 height 23
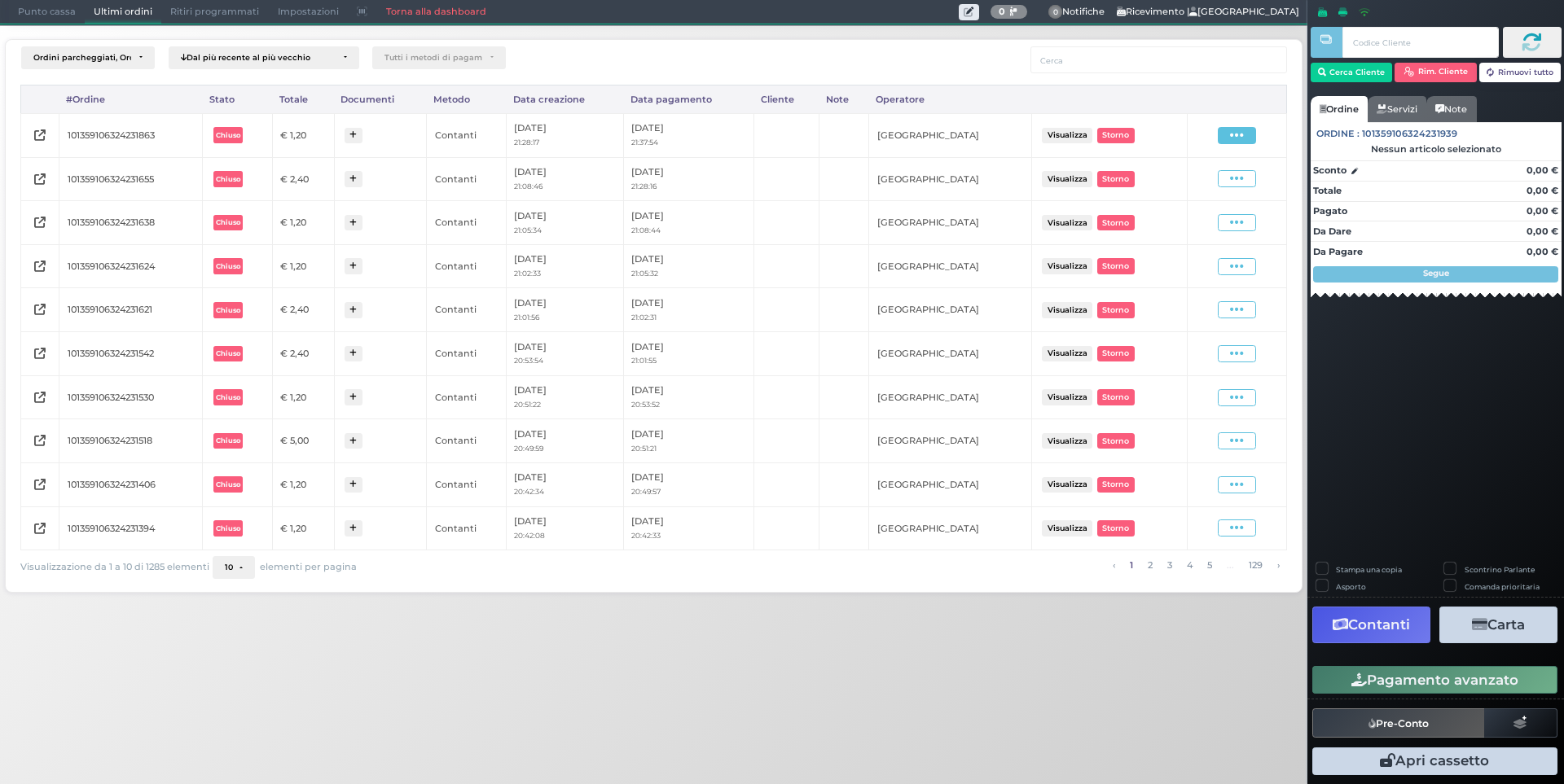
click at [1247, 134] on span at bounding box center [1237, 136] width 39 height 17
click at [1214, 183] on span "Ristampa Pre-Conto" at bounding box center [1198, 182] width 66 height 28
click at [66, 4] on span "Punto cassa" at bounding box center [46, 13] width 76 height 23
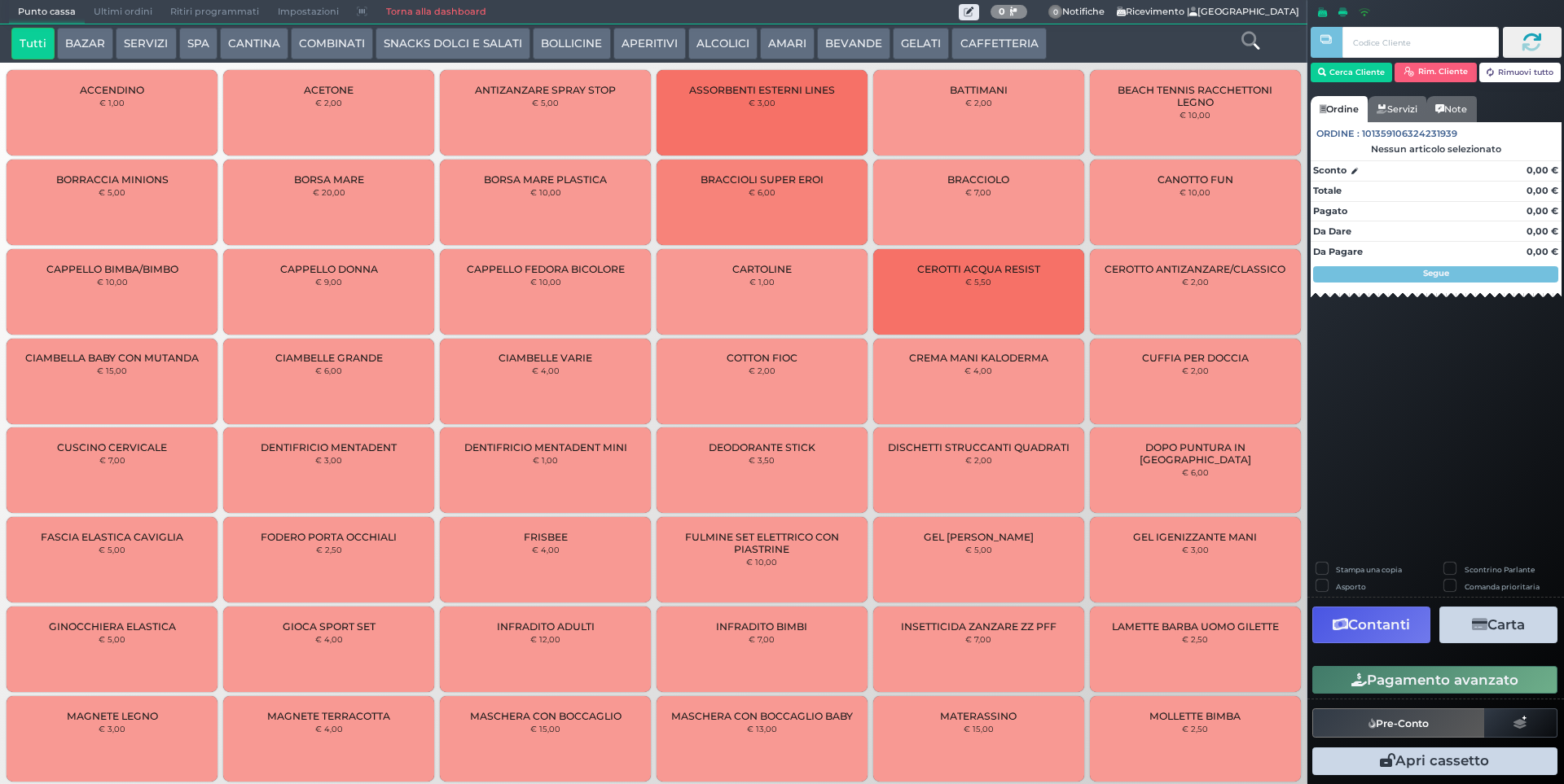
click at [831, 52] on button "BEVANDE" at bounding box center [854, 44] width 73 height 33
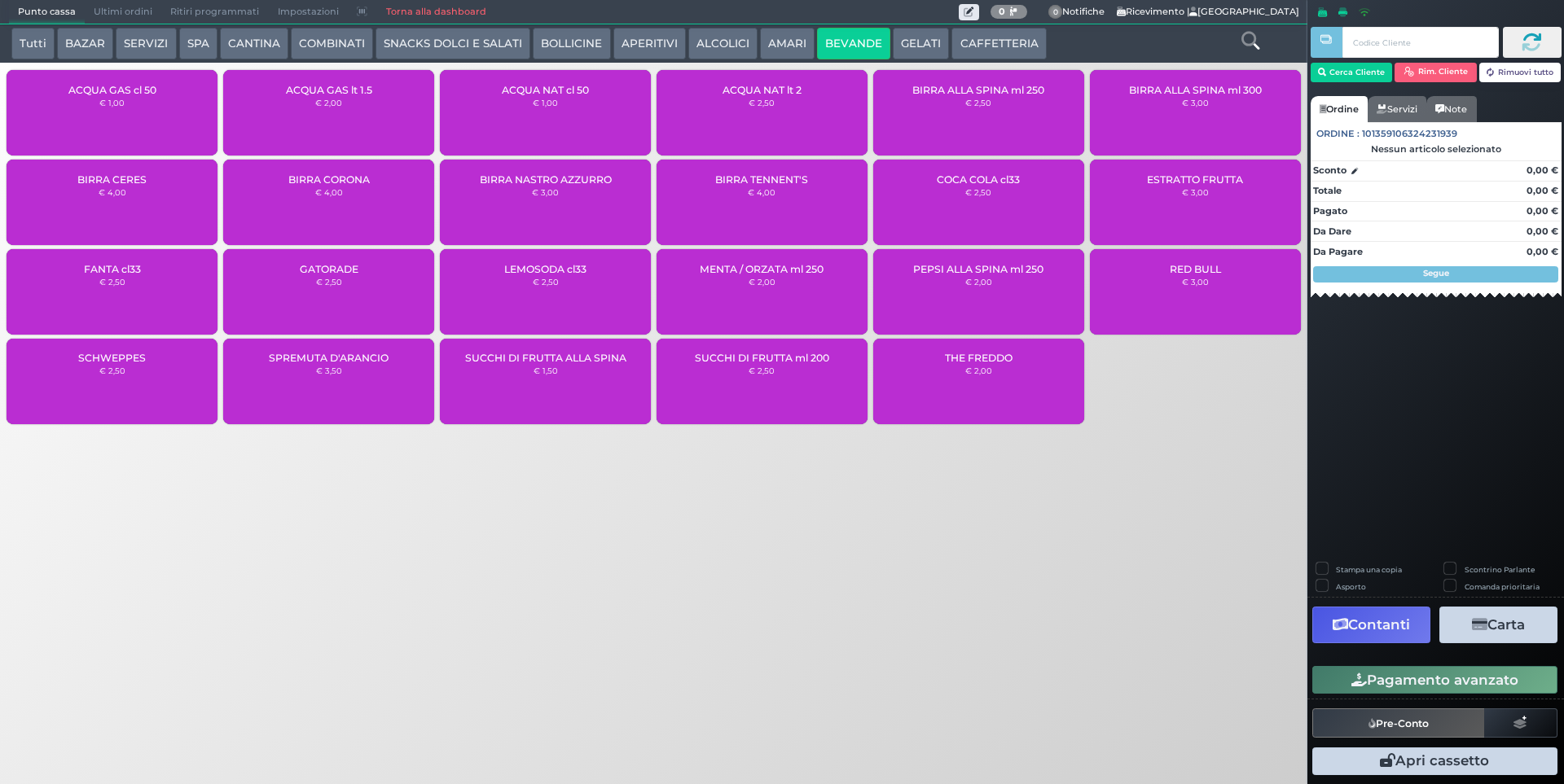
click at [559, 84] on span "ACQUA NAT cl 50" at bounding box center [545, 90] width 87 height 13
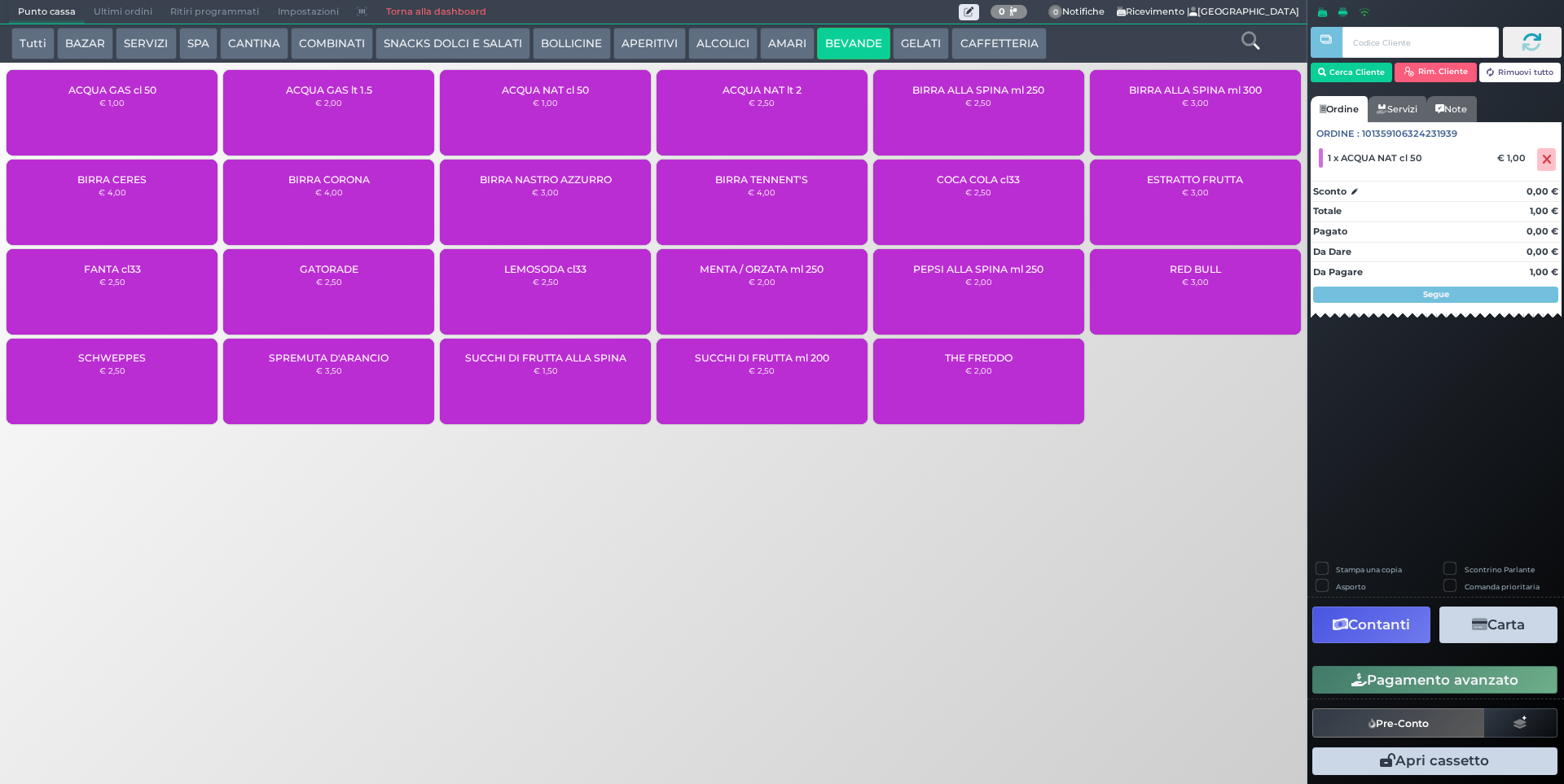
click at [1485, 666] on button "Pagamento avanzato" at bounding box center [1435, 680] width 246 height 28
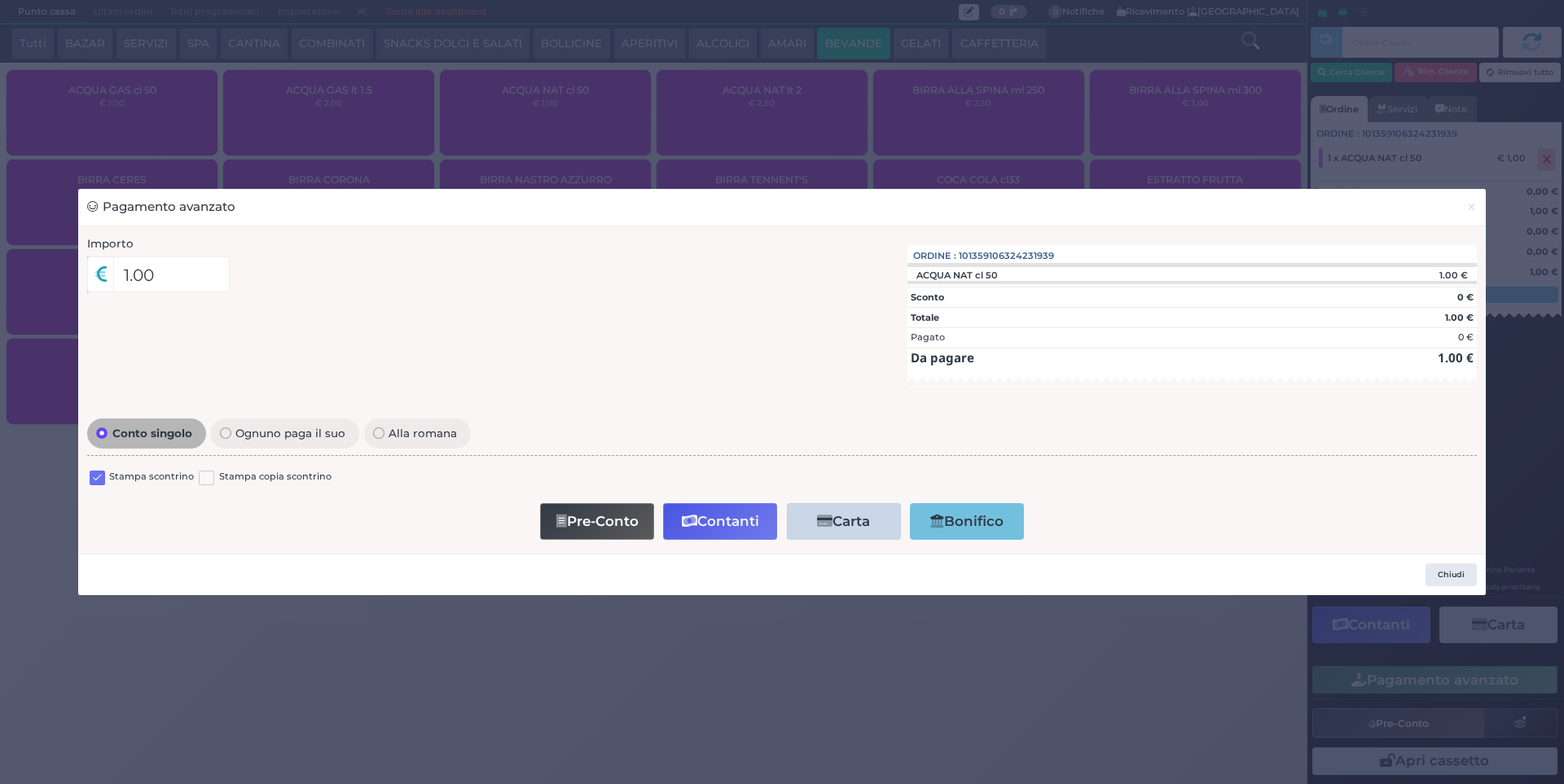
click at [97, 472] on label at bounding box center [97, 479] width 15 height 15
click at [0, 0] on input "checkbox" at bounding box center [0, 0] width 0 height 0
click at [688, 527] on icon "button" at bounding box center [690, 521] width 15 height 13
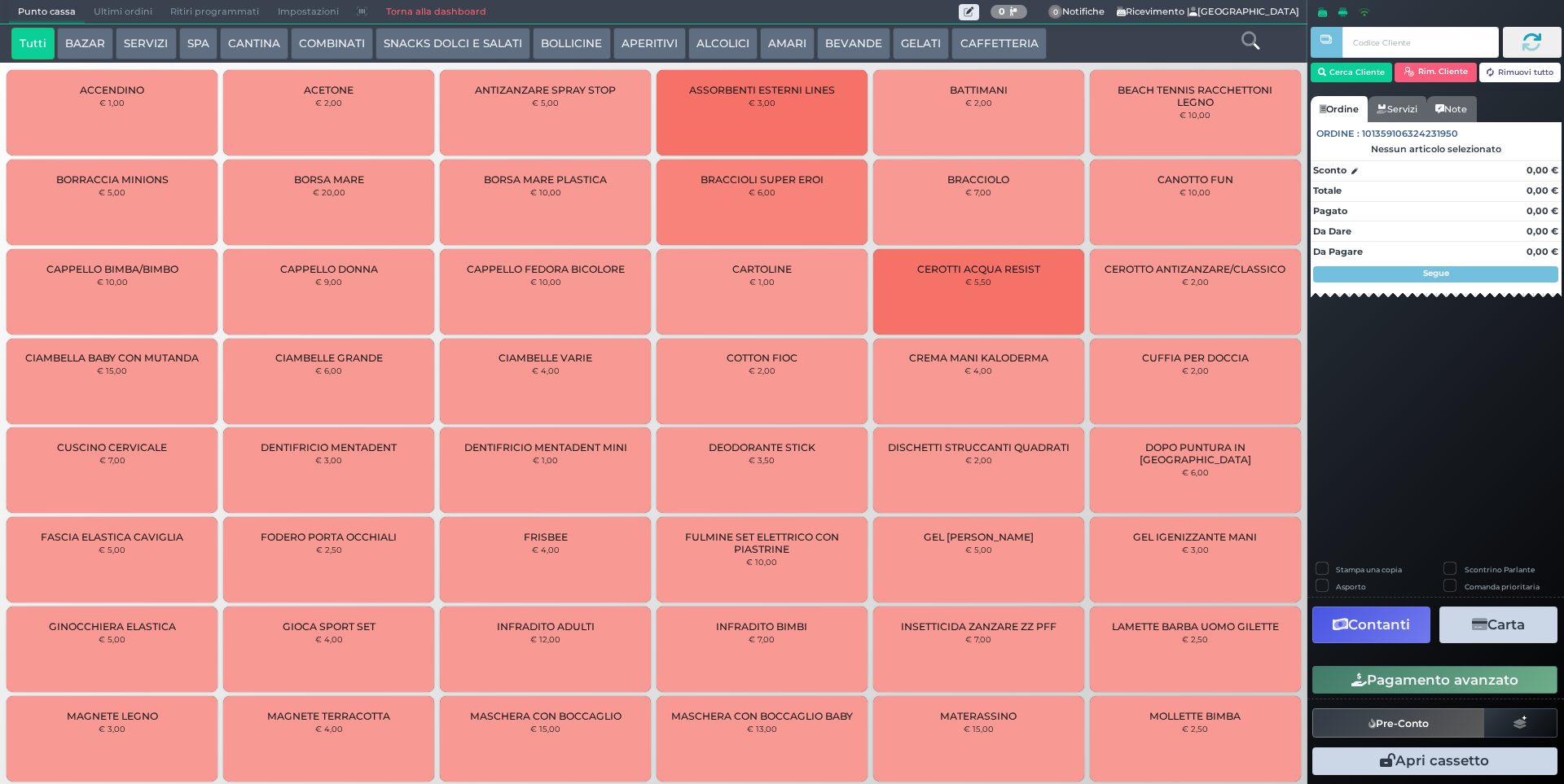
drag, startPoint x: 104, startPoint y: 3, endPoint x: 104, endPoint y: 16, distance: 13.0
click at [104, 3] on span "Ultimi ordini" at bounding box center [122, 13] width 76 height 23
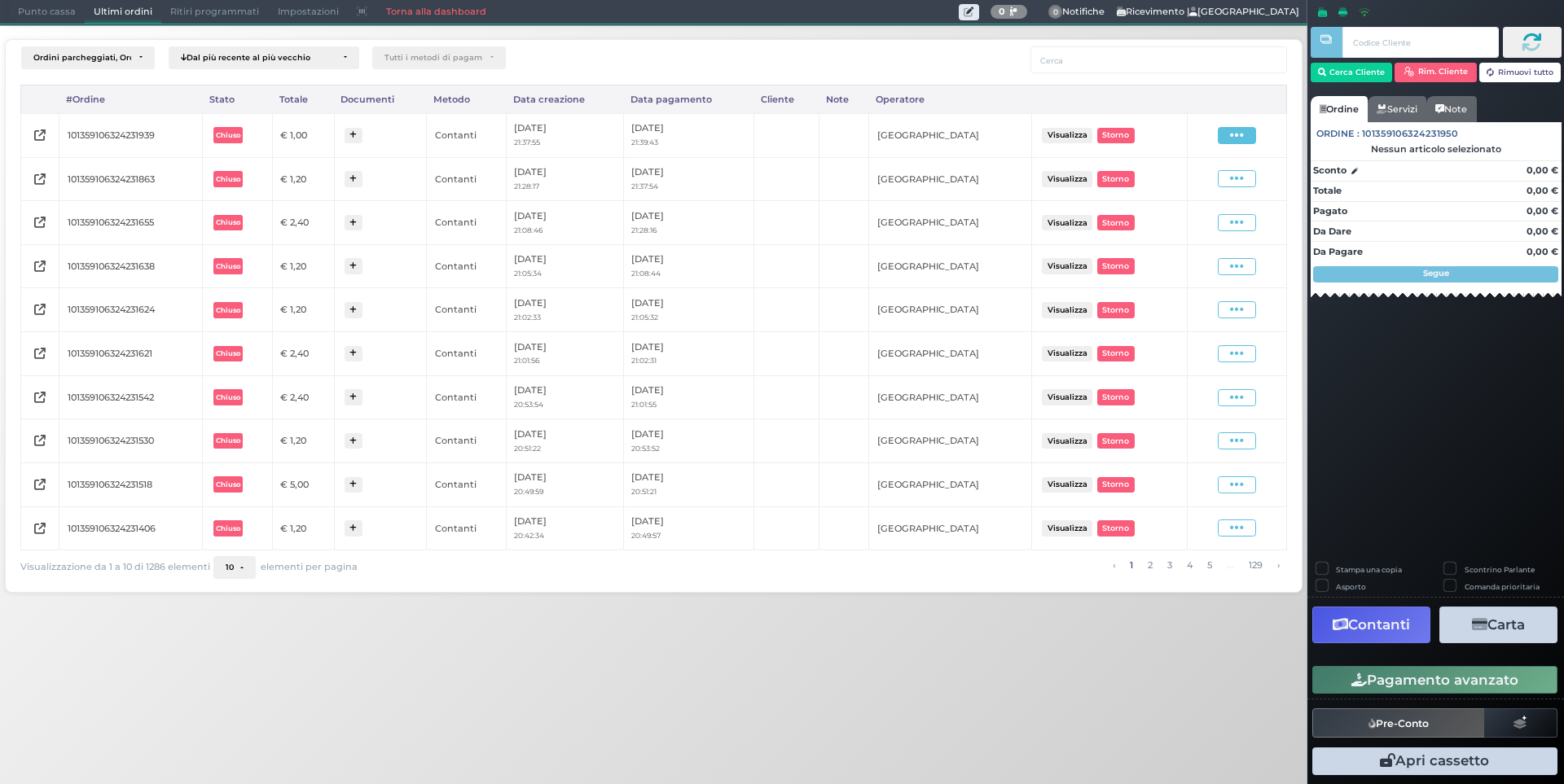
click at [1237, 136] on icon at bounding box center [1237, 136] width 13 height 15
click at [1210, 181] on span "Ristampa Pre-Conto" at bounding box center [1198, 182] width 66 height 28
click at [58, 17] on span "Punto cassa" at bounding box center [46, 13] width 76 height 23
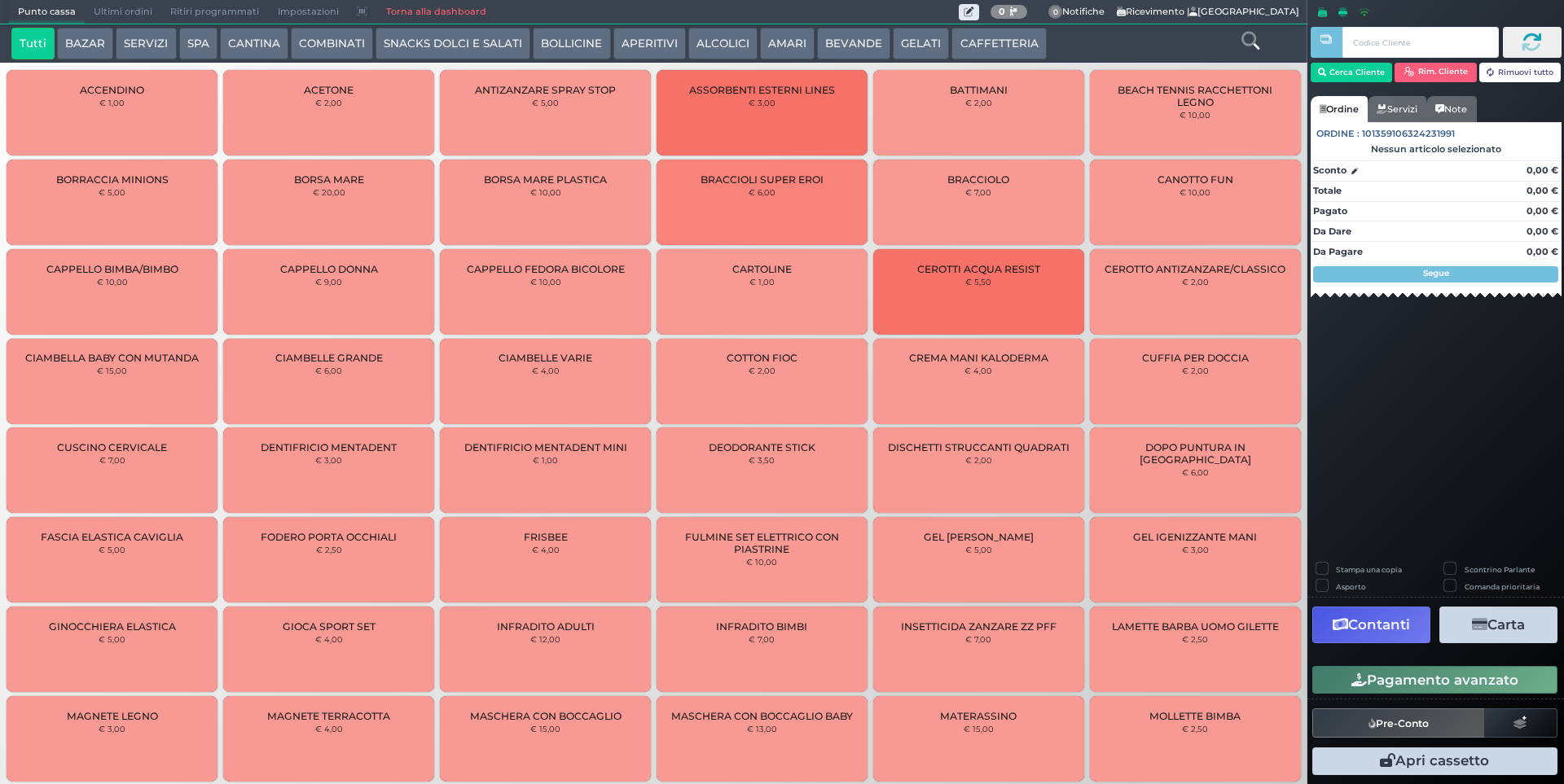
click at [873, 34] on button "BEVANDE" at bounding box center [854, 44] width 73 height 33
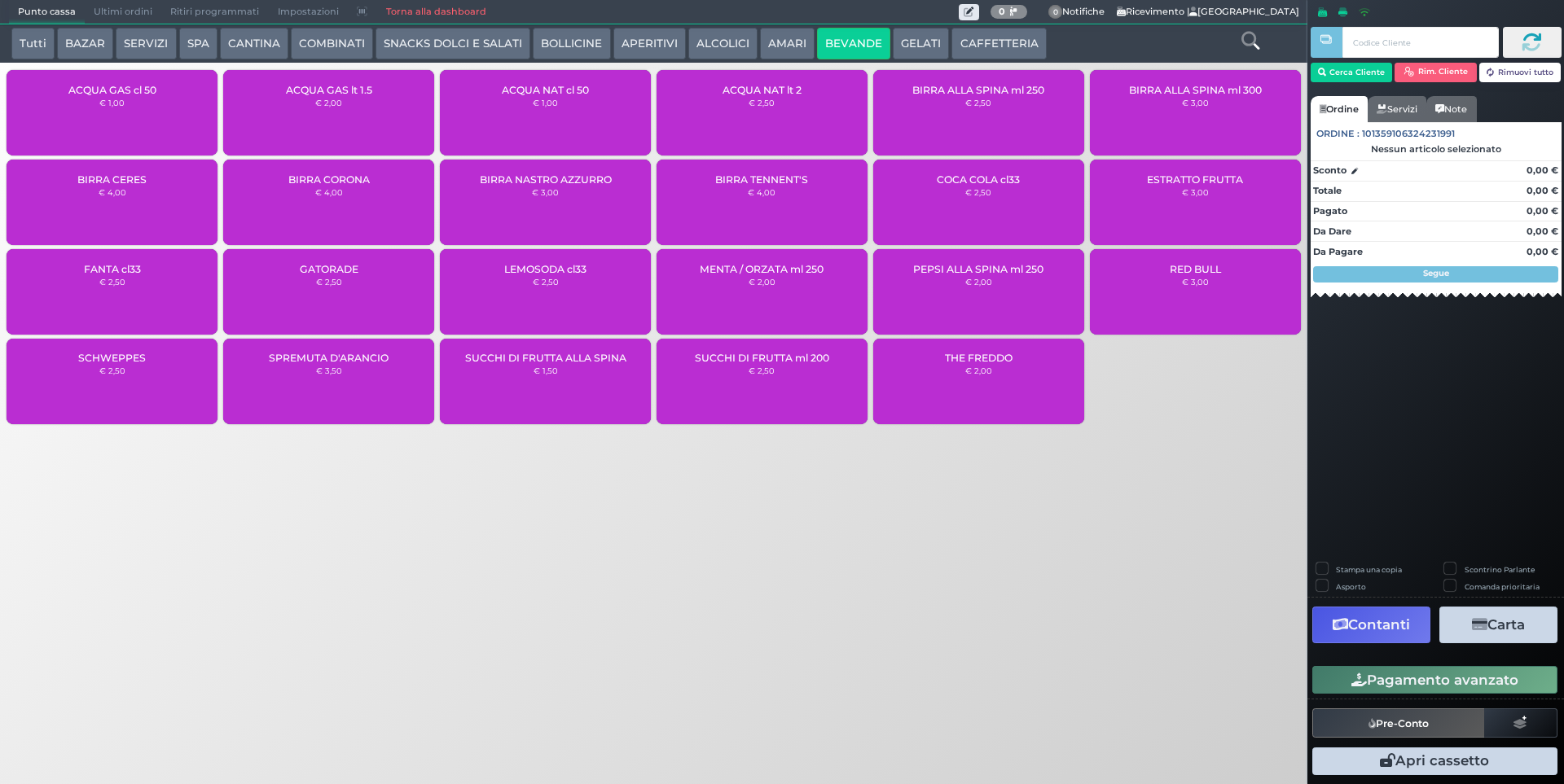
click at [575, 111] on div "ACQUA NAT cl 50 € 1,00" at bounding box center [545, 113] width 211 height 86
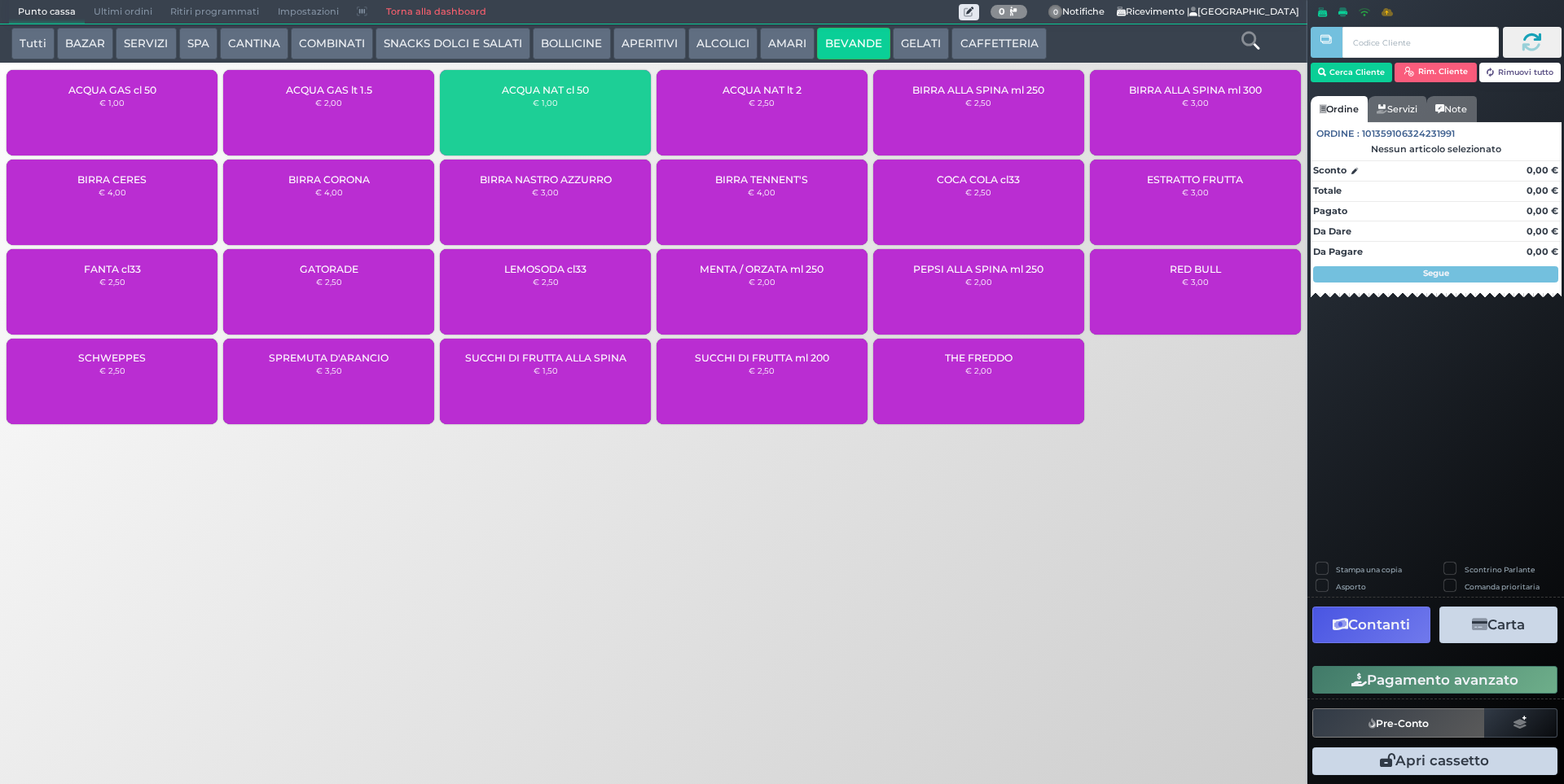
click at [575, 111] on div "ACQUA NAT cl 50 € 1,00" at bounding box center [545, 113] width 211 height 86
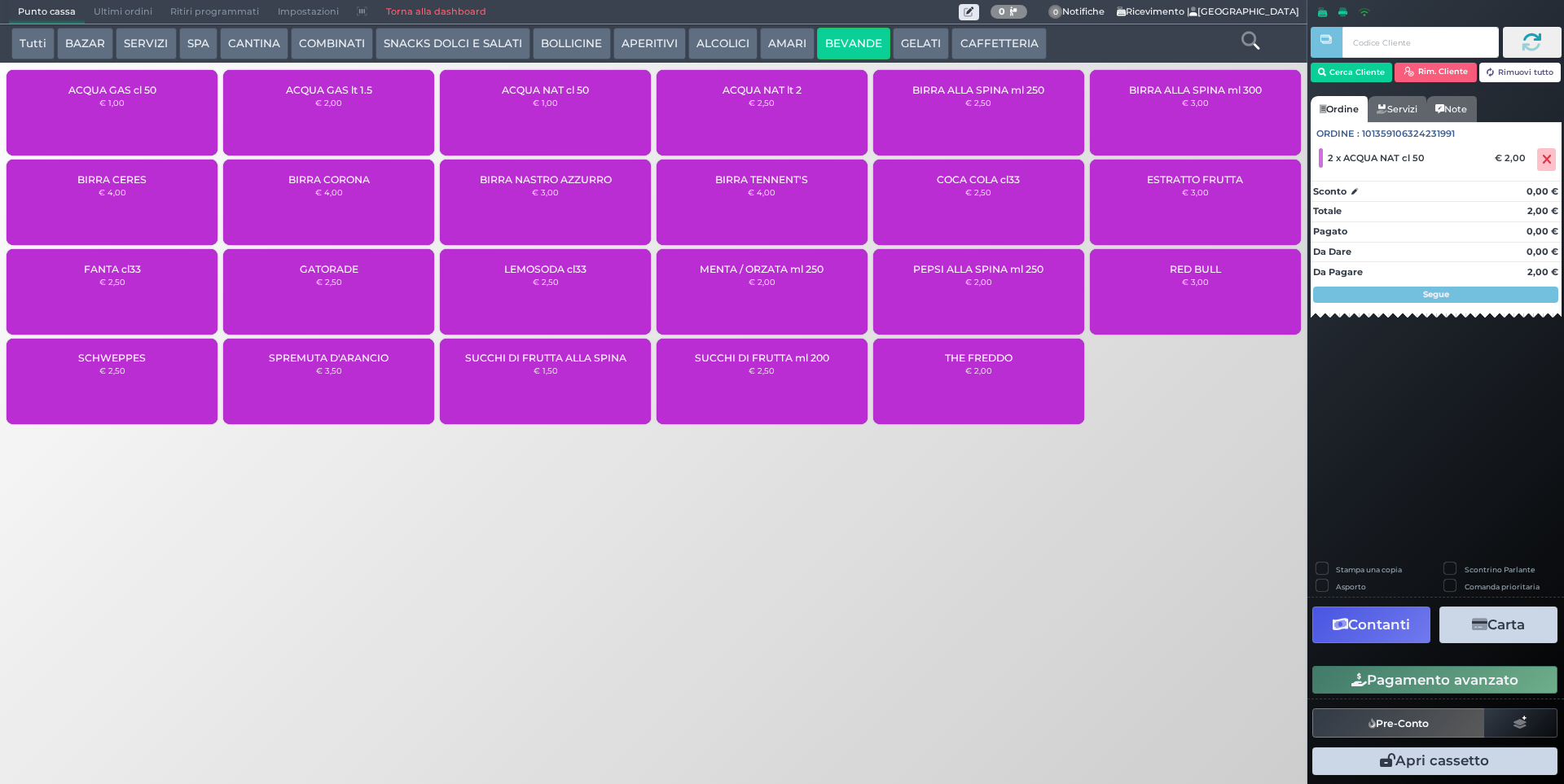
click at [1442, 676] on button "Pagamento avanzato" at bounding box center [1435, 680] width 246 height 28
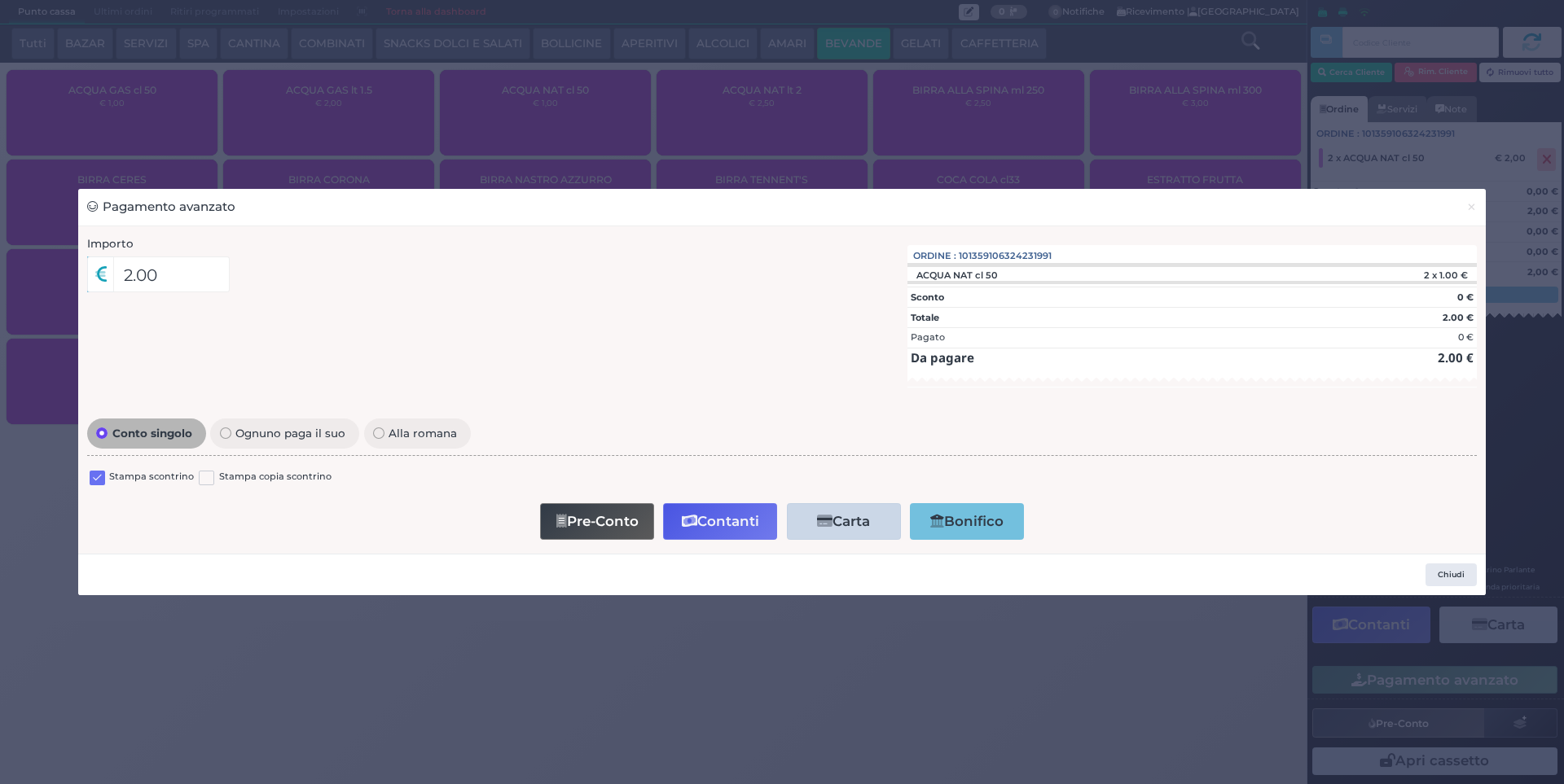
click at [93, 474] on label at bounding box center [97, 479] width 15 height 15
click at [0, 0] on input "checkbox" at bounding box center [0, 0] width 0 height 0
click at [730, 525] on button "Contanti" at bounding box center [720, 522] width 114 height 37
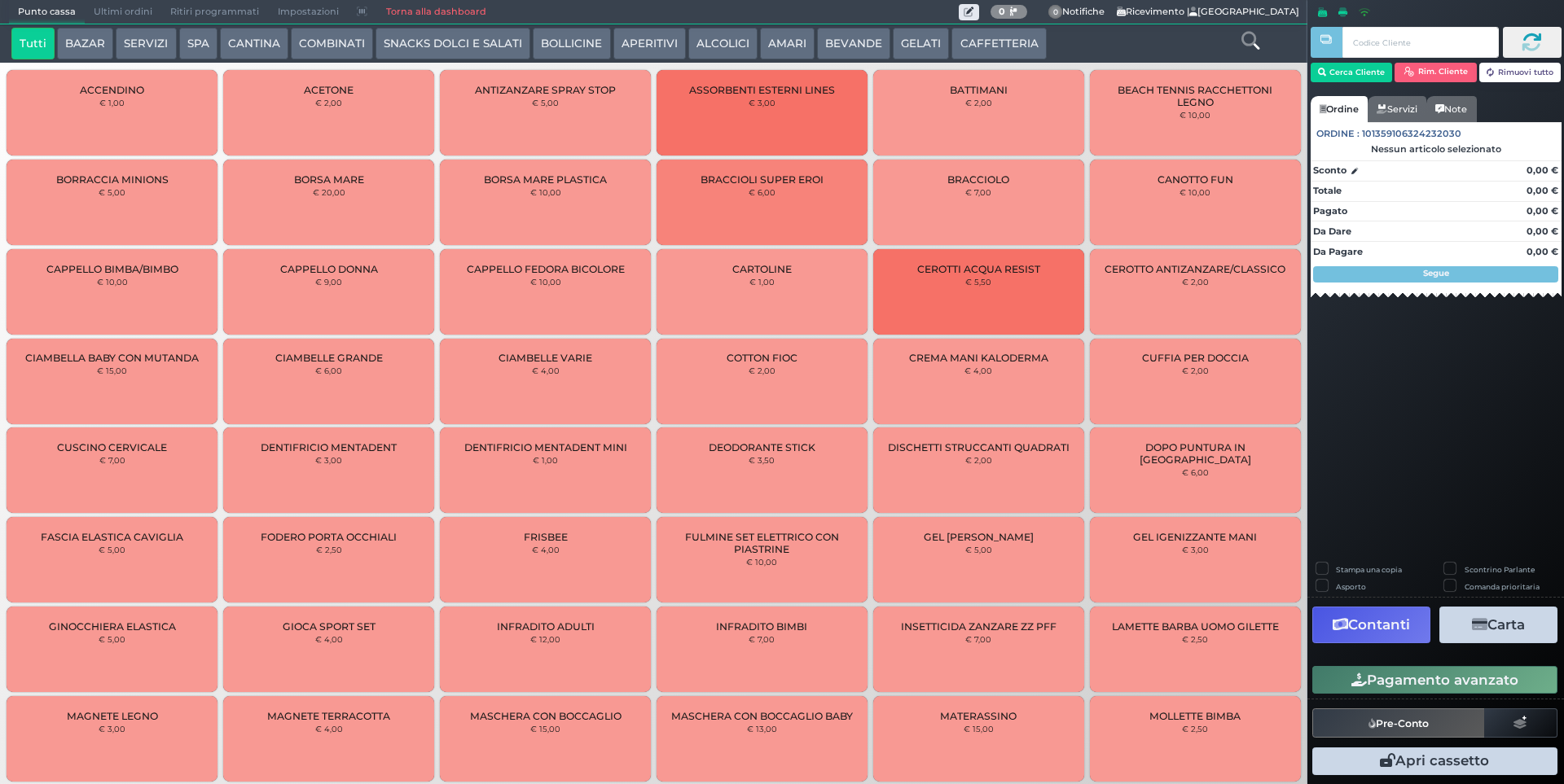
click at [115, 17] on span "Ultimi ordini" at bounding box center [122, 13] width 76 height 23
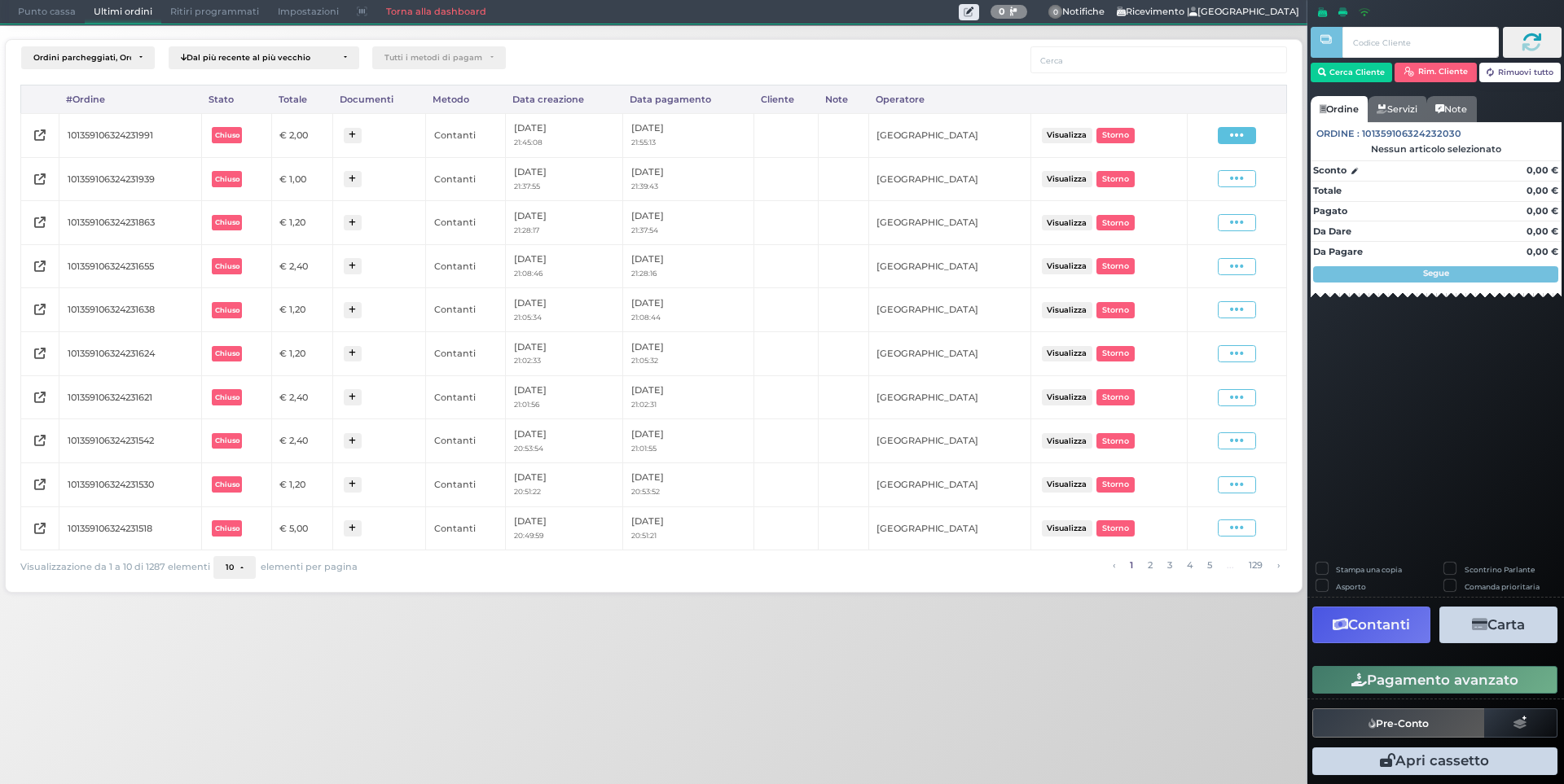
click at [1237, 138] on icon at bounding box center [1237, 136] width 13 height 15
click at [1203, 196] on ul "Visualizza Ristampa Pre-Conto Storno" at bounding box center [1191, 182] width 92 height 86
click at [1246, 134] on span at bounding box center [1237, 136] width 39 height 17
click at [1207, 181] on span "Ristampa Pre-Conto" at bounding box center [1197, 182] width 66 height 28
click at [55, 4] on span "Punto cassa" at bounding box center [46, 13] width 76 height 23
